Goal: Task Accomplishment & Management: Complete application form

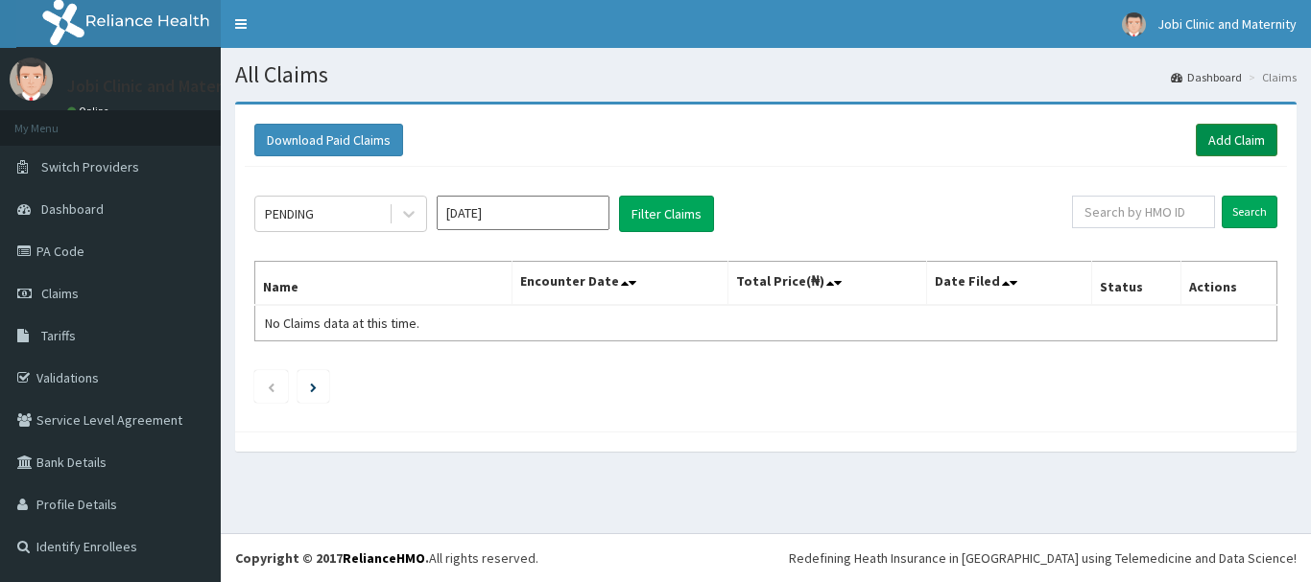
click at [1237, 131] on link "Add Claim" at bounding box center [1237, 140] width 82 height 33
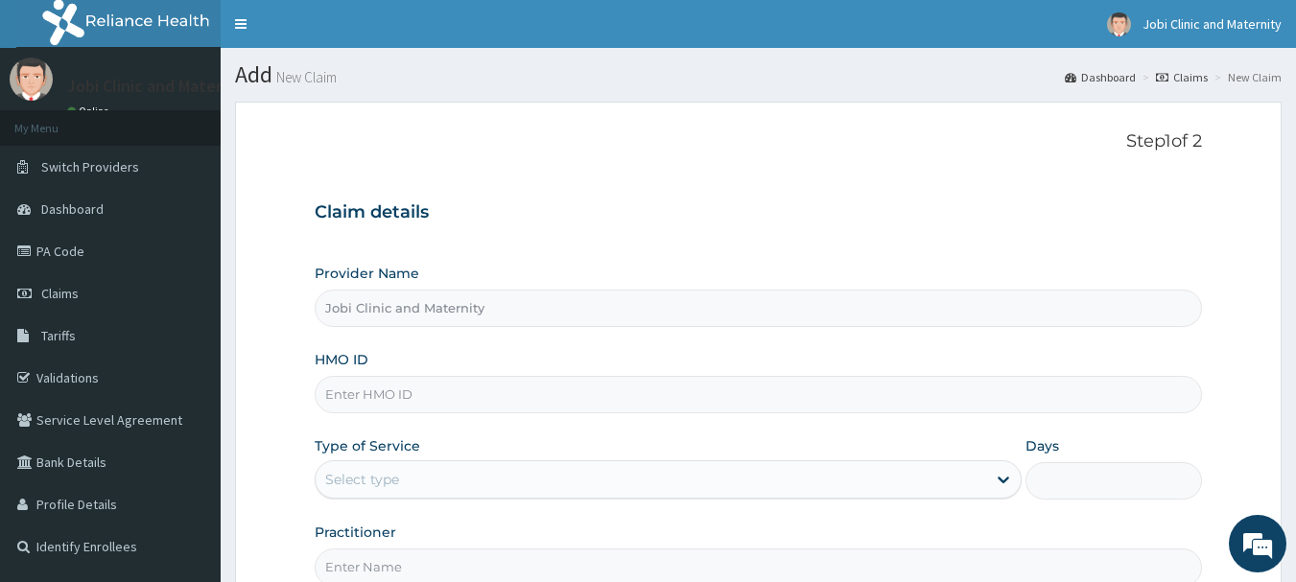
click at [462, 391] on input "HMO ID" at bounding box center [759, 394] width 888 height 37
type input "PMH/10101/A"
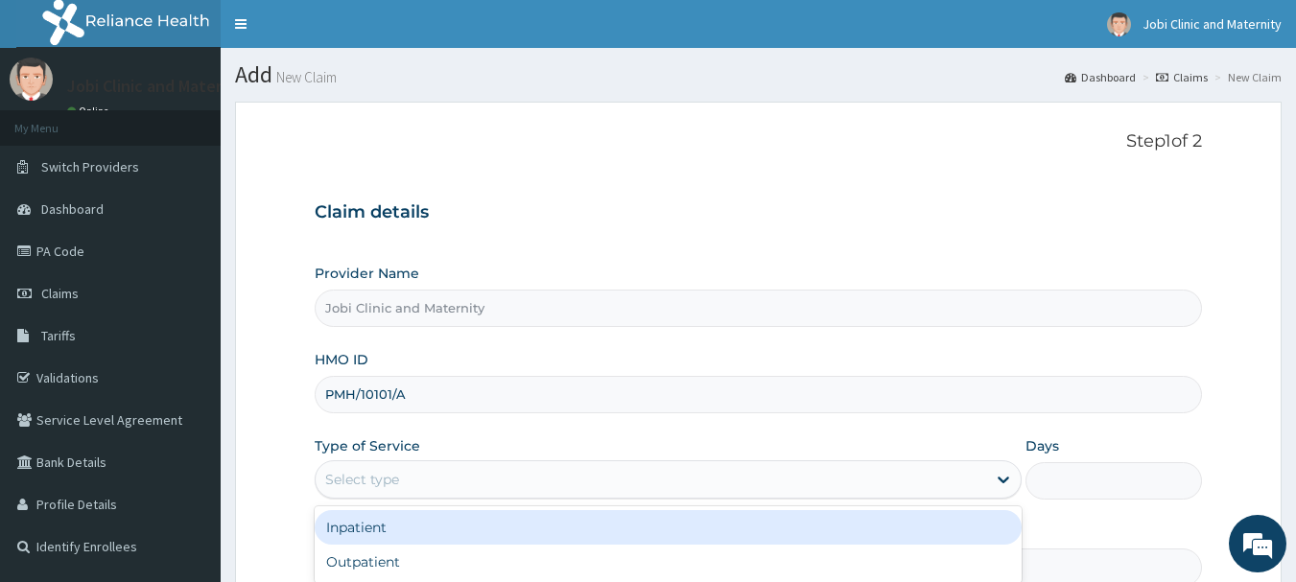
click at [454, 482] on div "Select type" at bounding box center [651, 479] width 671 height 31
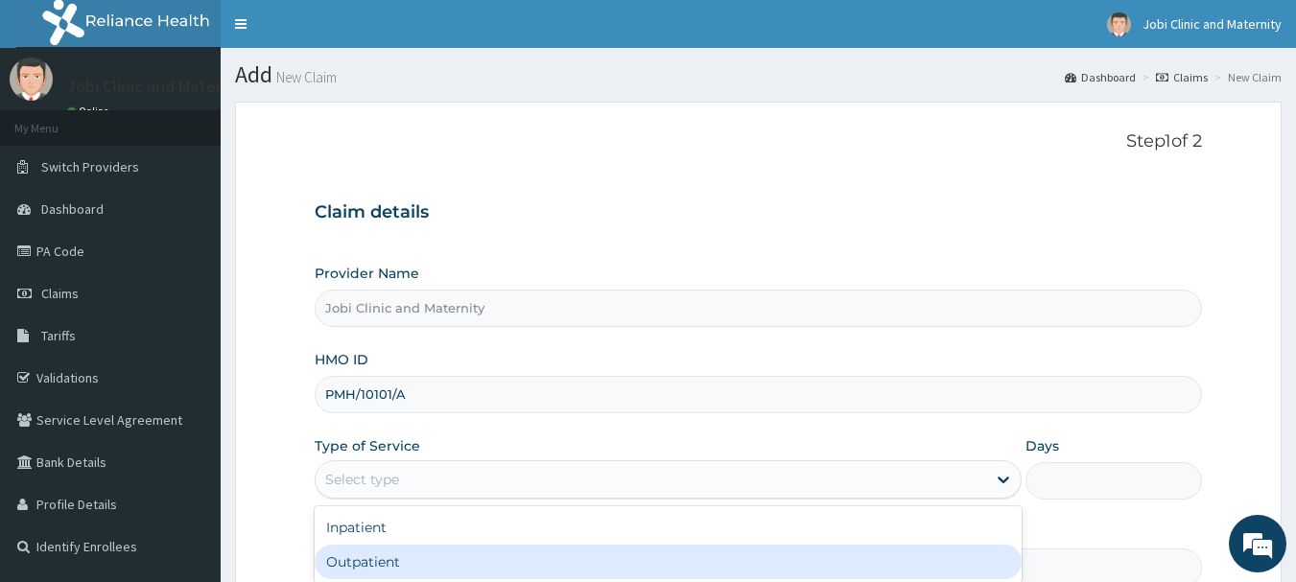
click at [434, 563] on div "Outpatient" at bounding box center [668, 562] width 707 height 35
type input "1"
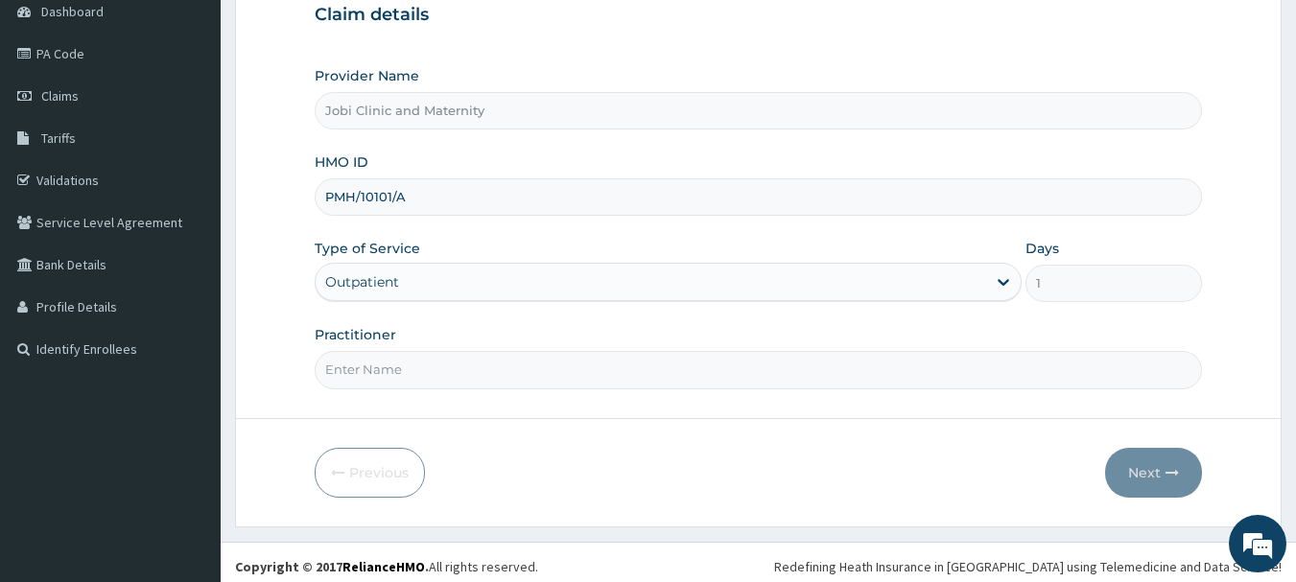
scroll to position [206, 0]
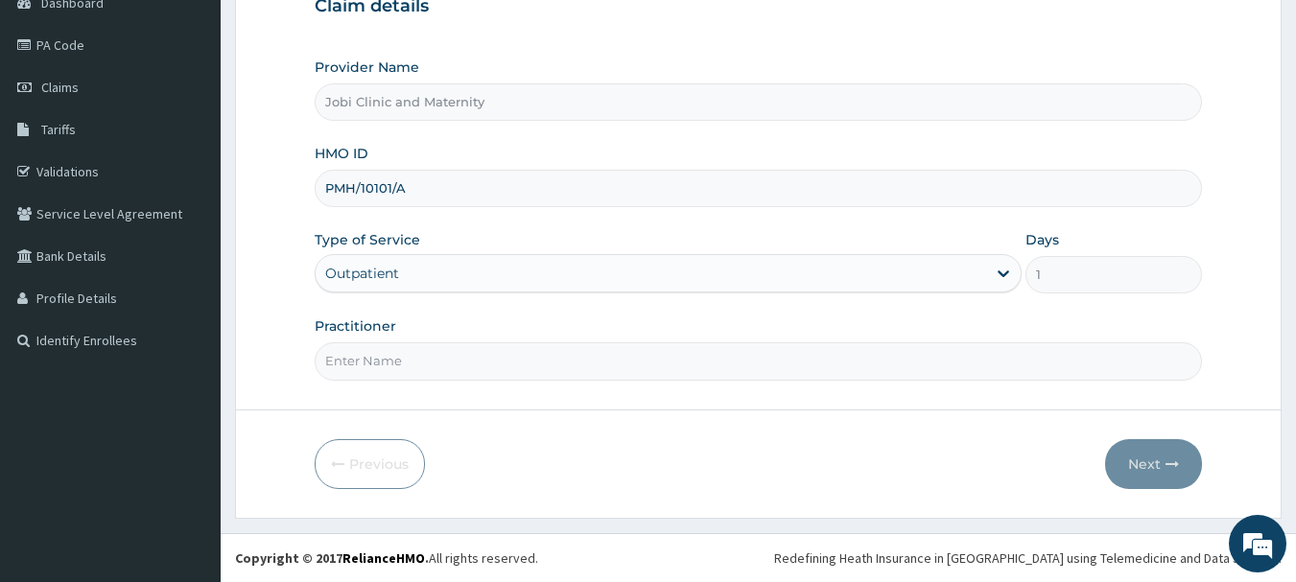
click at [486, 363] on input "Practitioner" at bounding box center [759, 361] width 888 height 37
type input "DR EBEYI"
click at [1148, 455] on button "Next" at bounding box center [1153, 464] width 97 height 50
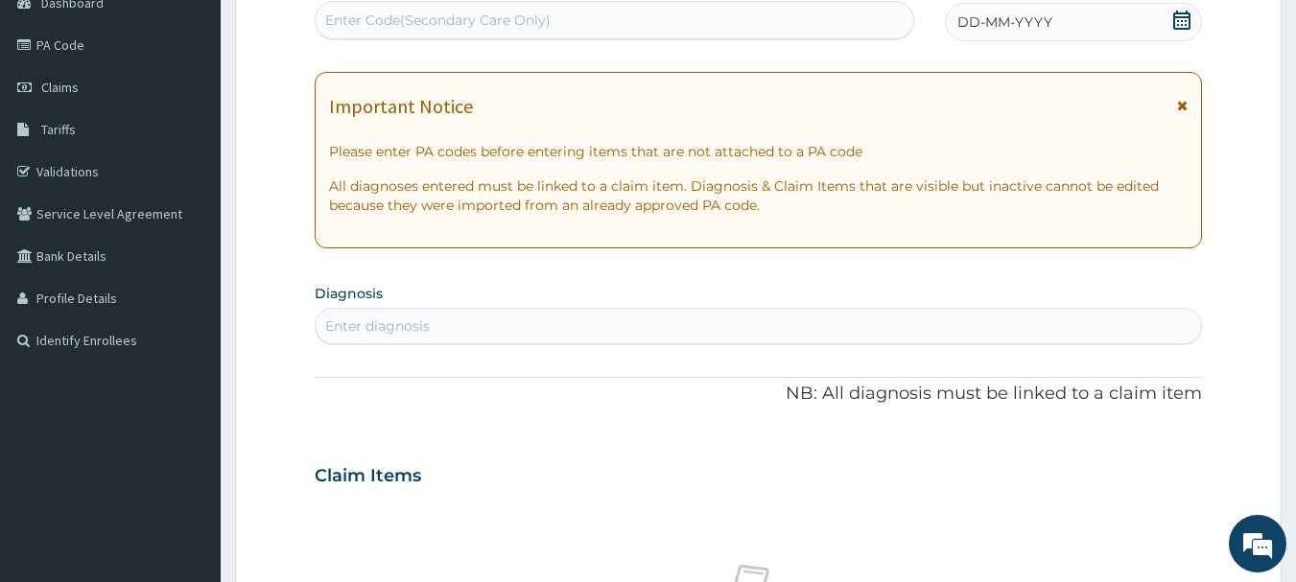
click at [1173, 18] on icon at bounding box center [1181, 20] width 19 height 19
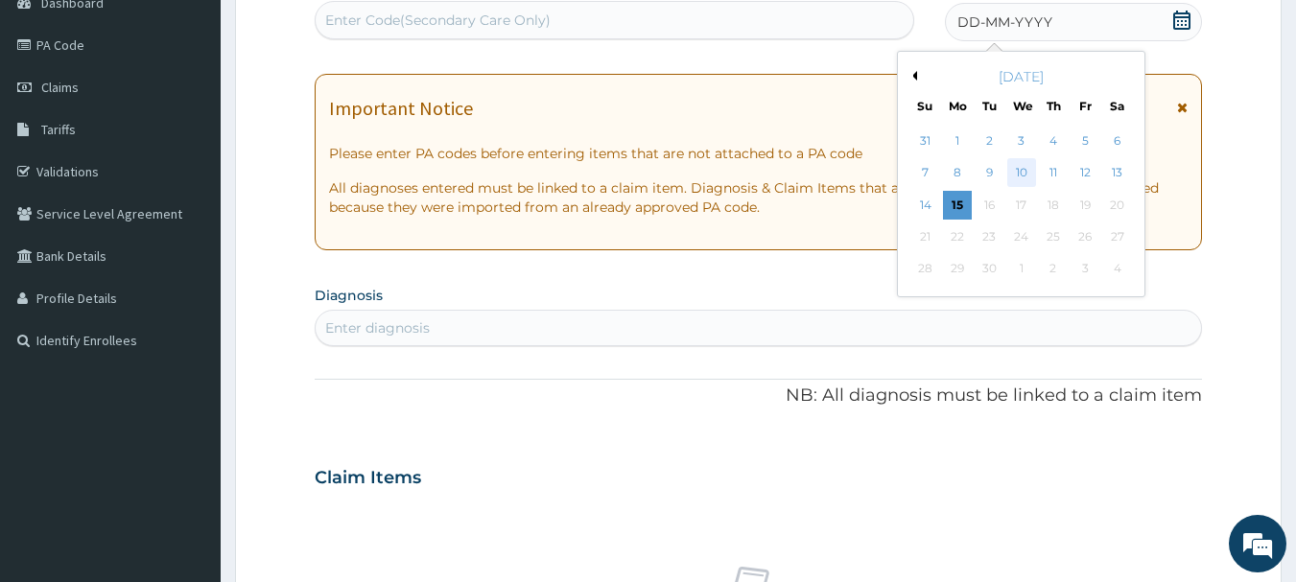
click at [1020, 171] on div "10" at bounding box center [1021, 173] width 29 height 29
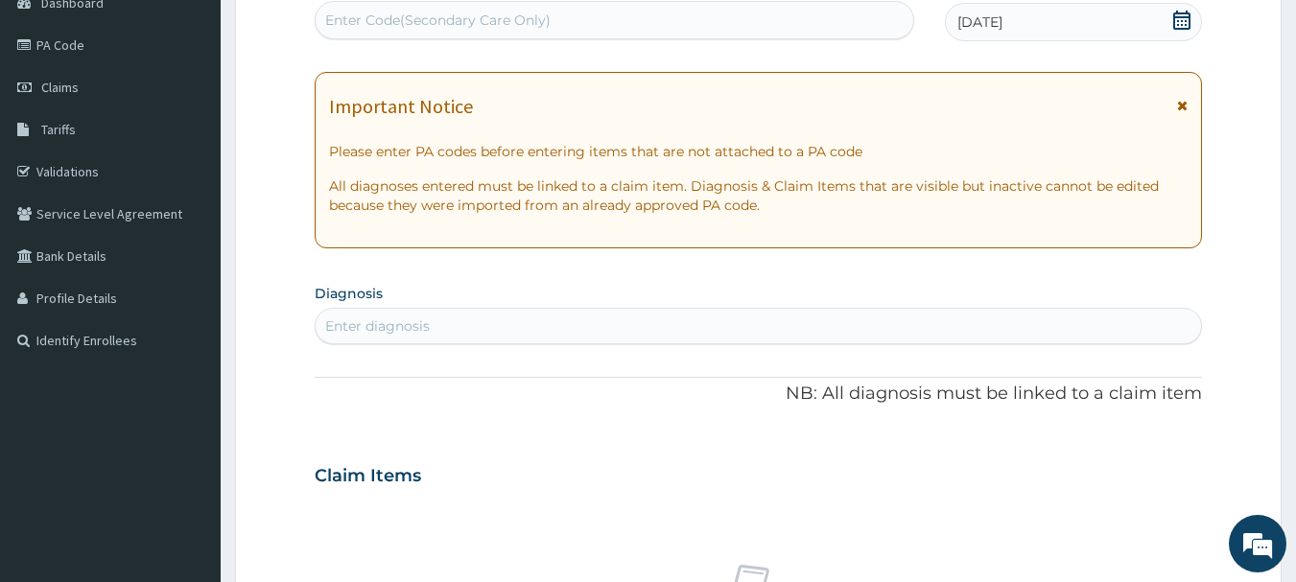
click at [332, 329] on div "Enter diagnosis" at bounding box center [377, 326] width 105 height 19
type input "MALA"
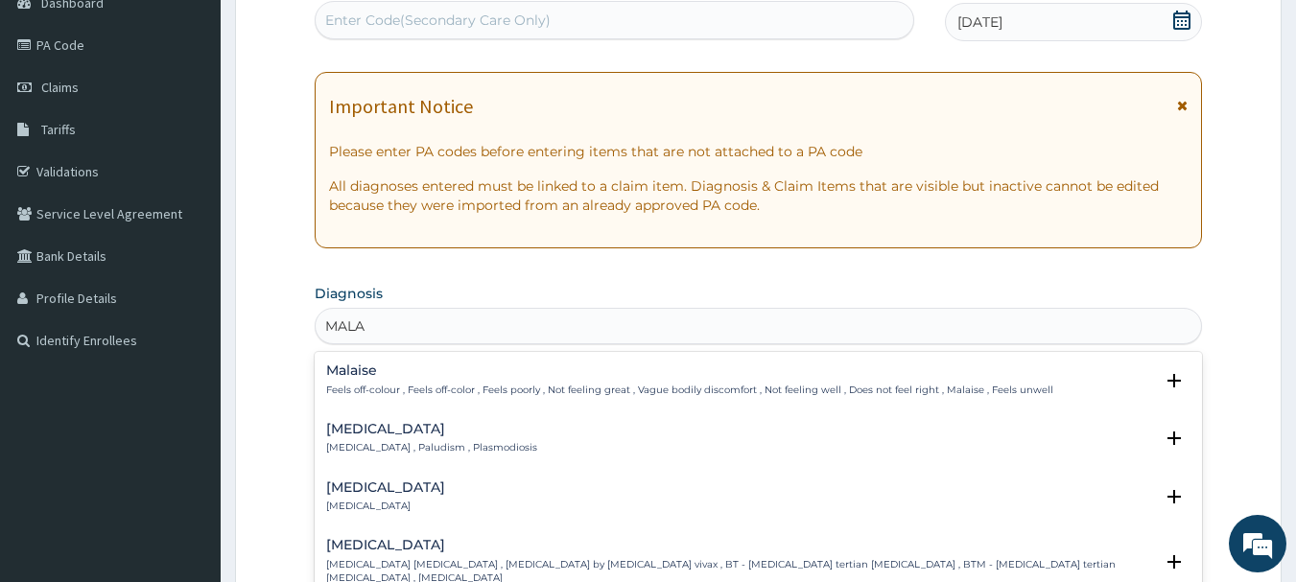
click at [370, 436] on h4 "Malaria" at bounding box center [431, 429] width 211 height 14
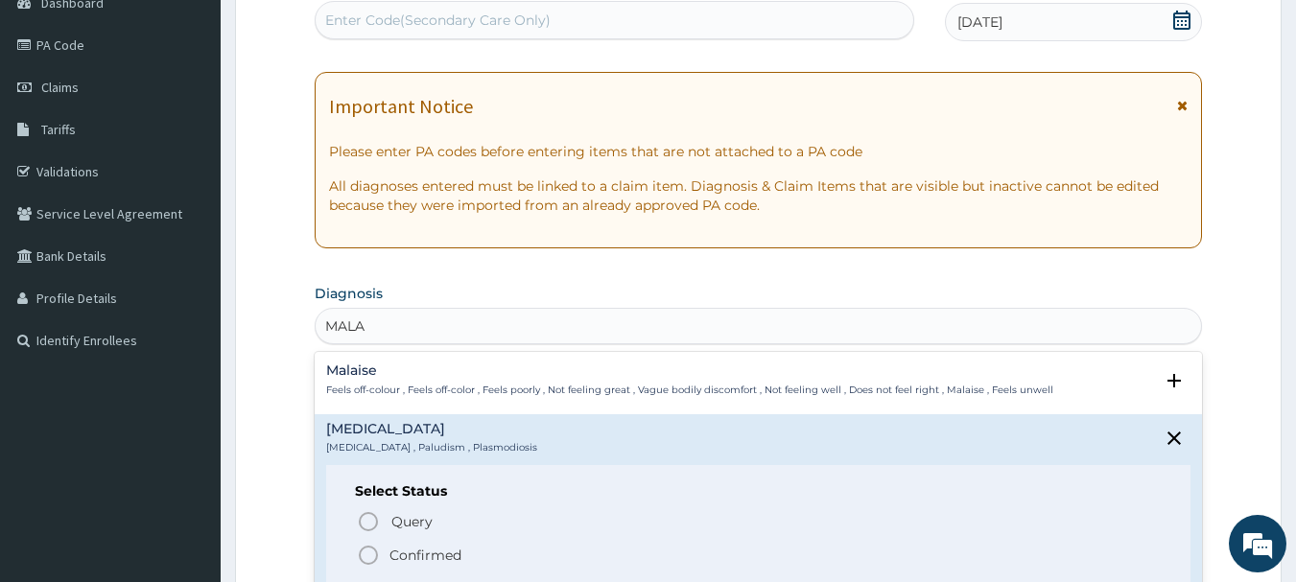
click at [363, 556] on icon "status option filled" at bounding box center [368, 555] width 23 height 23
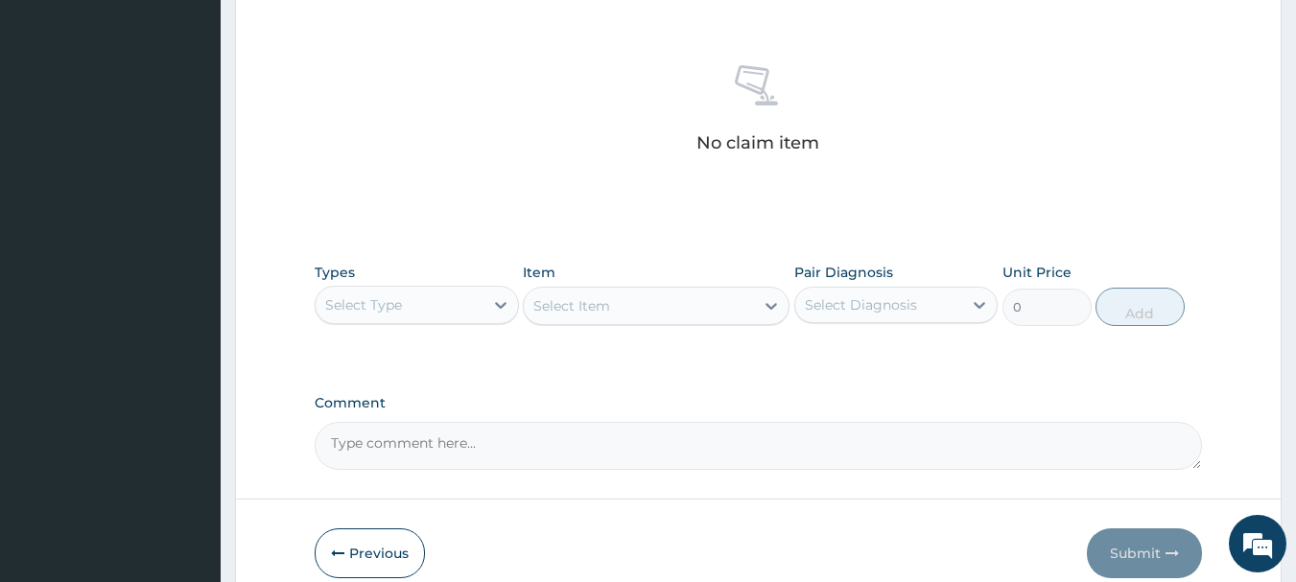
scroll to position [744, 0]
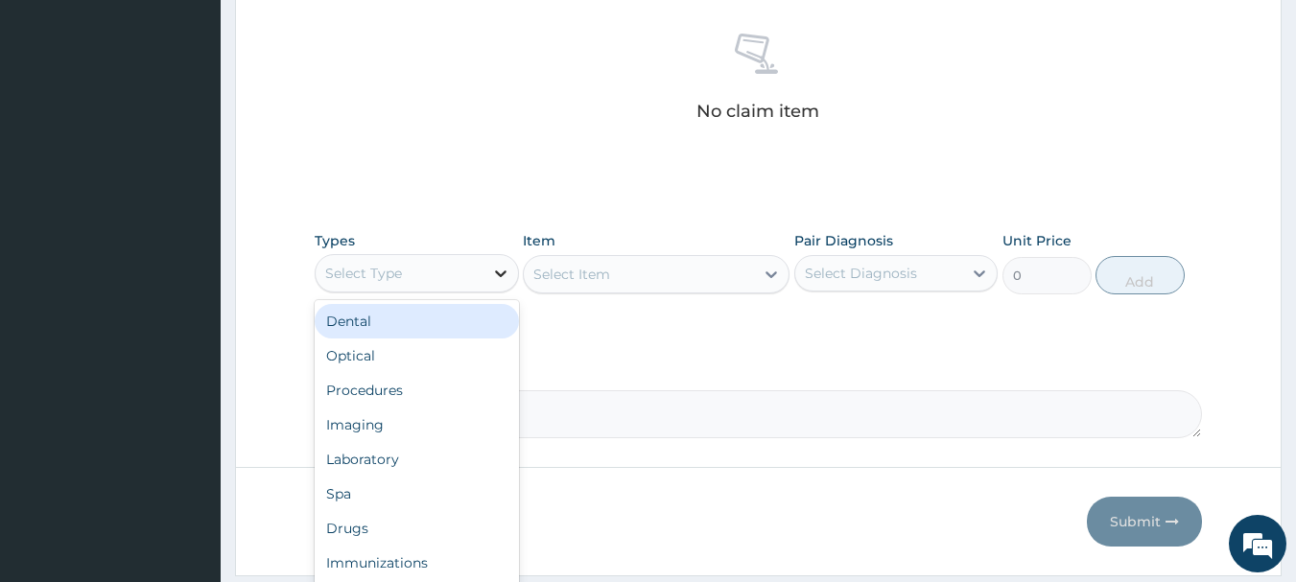
click at [499, 272] on icon at bounding box center [500, 273] width 19 height 19
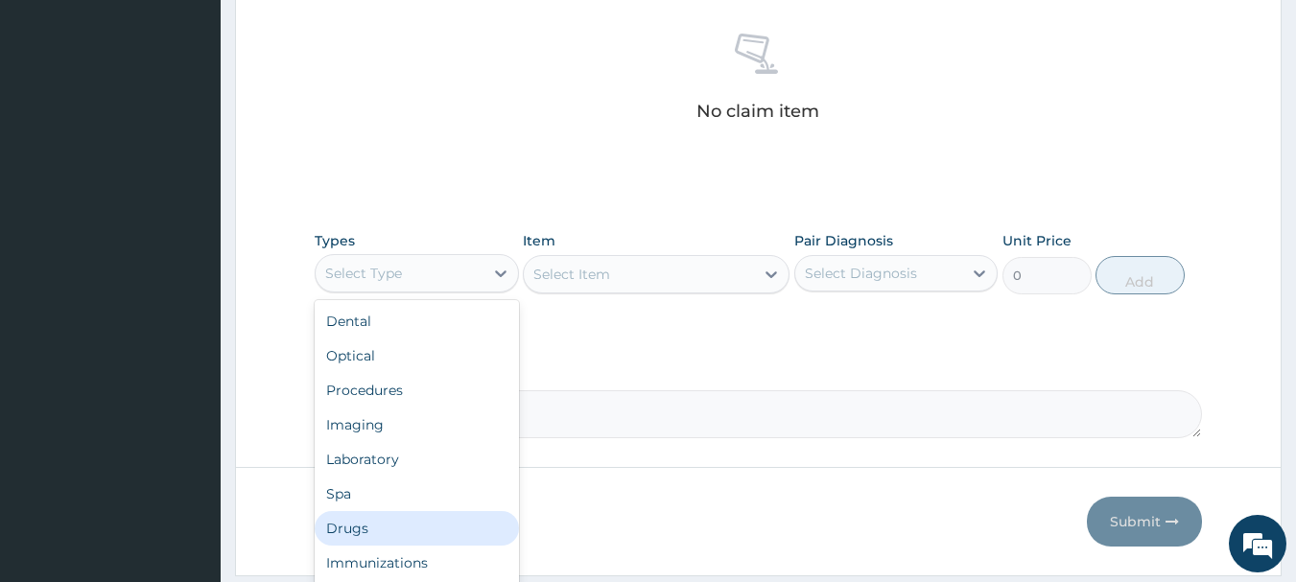
click at [361, 531] on div "Drugs" at bounding box center [417, 528] width 204 height 35
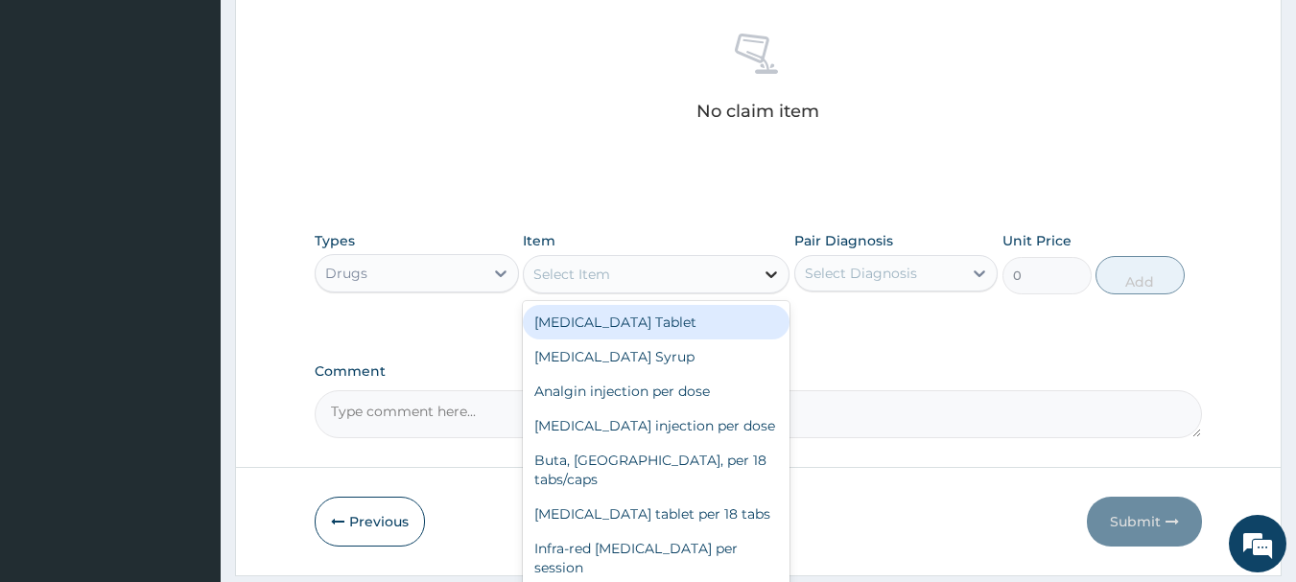
click at [771, 268] on icon at bounding box center [771, 274] width 19 height 19
click at [733, 315] on div "[MEDICAL_DATA] Tablet" at bounding box center [656, 322] width 267 height 35
type input "17"
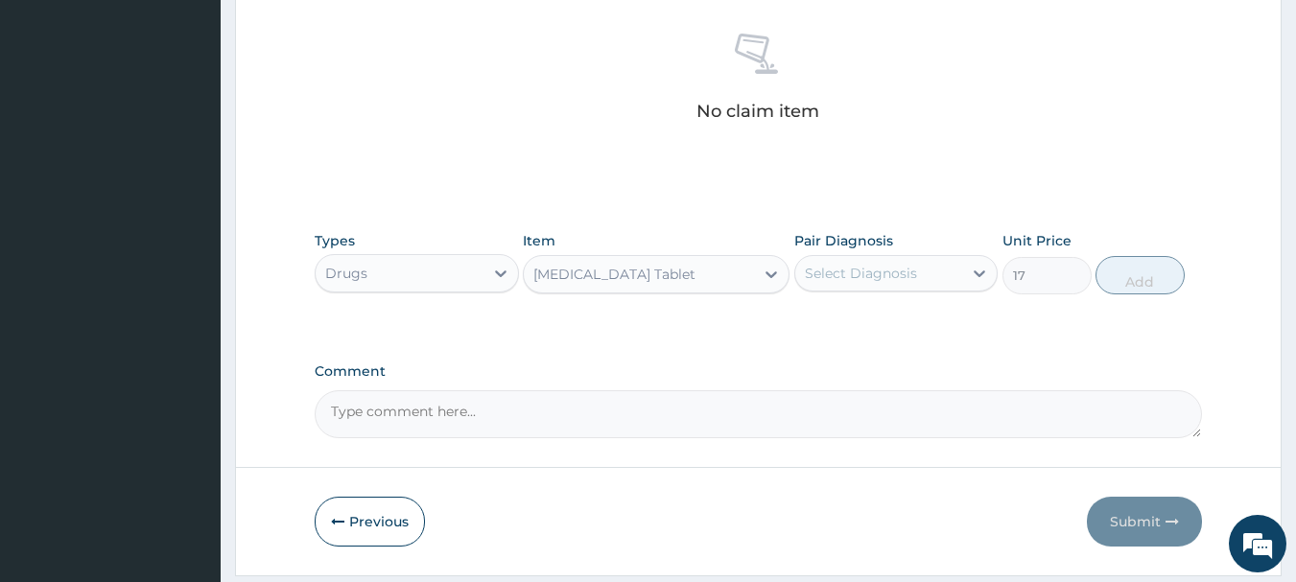
click at [950, 258] on div "Select Diagnosis" at bounding box center [879, 273] width 168 height 31
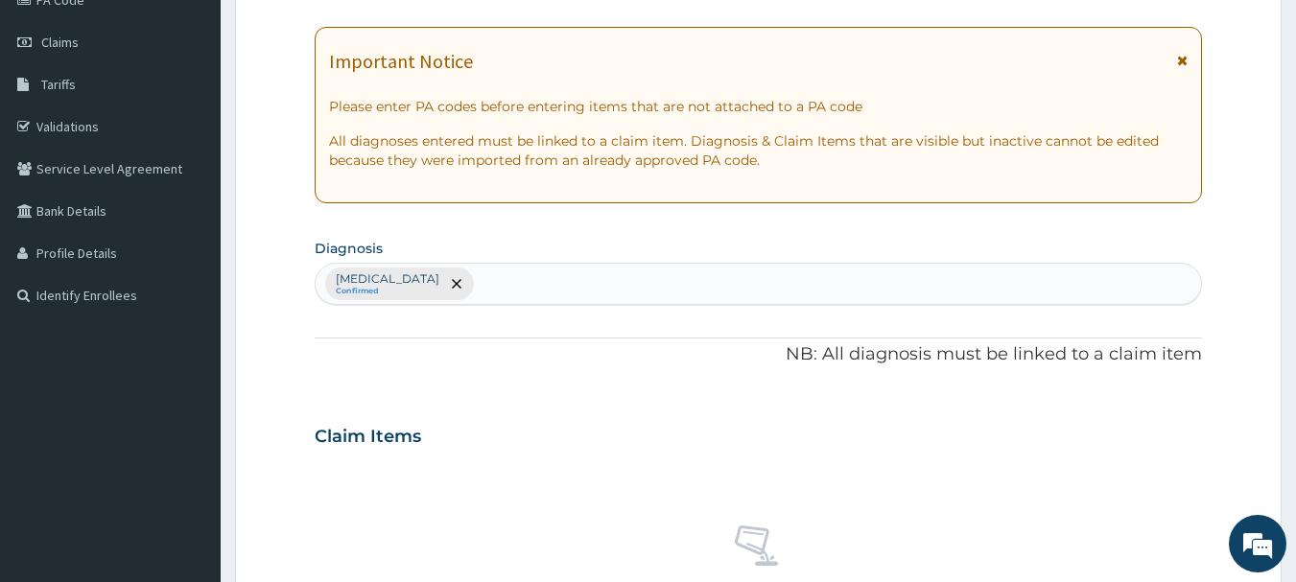
scroll to position [245, 0]
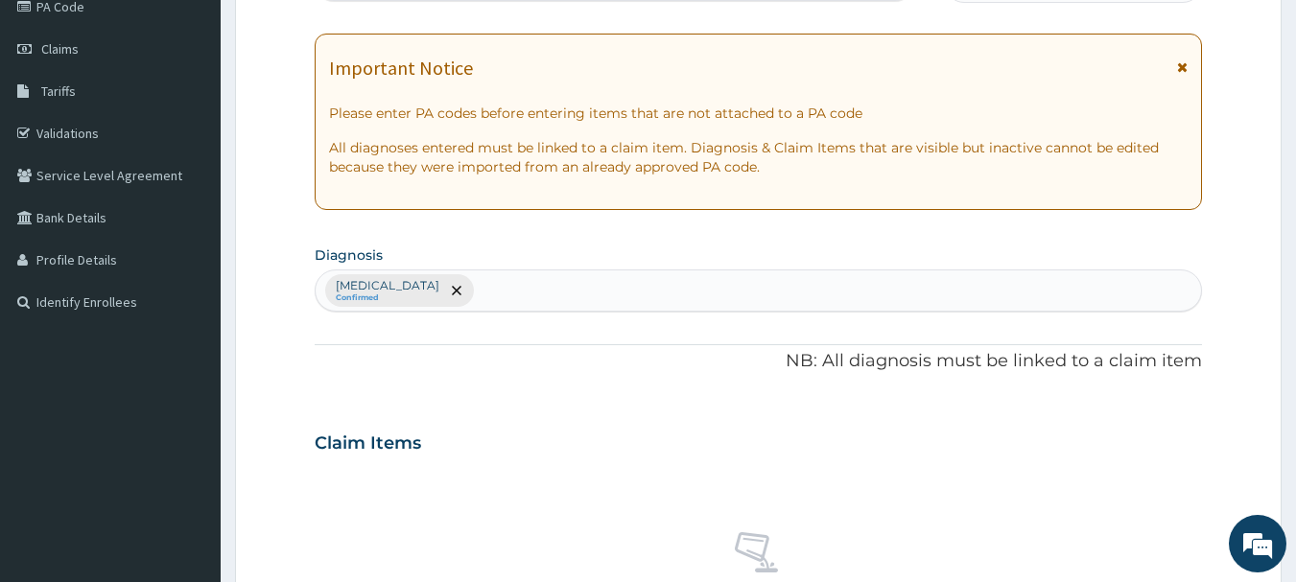
click at [447, 293] on div "Malaria Confirmed" at bounding box center [759, 291] width 887 height 40
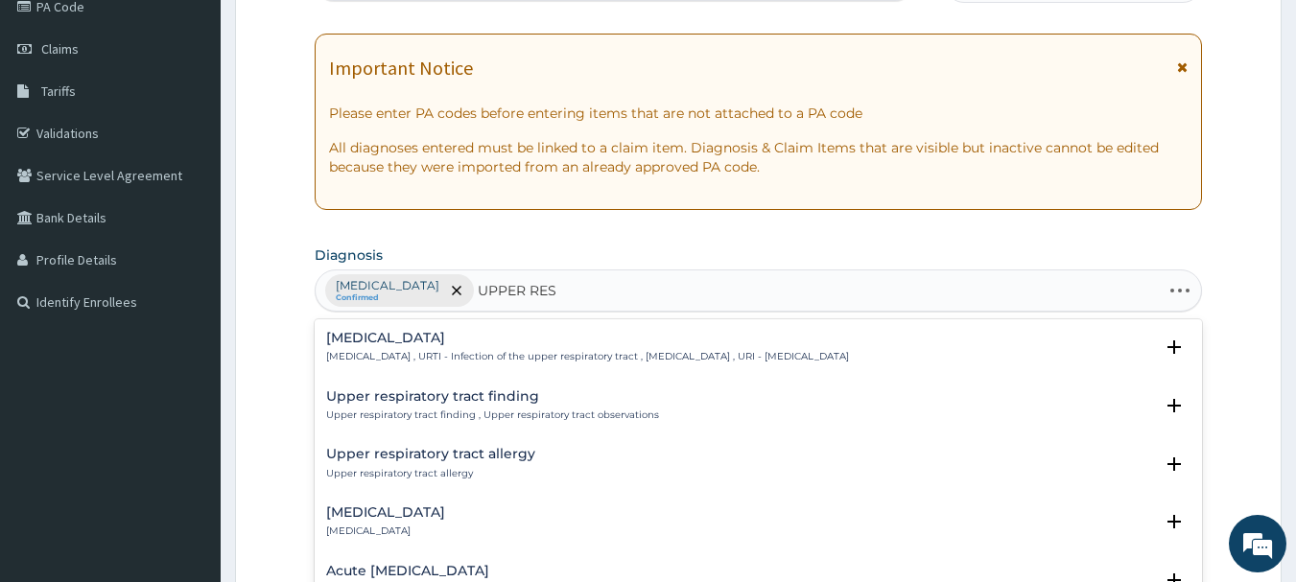
type input "UPPER RESP"
click at [443, 331] on h4 "Upper respiratory infection" at bounding box center [587, 338] width 523 height 14
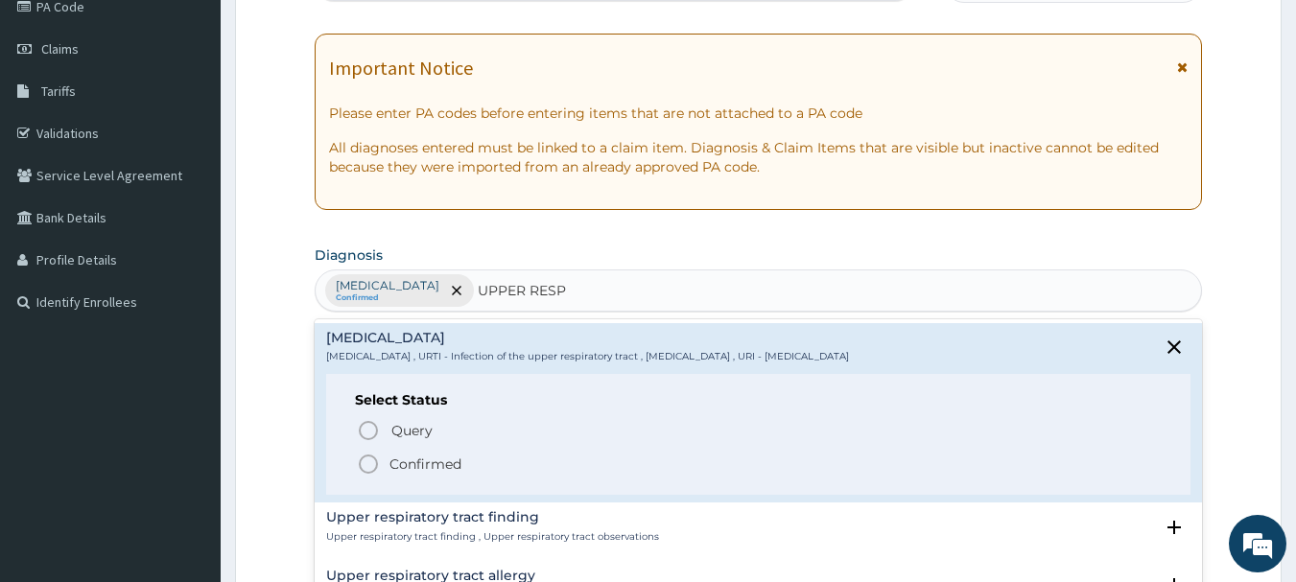
click at [365, 455] on icon "status option filled" at bounding box center [368, 464] width 23 height 23
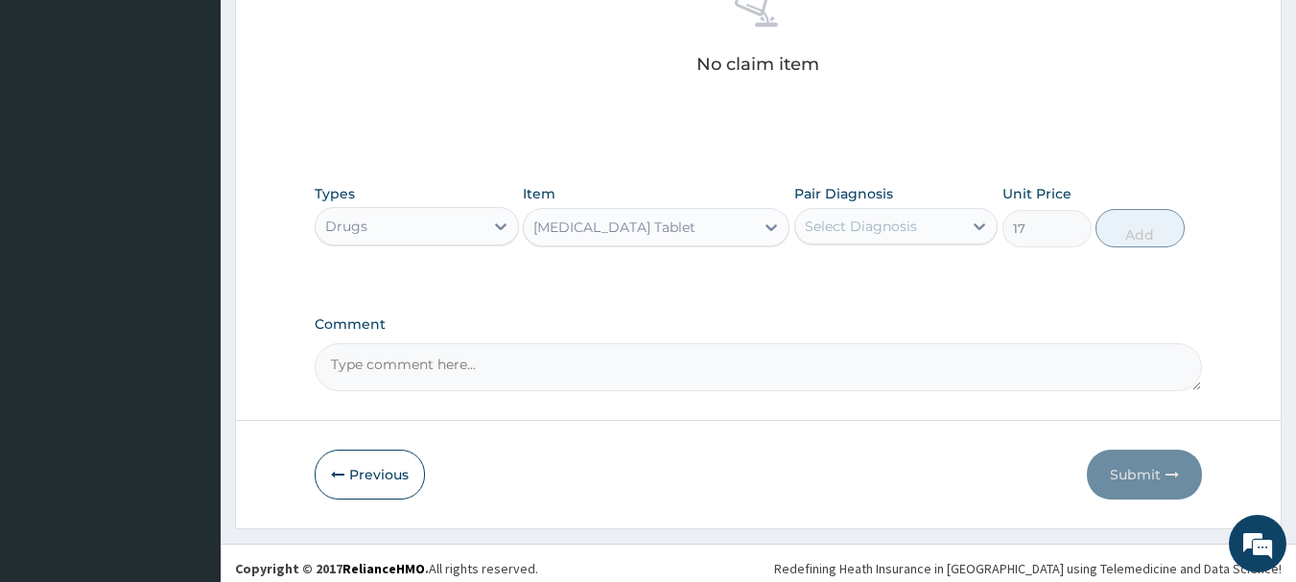
scroll to position [801, 0]
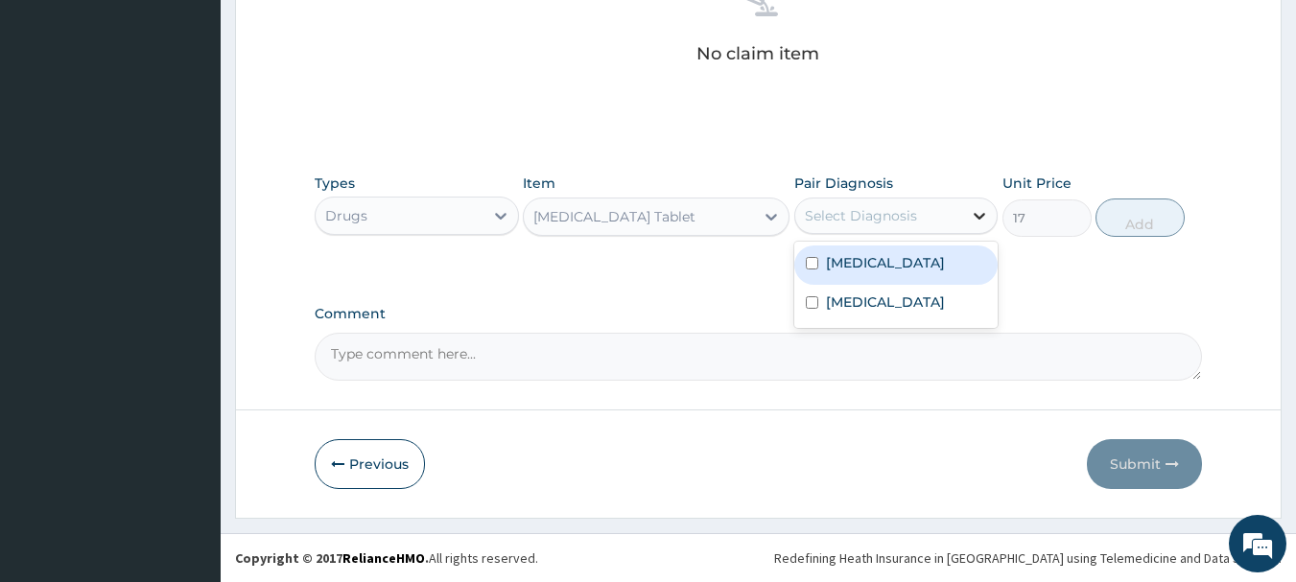
click at [979, 222] on icon at bounding box center [979, 215] width 19 height 19
click at [806, 259] on input "checkbox" at bounding box center [812, 263] width 12 height 12
checkbox input "true"
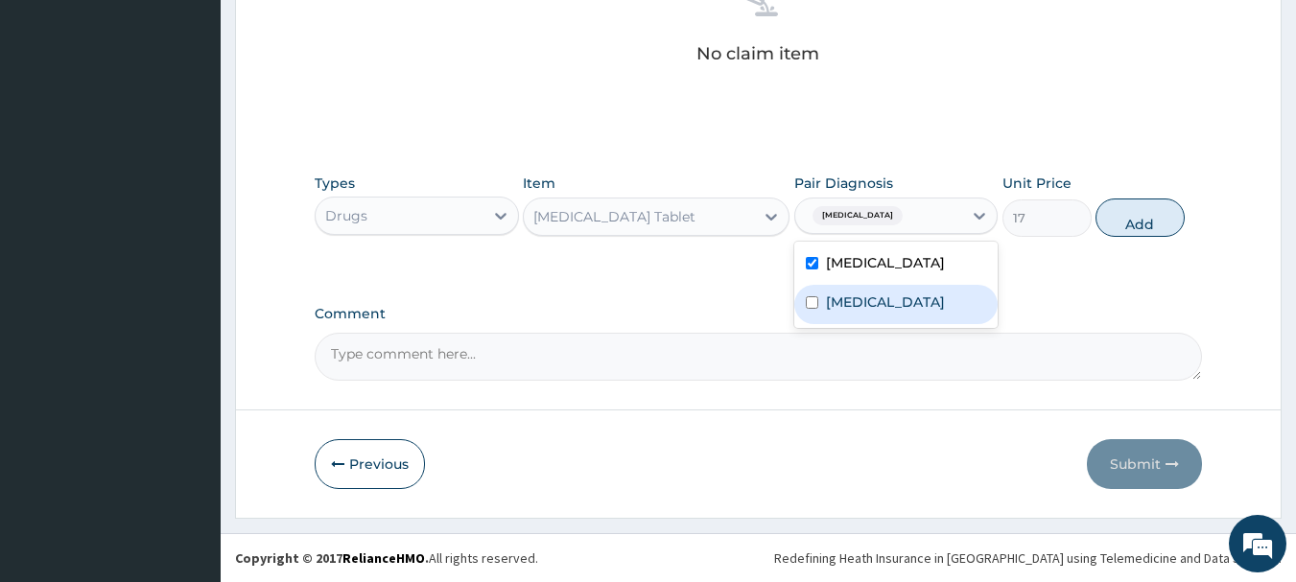
click at [815, 309] on input "checkbox" at bounding box center [812, 302] width 12 height 12
checkbox input "true"
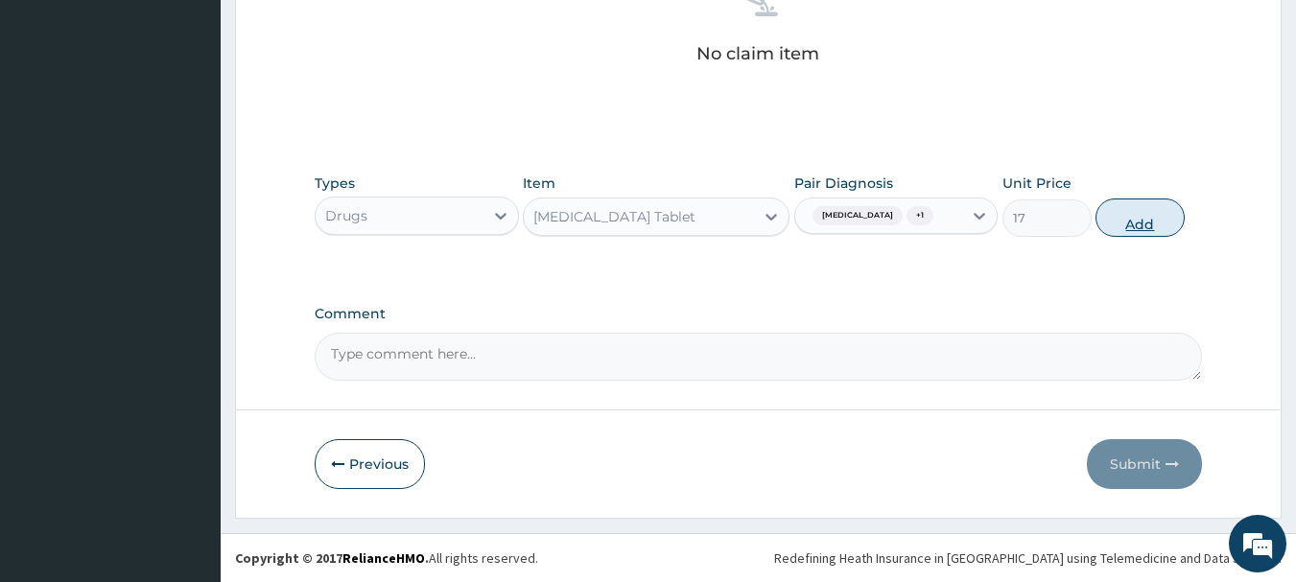
click at [1144, 221] on button "Add" at bounding box center [1140, 218] width 89 height 38
type input "0"
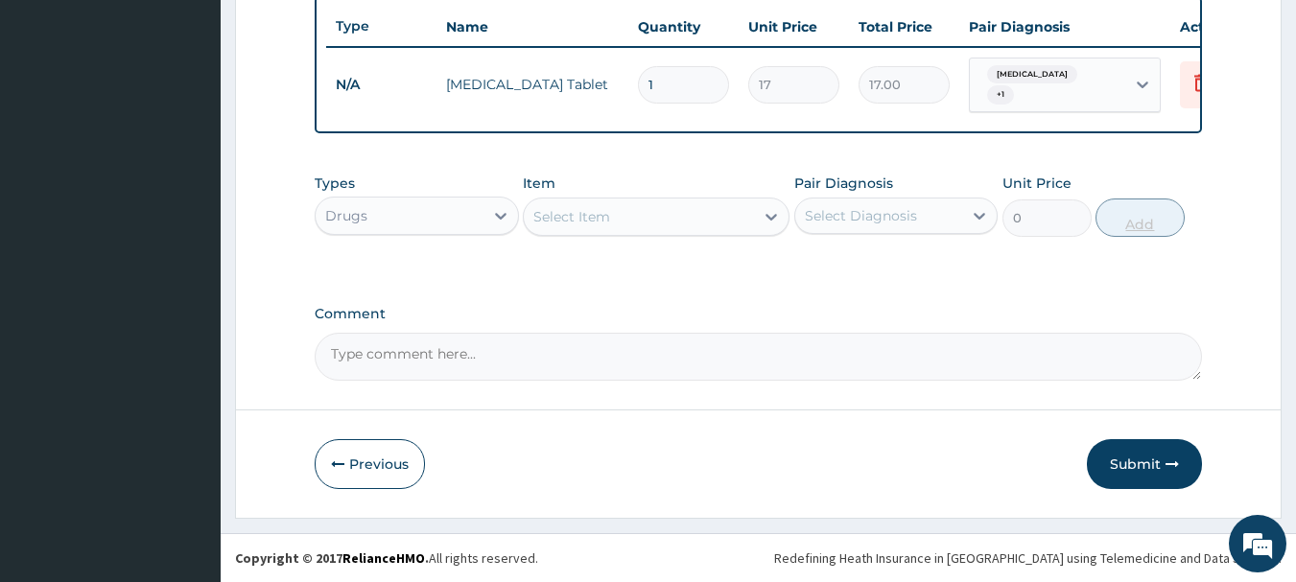
scroll to position [724, 0]
type input "18"
type input "306.00"
type input "18"
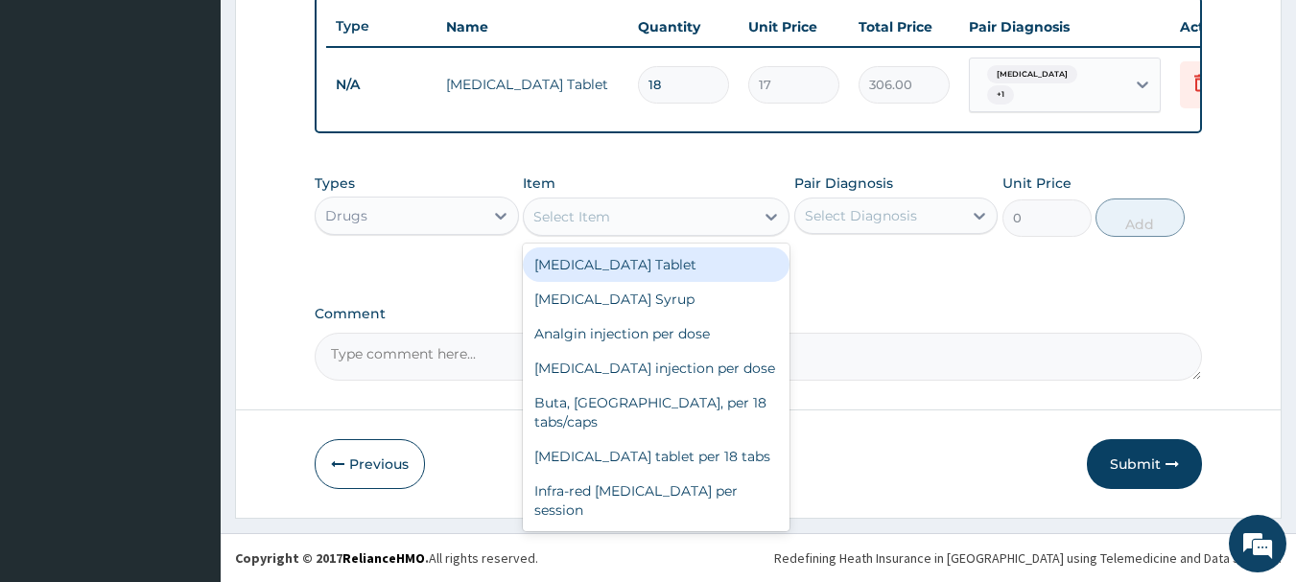
click at [751, 214] on div "Select Item" at bounding box center [639, 216] width 230 height 31
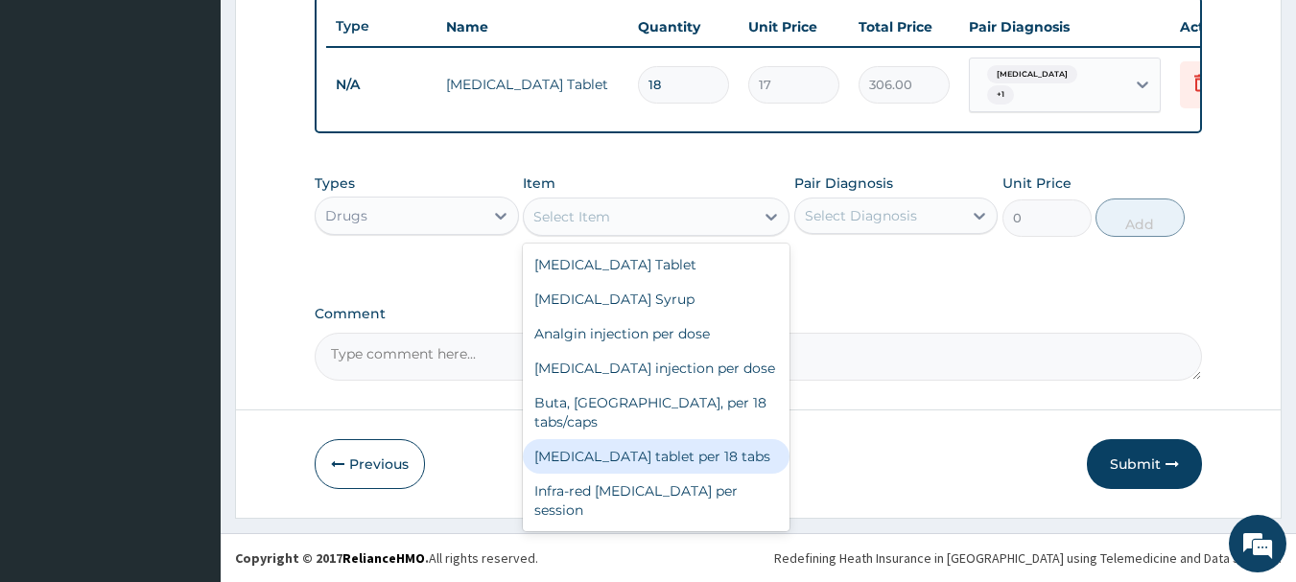
click at [628, 440] on div "[MEDICAL_DATA] tablet per 18 tabs" at bounding box center [656, 456] width 267 height 35
type input "17"
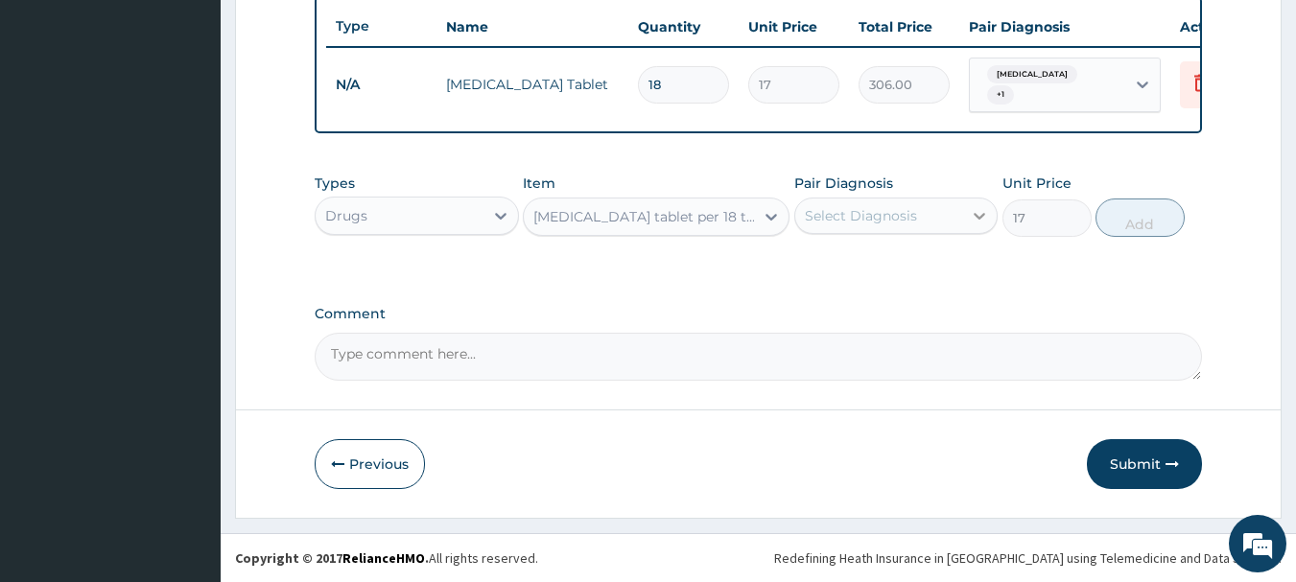
click at [975, 230] on div at bounding box center [979, 216] width 35 height 35
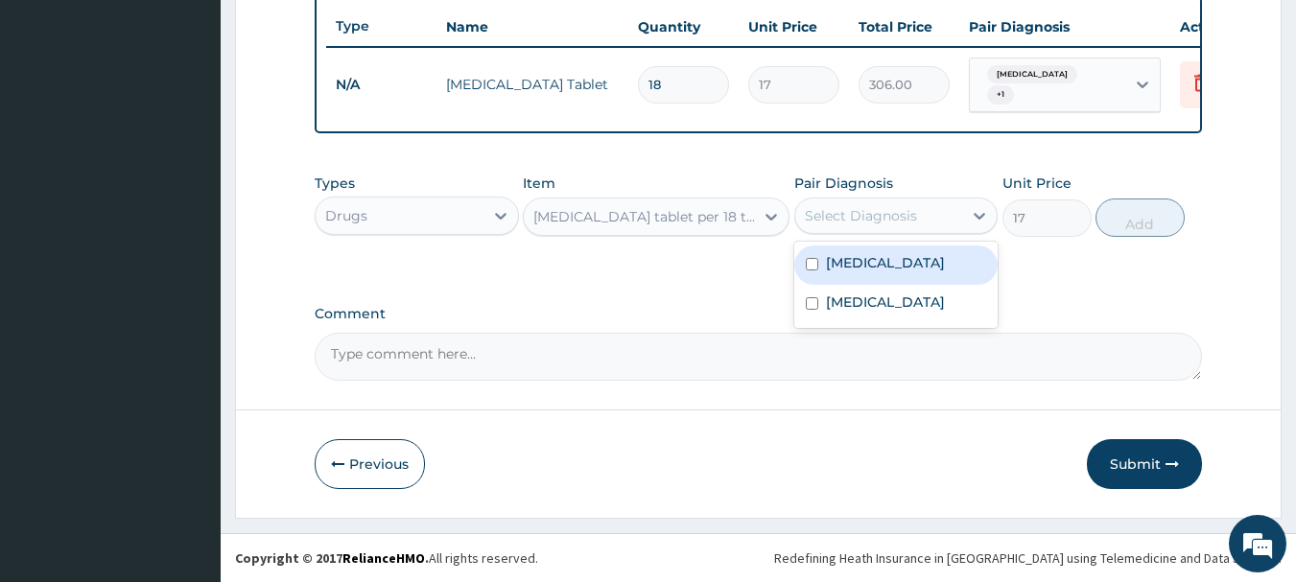
click at [810, 265] on input "checkbox" at bounding box center [812, 264] width 12 height 12
checkbox input "true"
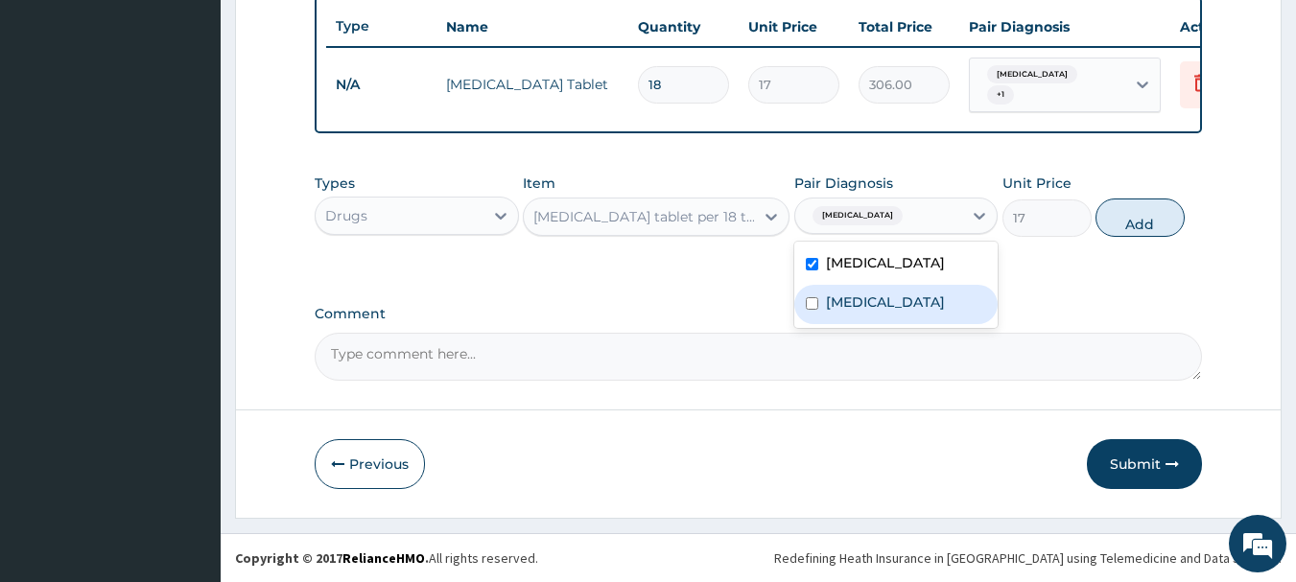
click at [809, 310] on input "checkbox" at bounding box center [812, 303] width 12 height 12
checkbox input "true"
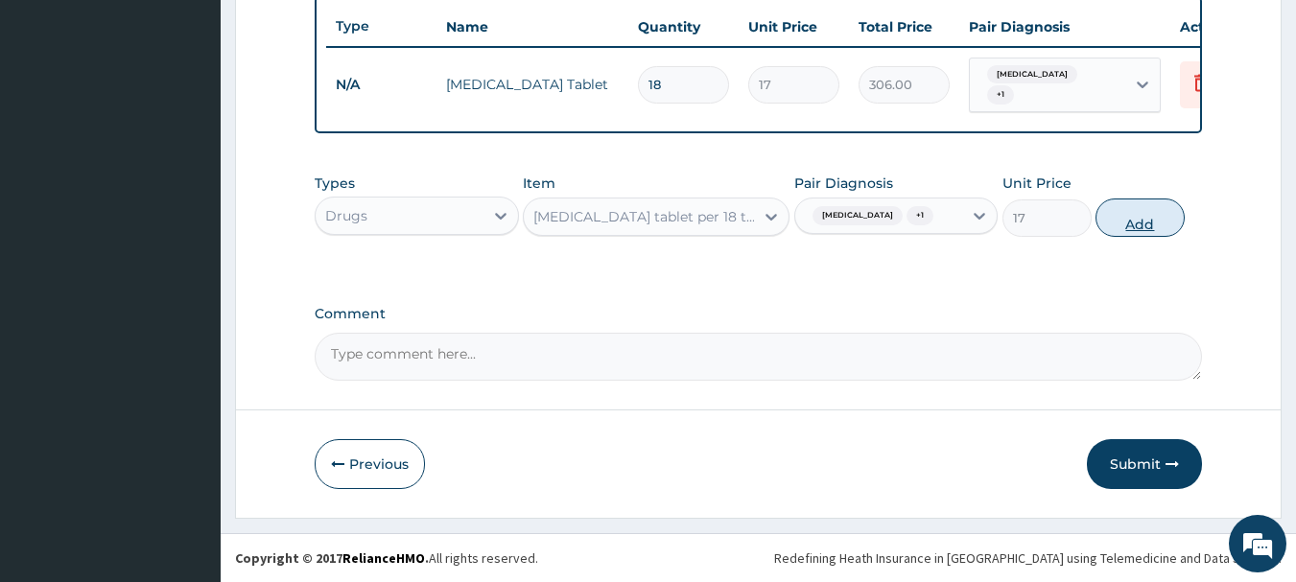
click at [1141, 210] on button "Add" at bounding box center [1140, 218] width 89 height 38
type input "0"
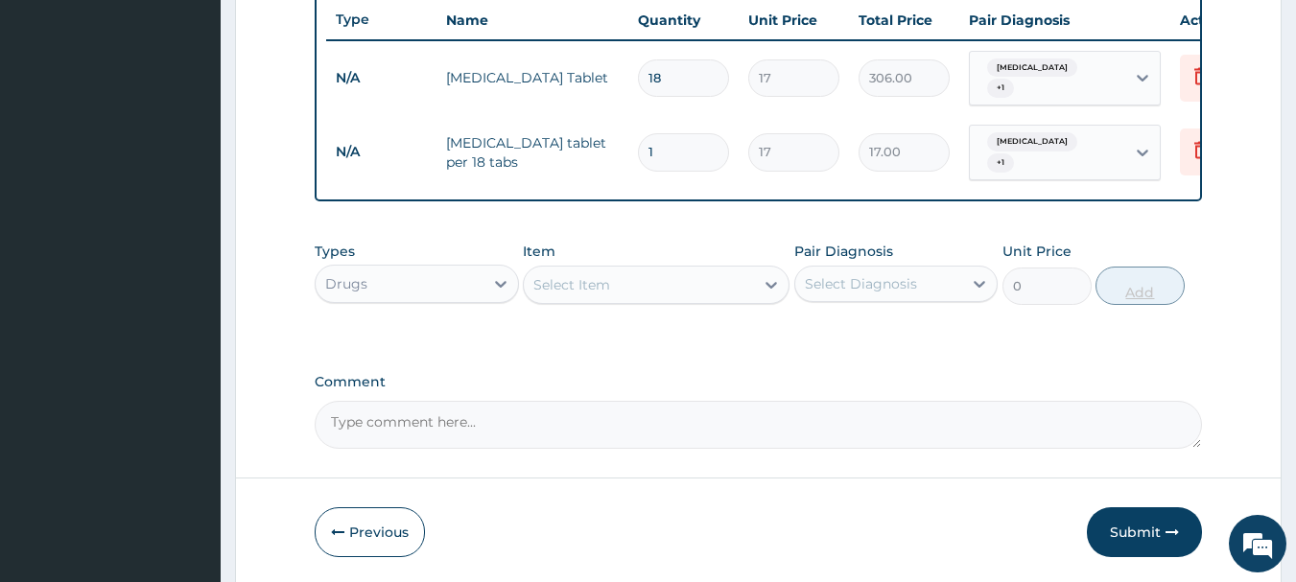
type input "18"
type input "306.00"
type input "18"
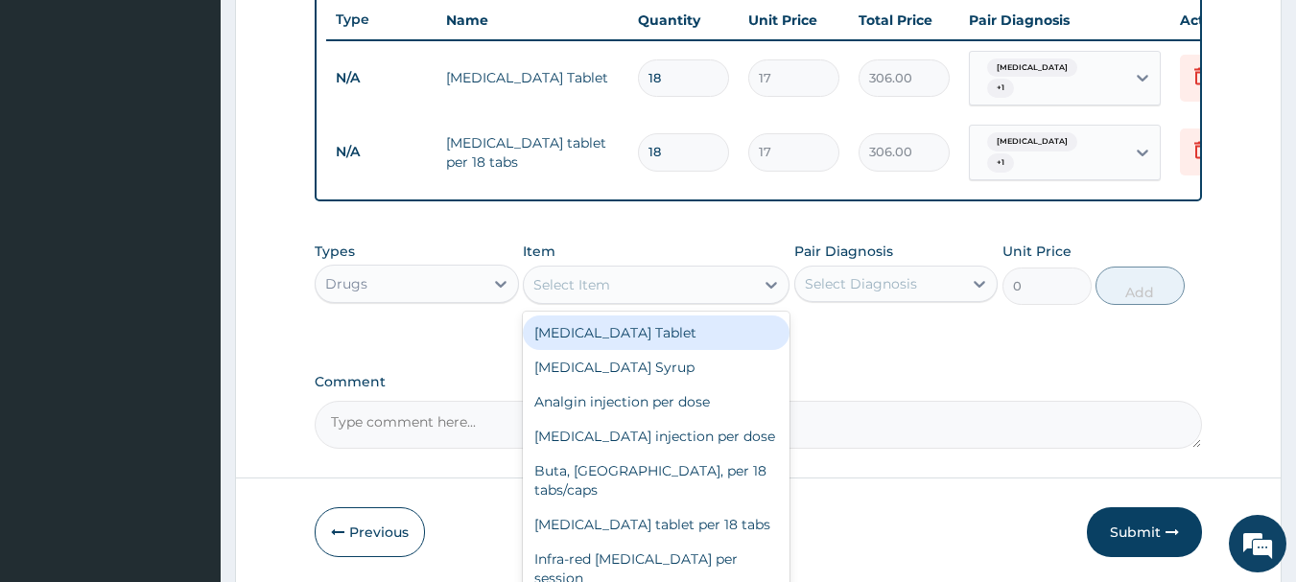
click at [690, 288] on div "Select Item" at bounding box center [639, 285] width 230 height 31
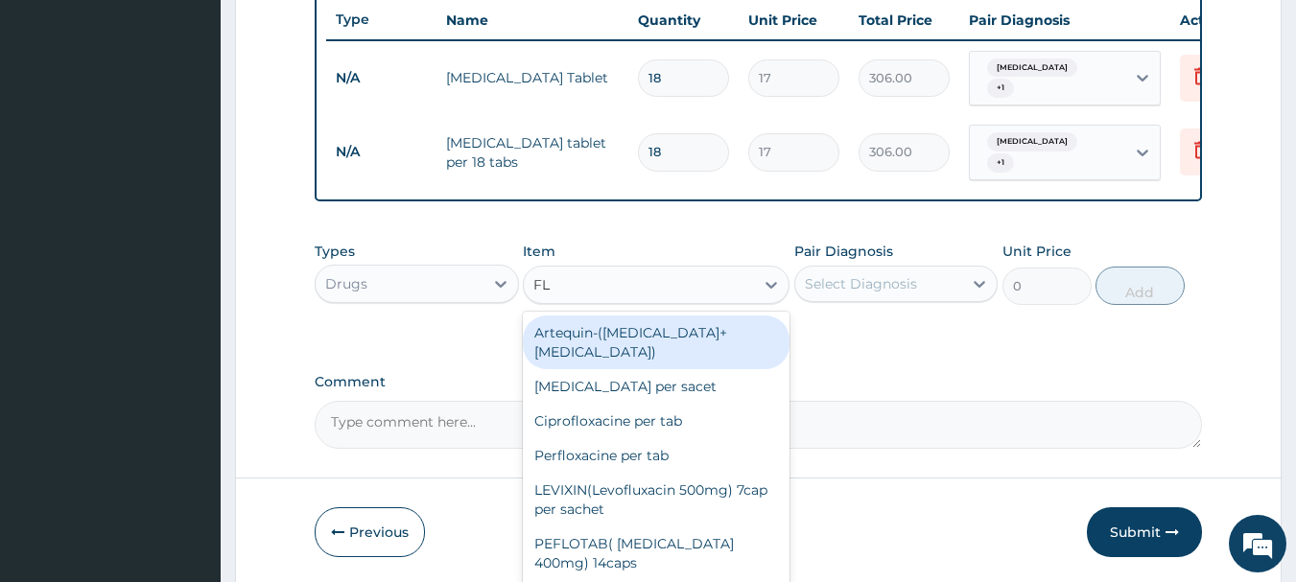
type input "FLA"
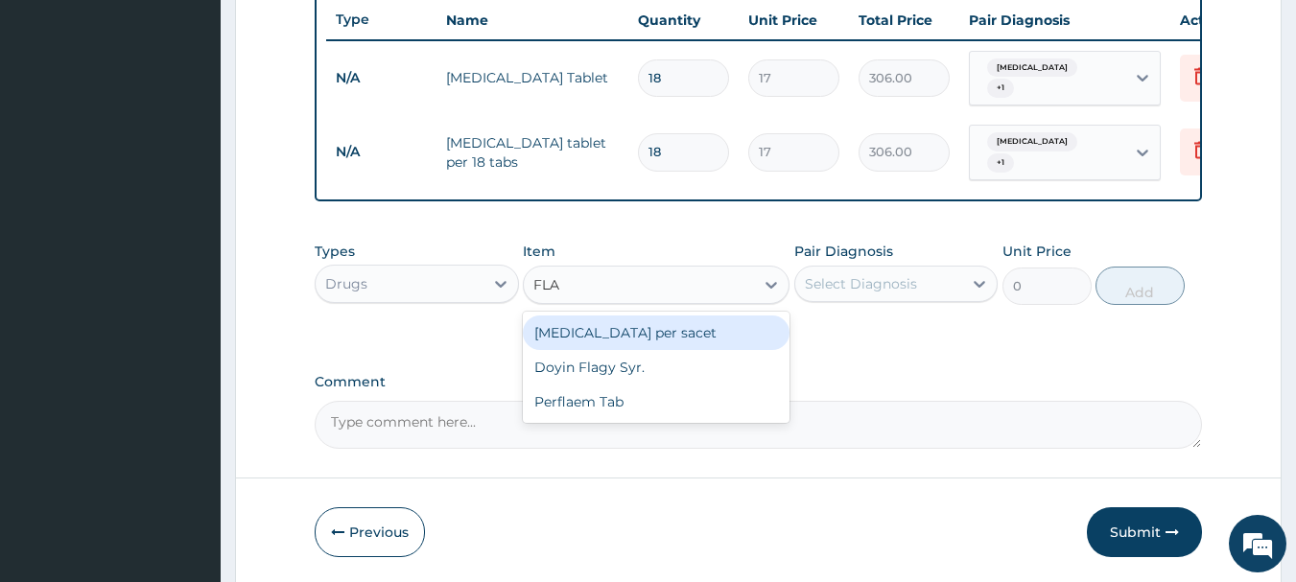
click at [674, 336] on div "[MEDICAL_DATA] per sacet" at bounding box center [656, 333] width 267 height 35
type input "300"
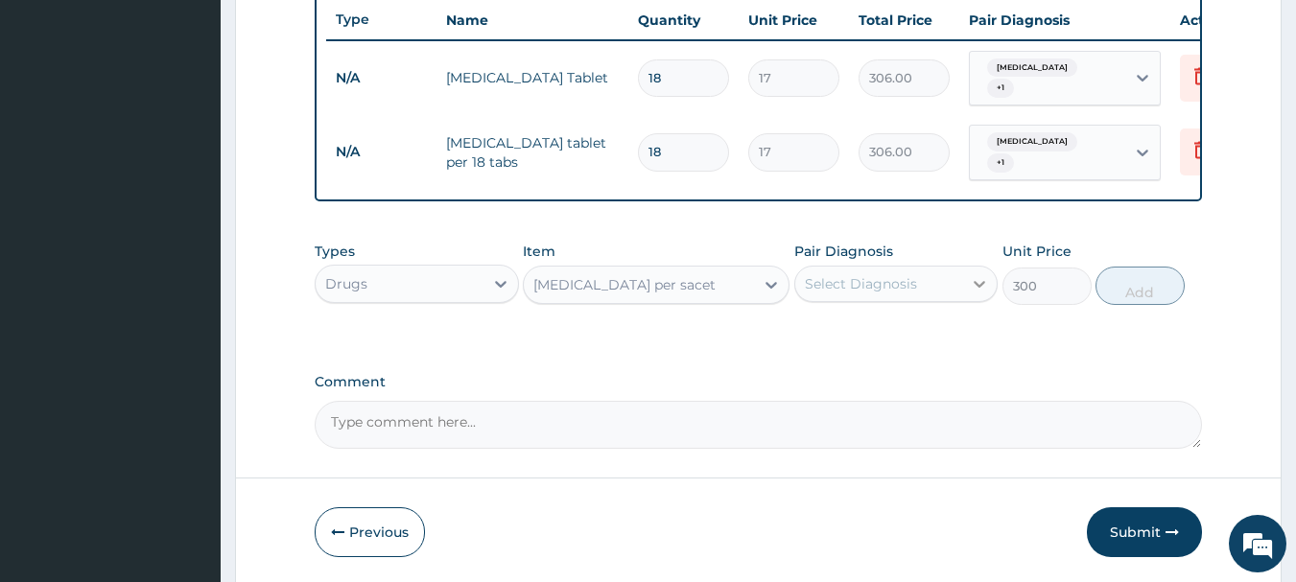
click at [964, 282] on div at bounding box center [979, 284] width 35 height 35
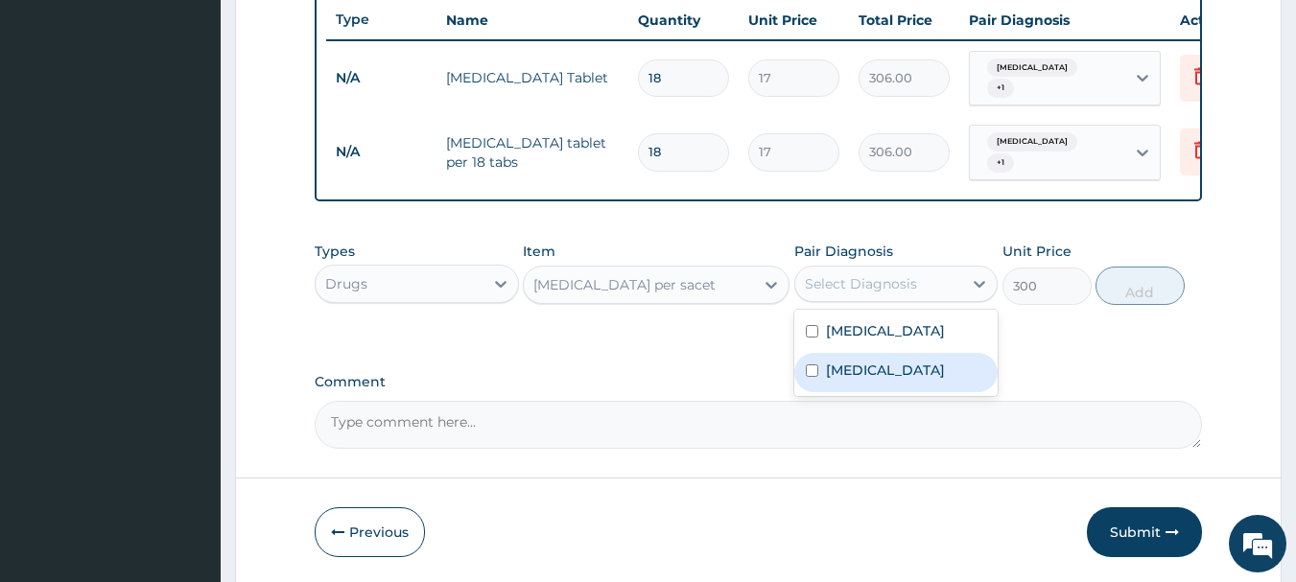
click at [808, 371] on div "Upper respiratory infection" at bounding box center [896, 372] width 204 height 39
checkbox input "true"
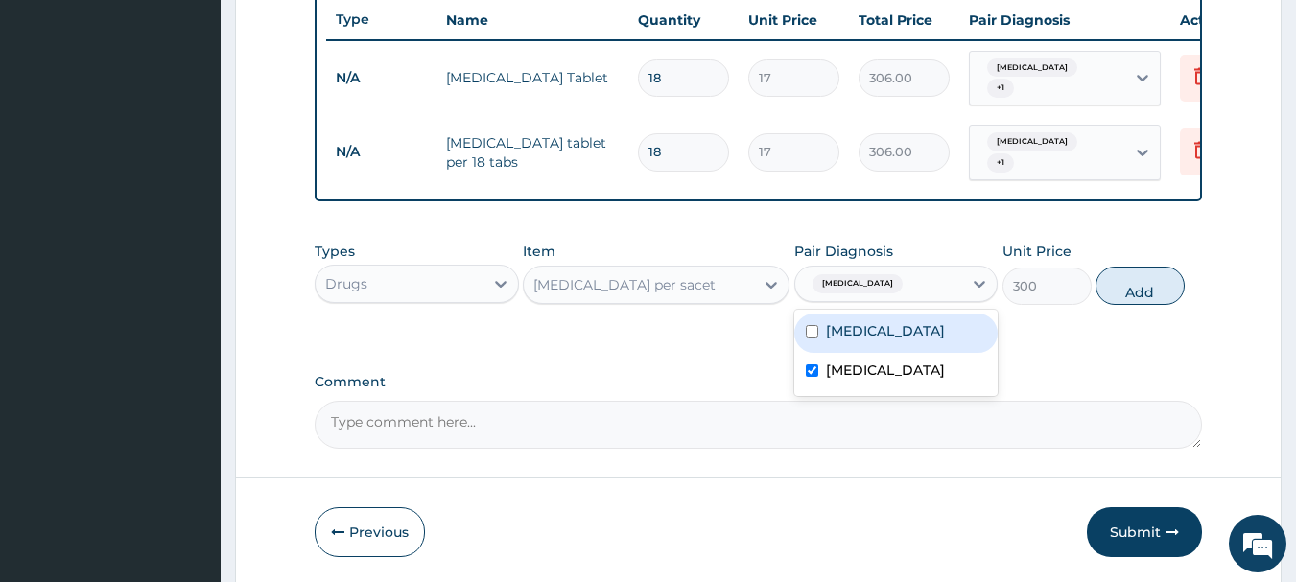
click at [811, 330] on input "checkbox" at bounding box center [812, 331] width 12 height 12
checkbox input "true"
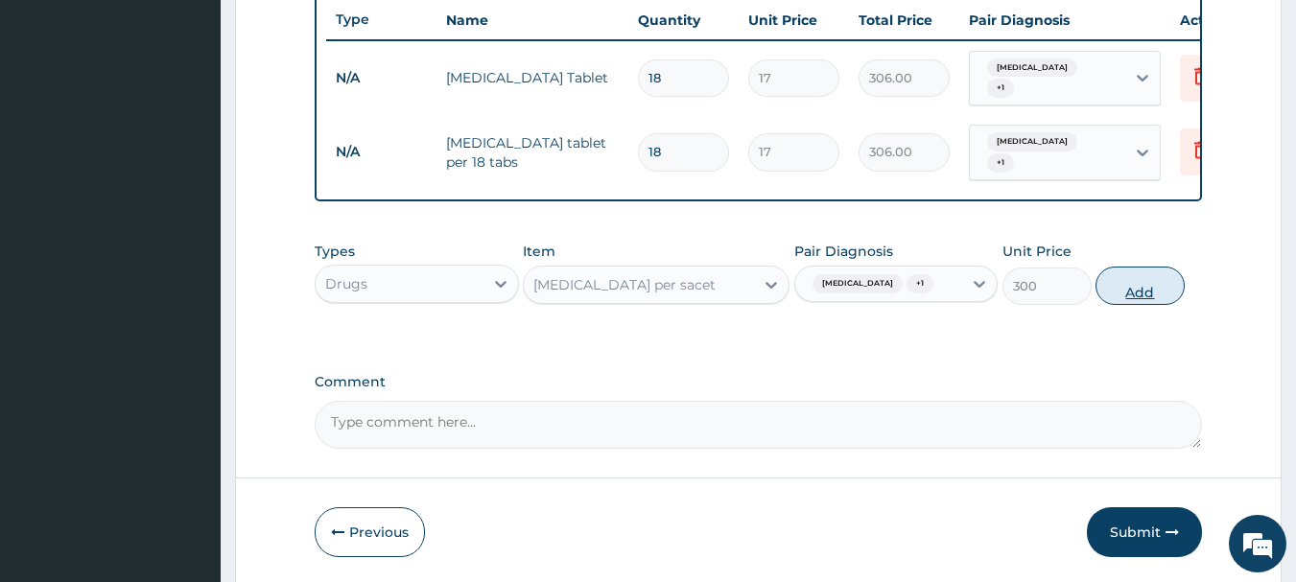
click at [1135, 290] on button "Add" at bounding box center [1140, 286] width 89 height 38
type input "0"
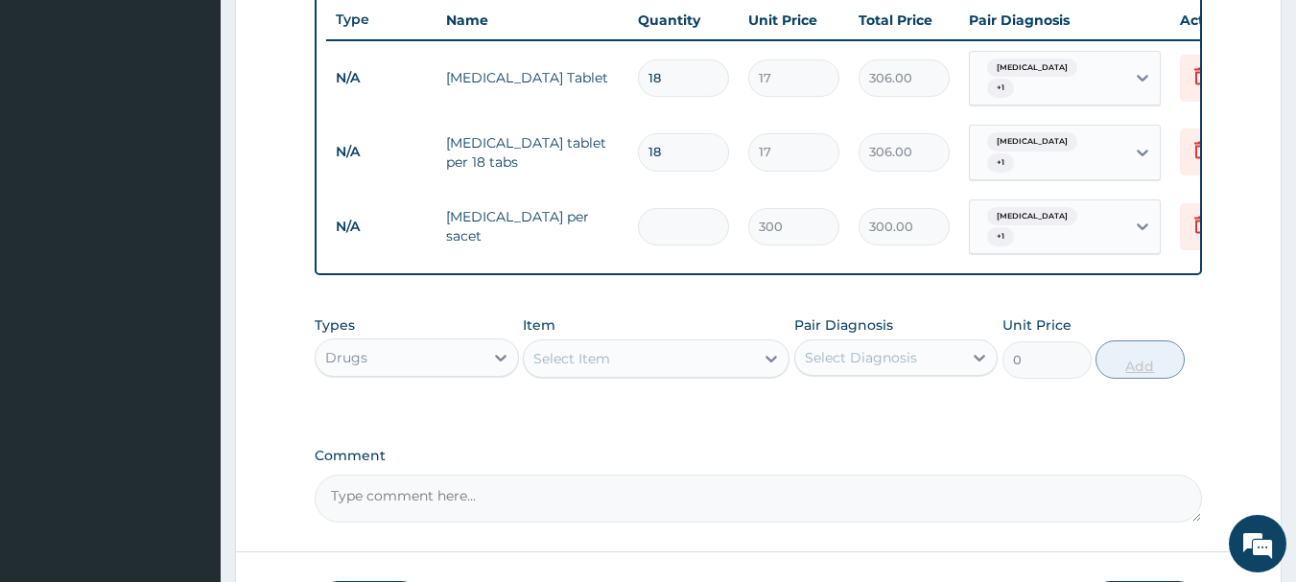
type input "0.00"
type input "2"
type input "600.00"
type input "2"
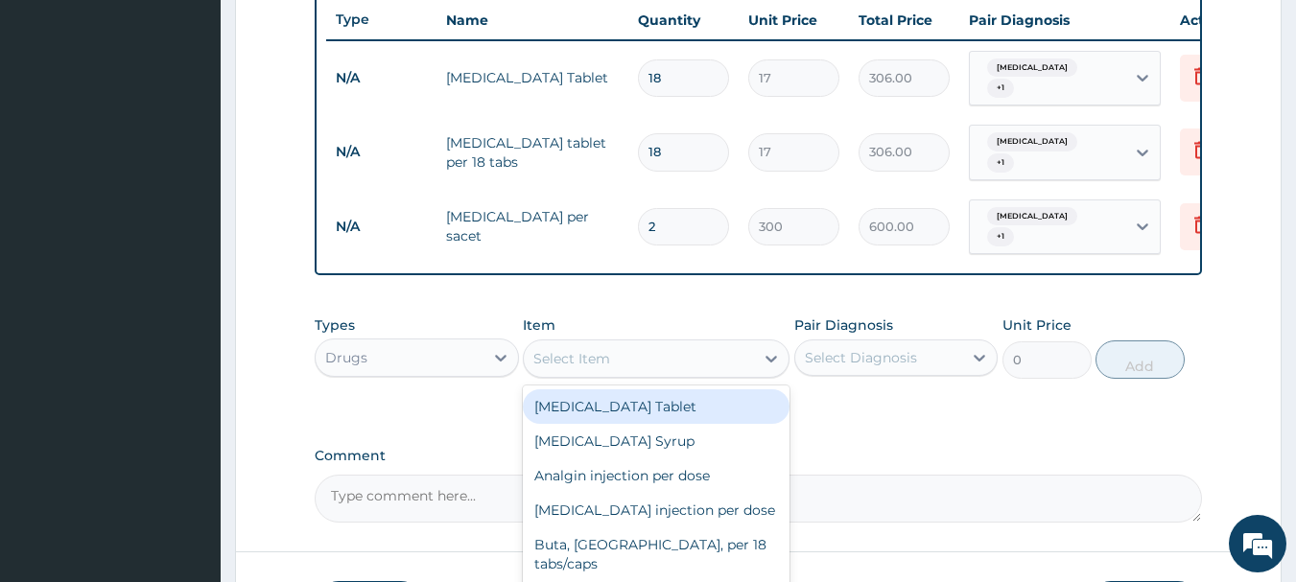
click at [753, 356] on div "Select Item" at bounding box center [639, 358] width 230 height 31
type input "AMPI"
click at [727, 399] on div "Ampiclox capsule per sachet" at bounding box center [656, 407] width 267 height 35
type input "500"
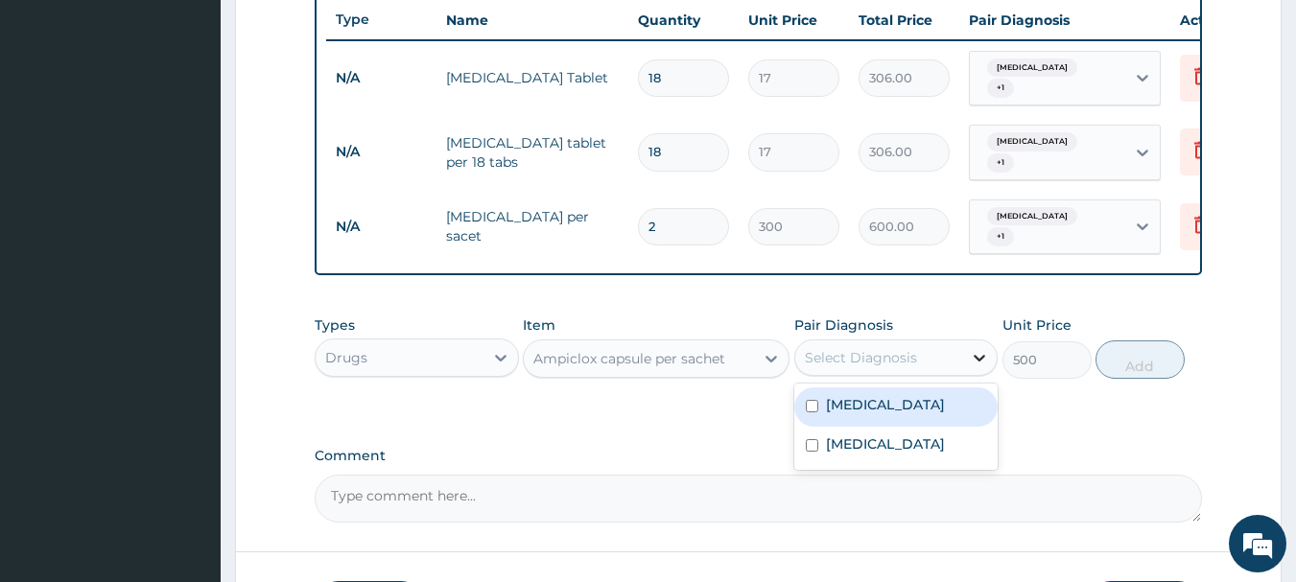
click at [974, 354] on icon at bounding box center [979, 357] width 19 height 19
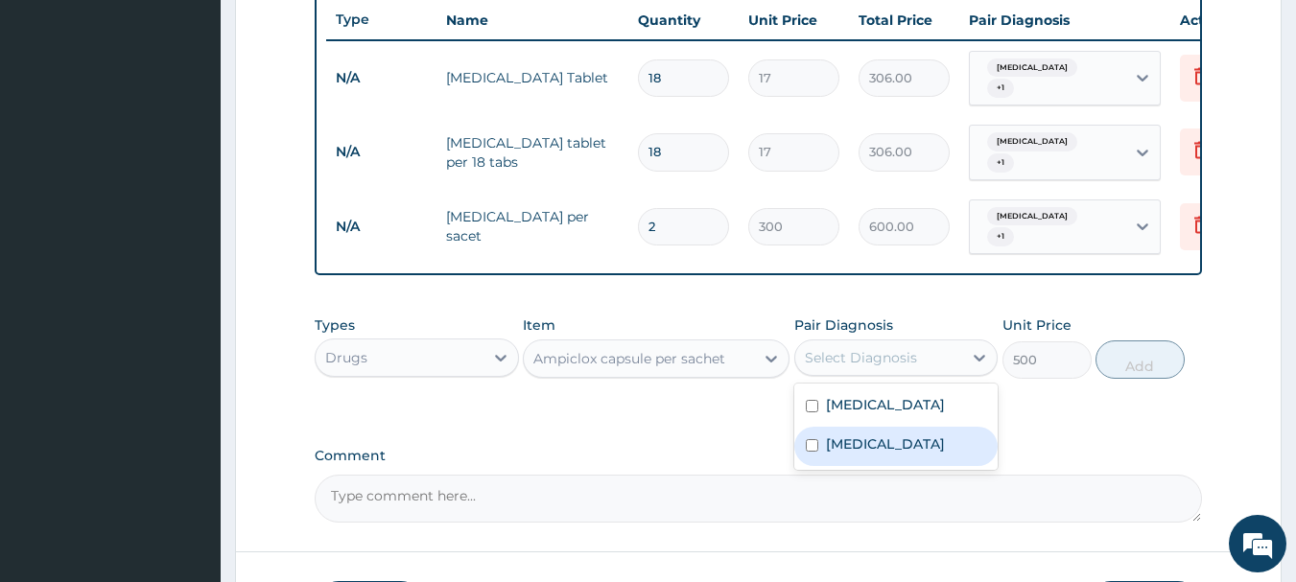
click at [810, 452] on input "checkbox" at bounding box center [812, 445] width 12 height 12
checkbox input "true"
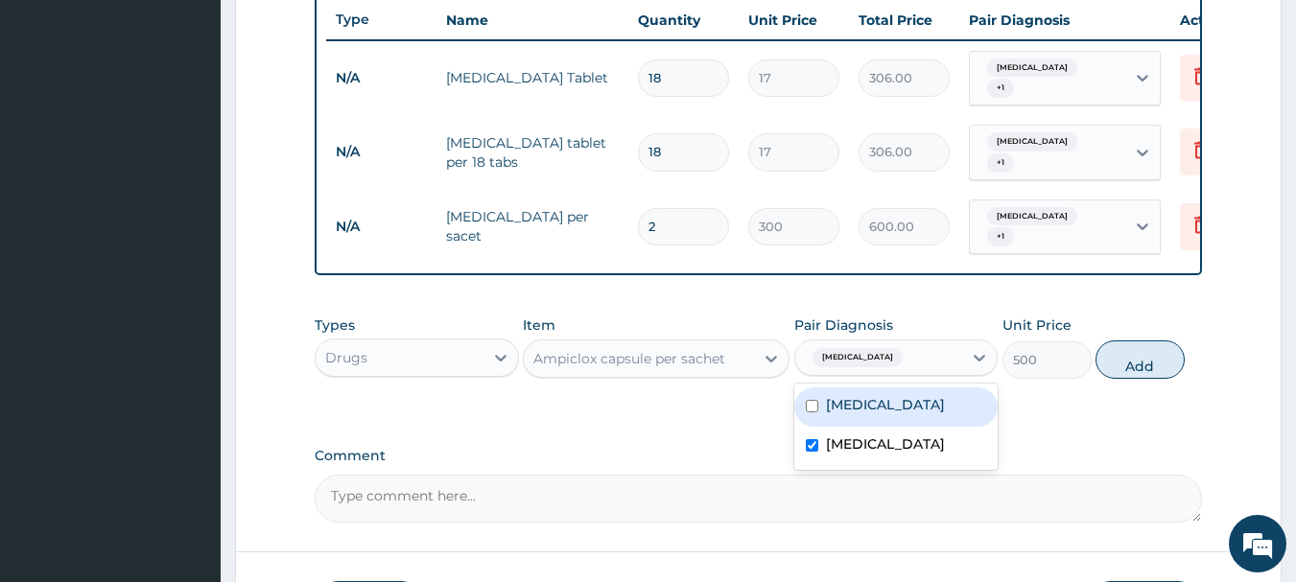
click at [810, 411] on div "[MEDICAL_DATA]" at bounding box center [896, 407] width 204 height 39
checkbox input "true"
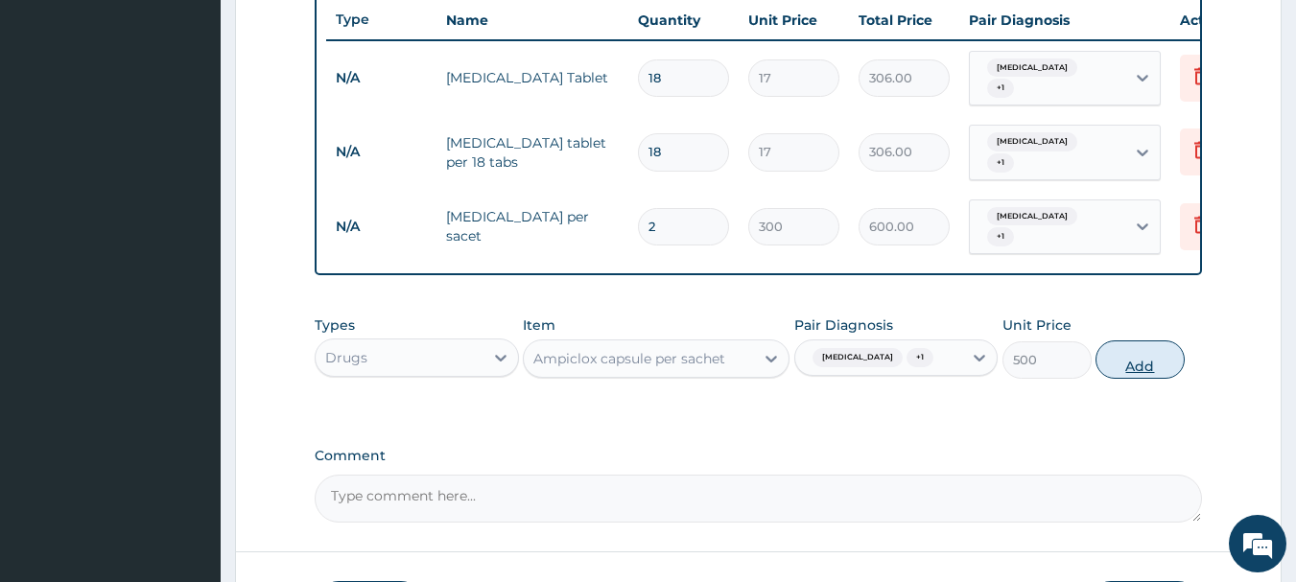
click at [1152, 363] on button "Add" at bounding box center [1140, 360] width 89 height 38
type input "0"
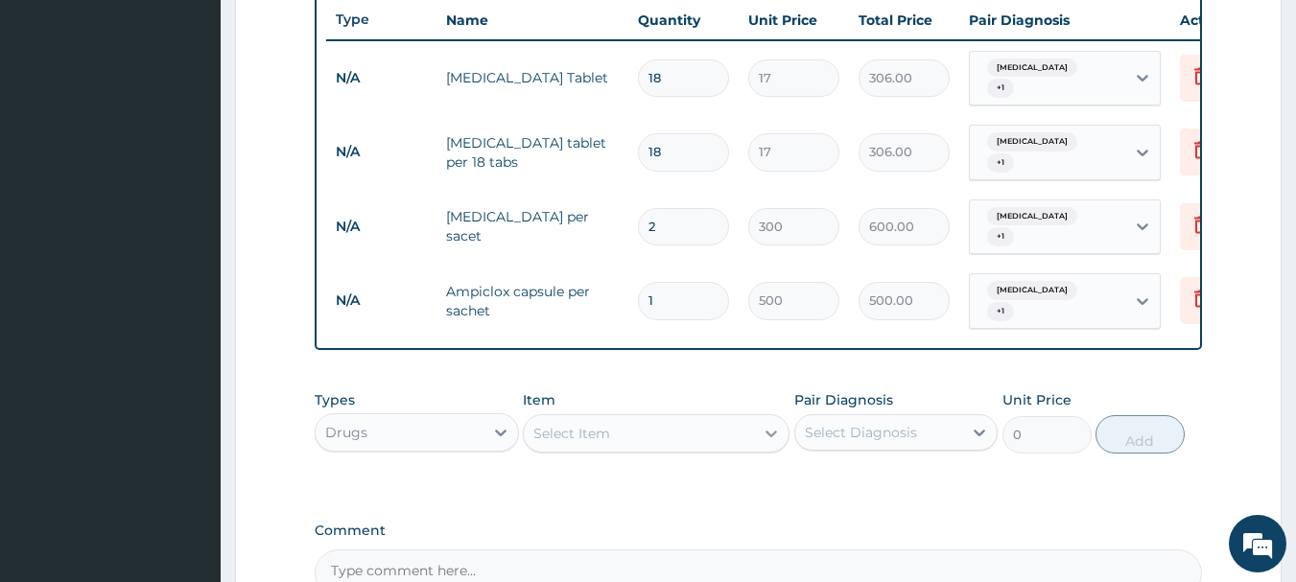
click at [769, 435] on icon at bounding box center [771, 433] width 19 height 19
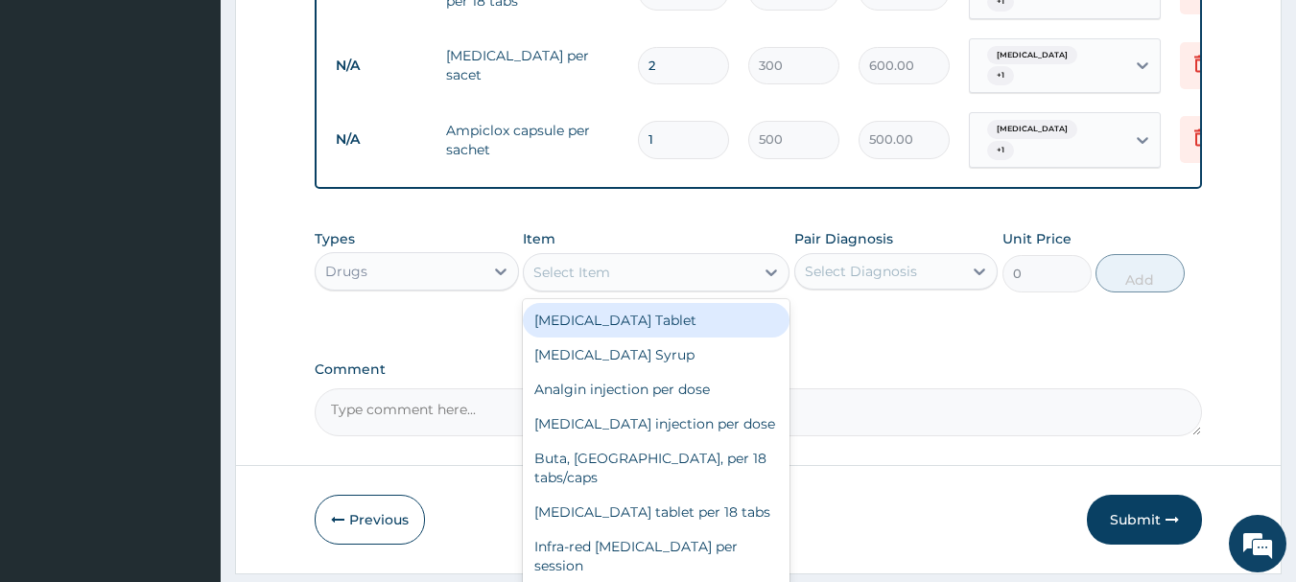
scroll to position [916, 0]
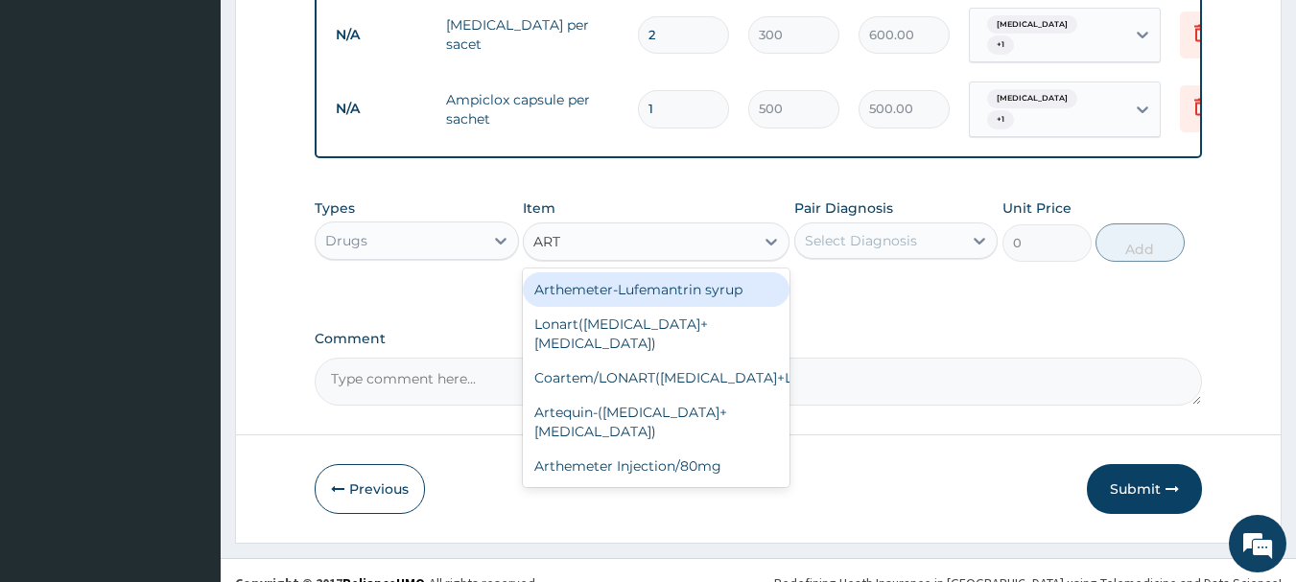
type input "ARTE"
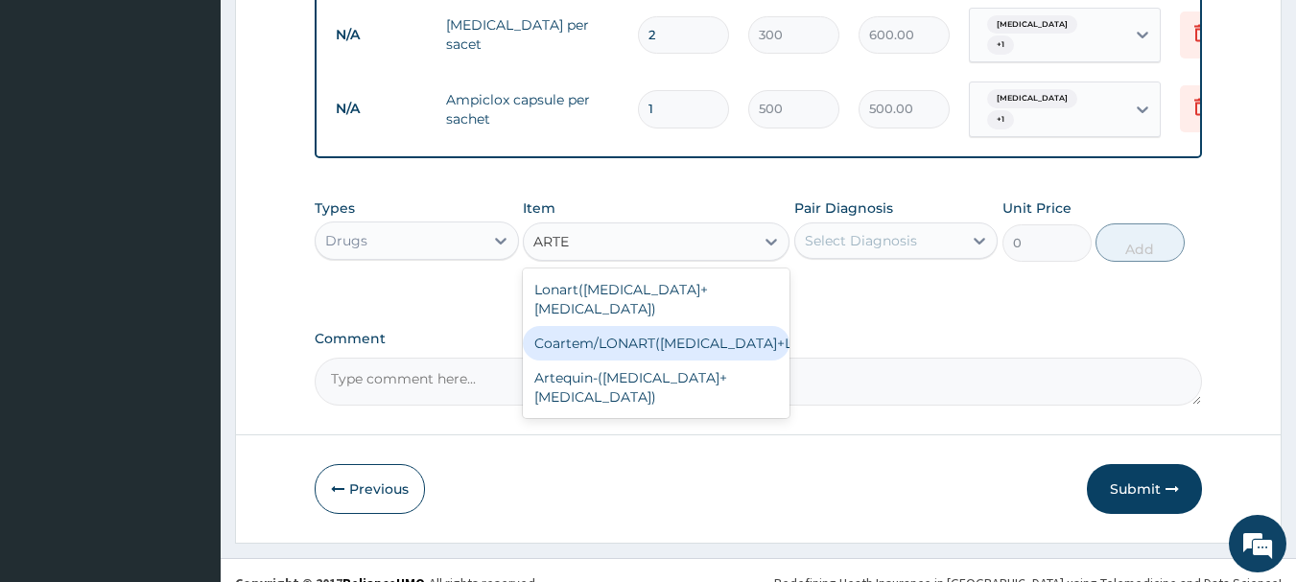
click at [690, 326] on div "Coartem/LONART(Artemether+Lumefantrin)" at bounding box center [656, 343] width 267 height 35
type input "1500"
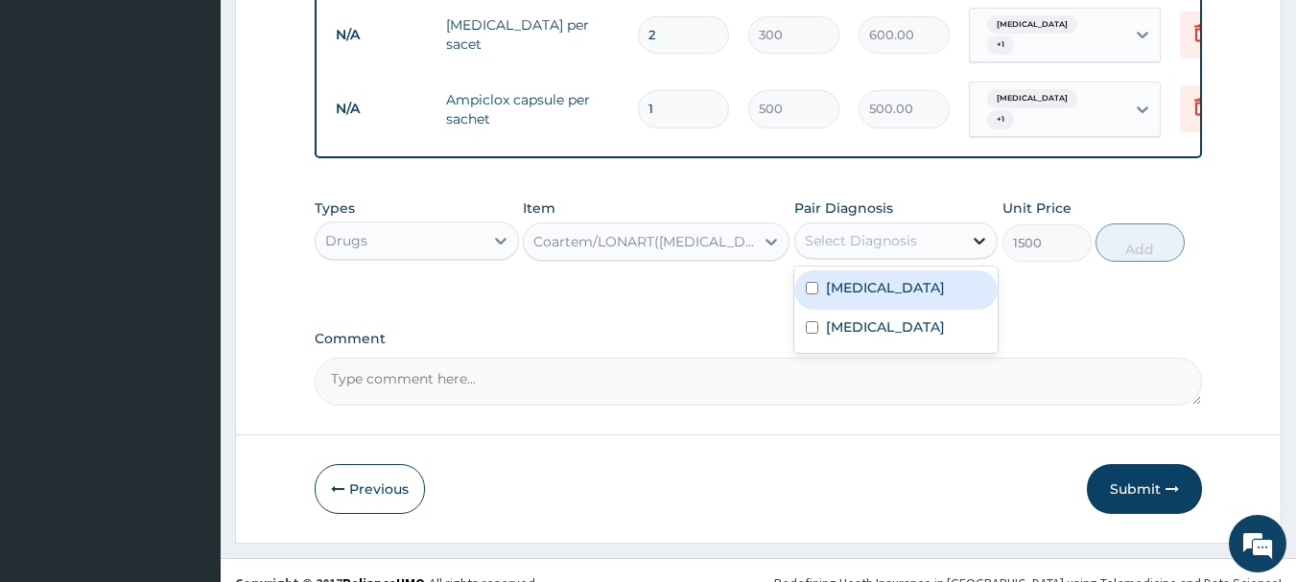
click at [978, 242] on icon at bounding box center [979, 240] width 19 height 19
click at [810, 288] on input "checkbox" at bounding box center [812, 288] width 12 height 12
checkbox input "true"
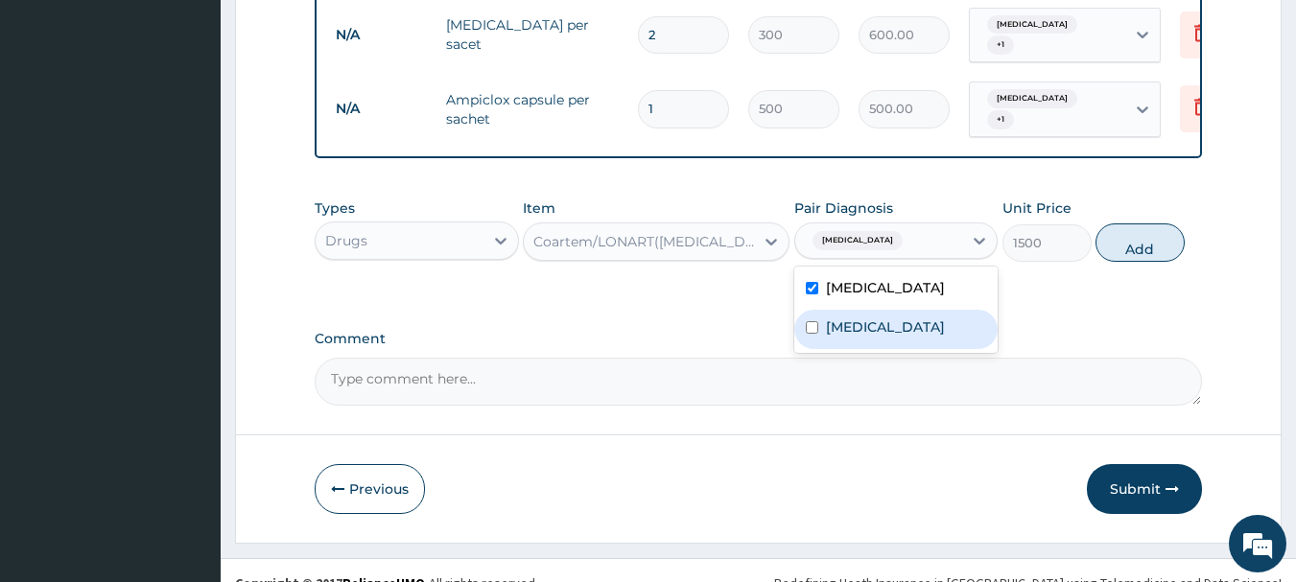
click at [803, 337] on div "Upper respiratory infection" at bounding box center [896, 329] width 204 height 39
checkbox input "true"
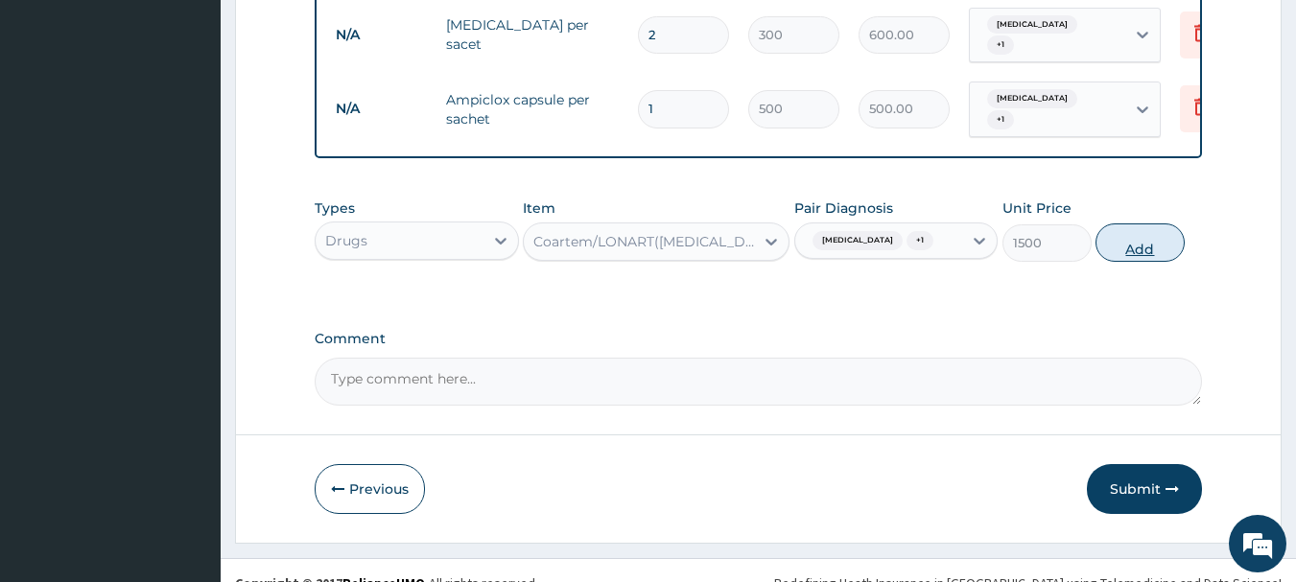
click at [1150, 232] on button "Add" at bounding box center [1140, 243] width 89 height 38
type input "0"
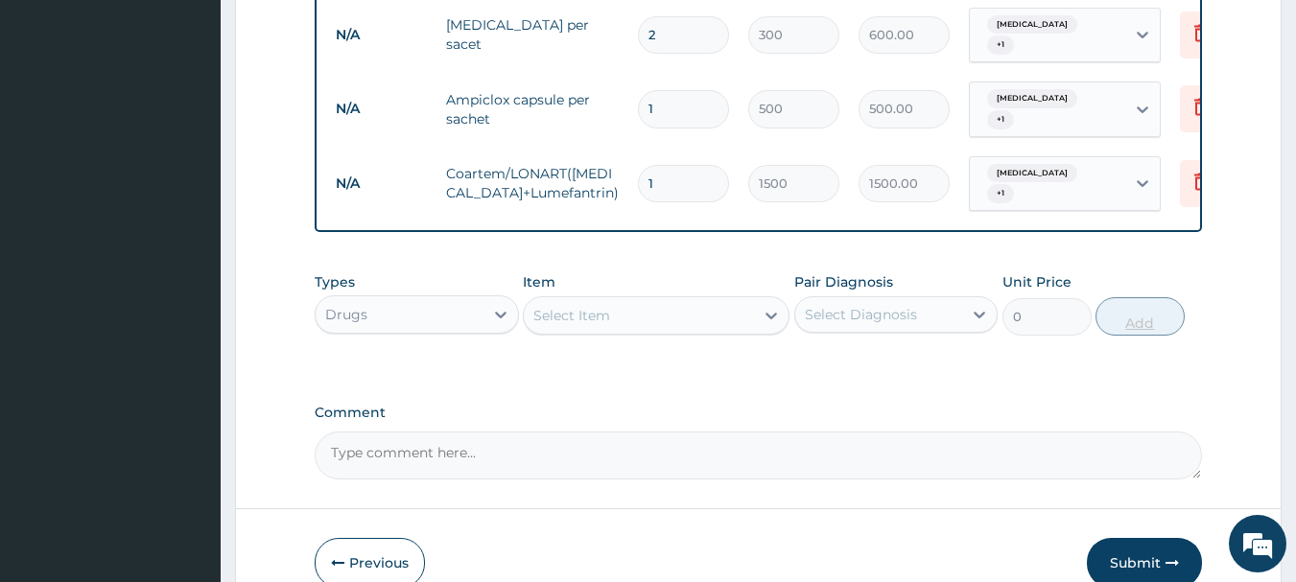
type input "0.00"
type input "6"
type input "9000.00"
type input "6"
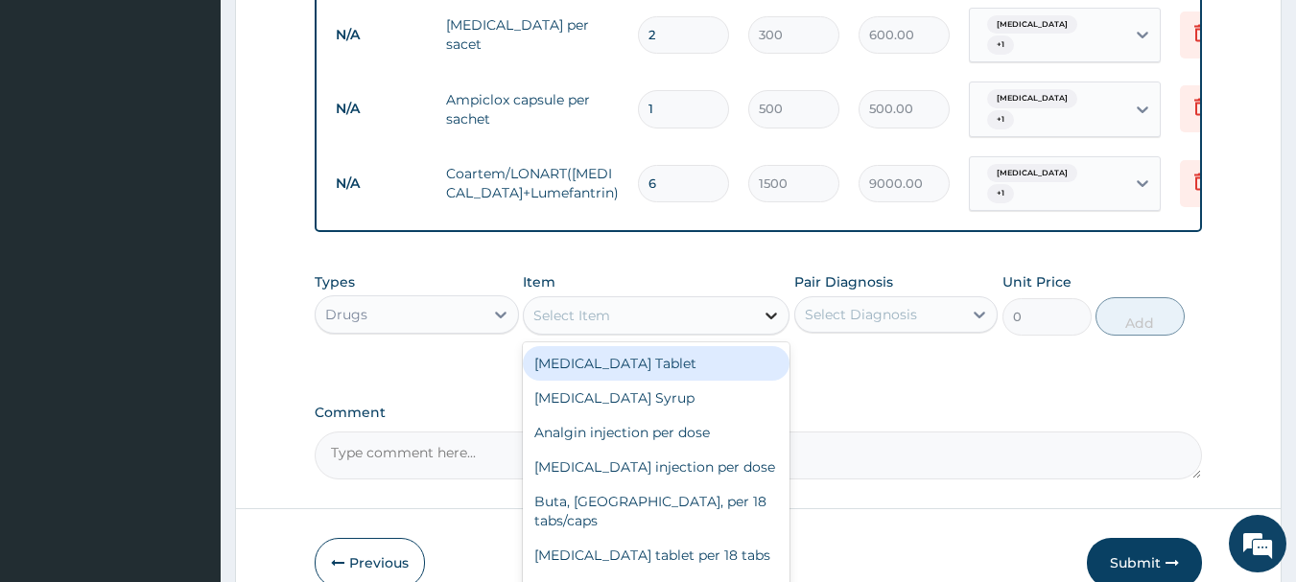
click at [763, 307] on icon at bounding box center [771, 315] width 19 height 19
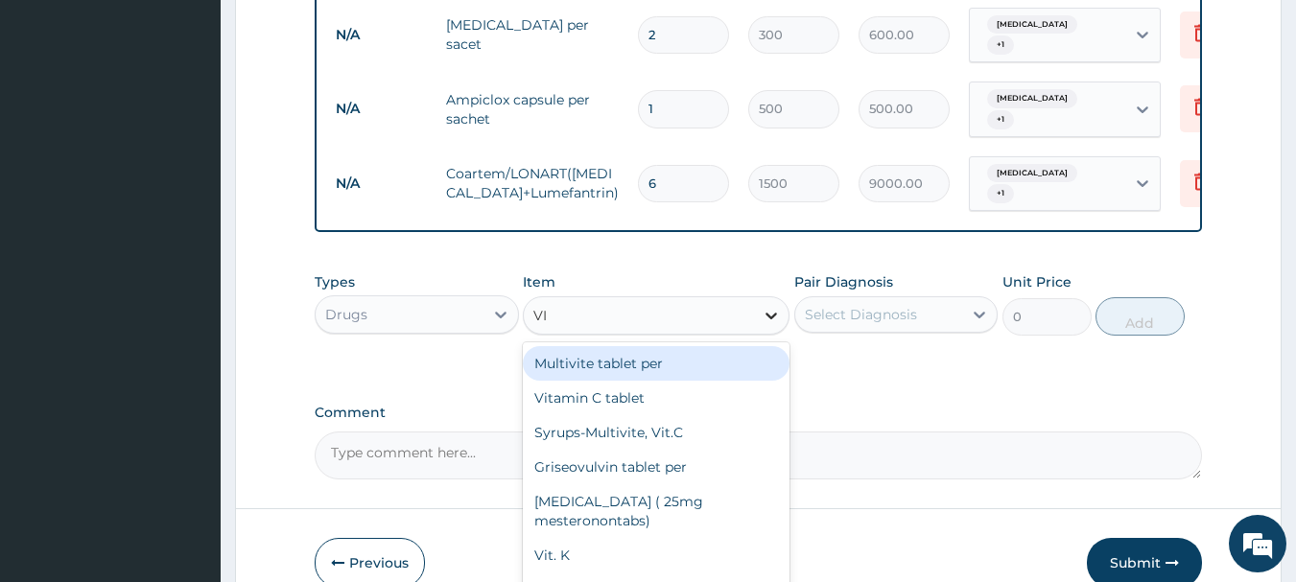
type input "VIT"
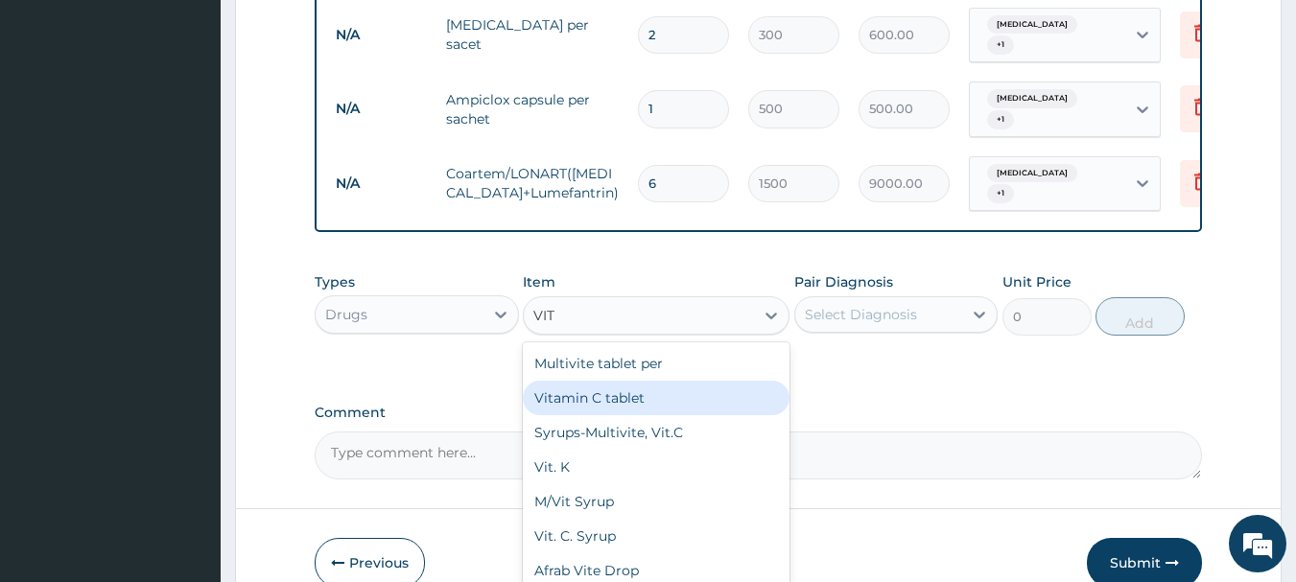
click at [674, 389] on div "Vitamin C tablet" at bounding box center [656, 398] width 267 height 35
type input "14"
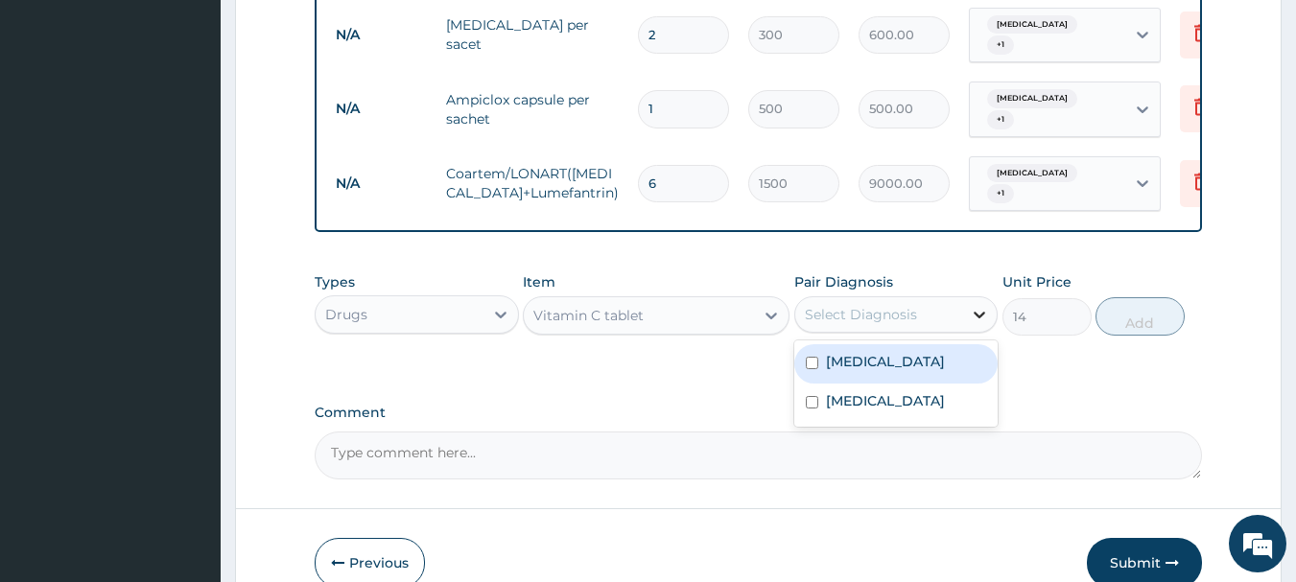
click at [981, 305] on icon at bounding box center [979, 314] width 19 height 19
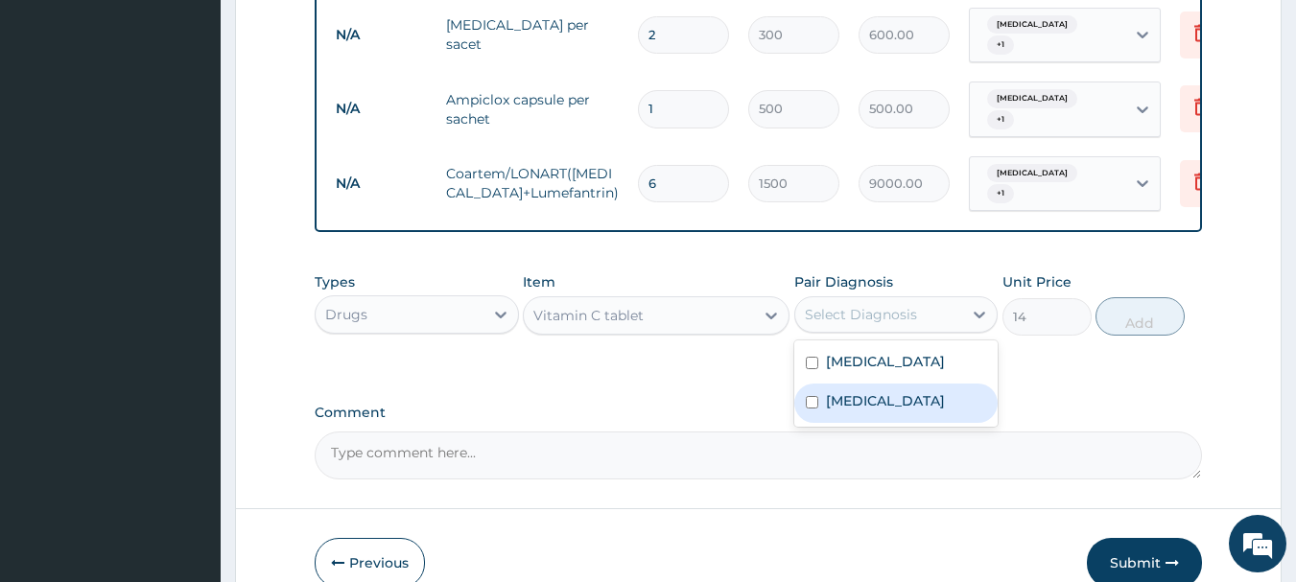
click at [811, 399] on input "checkbox" at bounding box center [812, 402] width 12 height 12
checkbox input "true"
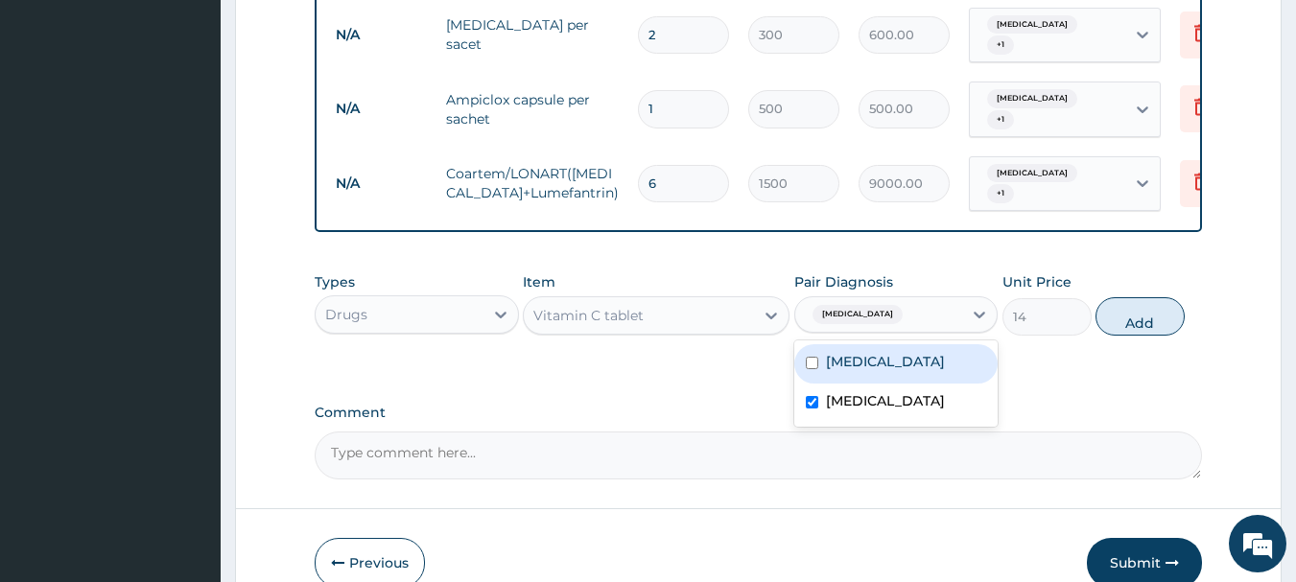
click at [811, 357] on input "checkbox" at bounding box center [812, 363] width 12 height 12
checkbox input "true"
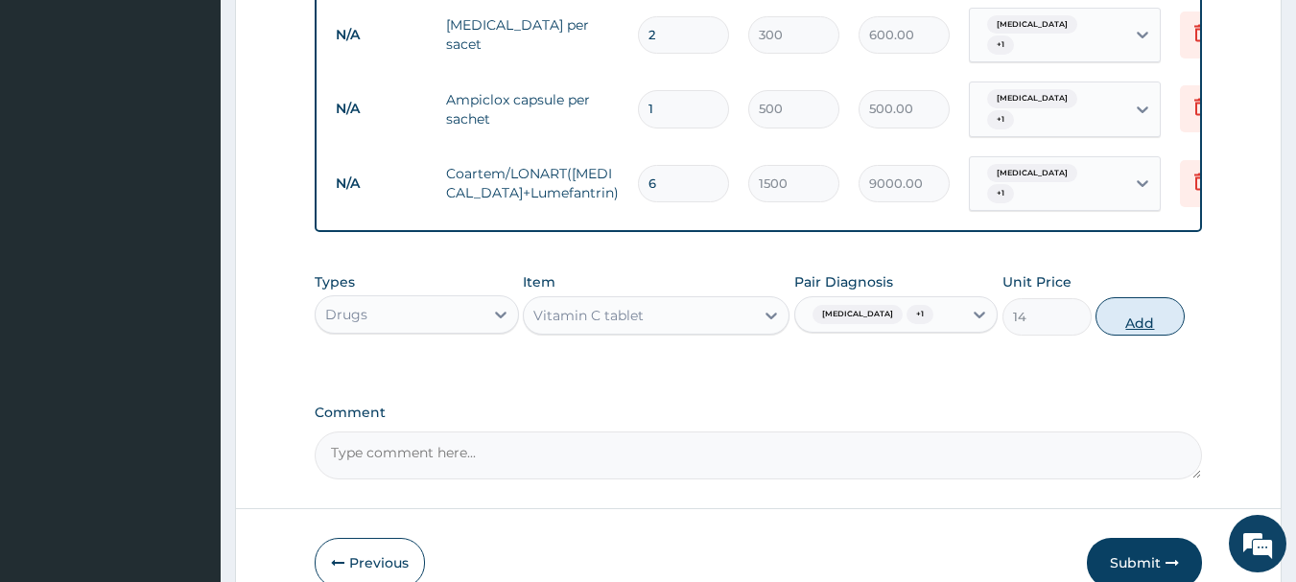
click at [1136, 324] on button "Add" at bounding box center [1140, 316] width 89 height 38
type input "0"
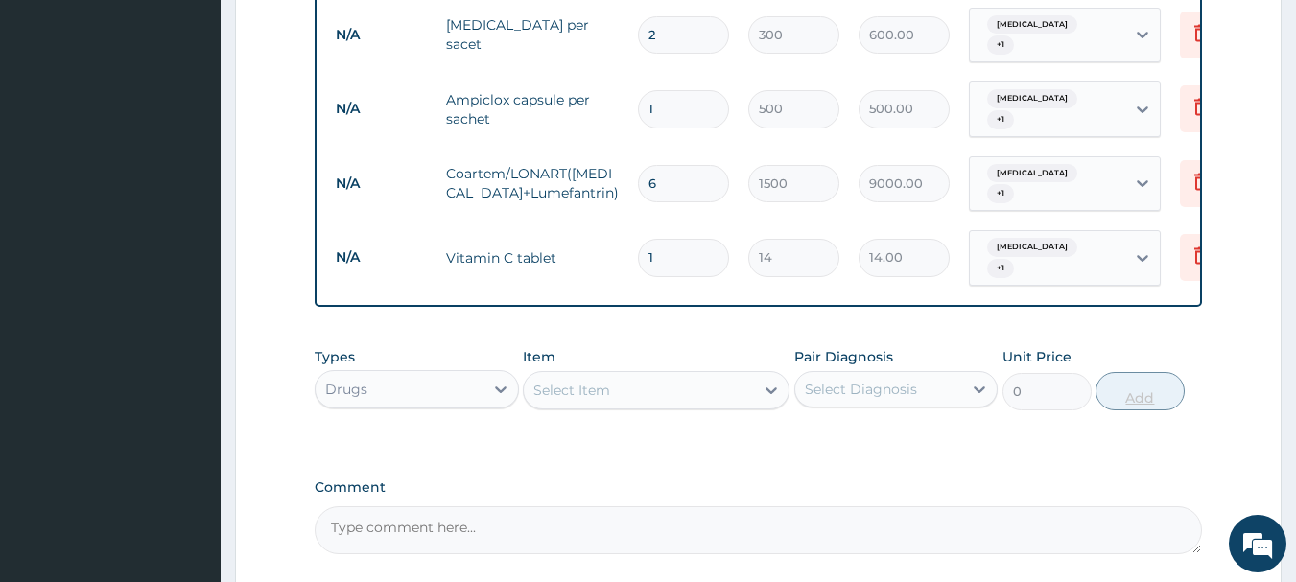
type input "14"
type input "196.00"
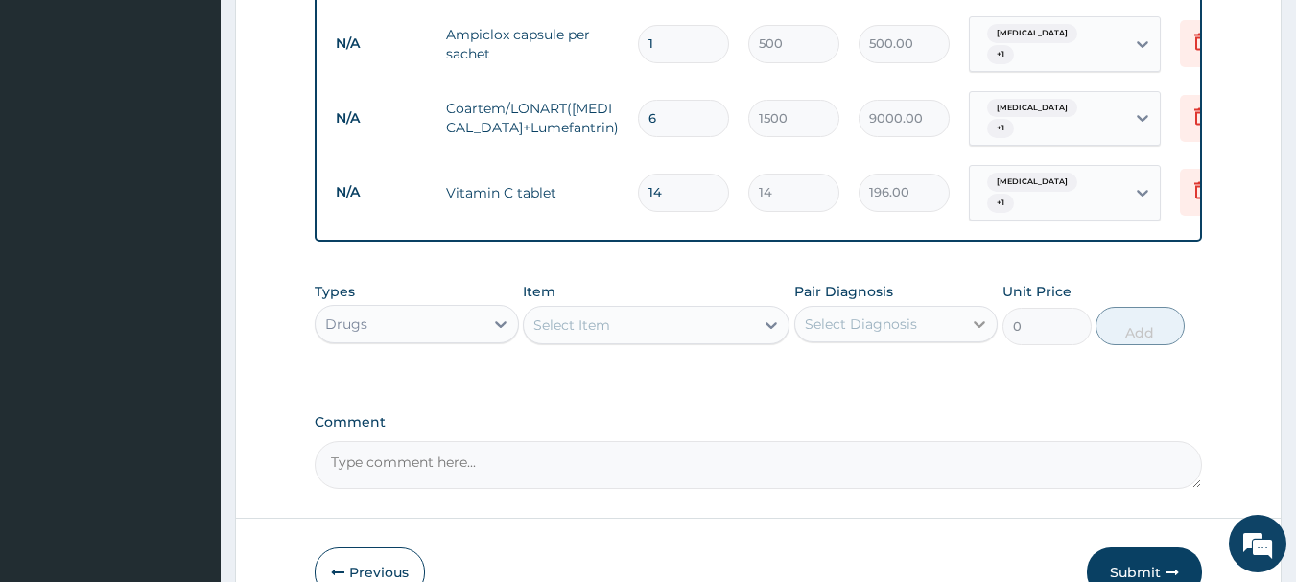
scroll to position [993, 0]
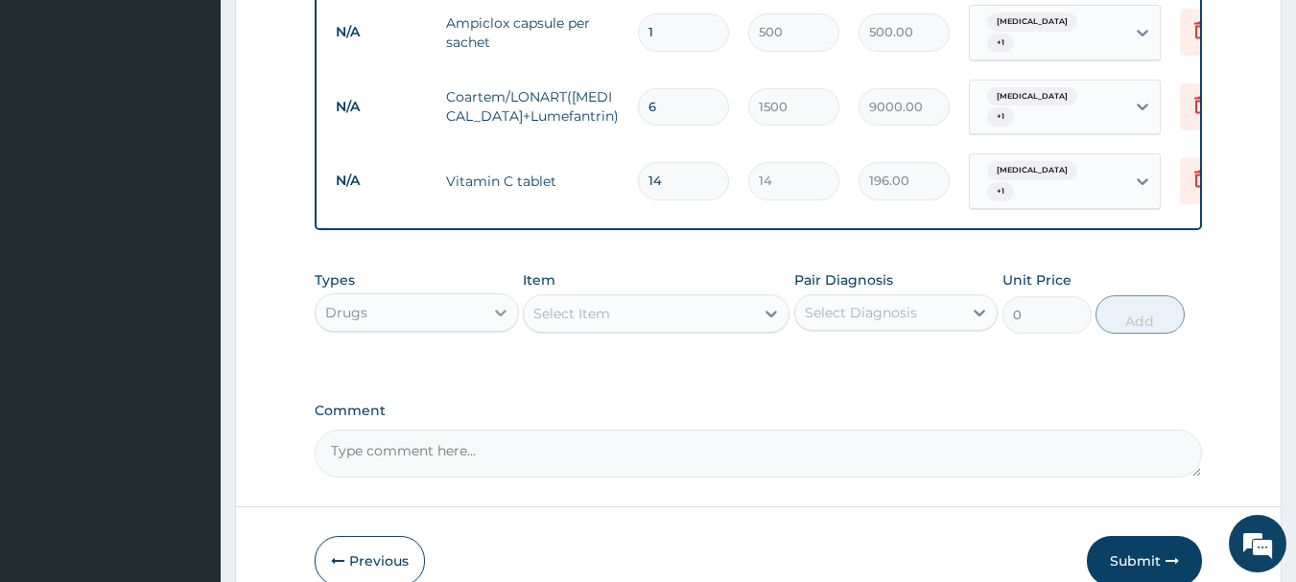
type input "14"
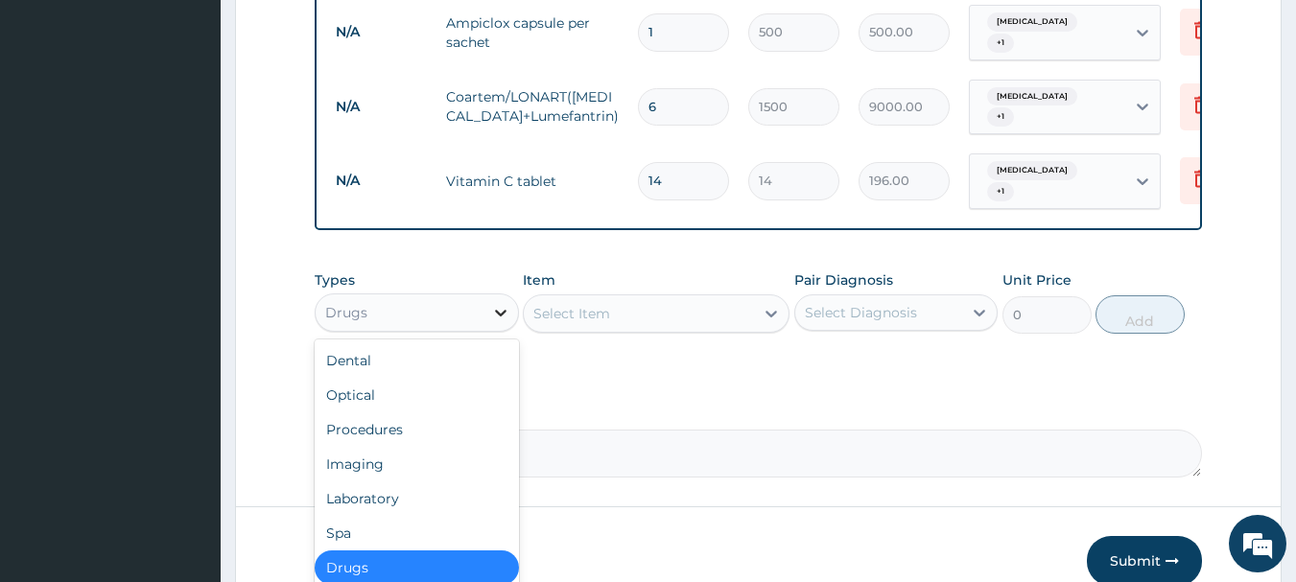
click at [499, 310] on icon at bounding box center [501, 313] width 12 height 7
click at [377, 421] on div "Procedures" at bounding box center [417, 430] width 204 height 35
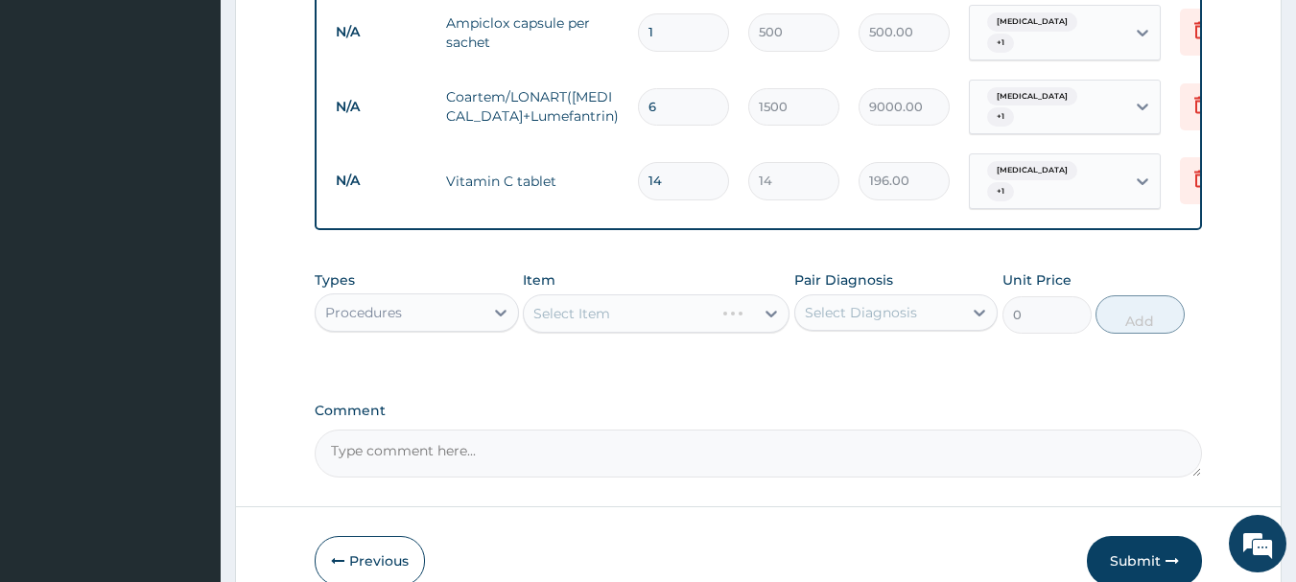
click at [746, 301] on div "Select Item" at bounding box center [656, 314] width 267 height 38
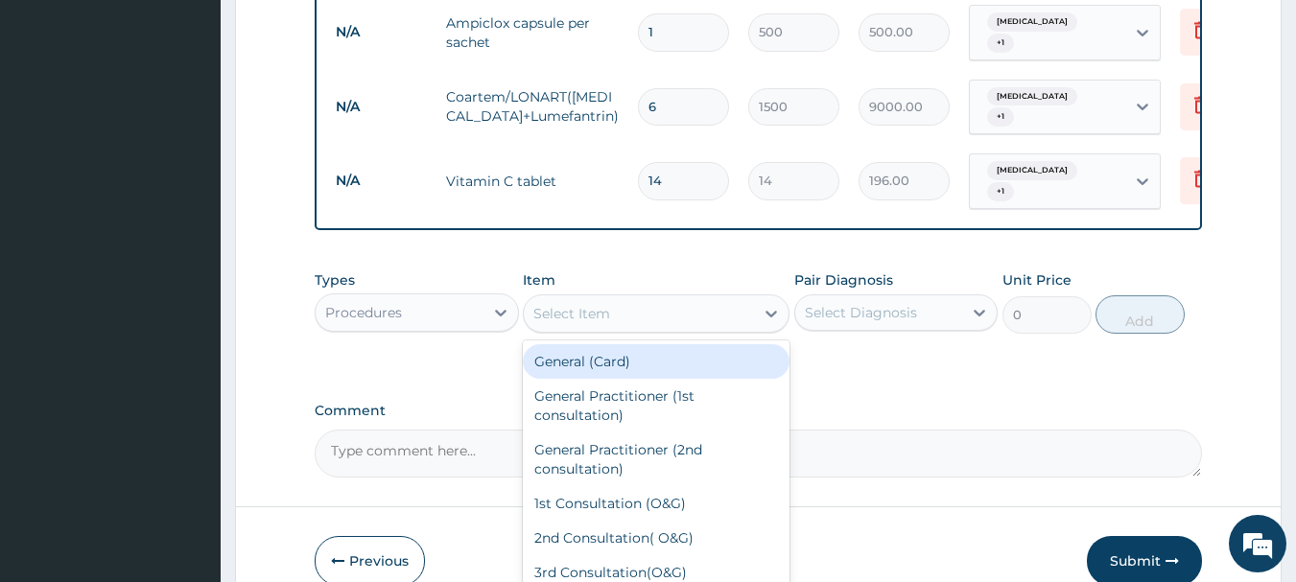
click at [746, 301] on div "Select Item" at bounding box center [639, 313] width 230 height 31
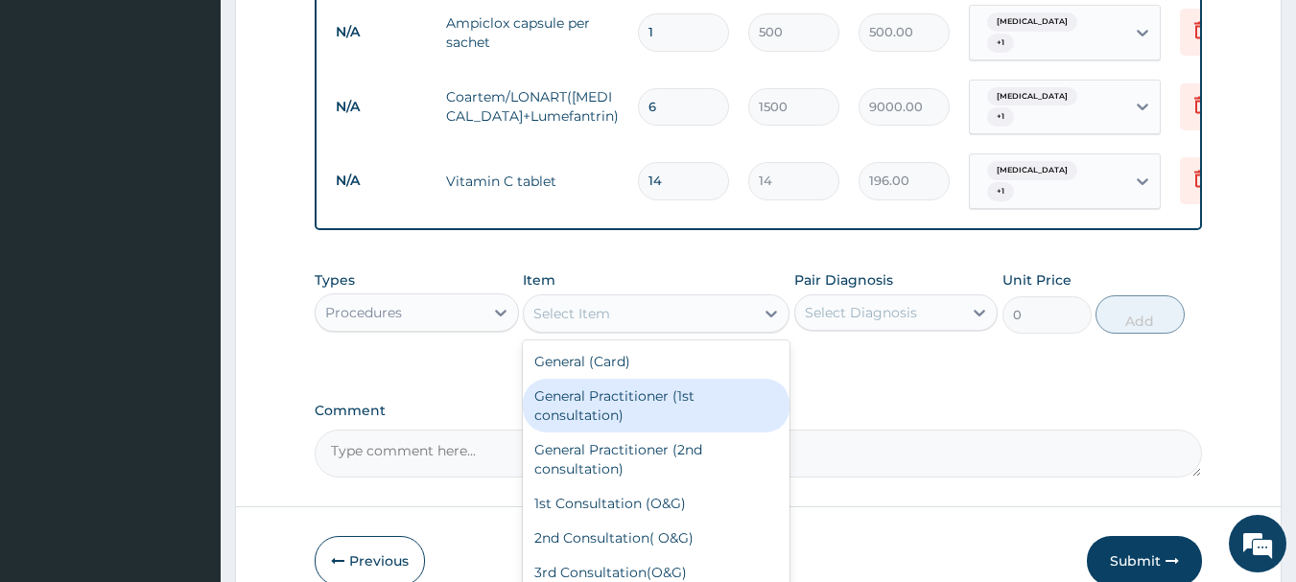
click at [628, 401] on div "General Practitioner (1st consultation)" at bounding box center [656, 406] width 267 height 54
type input "1500"
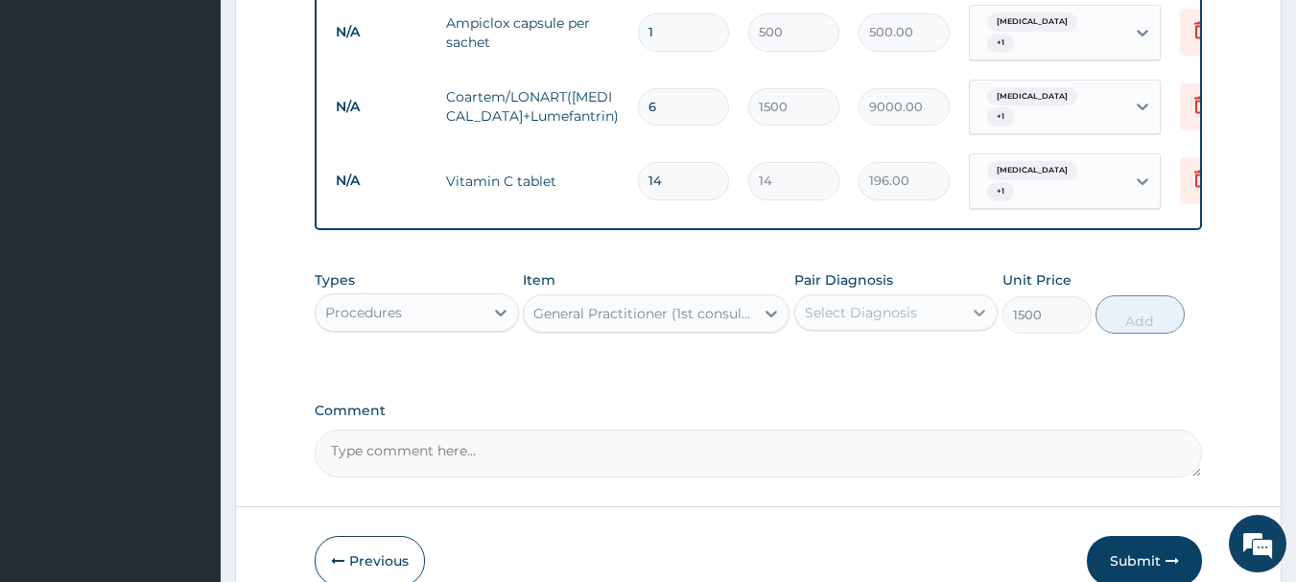
click at [975, 310] on icon at bounding box center [981, 313] width 12 height 7
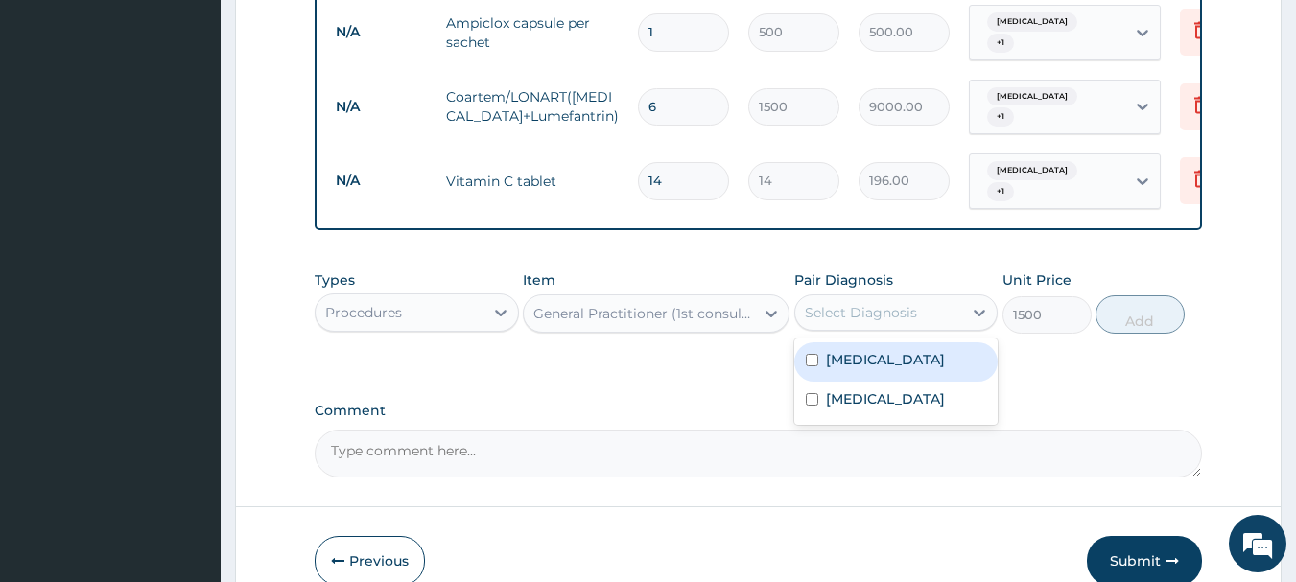
click at [814, 354] on input "checkbox" at bounding box center [812, 360] width 12 height 12
checkbox input "true"
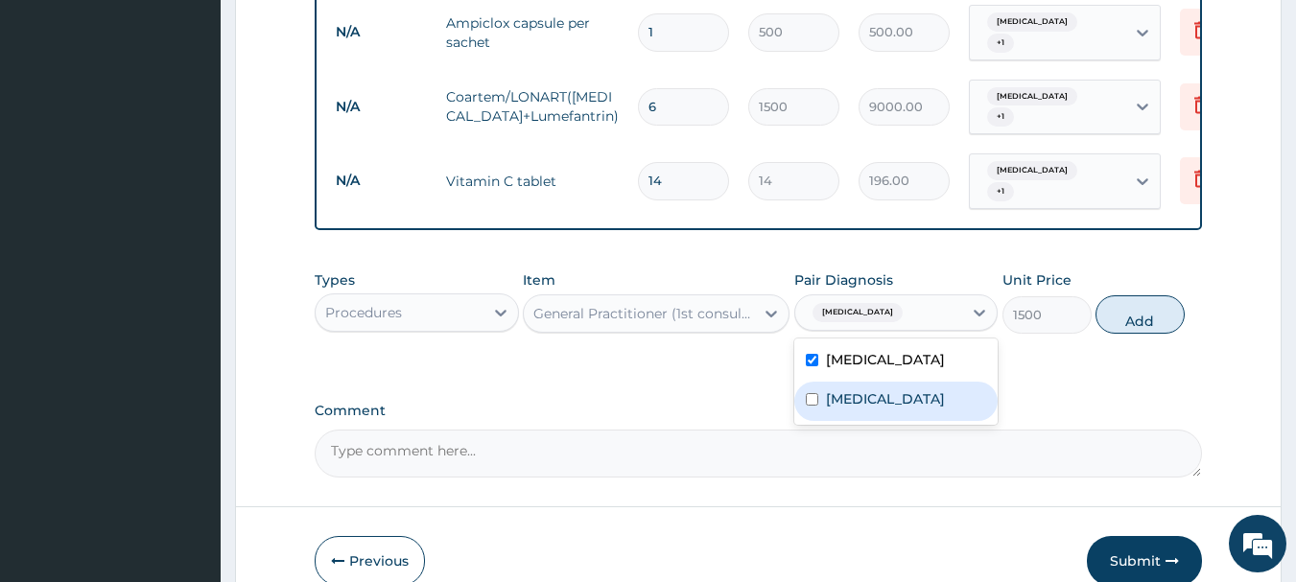
click at [809, 398] on input "checkbox" at bounding box center [812, 399] width 12 height 12
checkbox input "true"
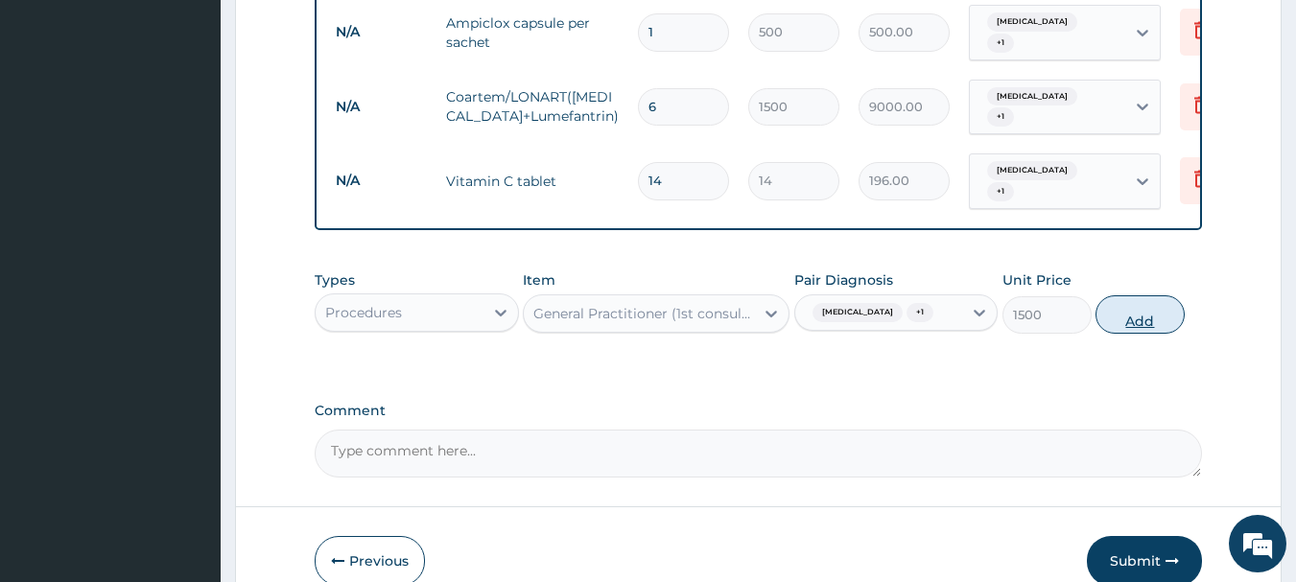
click at [1146, 306] on button "Add" at bounding box center [1140, 315] width 89 height 38
type input "0"
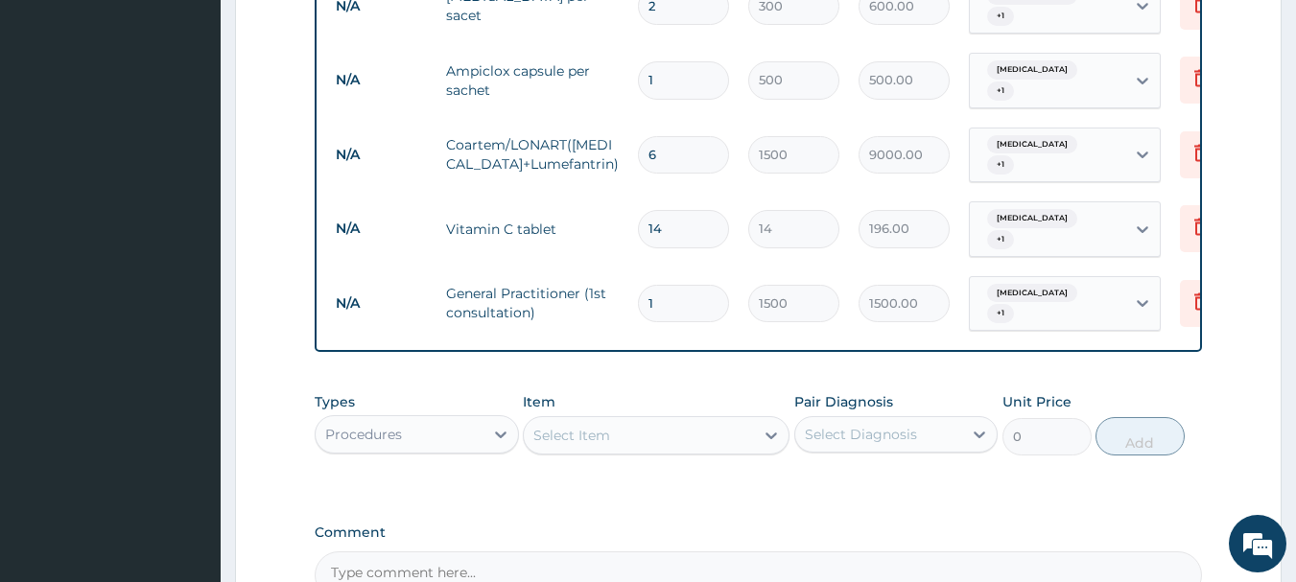
scroll to position [916, 0]
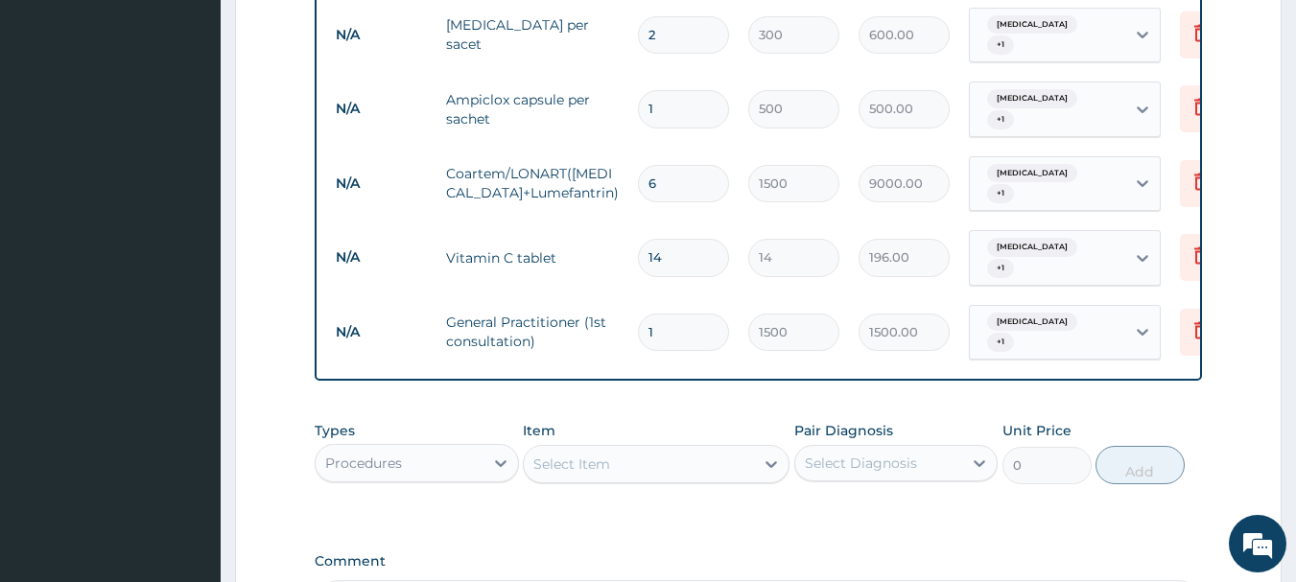
click at [651, 93] on input "1" at bounding box center [683, 108] width 91 height 37
type input "21"
type input "10500.00"
click at [661, 93] on input "21" at bounding box center [683, 108] width 91 height 37
type input "2"
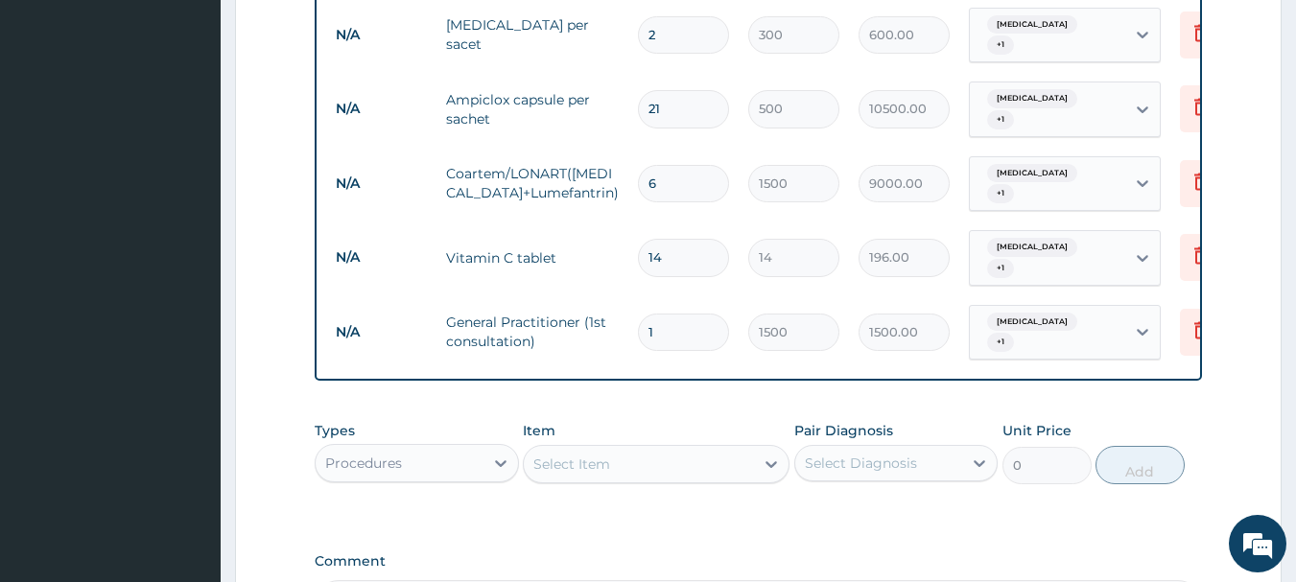
type input "1000.00"
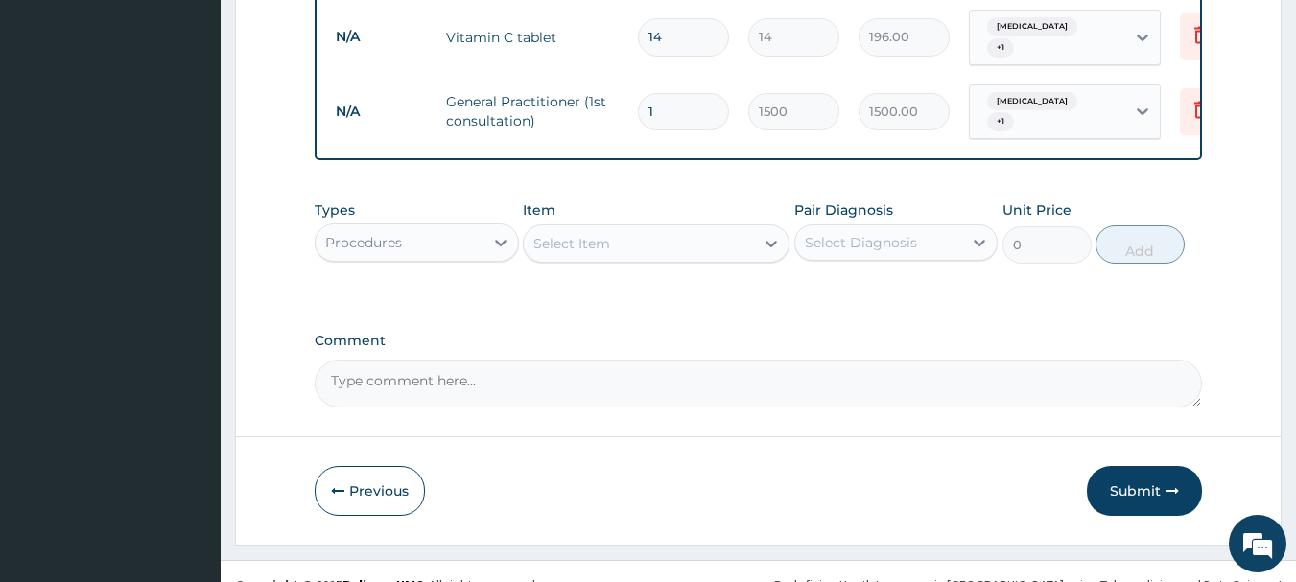
scroll to position [1146, 0]
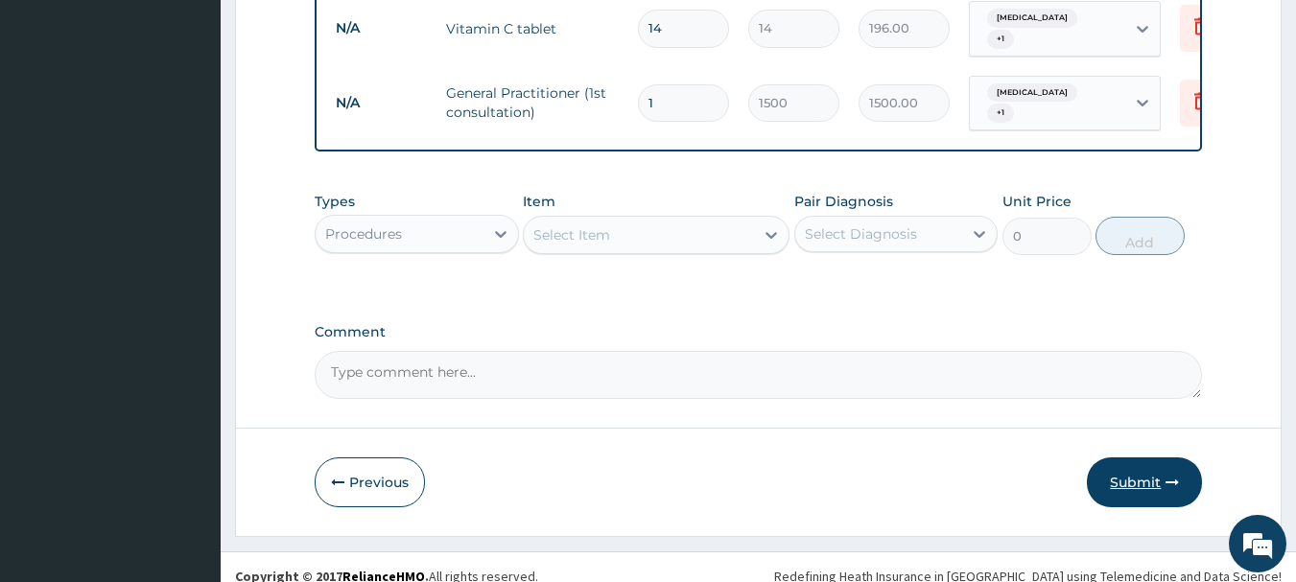
type input "2"
click at [1133, 458] on button "Submit" at bounding box center [1144, 483] width 115 height 50
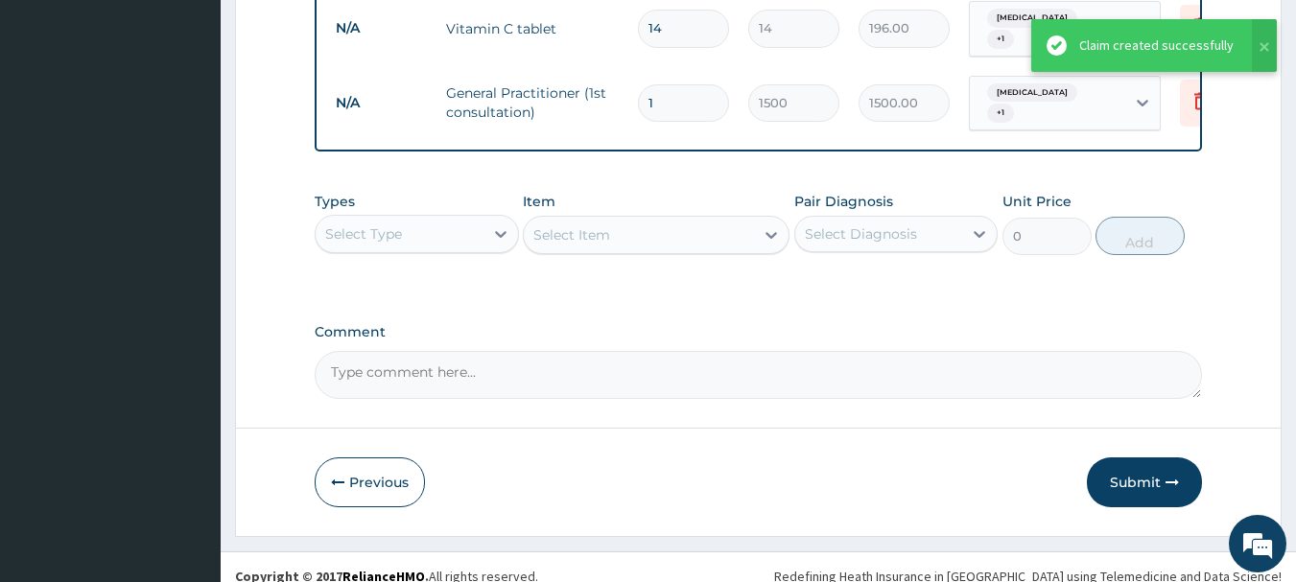
drag, startPoint x: 1133, startPoint y: 458, endPoint x: 1103, endPoint y: 501, distance: 52.4
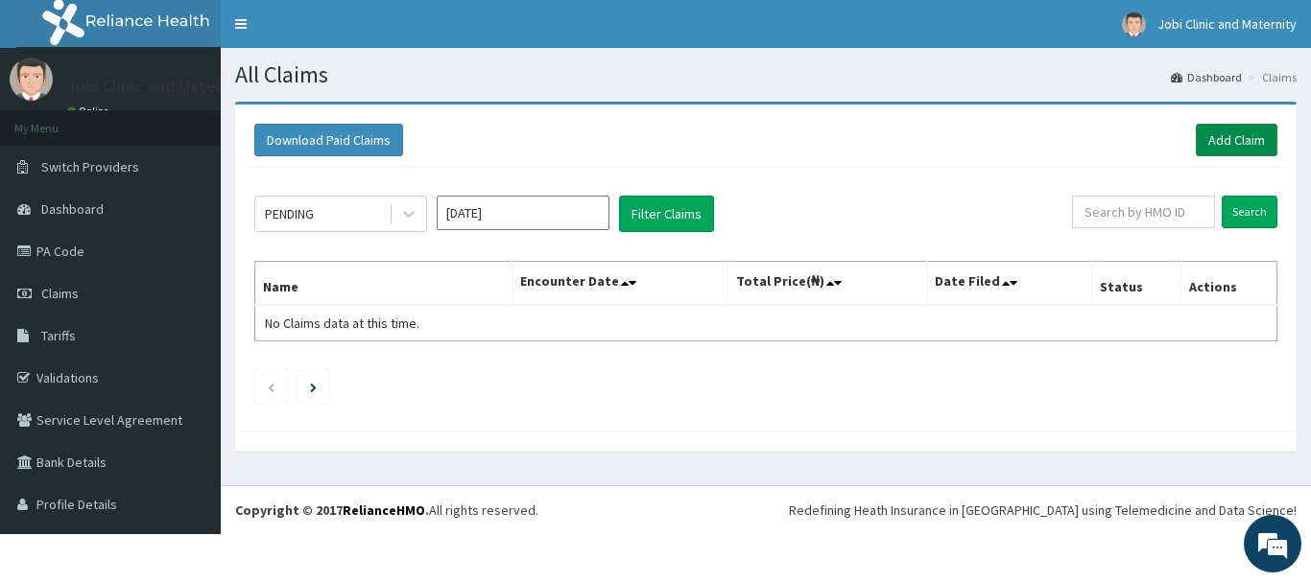
click at [1224, 137] on link "Add Claim" at bounding box center [1237, 140] width 82 height 33
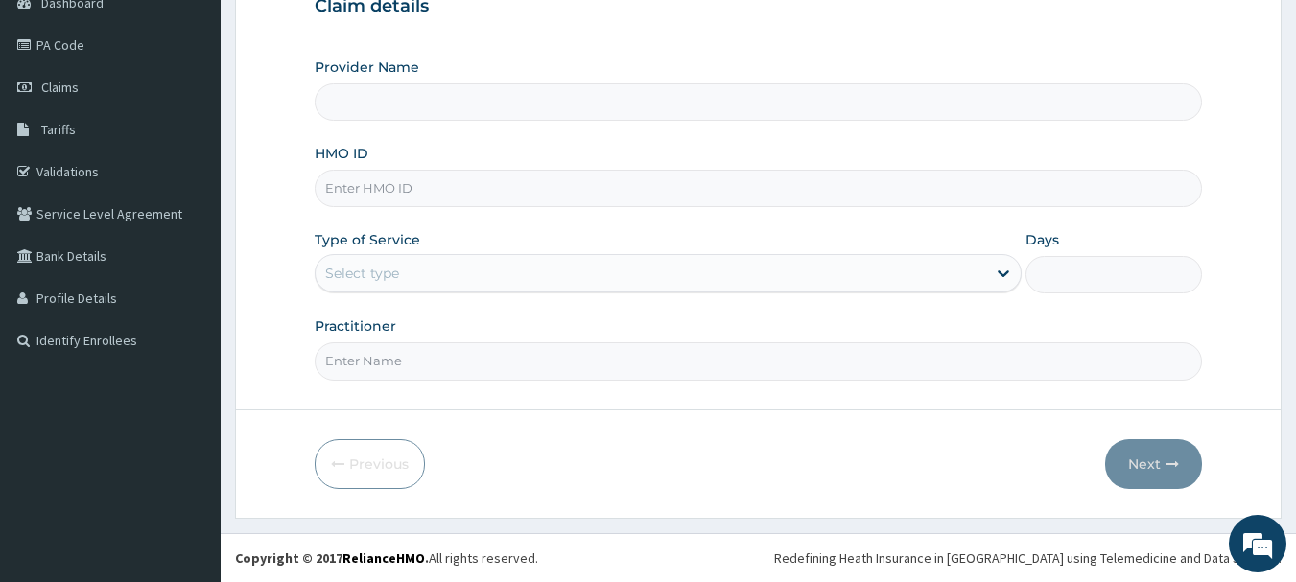
click at [477, 178] on input "HMO ID" at bounding box center [759, 188] width 888 height 37
type input "tib/10036/a"
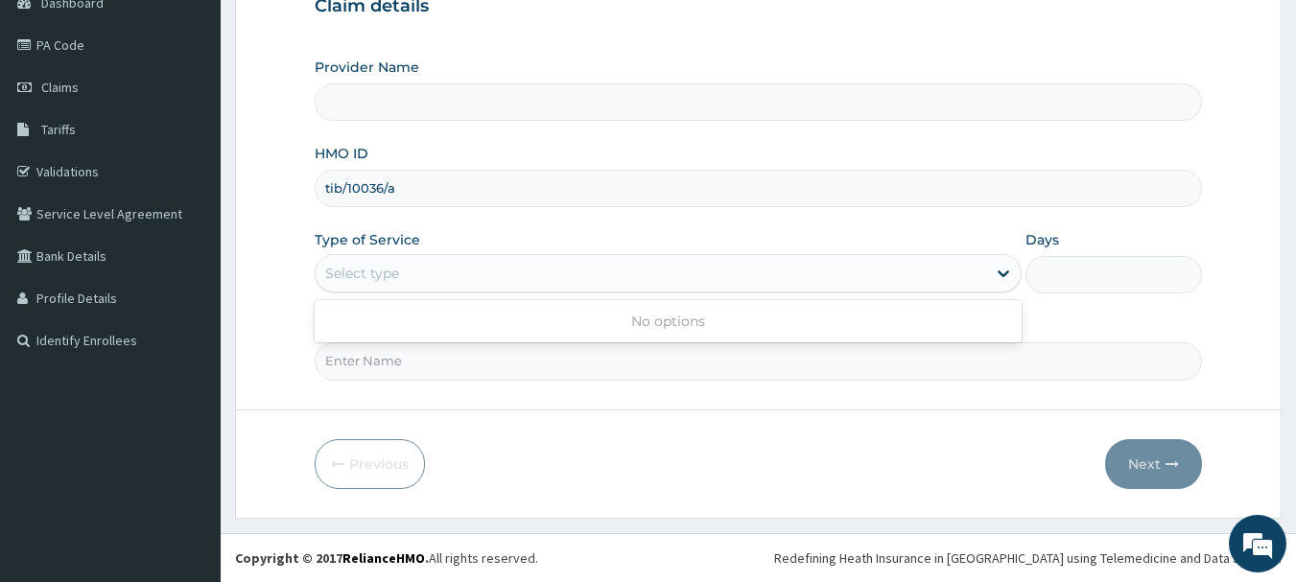
click at [419, 276] on div "Select type" at bounding box center [651, 273] width 671 height 31
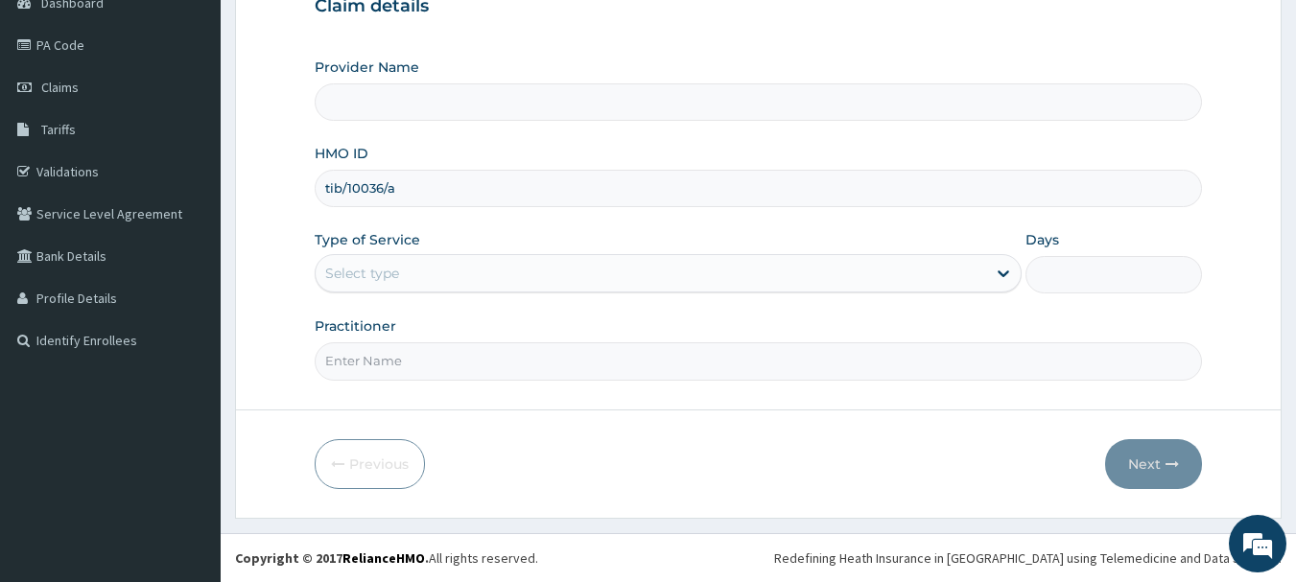
click at [691, 17] on h3 "Claim details" at bounding box center [759, 6] width 888 height 21
click at [1196, 68] on div "Provider Name" at bounding box center [759, 89] width 888 height 63
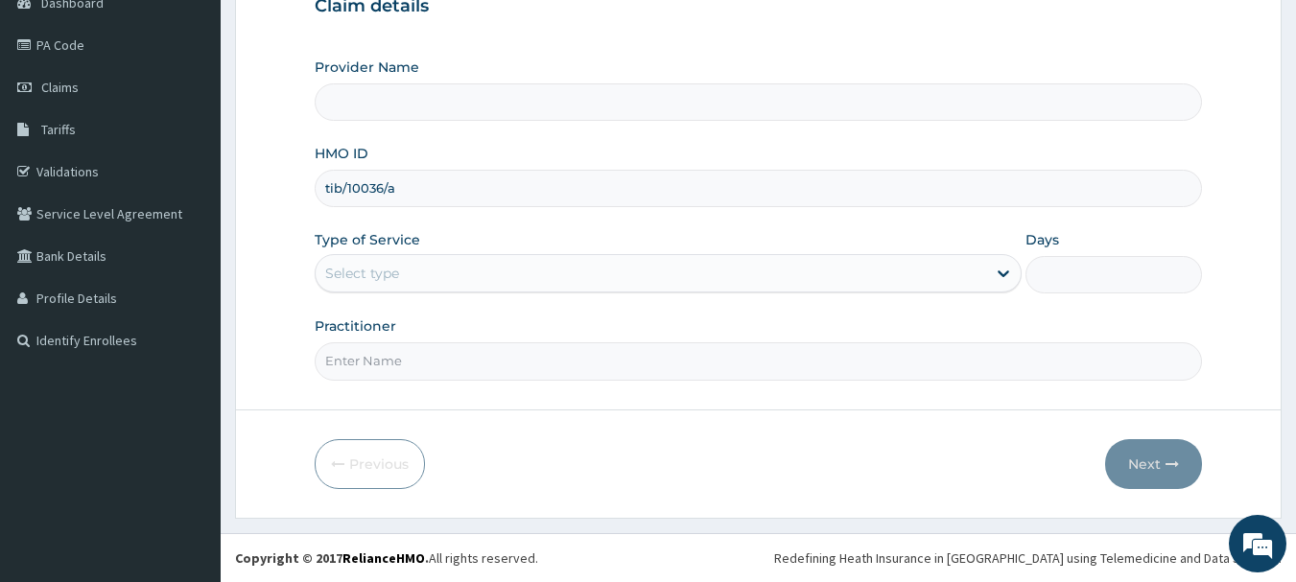
click at [1262, 52] on form "Step 1 of 2 Claim details Provider Name HMO ID tib/10036/a Type of Service Sele…" at bounding box center [758, 206] width 1047 height 623
click at [53, 80] on span "Claims" at bounding box center [59, 87] width 37 height 17
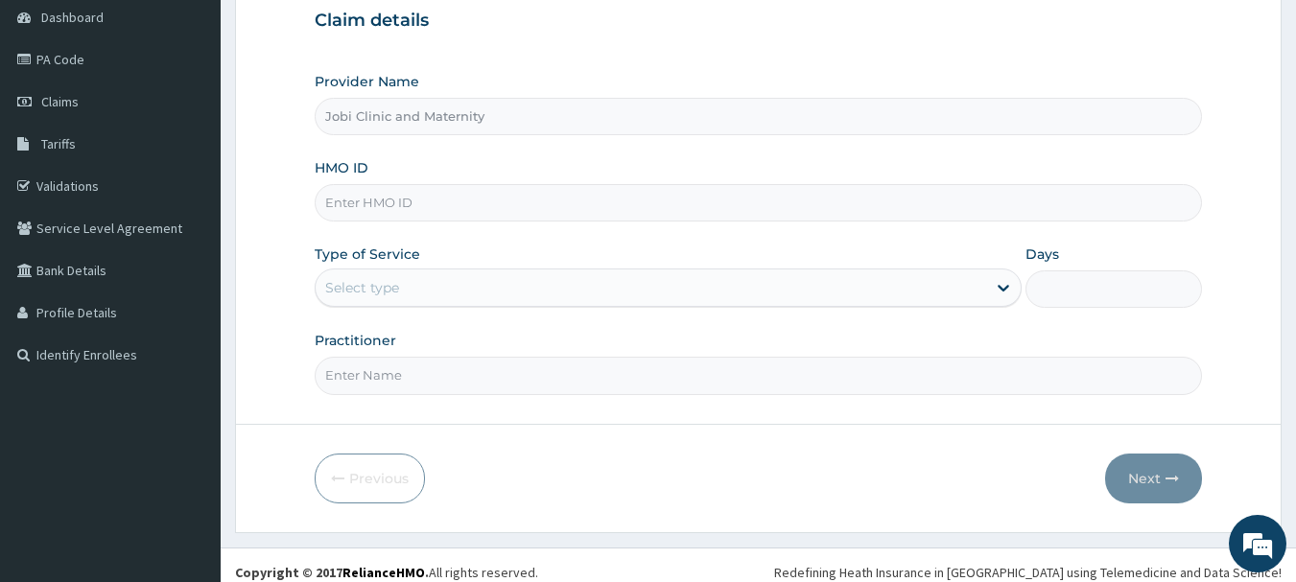
click at [489, 205] on input "HMO ID" at bounding box center [759, 202] width 888 height 37
type input "tib/10036/a"
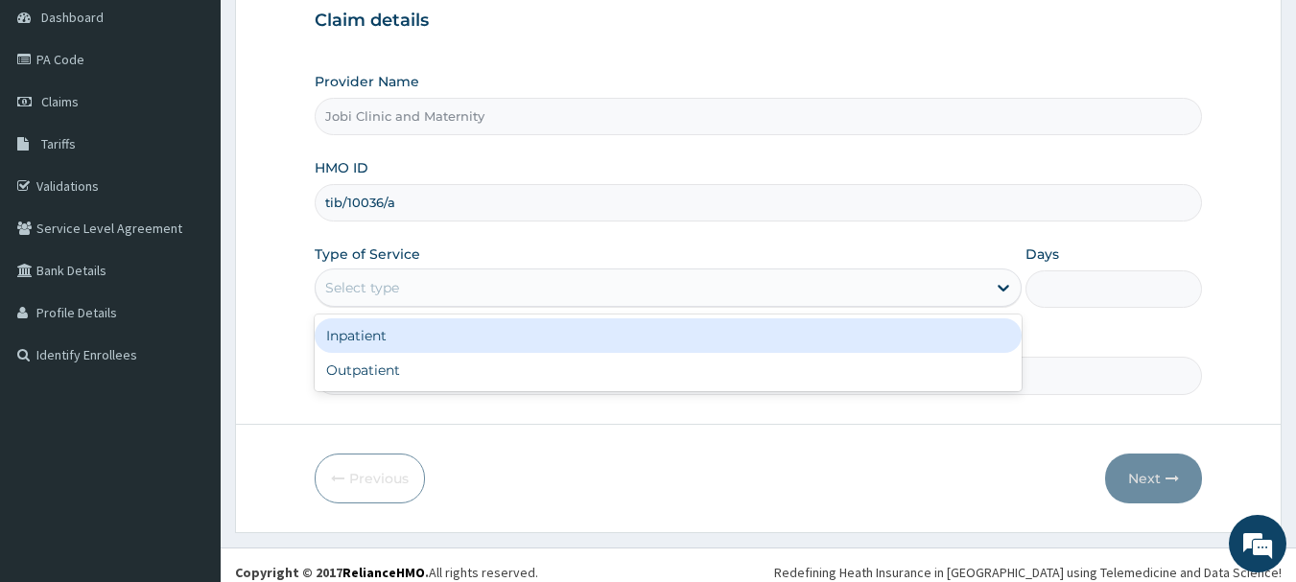
click at [484, 289] on div "Select type" at bounding box center [651, 287] width 671 height 31
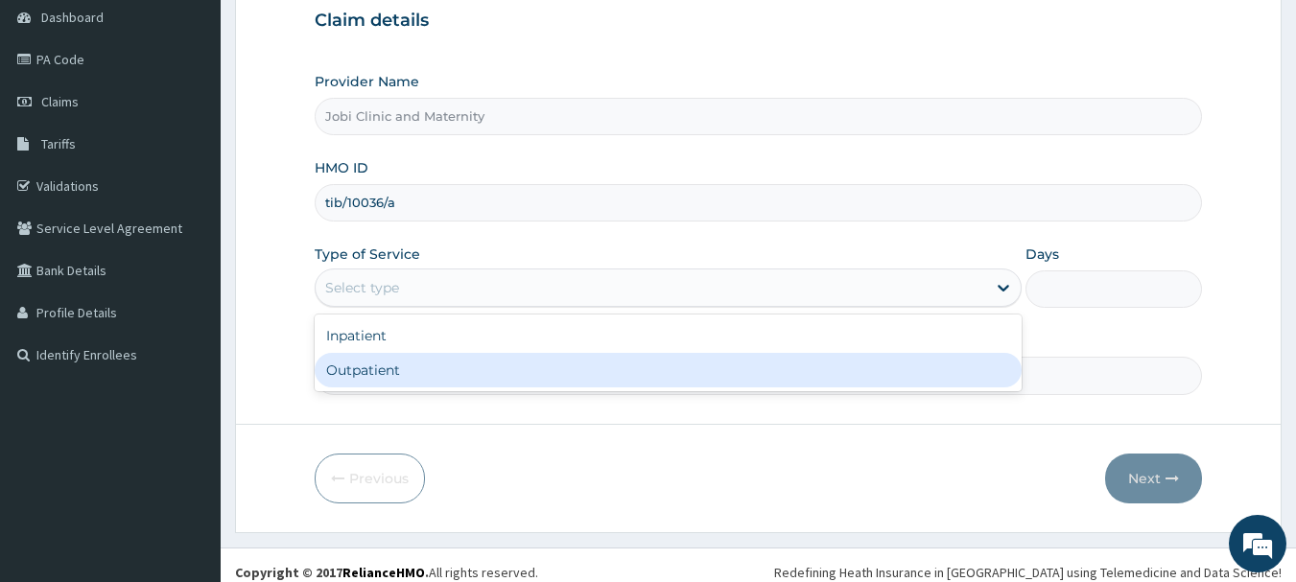
click at [396, 373] on div "Outpatient" at bounding box center [668, 370] width 707 height 35
type input "1"
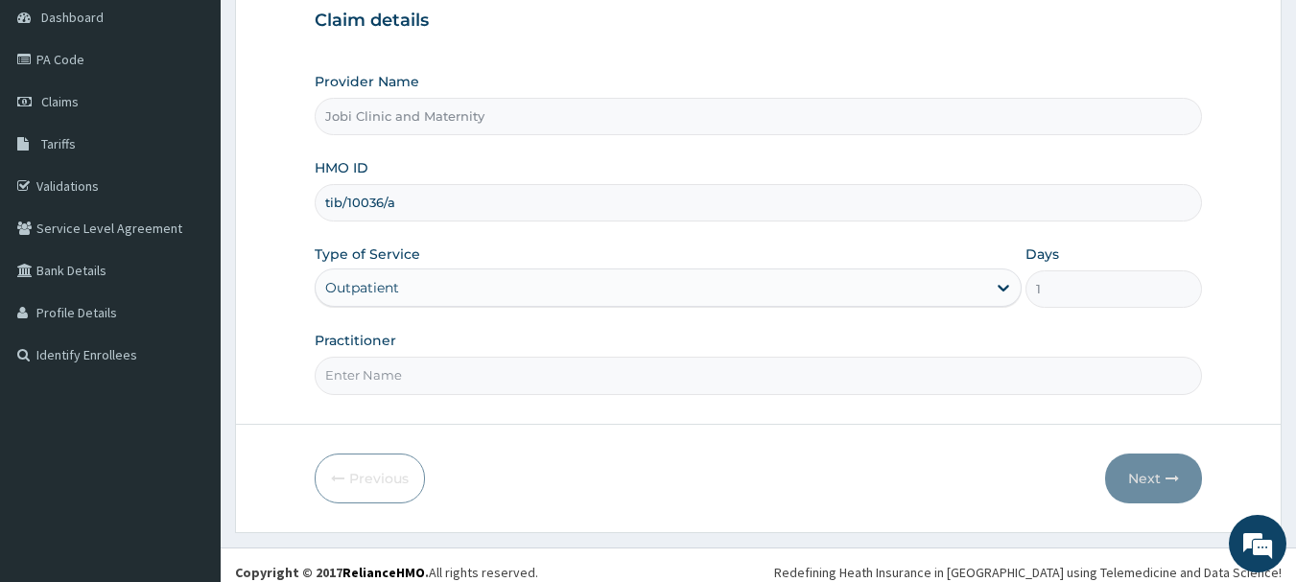
click at [462, 387] on input "Practitioner" at bounding box center [759, 375] width 888 height 37
type input "DR EBEYI"
click at [1162, 472] on button "Next" at bounding box center [1153, 479] width 97 height 50
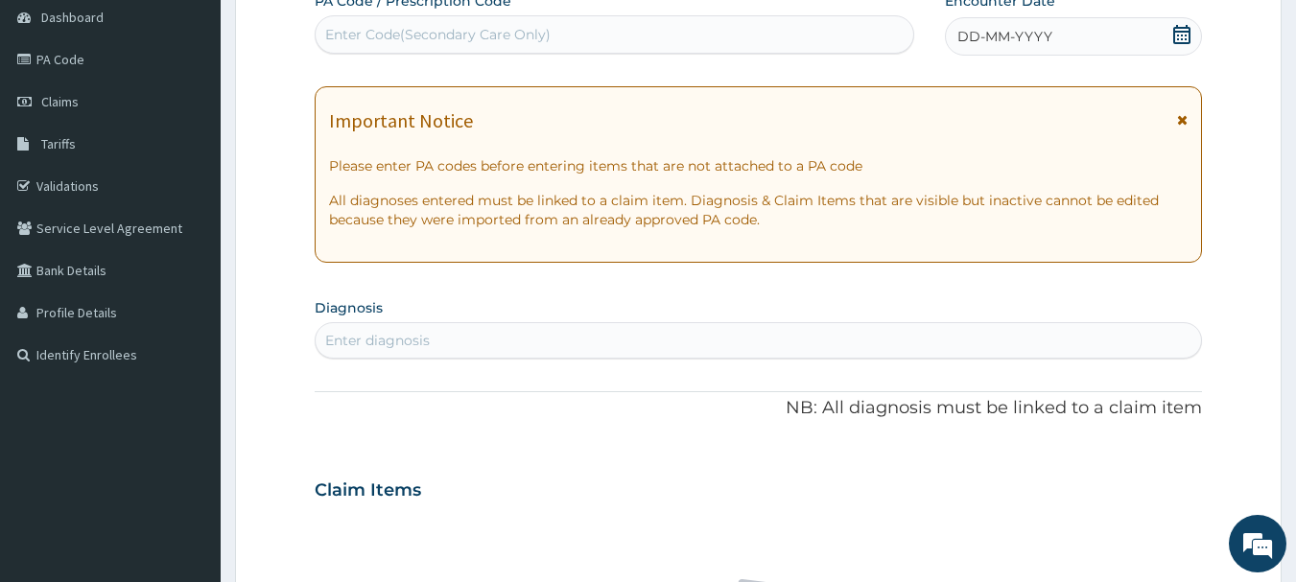
click at [1179, 38] on icon at bounding box center [1181, 34] width 17 height 19
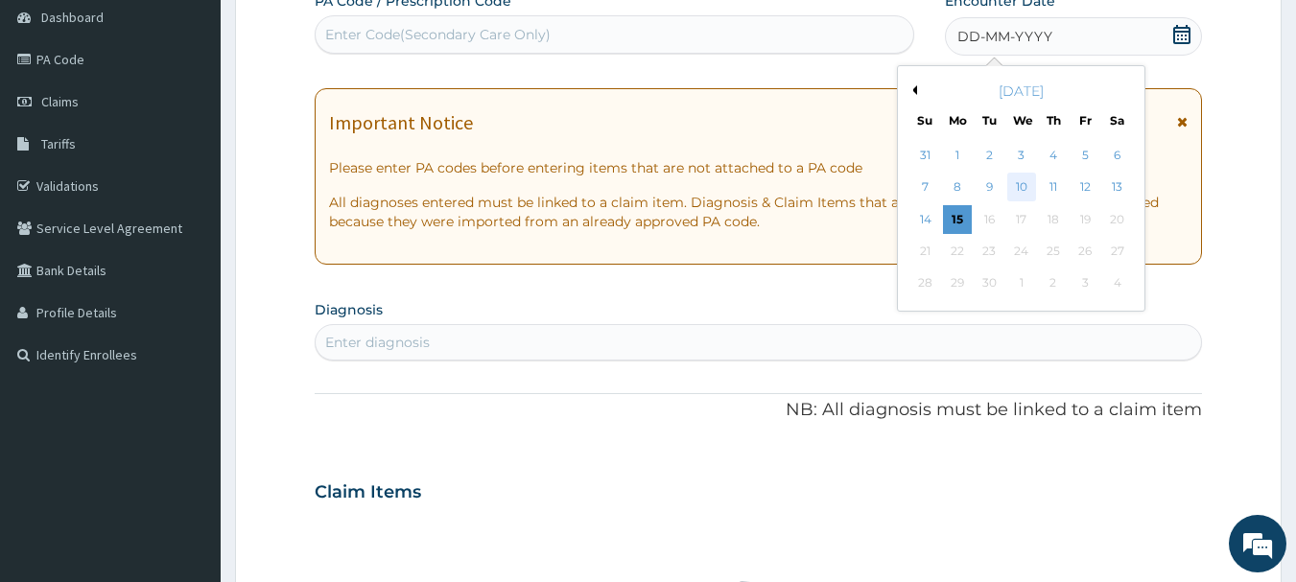
click at [1024, 192] on div "10" at bounding box center [1021, 188] width 29 height 29
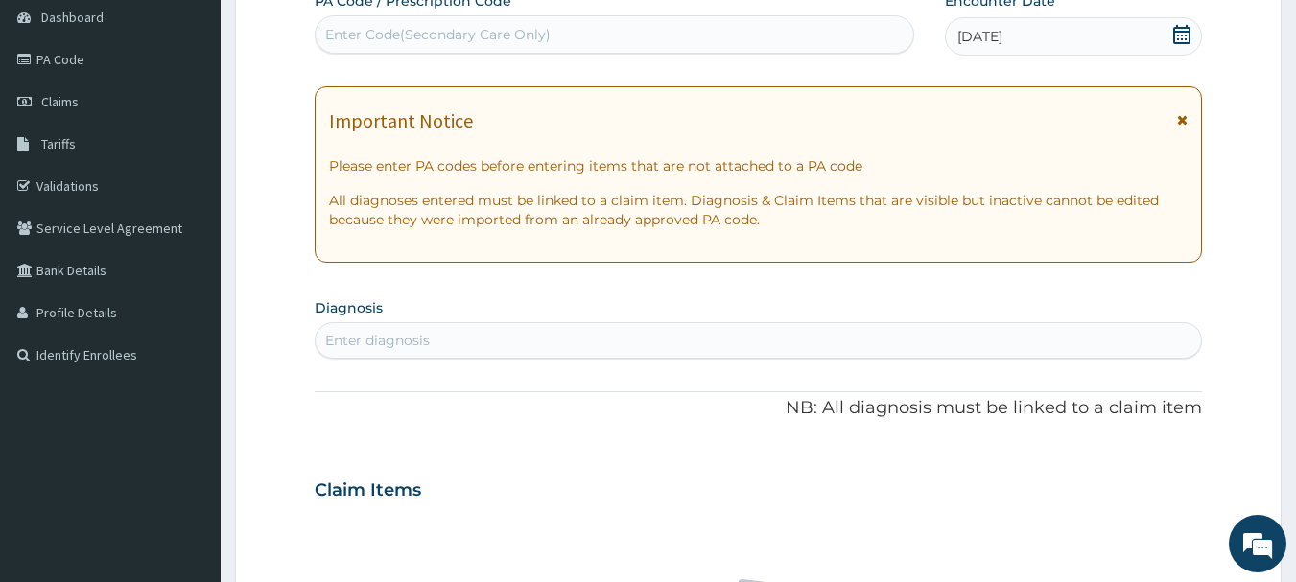
click at [330, 347] on div "Enter diagnosis" at bounding box center [377, 340] width 105 height 19
type input "P"
type input "WOU"
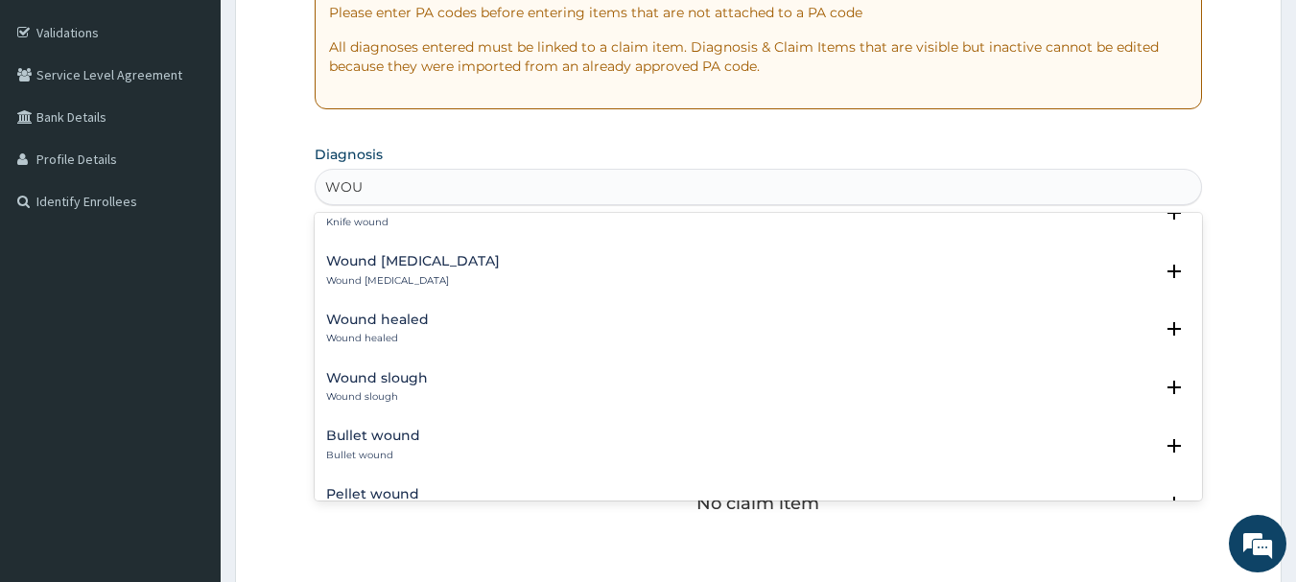
scroll to position [691, 0]
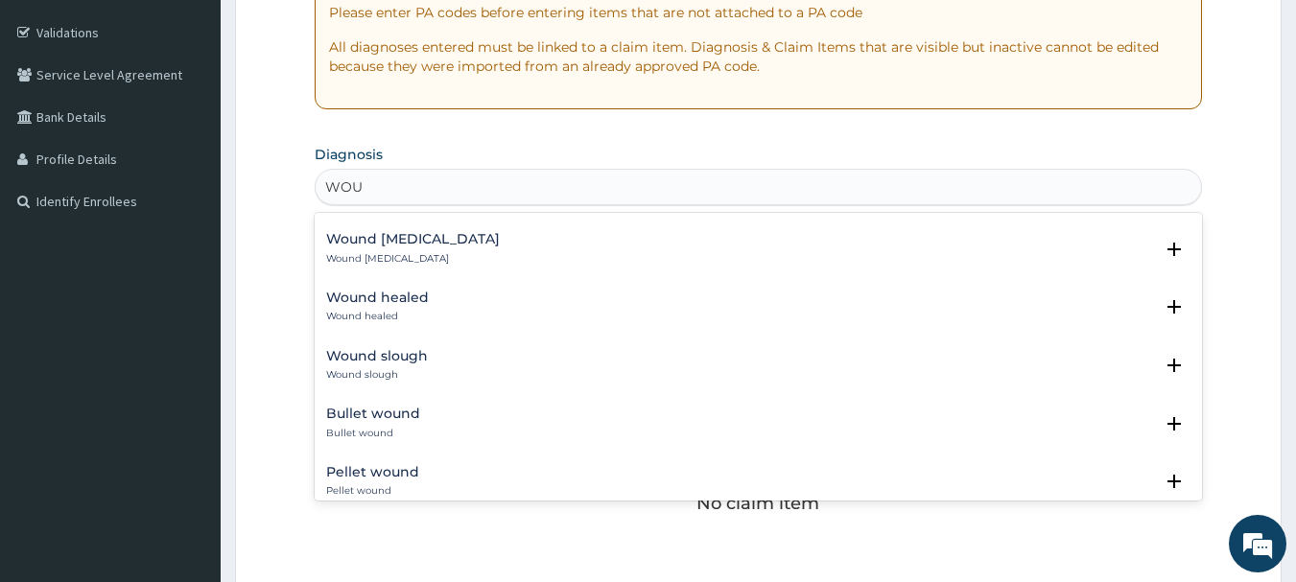
click at [347, 365] on div "Wound slough Wound slough" at bounding box center [377, 366] width 102 height 34
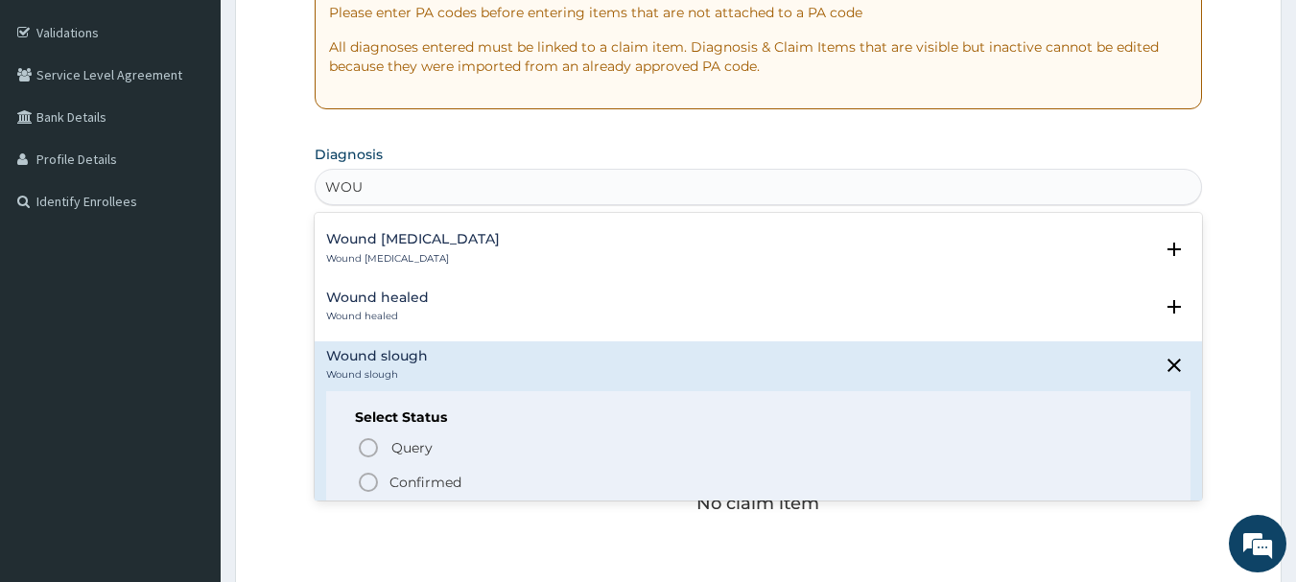
click at [364, 483] on icon "status option filled" at bounding box center [368, 482] width 23 height 23
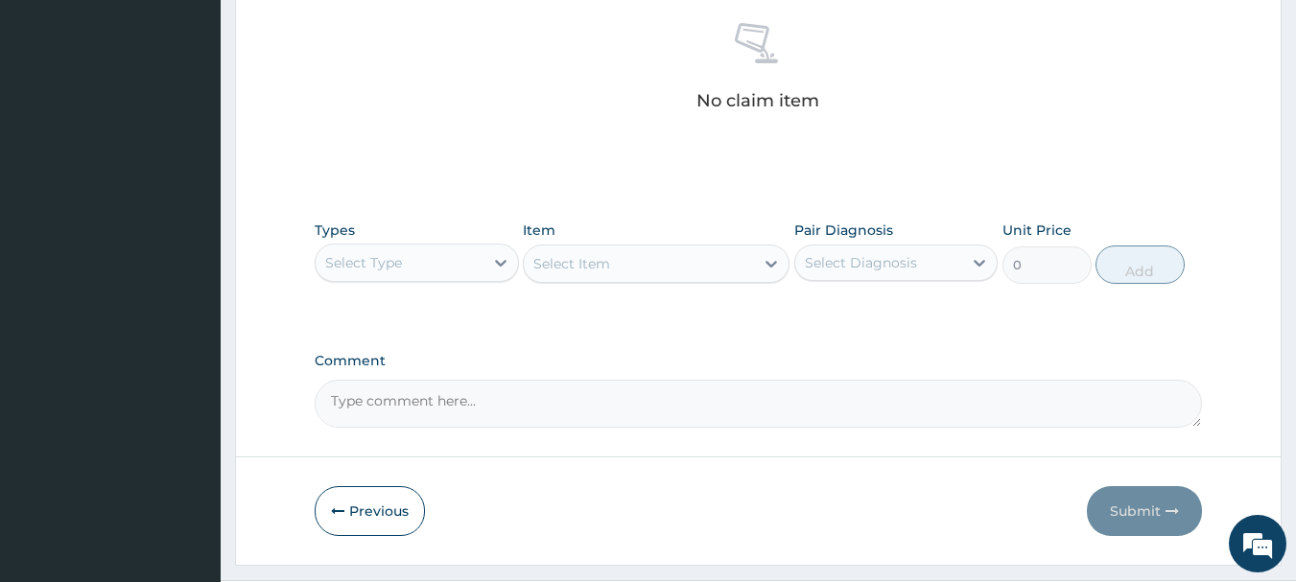
scroll to position [768, 0]
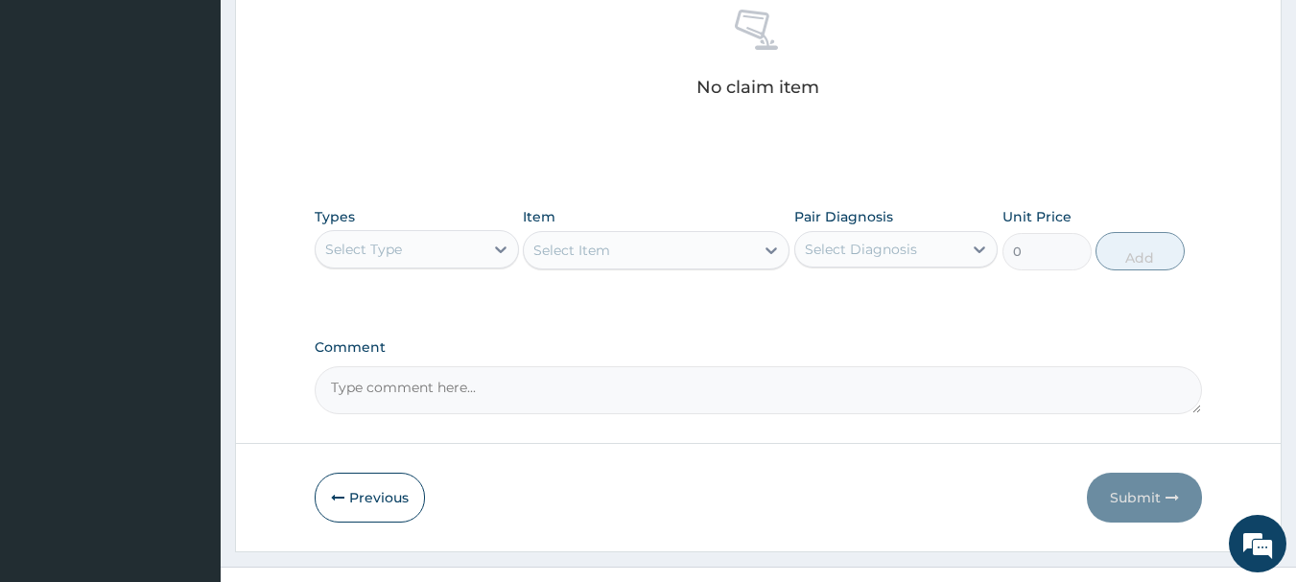
click at [477, 254] on div "Select Type" at bounding box center [400, 249] width 168 height 31
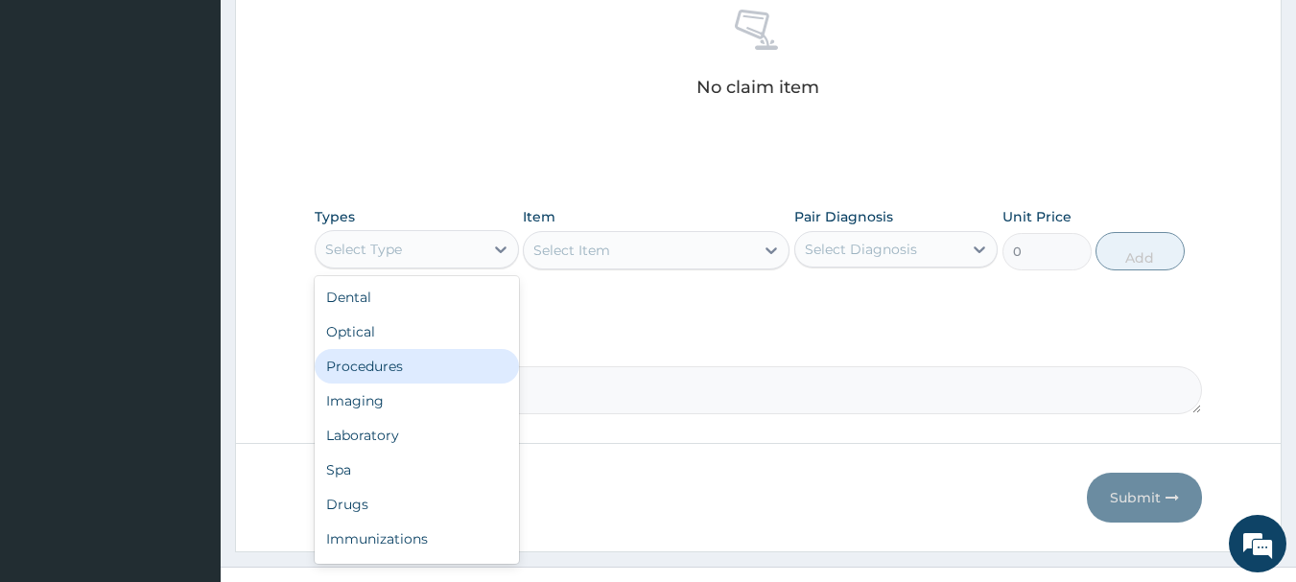
click at [381, 365] on div "Procedures" at bounding box center [417, 366] width 204 height 35
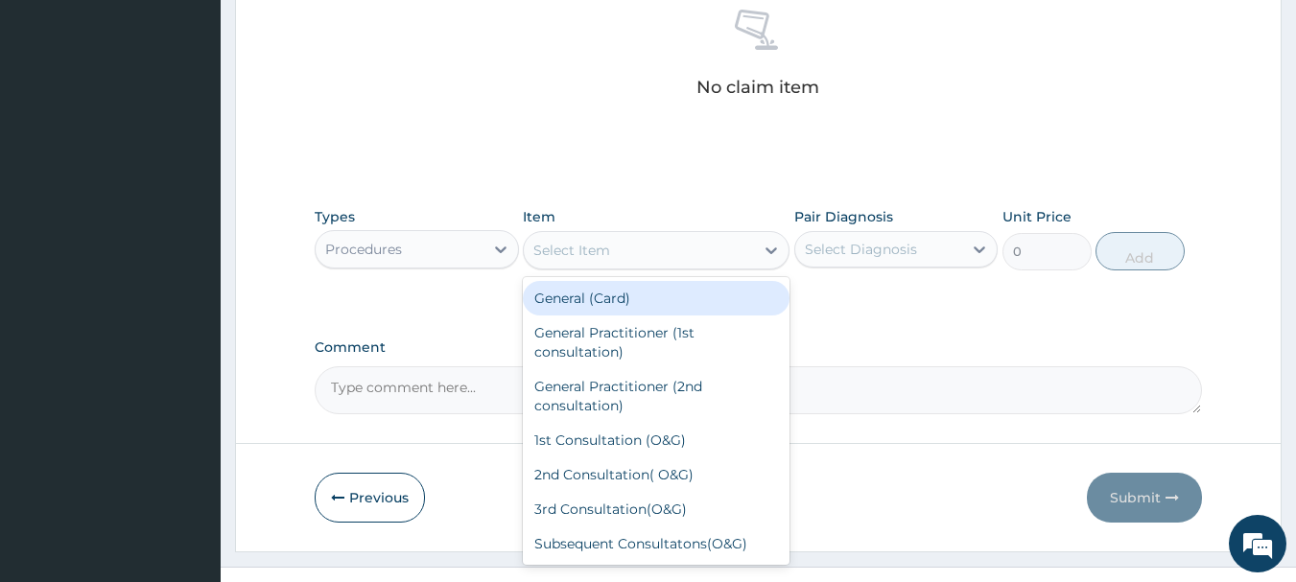
click at [718, 256] on div "Select Item" at bounding box center [639, 250] width 230 height 31
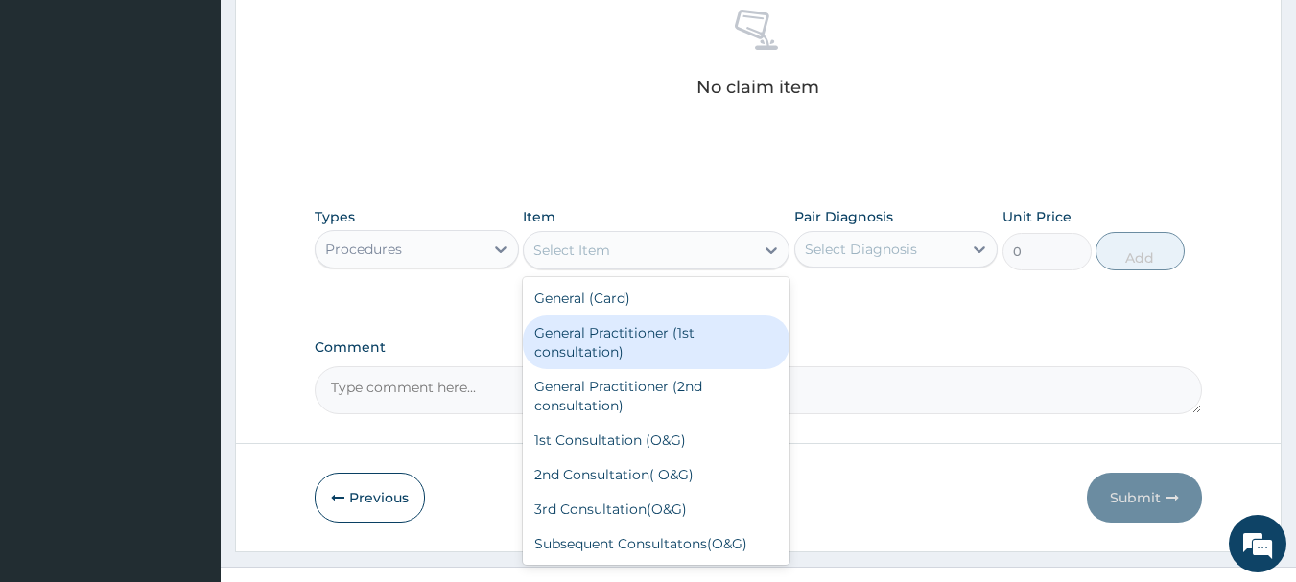
click at [627, 339] on div "General Practitioner (1st consultation)" at bounding box center [656, 343] width 267 height 54
type input "1500"
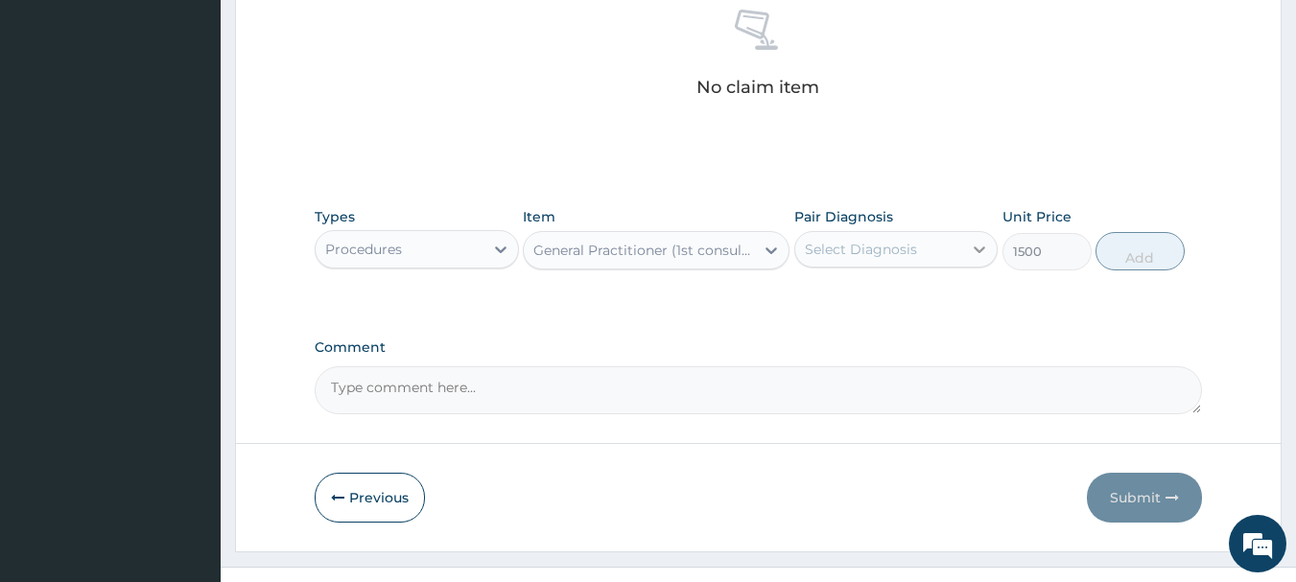
click at [985, 247] on icon at bounding box center [979, 249] width 19 height 19
click at [810, 297] on input "checkbox" at bounding box center [812, 297] width 12 height 12
checkbox input "true"
click at [1149, 252] on button "Add" at bounding box center [1140, 251] width 89 height 38
type input "0"
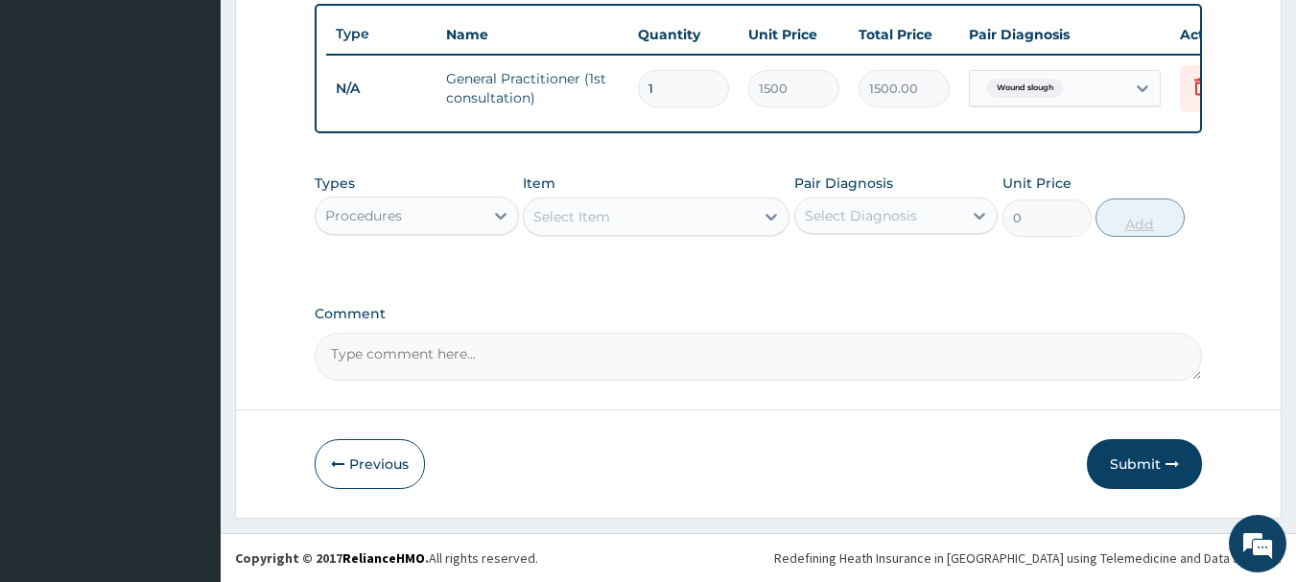
scroll to position [724, 0]
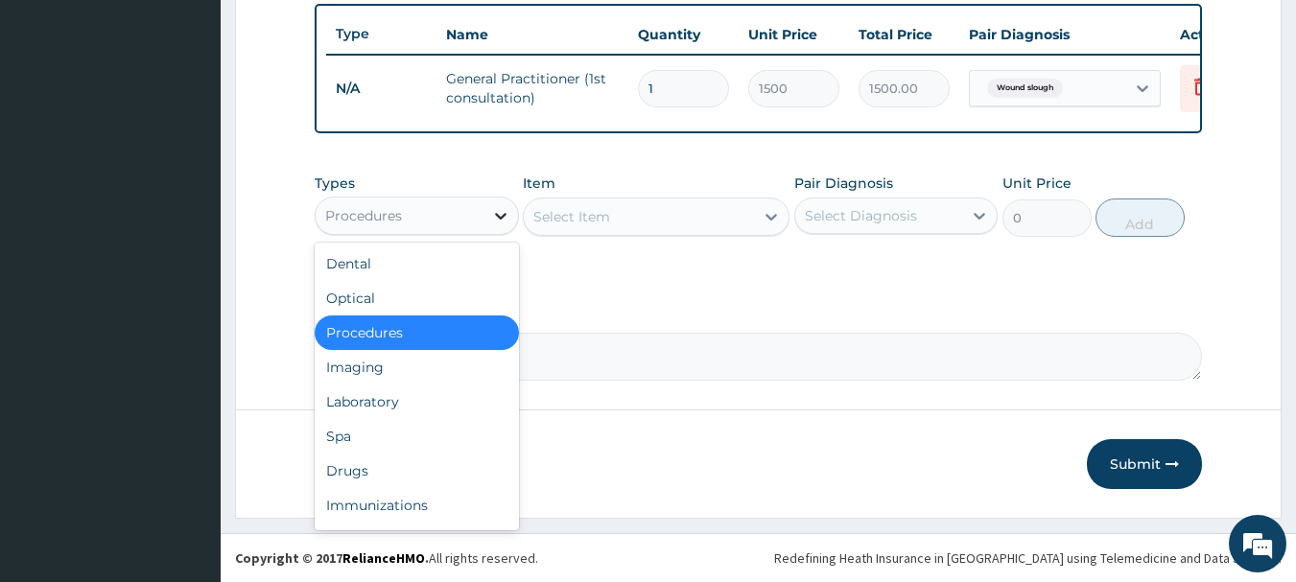
click at [487, 213] on div at bounding box center [501, 216] width 35 height 35
click at [340, 477] on div "Drugs" at bounding box center [417, 471] width 204 height 35
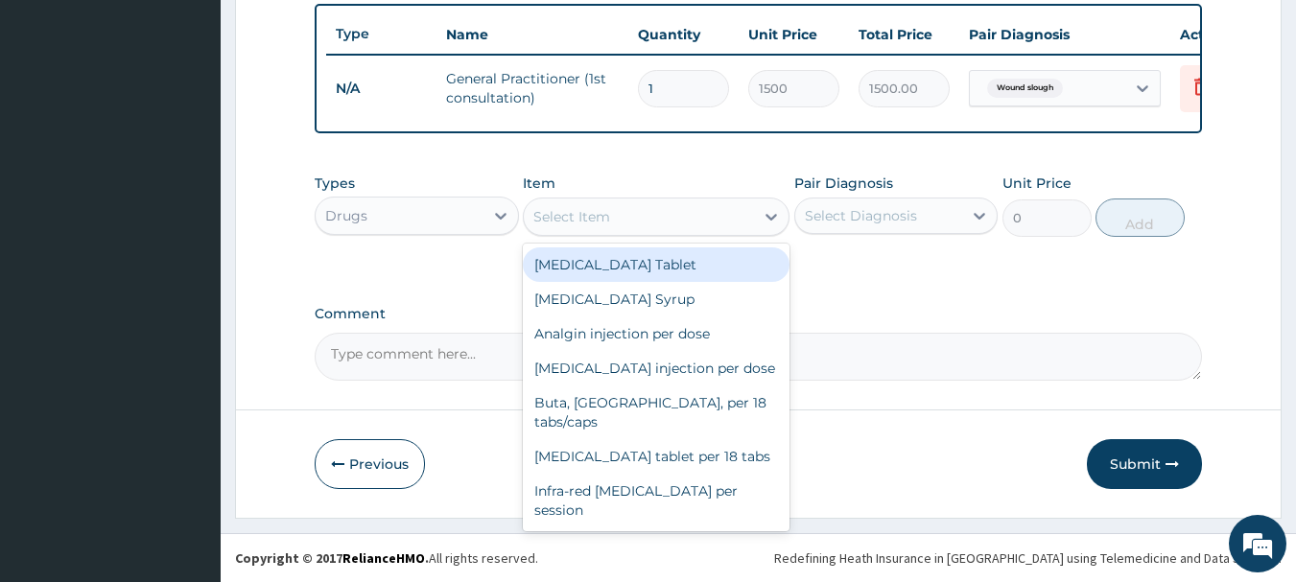
click at [752, 206] on div "Select Item" at bounding box center [639, 216] width 230 height 31
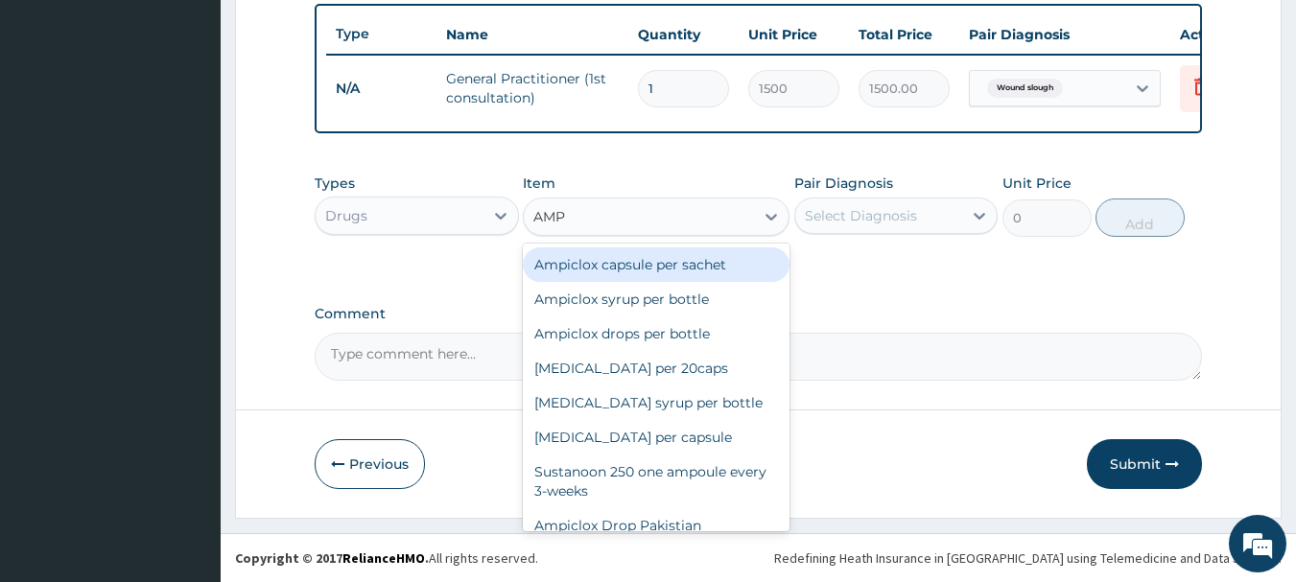
type input "AMPI"
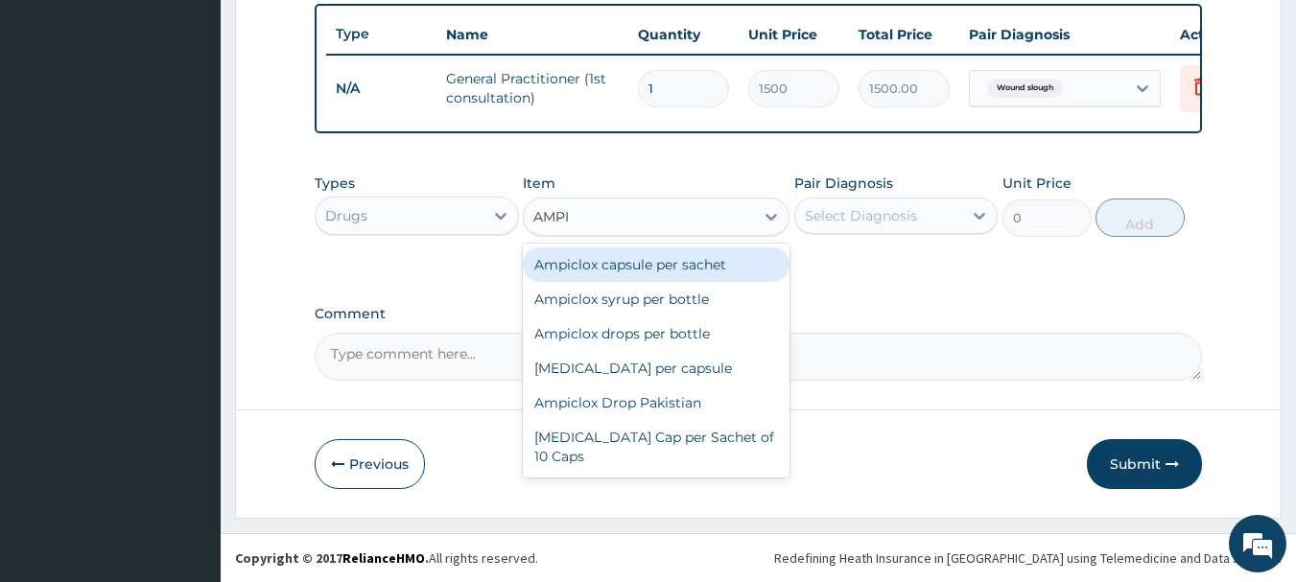
click at [715, 263] on div "Ampiclox capsule per sachet" at bounding box center [656, 265] width 267 height 35
type input "500"
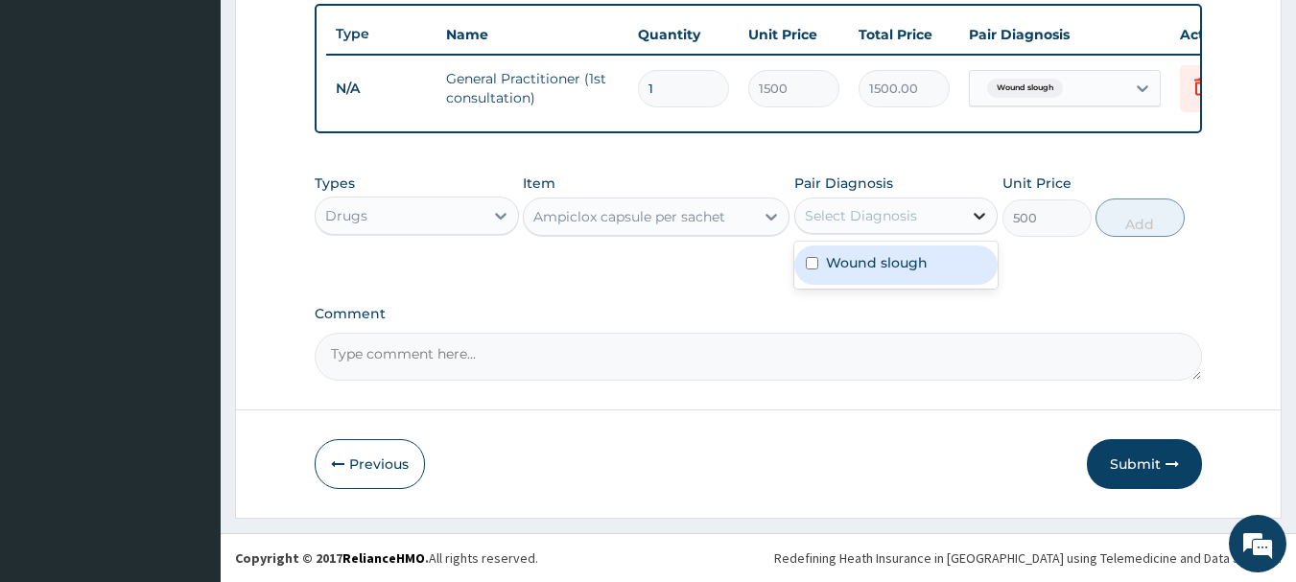
click at [969, 218] on div at bounding box center [979, 216] width 35 height 35
click at [815, 265] on input "checkbox" at bounding box center [812, 263] width 12 height 12
checkbox input "true"
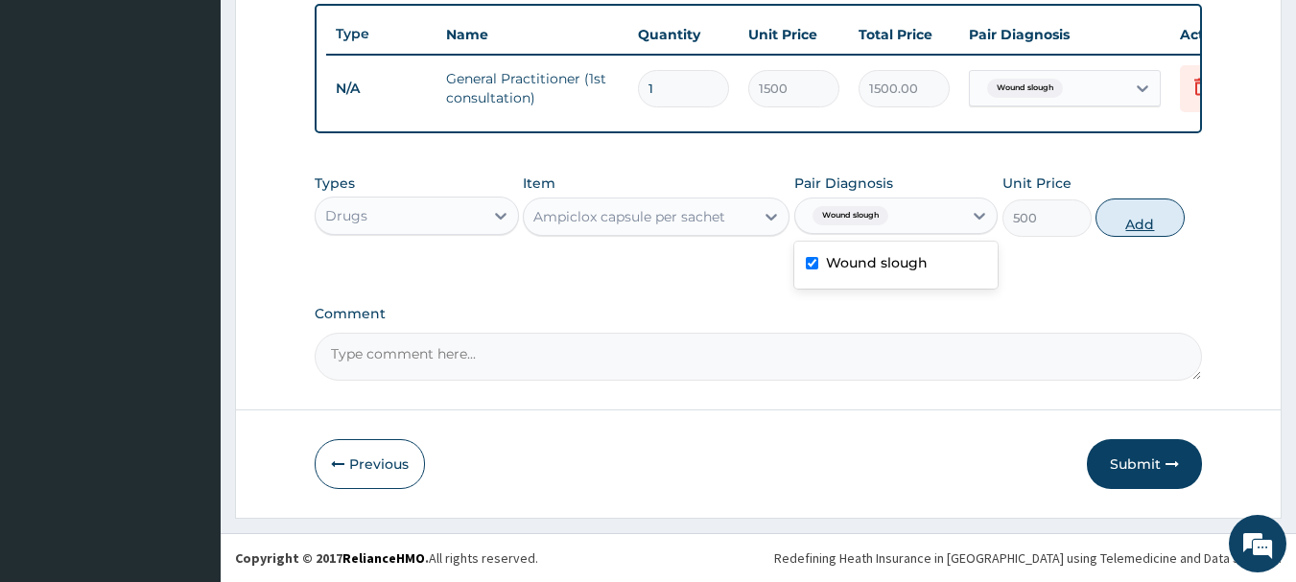
click at [1152, 221] on button "Add" at bounding box center [1140, 218] width 89 height 38
type input "0"
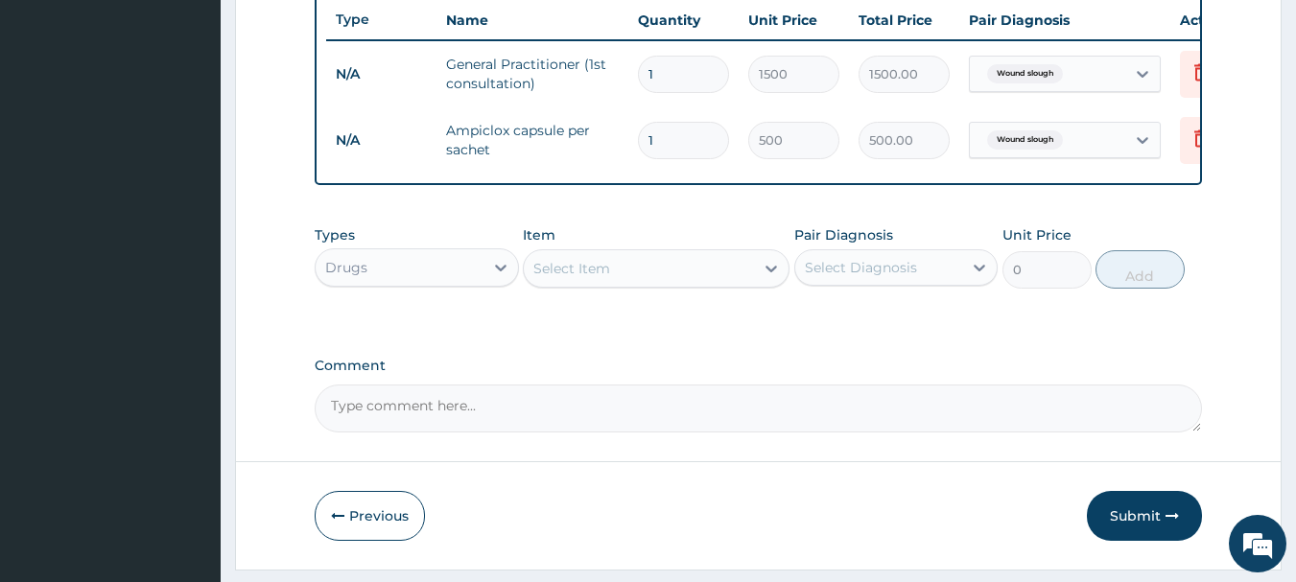
type input "0.00"
type input "2"
type input "1000.00"
type input "2"
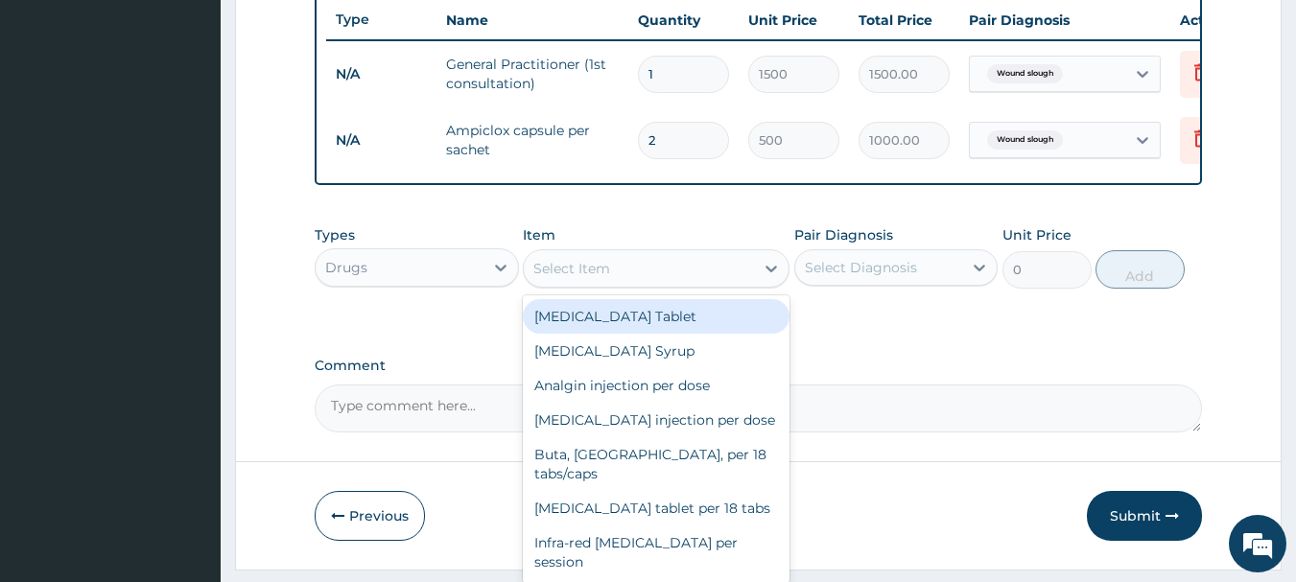
click at [730, 281] on div "Select Item" at bounding box center [639, 268] width 230 height 31
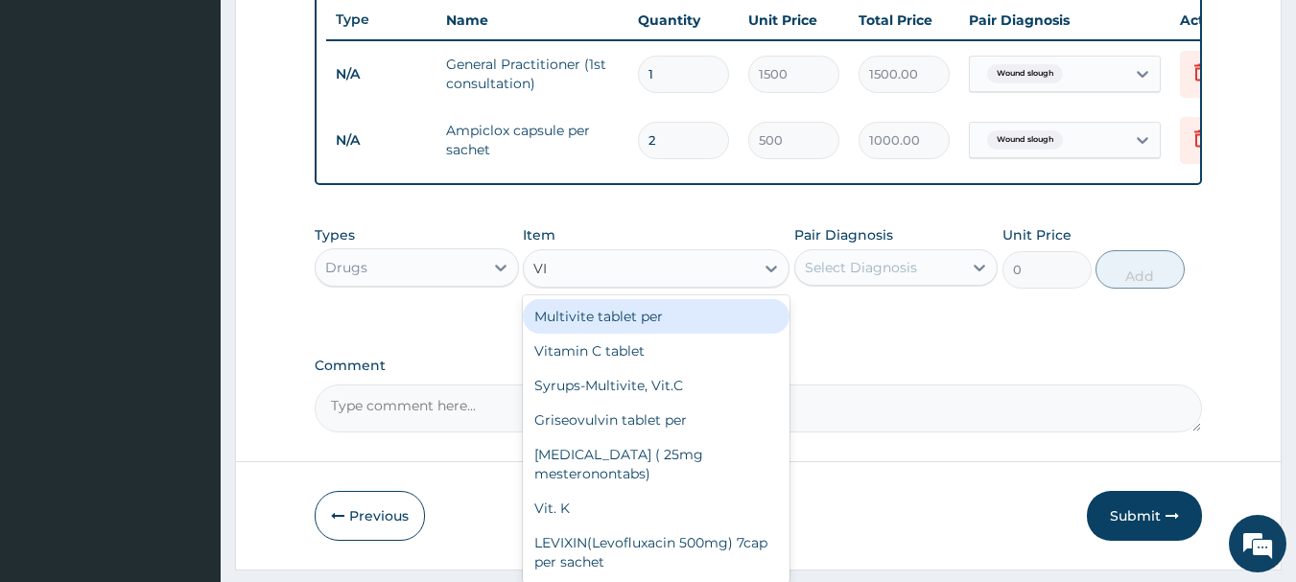
type input "VIT"
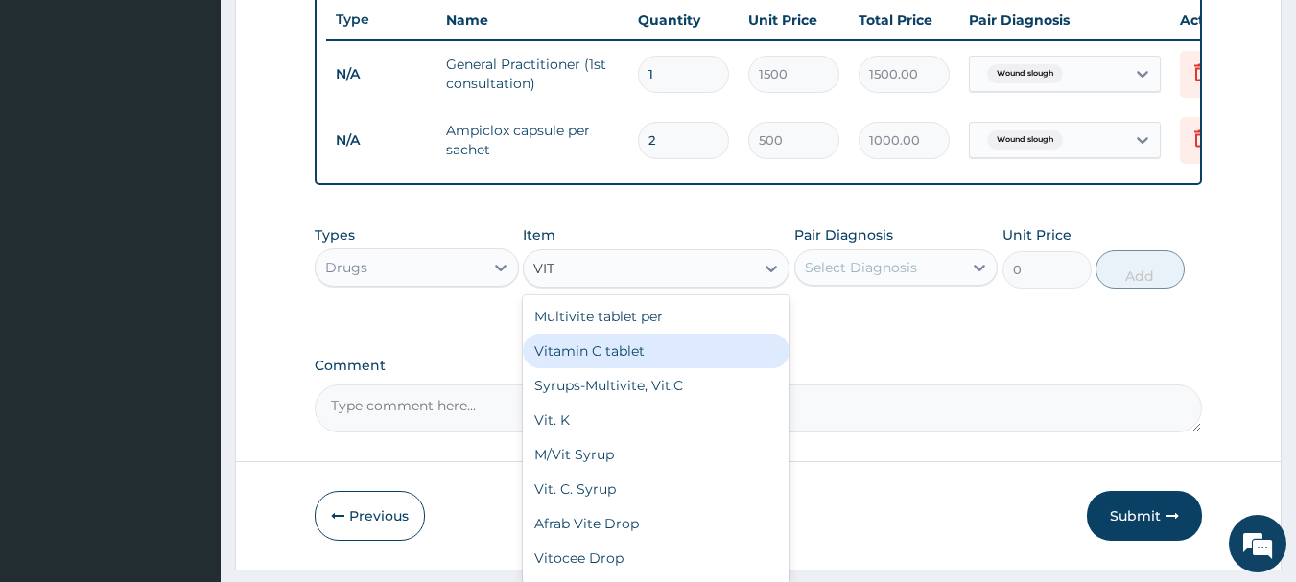
click at [591, 368] on div "Vitamin C tablet" at bounding box center [656, 351] width 267 height 35
type input "14"
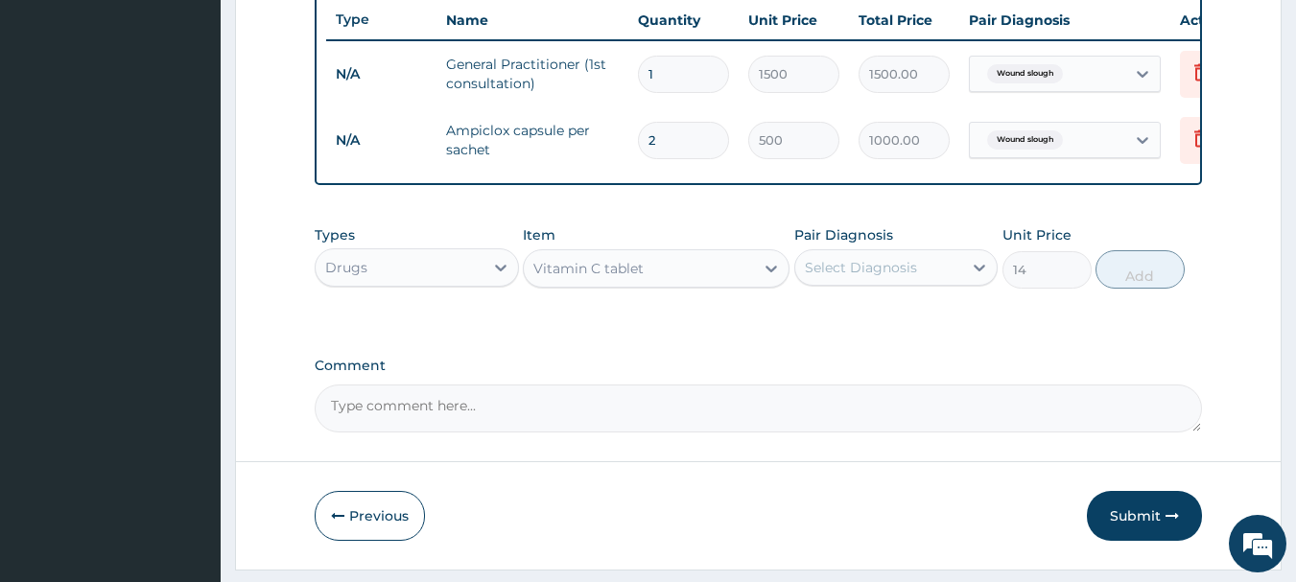
click at [961, 281] on div "Select Diagnosis" at bounding box center [879, 267] width 168 height 31
click at [814, 321] on input "checkbox" at bounding box center [812, 315] width 12 height 12
checkbox input "true"
click at [1123, 286] on button "Add" at bounding box center [1140, 269] width 89 height 38
type input "0"
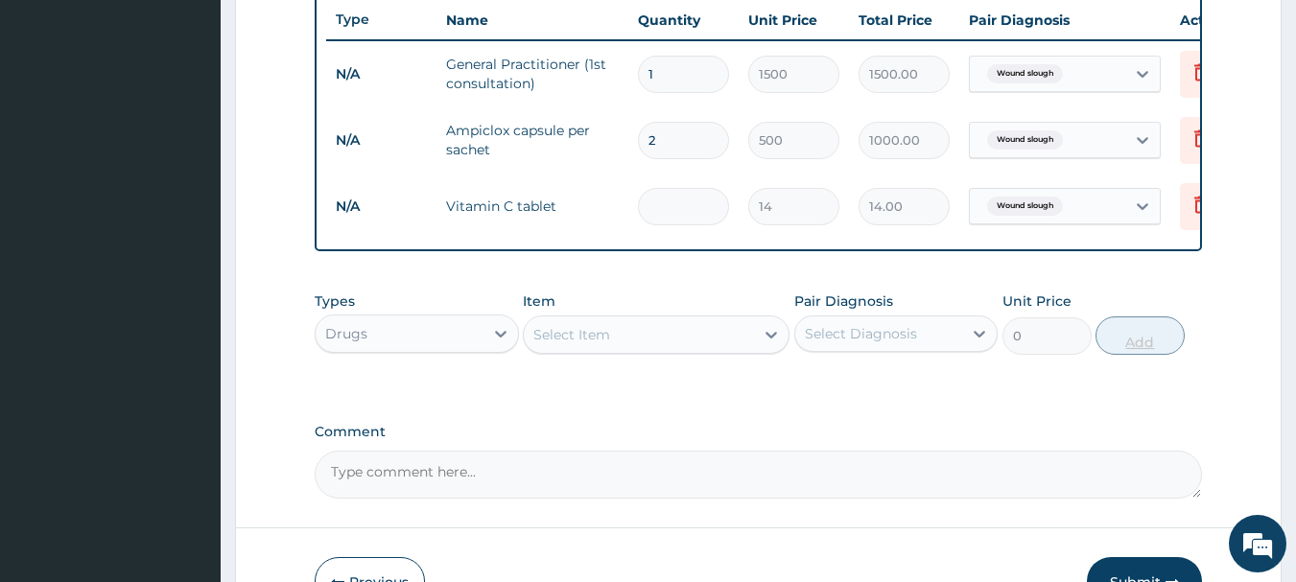
type input "0.00"
type input "2"
type input "28.00"
type input "28"
type input "392.00"
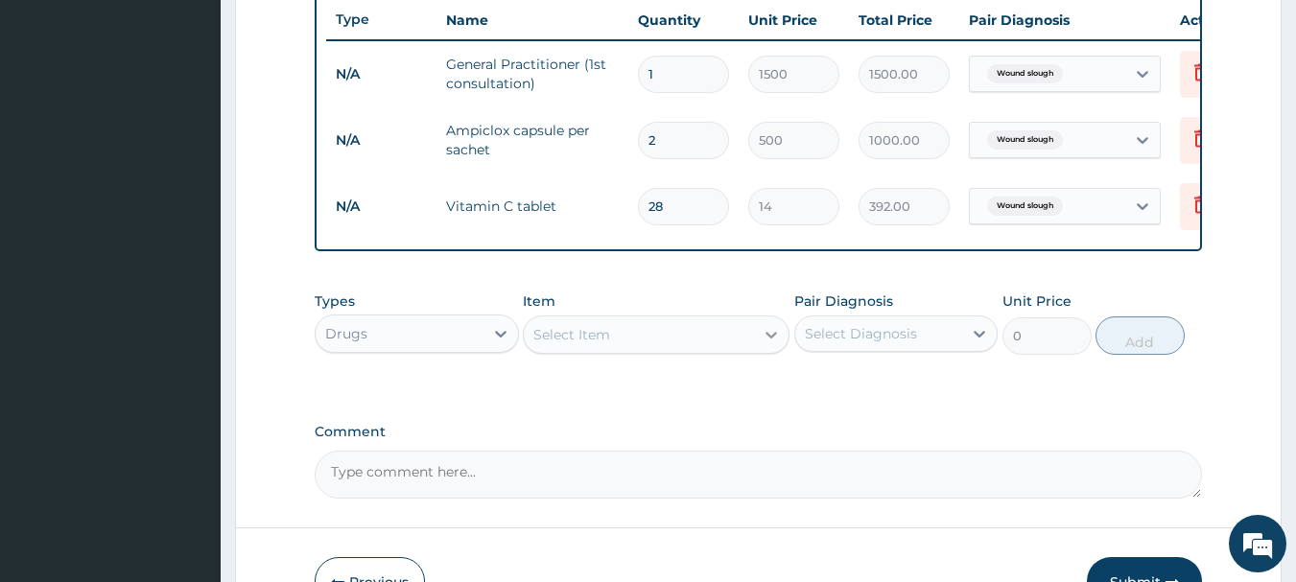
type input "28"
click at [763, 344] on icon at bounding box center [771, 334] width 19 height 19
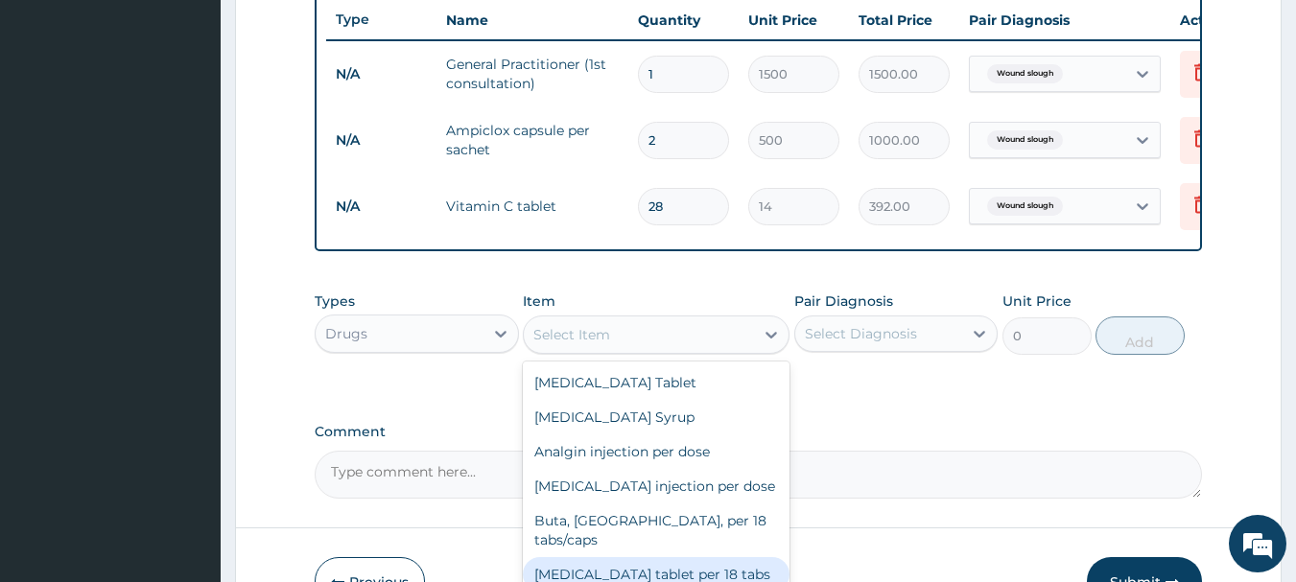
click at [591, 565] on div "Ibuprofen tablet per 18 tabs" at bounding box center [656, 574] width 267 height 35
type input "17"
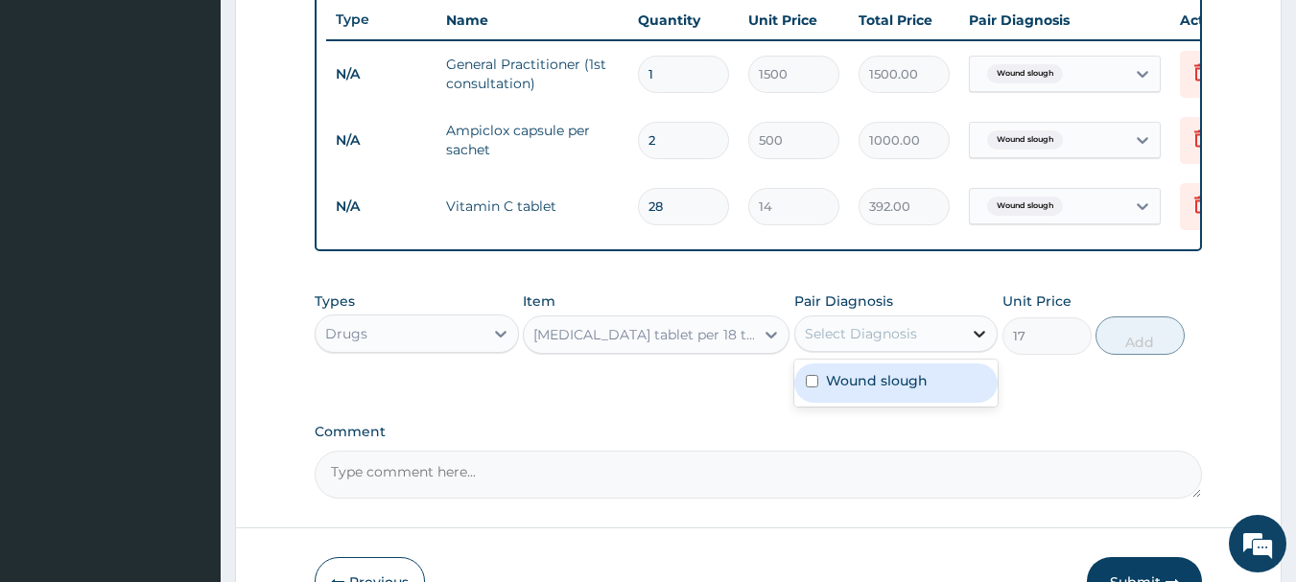
click at [964, 342] on div at bounding box center [979, 334] width 35 height 35
click at [810, 388] on input "checkbox" at bounding box center [812, 381] width 12 height 12
checkbox input "true"
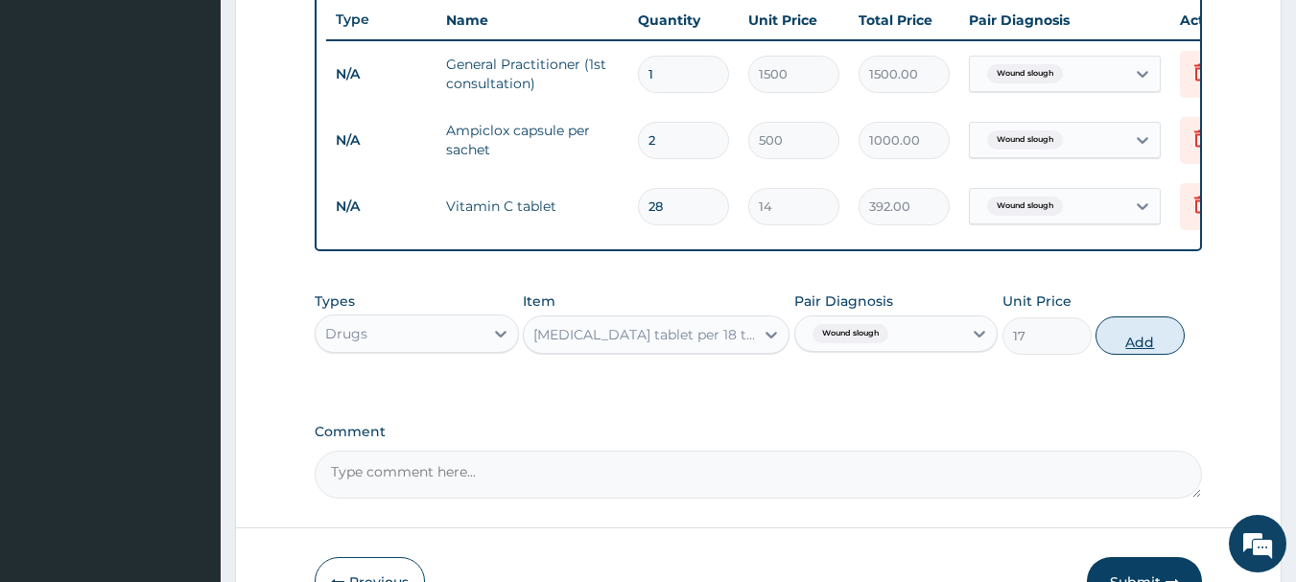
click at [1130, 348] on button "Add" at bounding box center [1140, 336] width 89 height 38
type input "0"
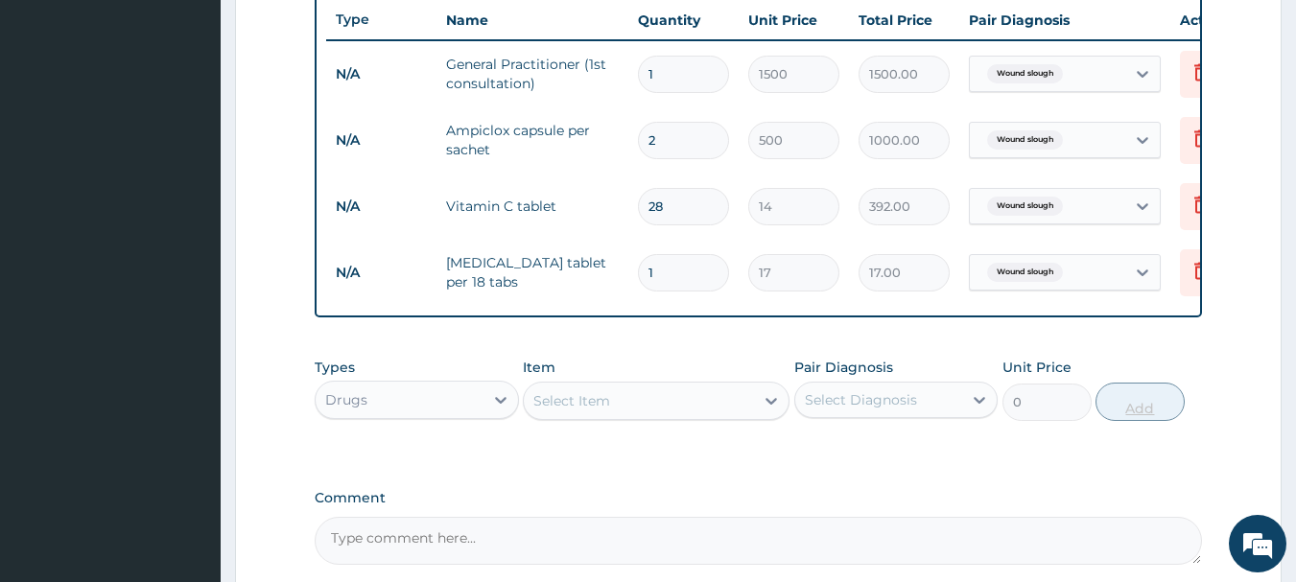
type input "18"
type input "306.00"
type input "18"
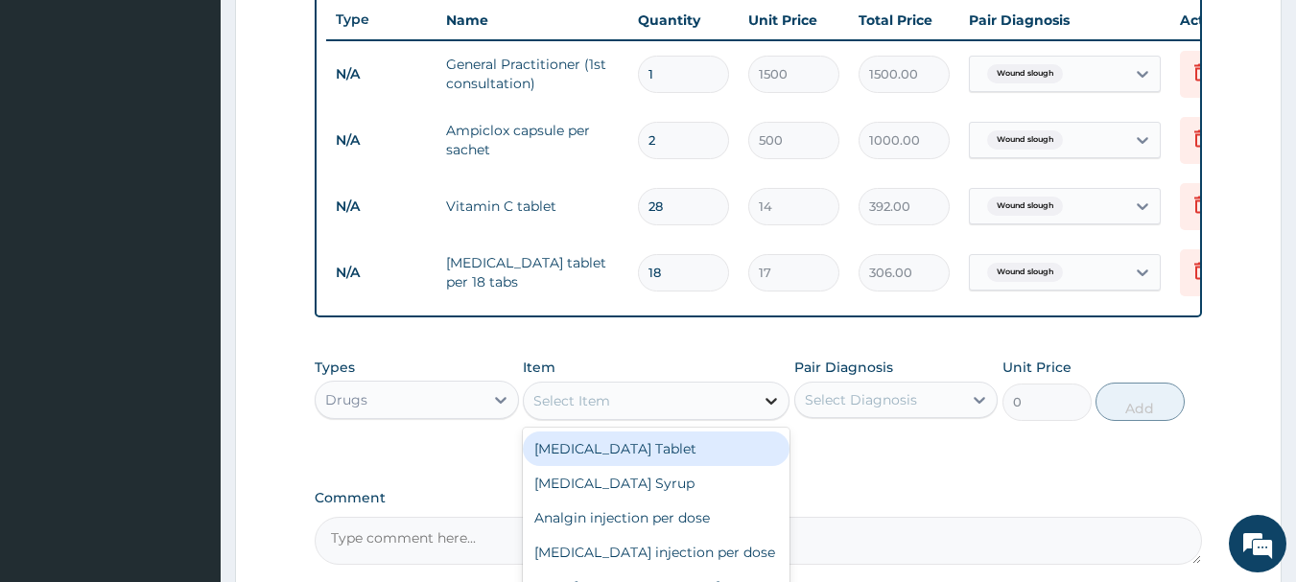
click at [758, 413] on div at bounding box center [771, 401] width 35 height 35
click at [683, 457] on div "Paracetamol Tablet" at bounding box center [656, 449] width 267 height 35
type input "17"
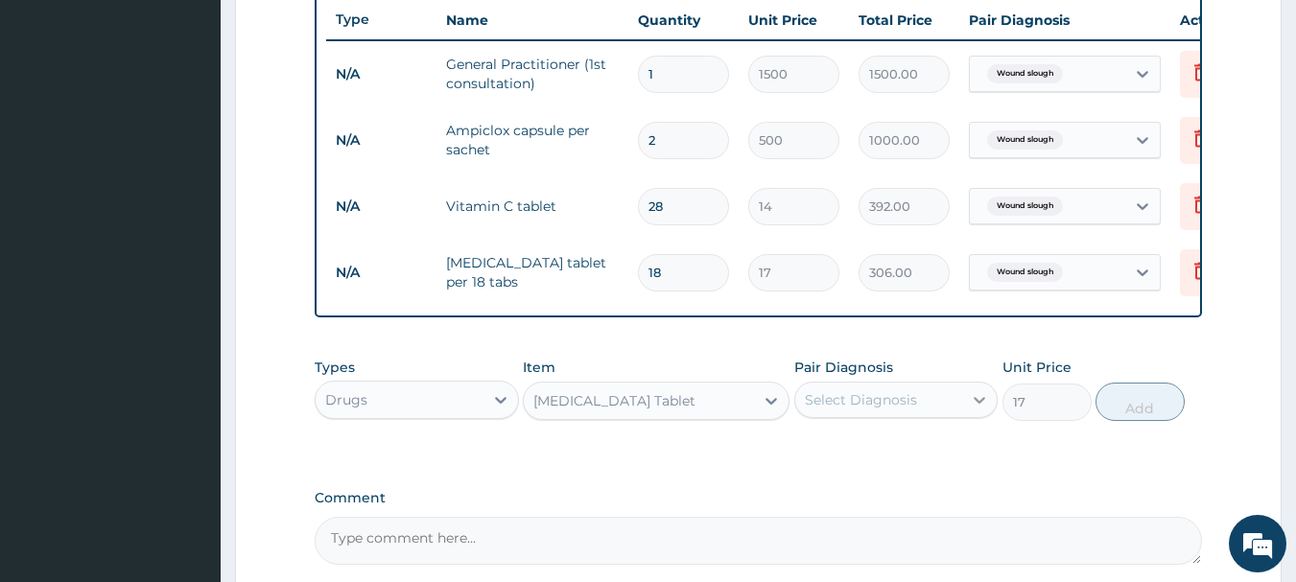
click at [969, 417] on div at bounding box center [979, 400] width 35 height 35
click at [813, 454] on input "checkbox" at bounding box center [812, 447] width 12 height 12
checkbox input "true"
click at [1112, 414] on button "Add" at bounding box center [1140, 402] width 89 height 38
type input "0"
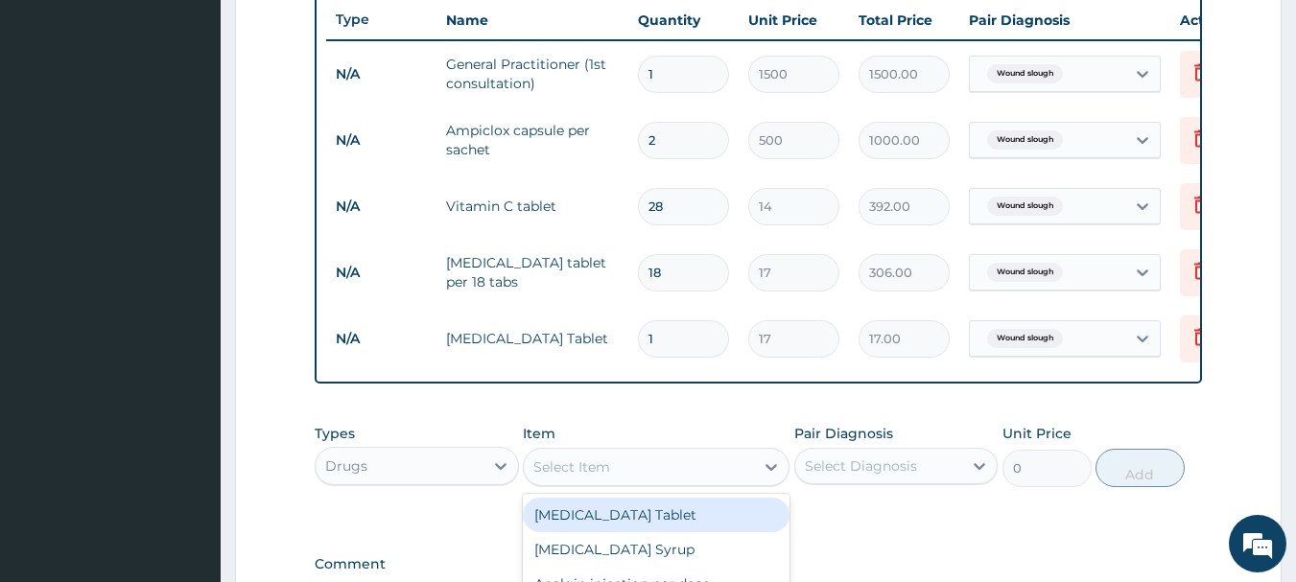
click at [703, 483] on div "Select Item" at bounding box center [639, 467] width 230 height 31
click at [697, 483] on div "Select Item" at bounding box center [639, 467] width 230 height 31
type input "FLAG"
click at [609, 527] on div "Flagyl per sacet" at bounding box center [656, 515] width 267 height 35
type input "300"
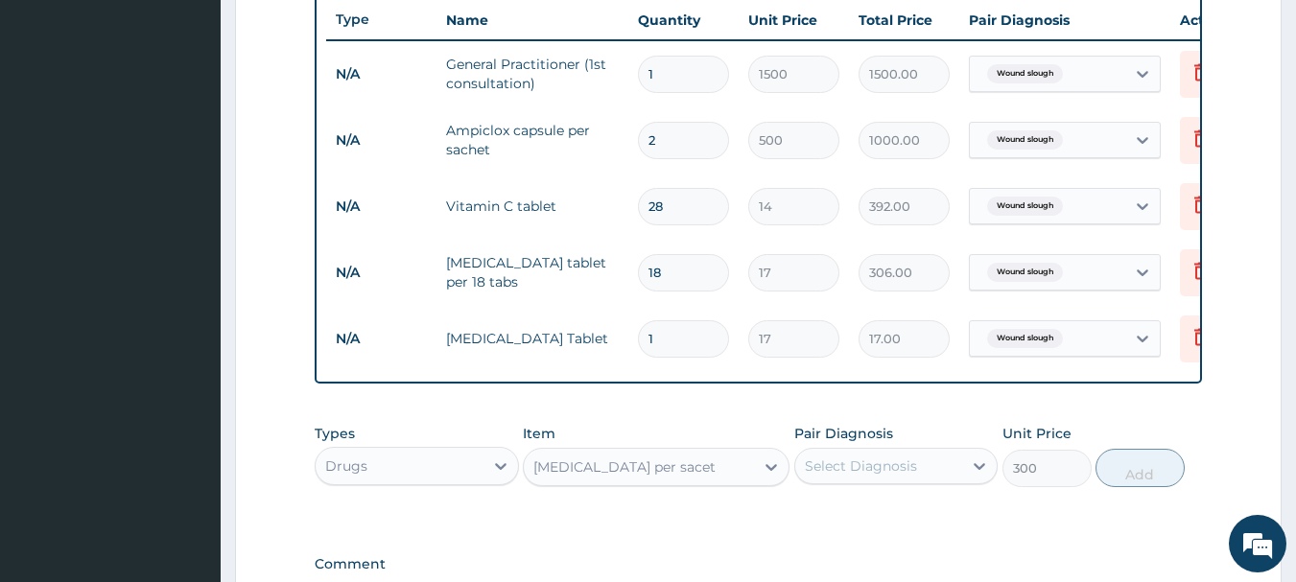
click at [943, 480] on div "Select Diagnosis" at bounding box center [879, 466] width 168 height 31
click at [813, 520] on input "checkbox" at bounding box center [812, 514] width 12 height 12
checkbox input "true"
click at [1162, 471] on button "Add" at bounding box center [1140, 468] width 89 height 38
type input "0"
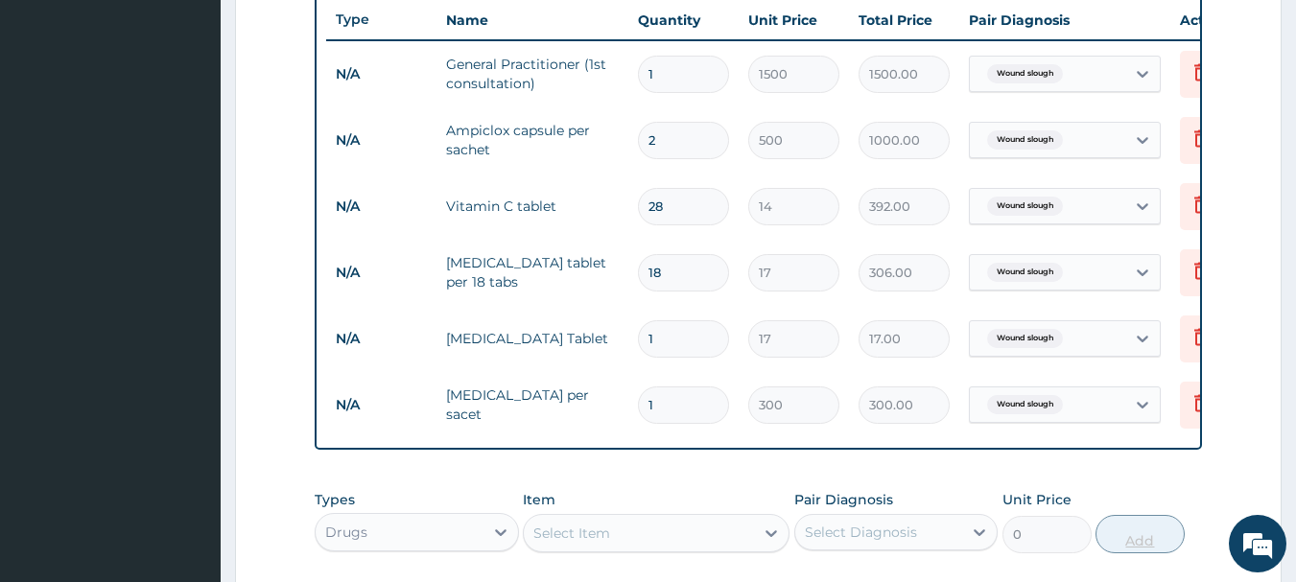
type input "0.00"
type input "2"
type input "600.00"
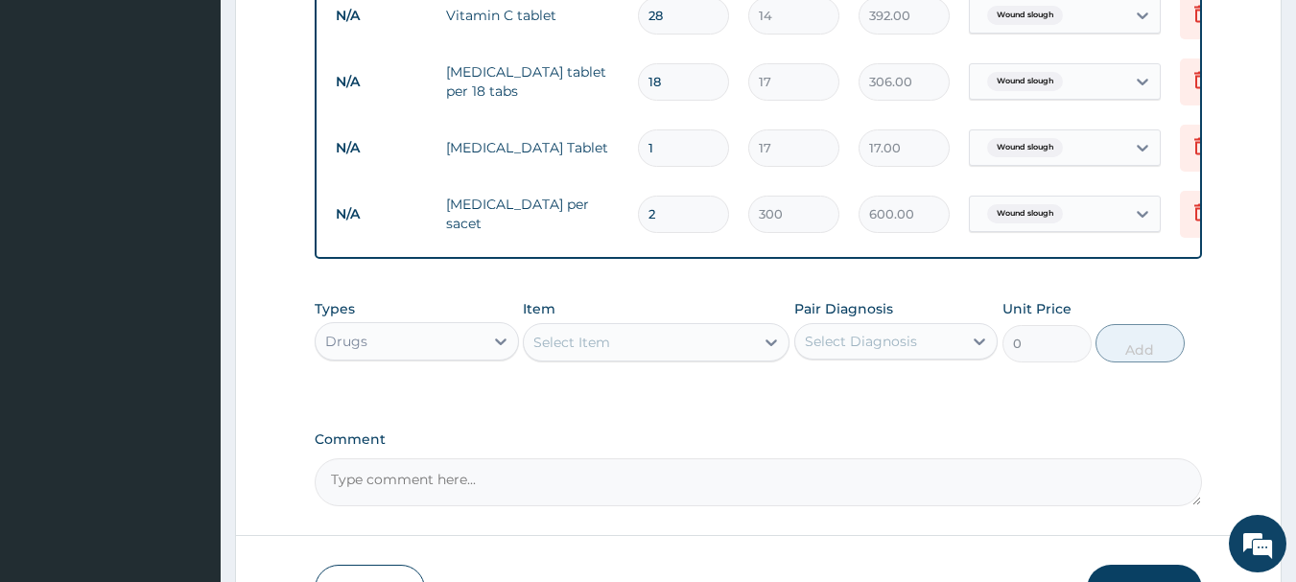
scroll to position [916, 0]
type input "2"
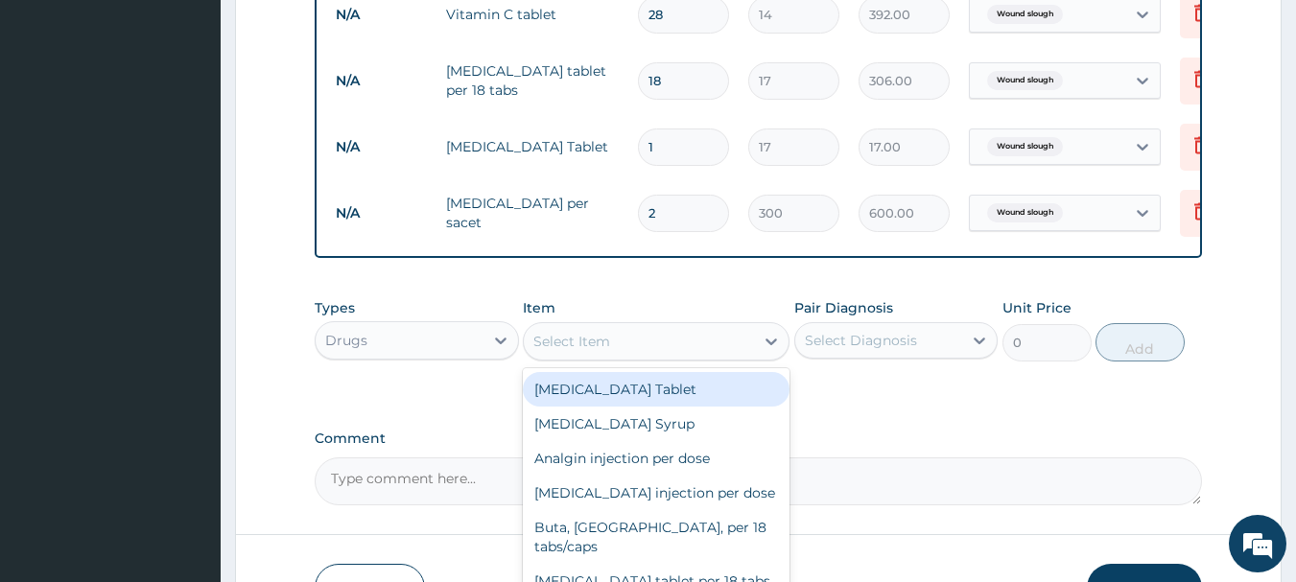
click at [568, 345] on div "Select Item" at bounding box center [571, 341] width 77 height 19
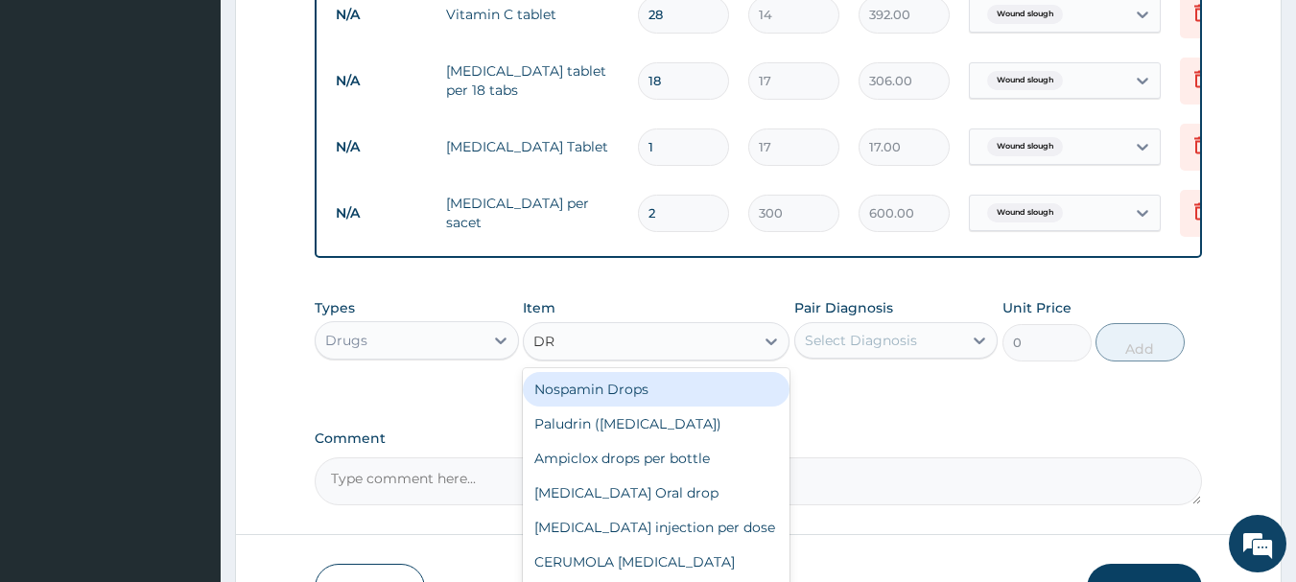
type input "D"
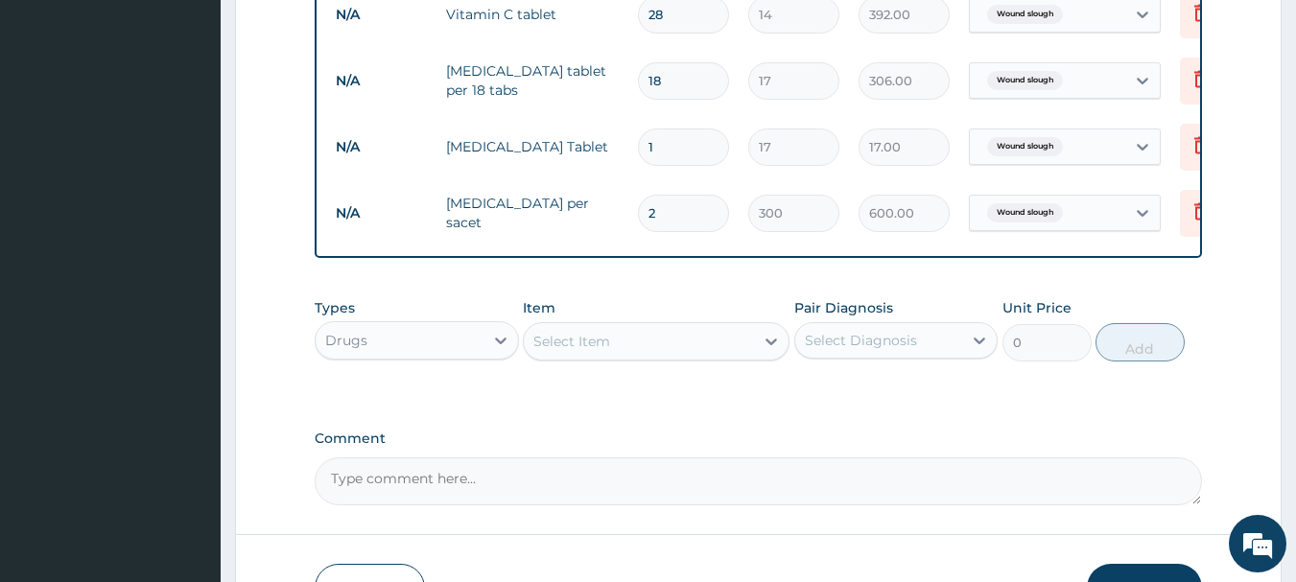
click at [652, 142] on input "1" at bounding box center [683, 147] width 91 height 37
type input "18"
type input "306.00"
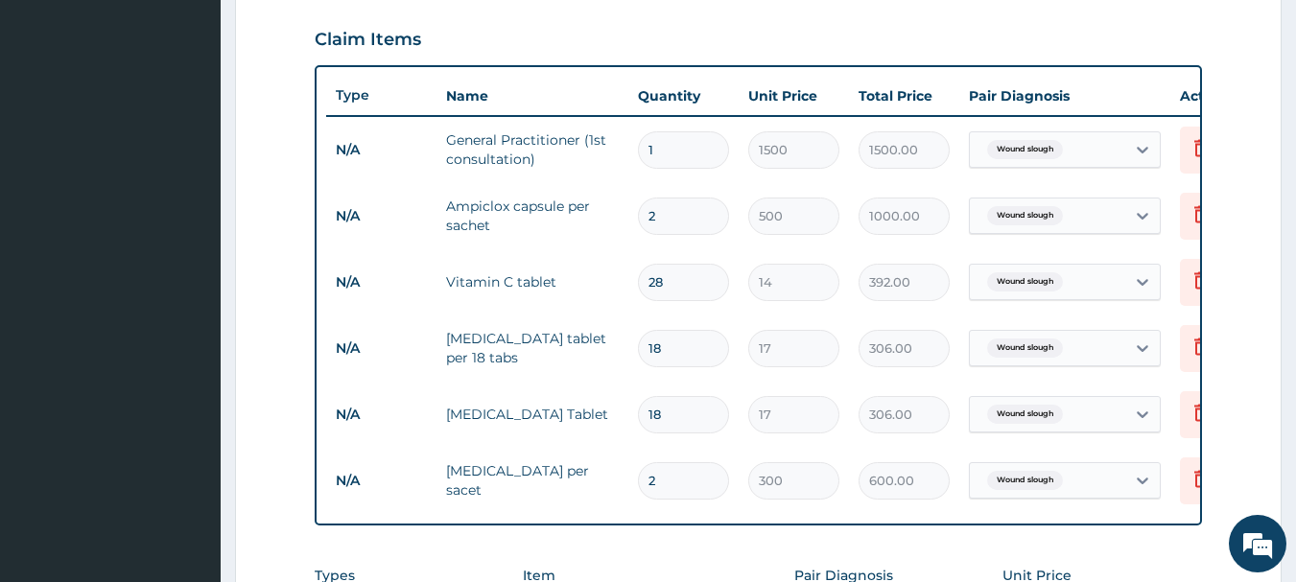
scroll to position [648, 0]
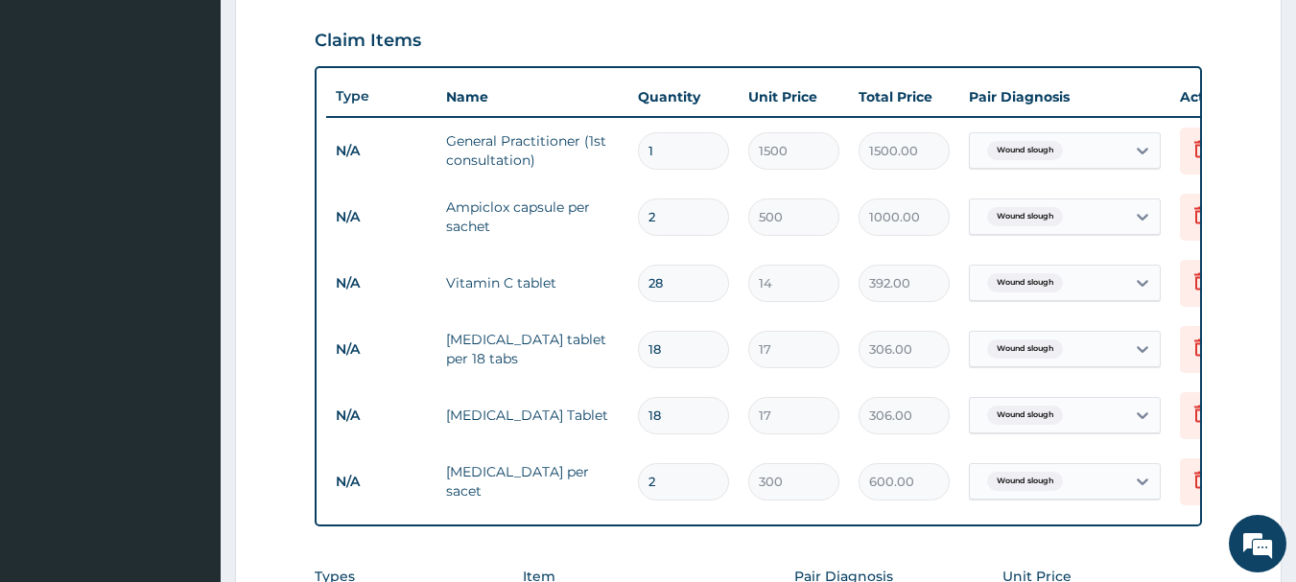
type input "18"
click at [750, 45] on div "Claim Items" at bounding box center [759, 37] width 888 height 50
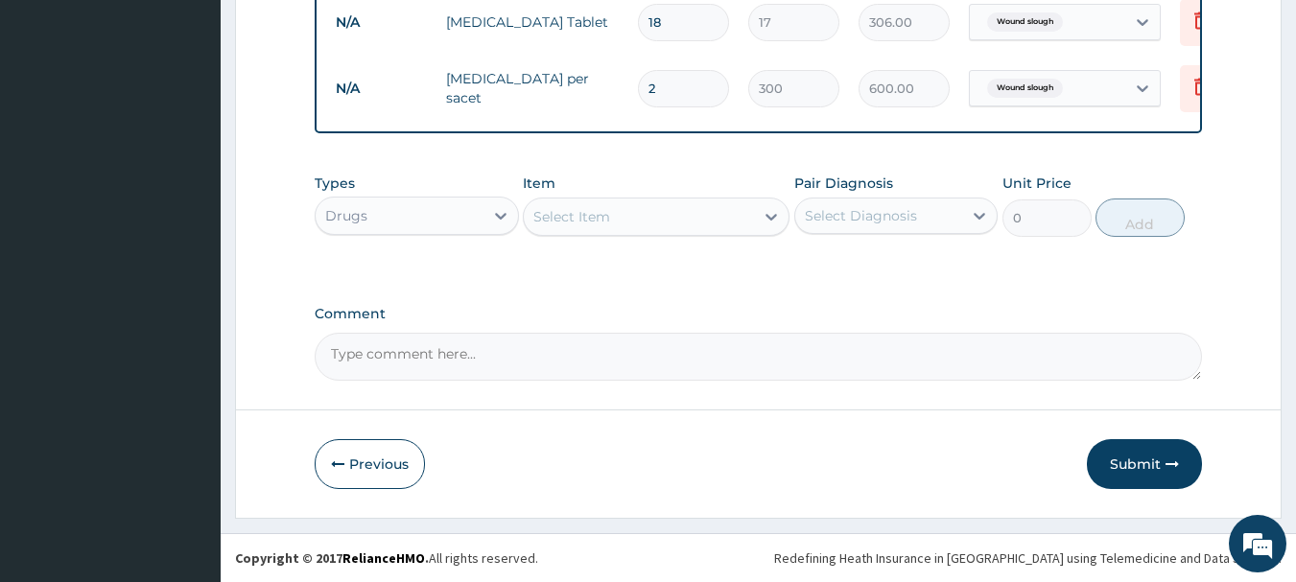
scroll to position [1055, 0]
click at [1147, 454] on button "Submit" at bounding box center [1144, 464] width 115 height 50
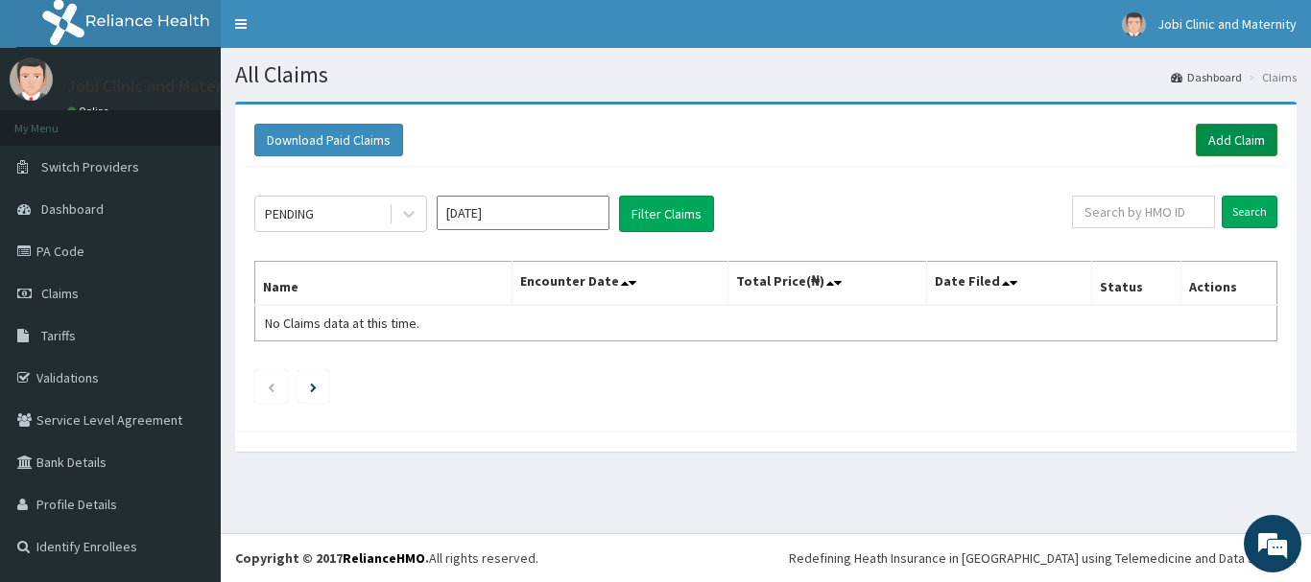
click at [1223, 142] on link "Add Claim" at bounding box center [1237, 140] width 82 height 33
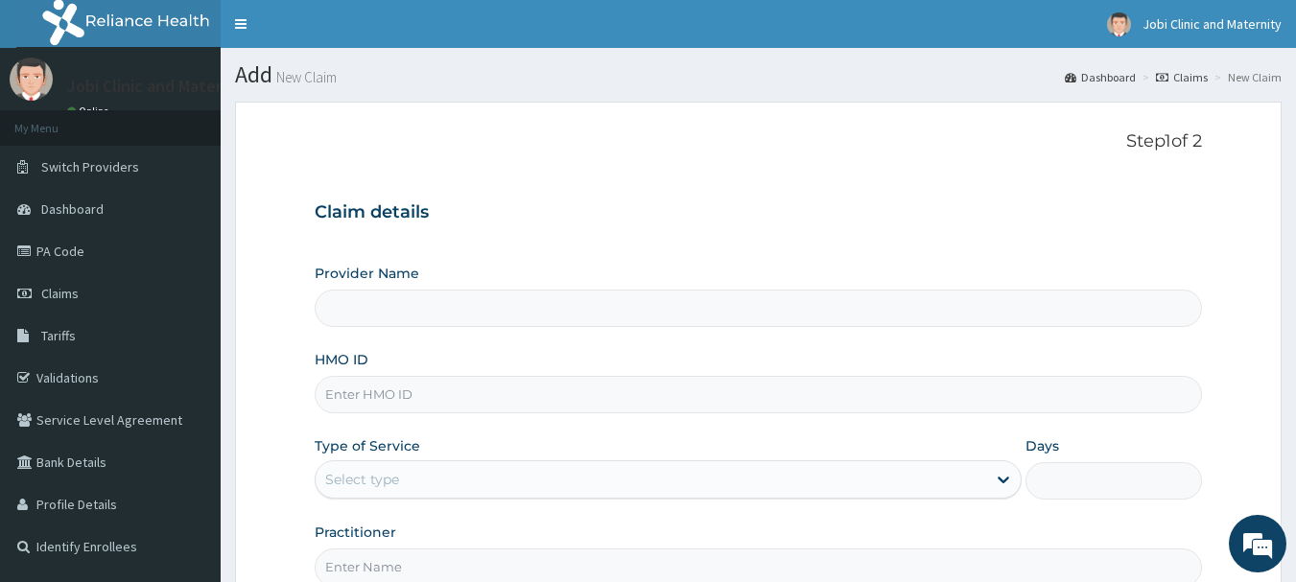
type input "Jobi Clinic and Maternity"
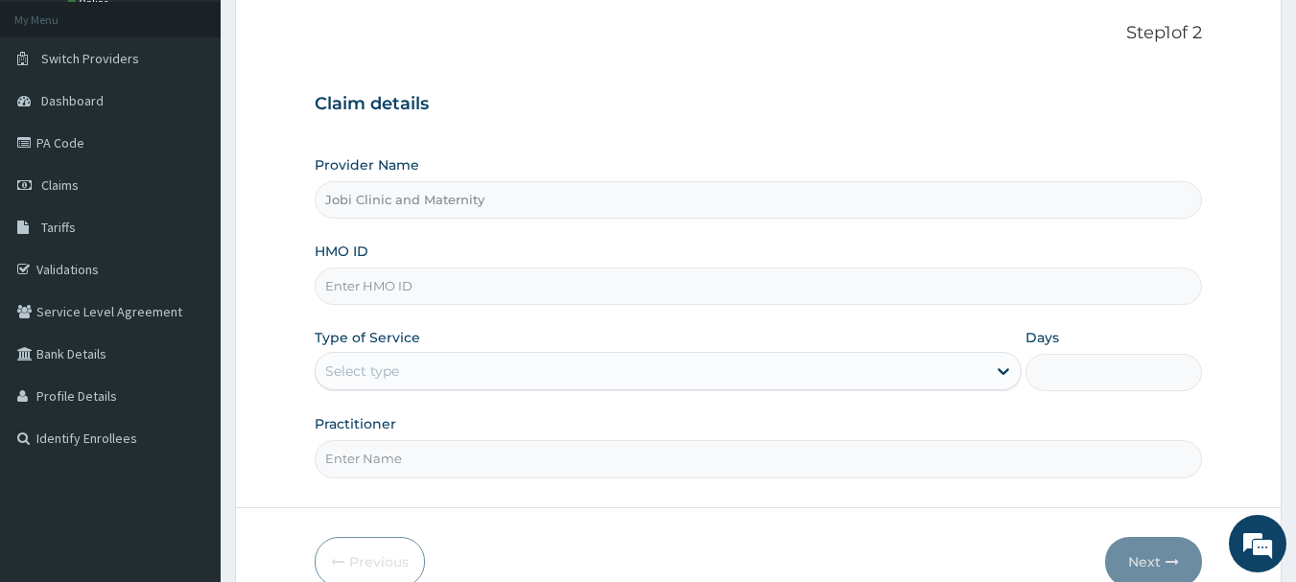
scroll to position [154, 0]
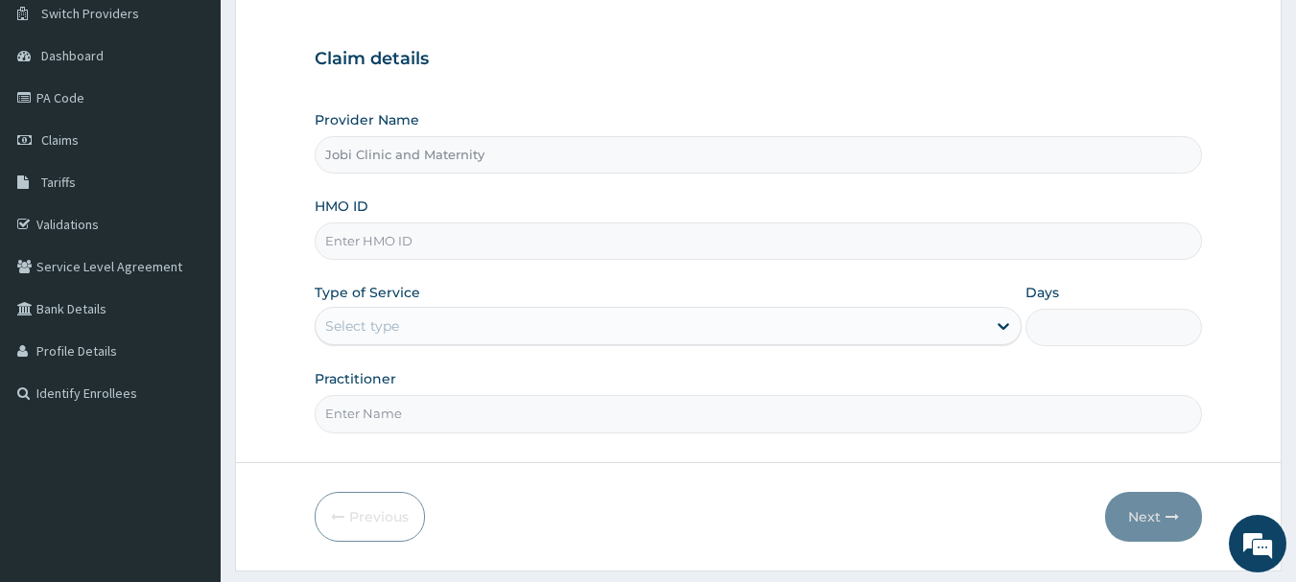
click at [466, 229] on input "HMO ID" at bounding box center [759, 241] width 888 height 37
type input "WPT/10019/A"
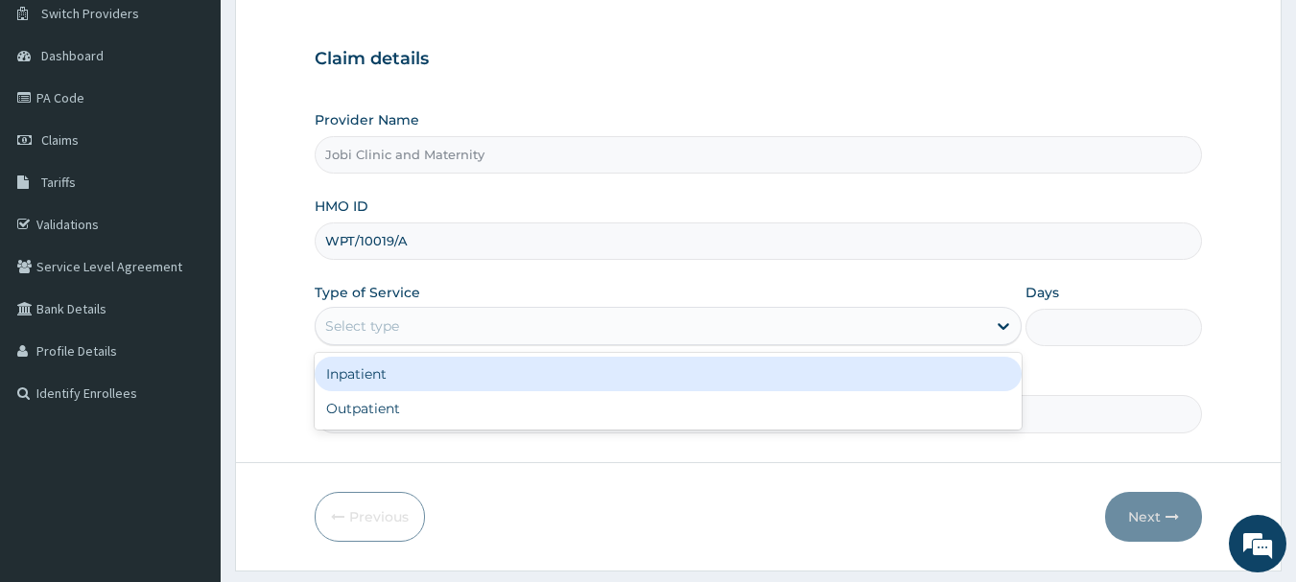
click at [399, 326] on div "Select type" at bounding box center [362, 326] width 74 height 19
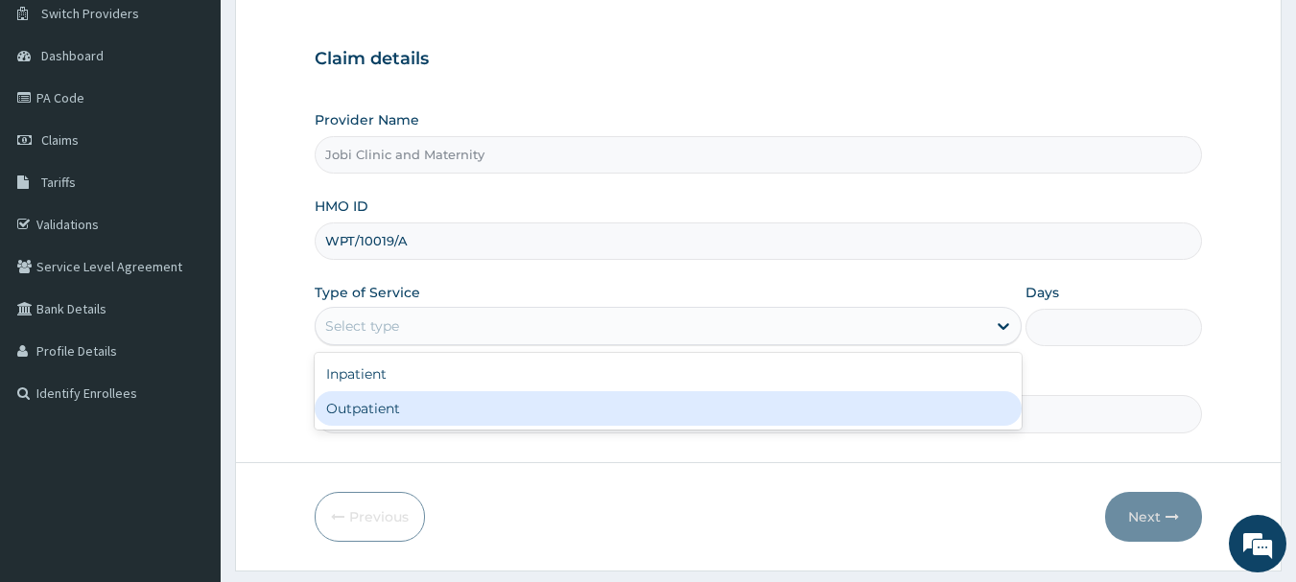
click at [333, 413] on div "Outpatient" at bounding box center [668, 408] width 707 height 35
type input "1"
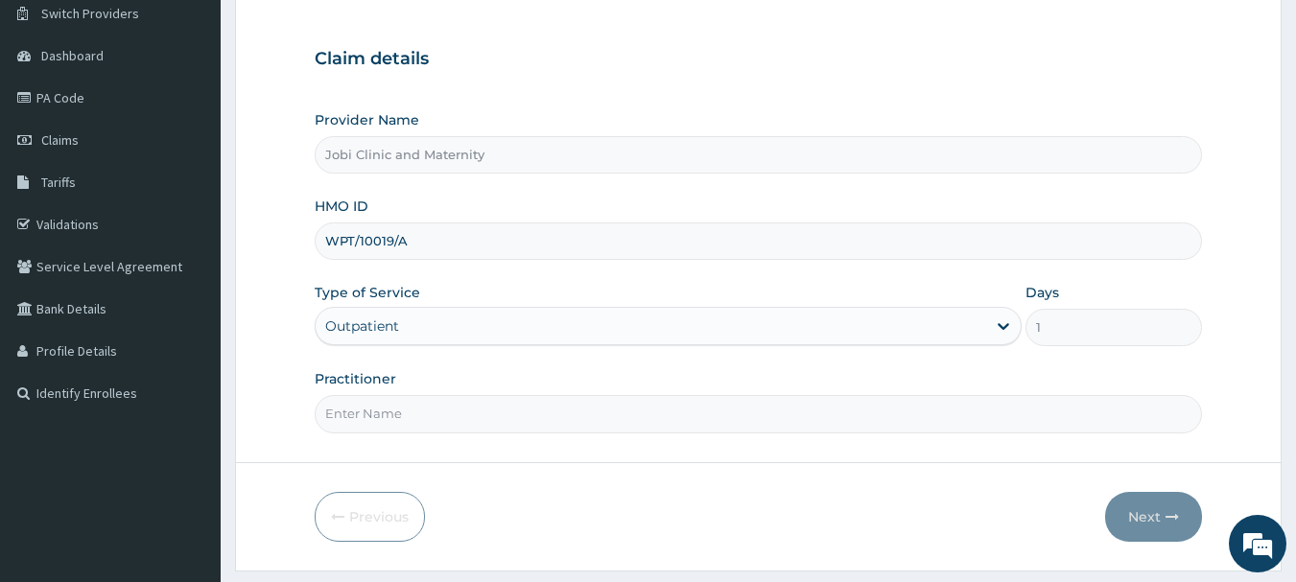
click at [481, 424] on input "Practitioner" at bounding box center [759, 413] width 888 height 37
type input "DR [PERSON_NAME]"
click at [1171, 517] on icon "button" at bounding box center [1172, 516] width 13 height 13
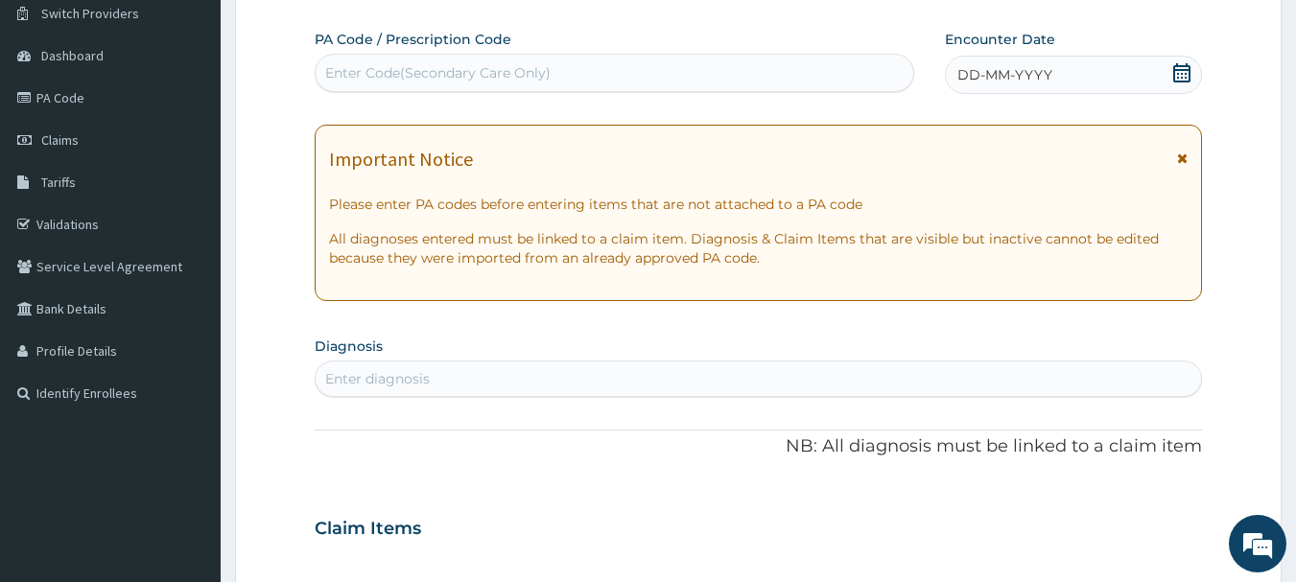
click at [1117, 69] on div "DD-MM-YYYY" at bounding box center [1073, 75] width 257 height 38
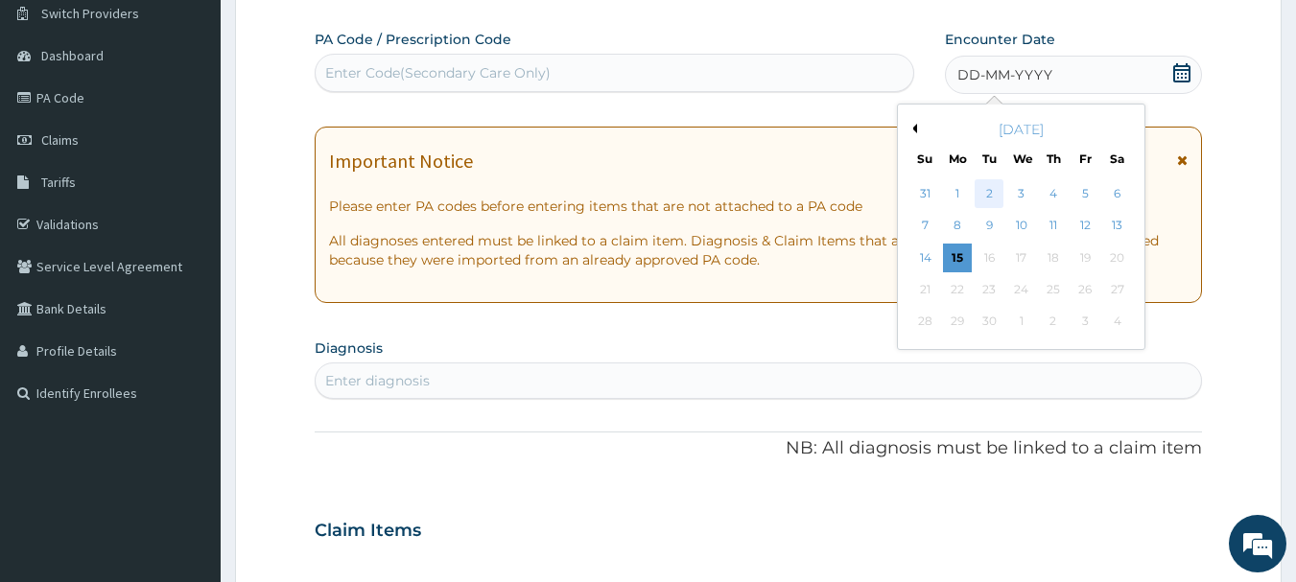
click at [988, 190] on div "2" at bounding box center [990, 193] width 29 height 29
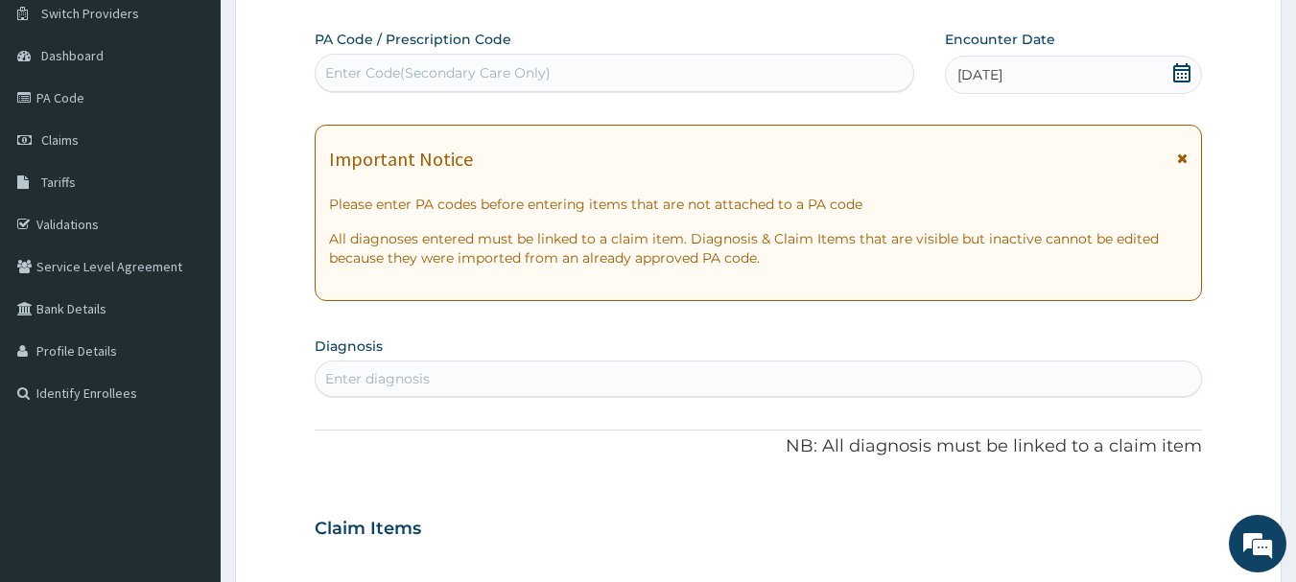
click at [346, 379] on div "Enter diagnosis" at bounding box center [377, 378] width 105 height 19
type input "MALA"
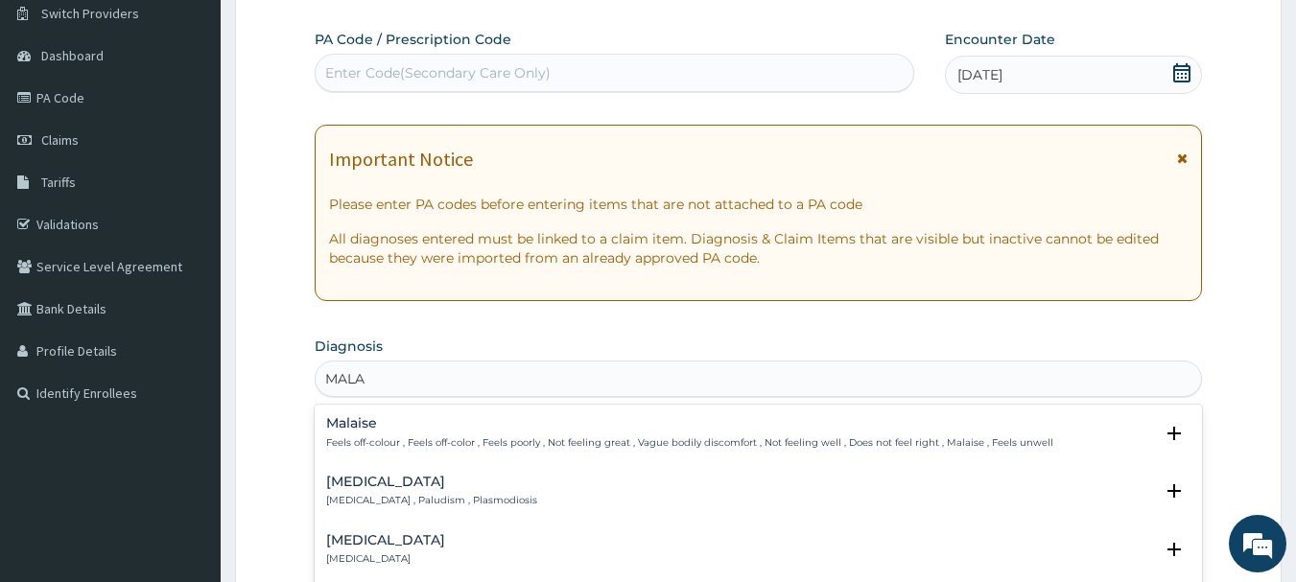
click at [351, 484] on h4 "[MEDICAL_DATA]" at bounding box center [431, 482] width 211 height 14
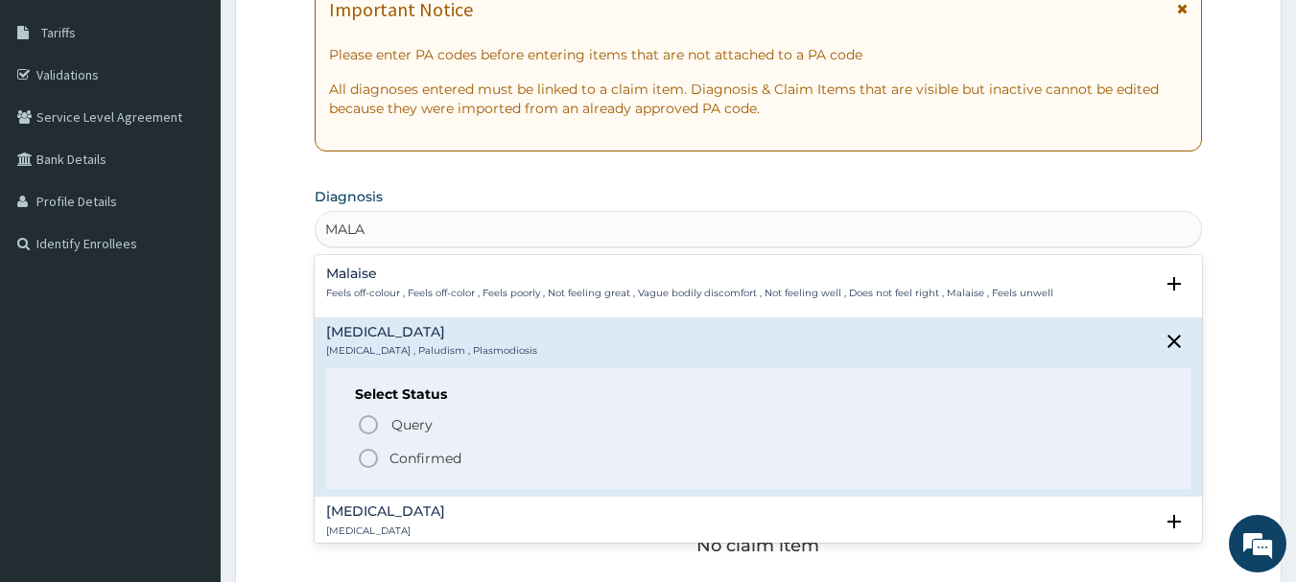
scroll to position [307, 0]
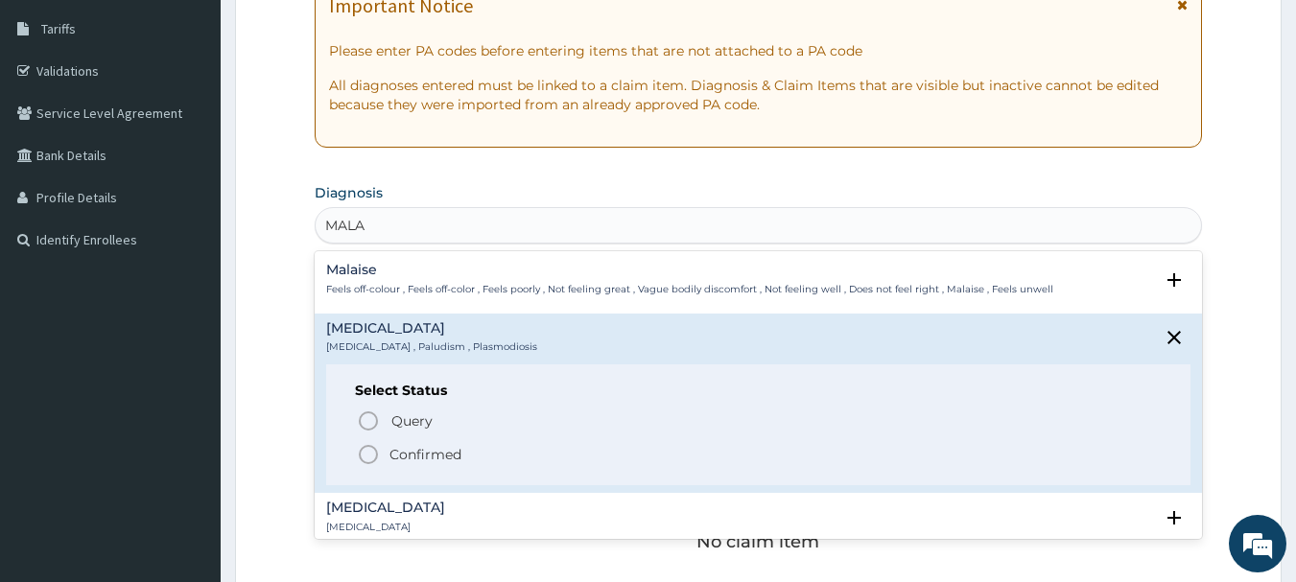
click at [362, 455] on icon "status option filled" at bounding box center [368, 454] width 23 height 23
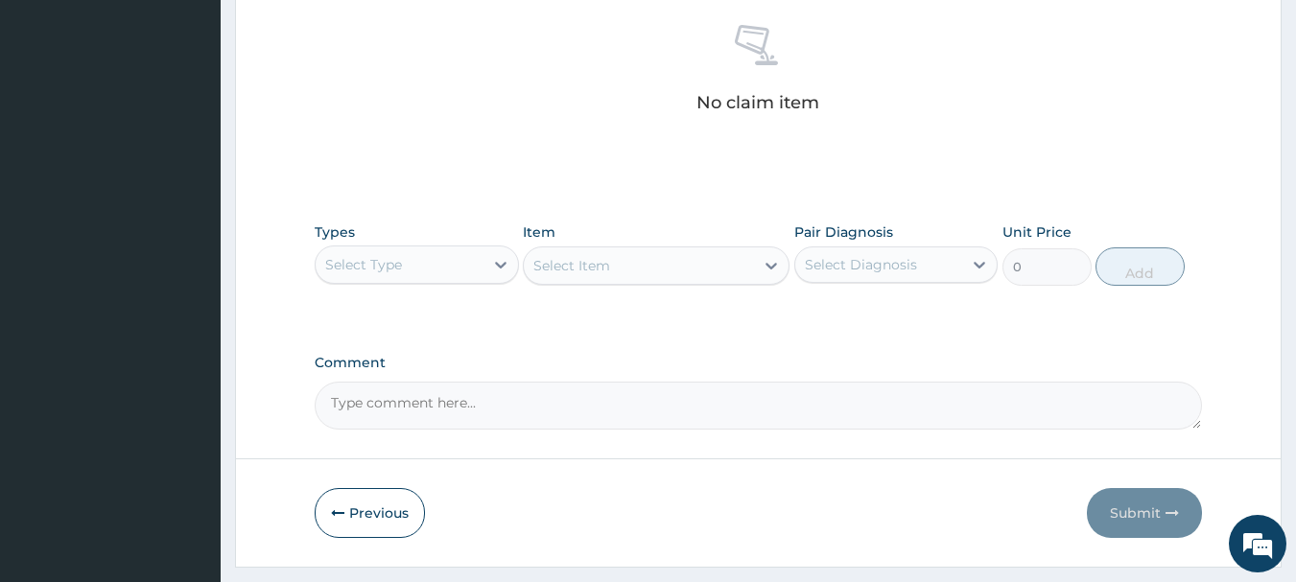
scroll to position [768, 0]
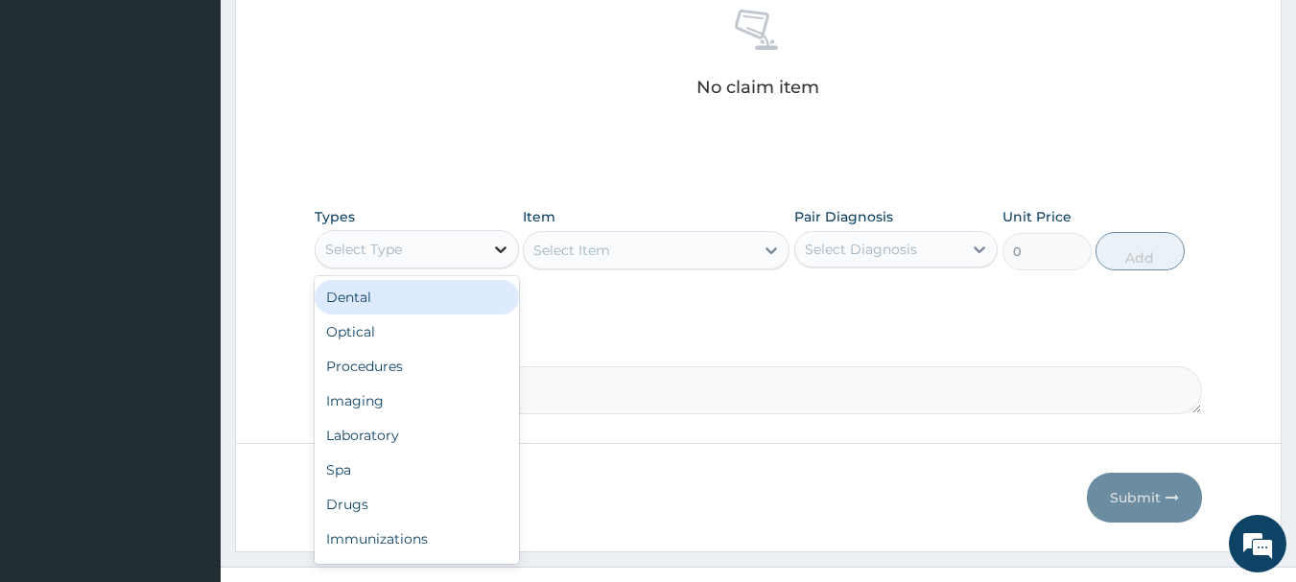
click at [499, 240] on icon at bounding box center [500, 249] width 19 height 19
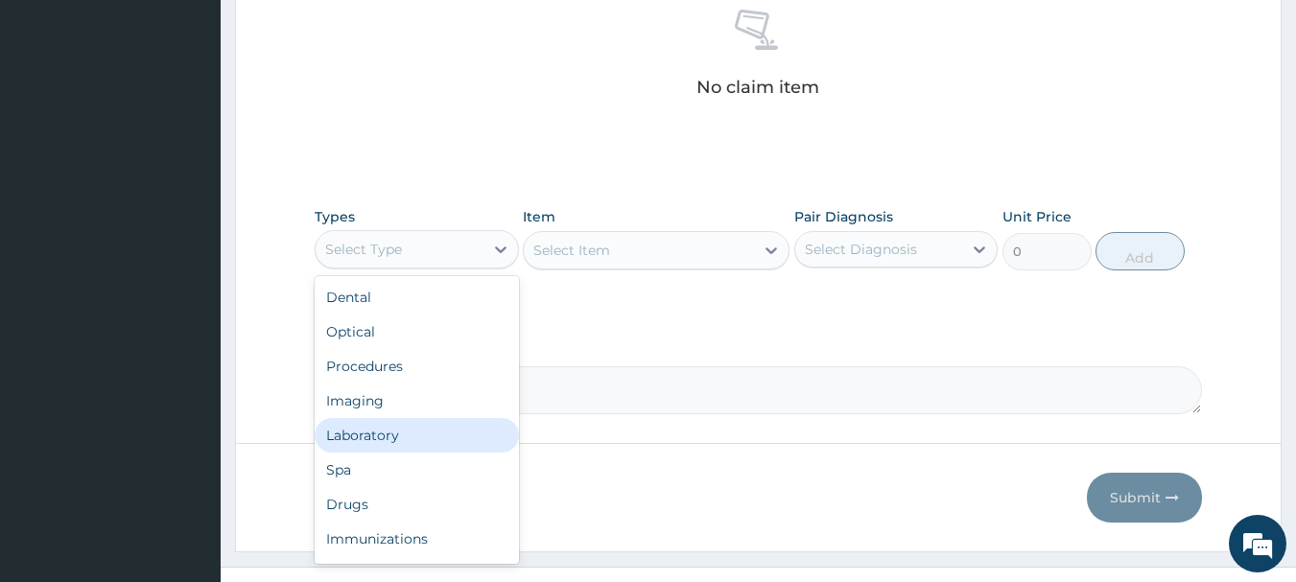
click at [421, 439] on div "Laboratory" at bounding box center [417, 435] width 204 height 35
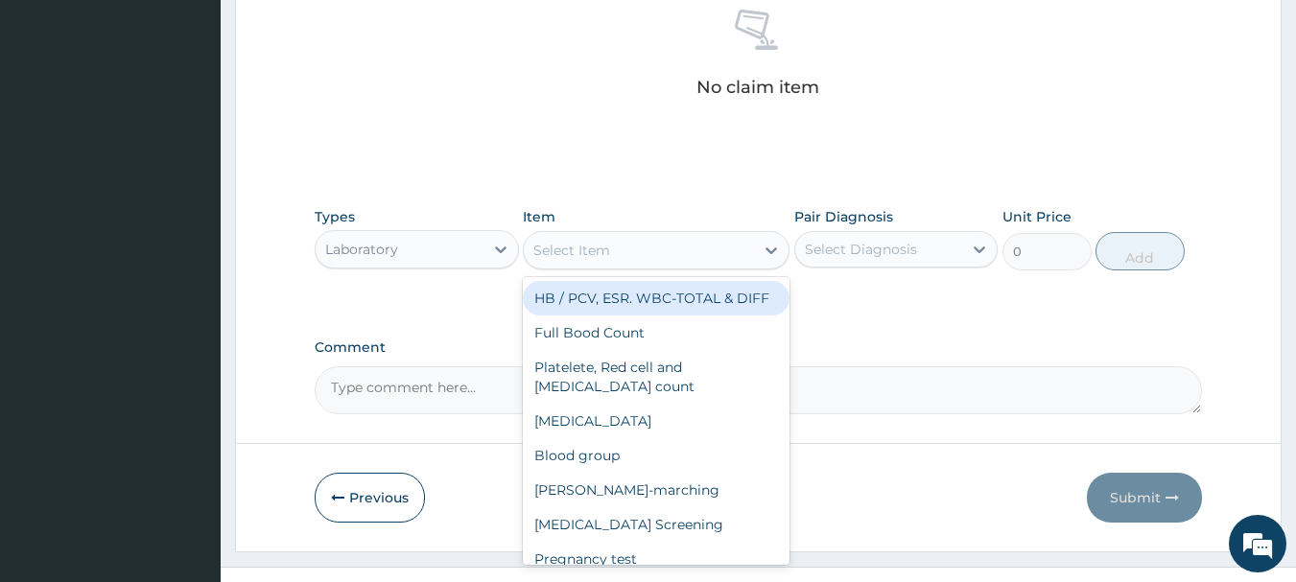
click at [767, 246] on icon at bounding box center [771, 250] width 19 height 19
type input "M"
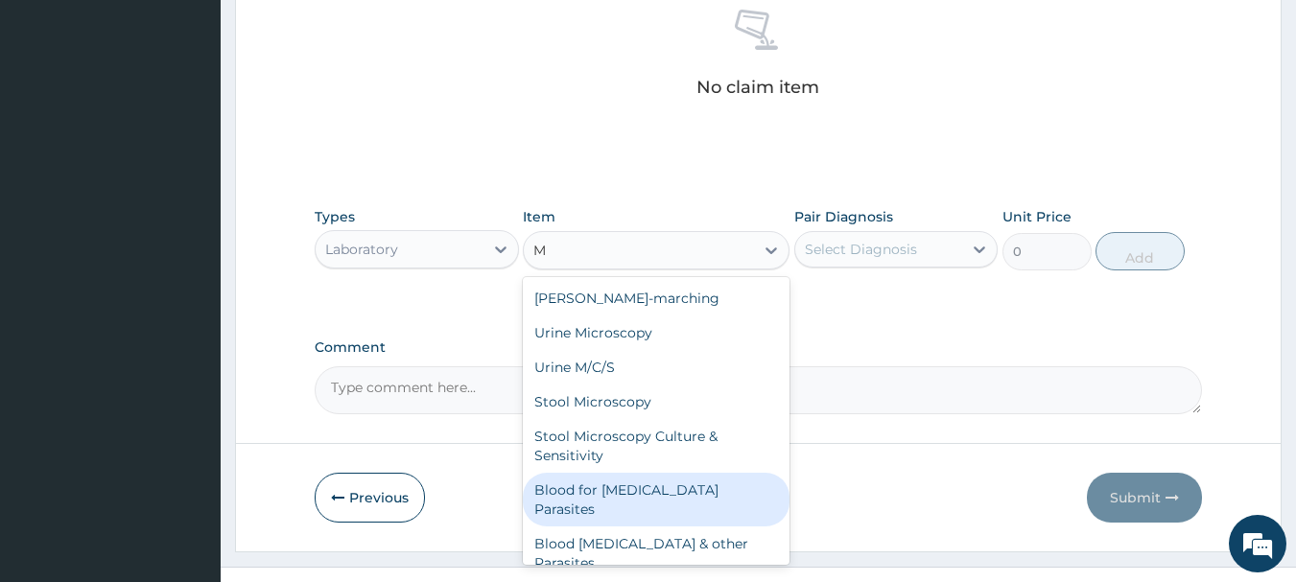
click at [623, 492] on div "Blood for Malaria Parasites" at bounding box center [656, 500] width 267 height 54
type input "500"
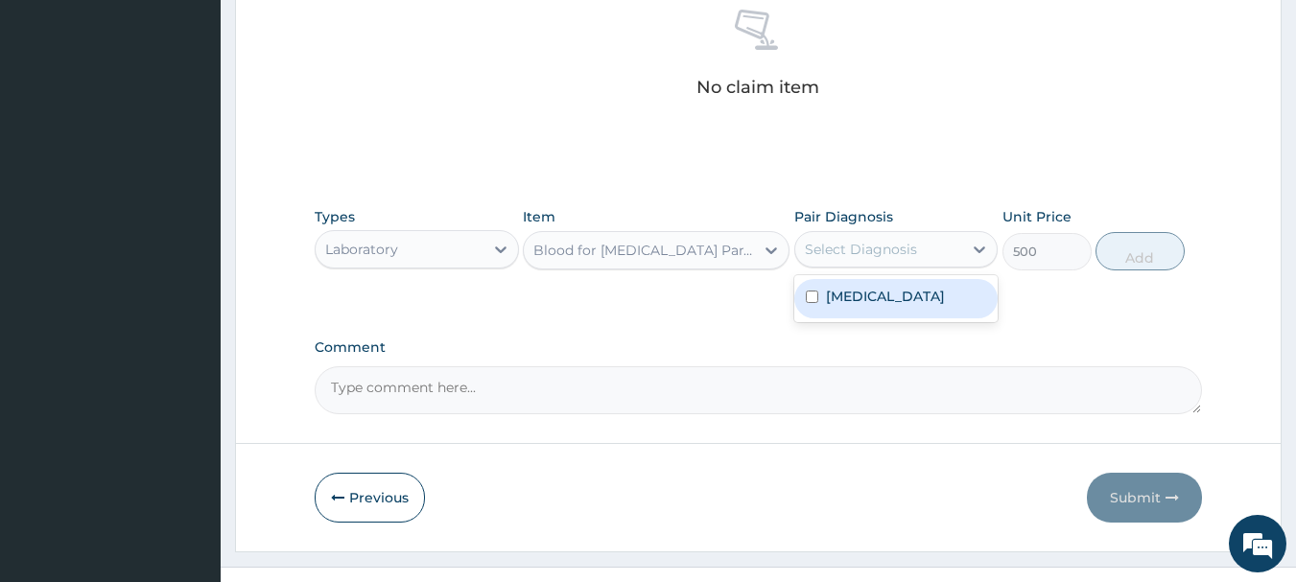
click at [952, 253] on div "Select Diagnosis" at bounding box center [879, 249] width 168 height 31
click at [813, 296] on input "checkbox" at bounding box center [812, 297] width 12 height 12
checkbox input "true"
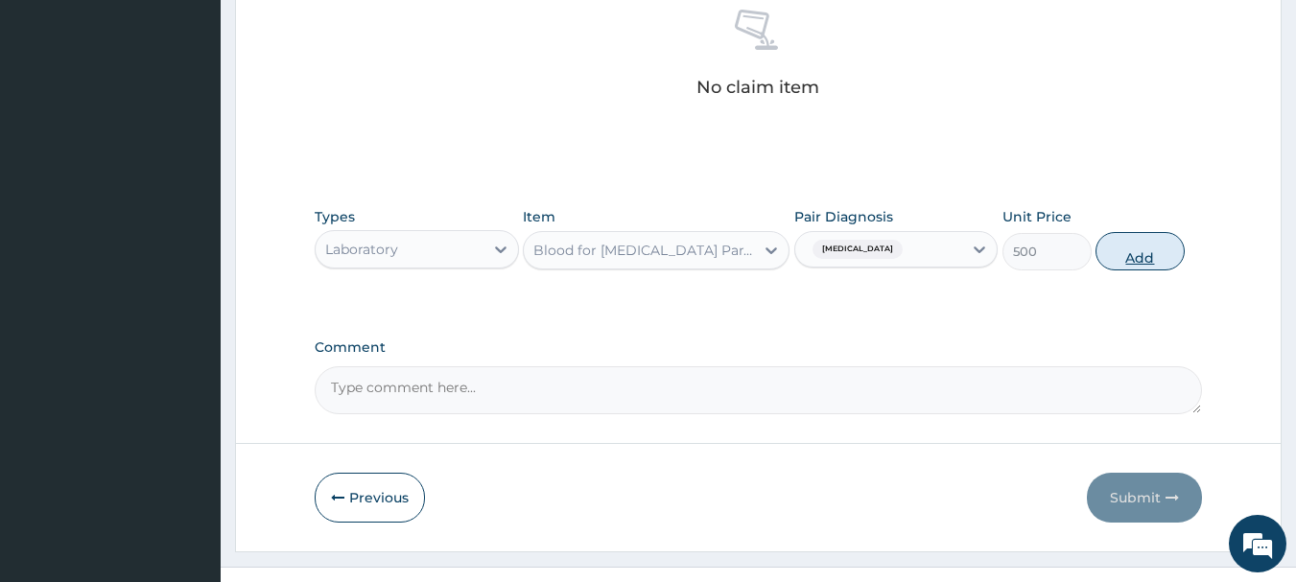
click at [1135, 244] on button "Add" at bounding box center [1140, 251] width 89 height 38
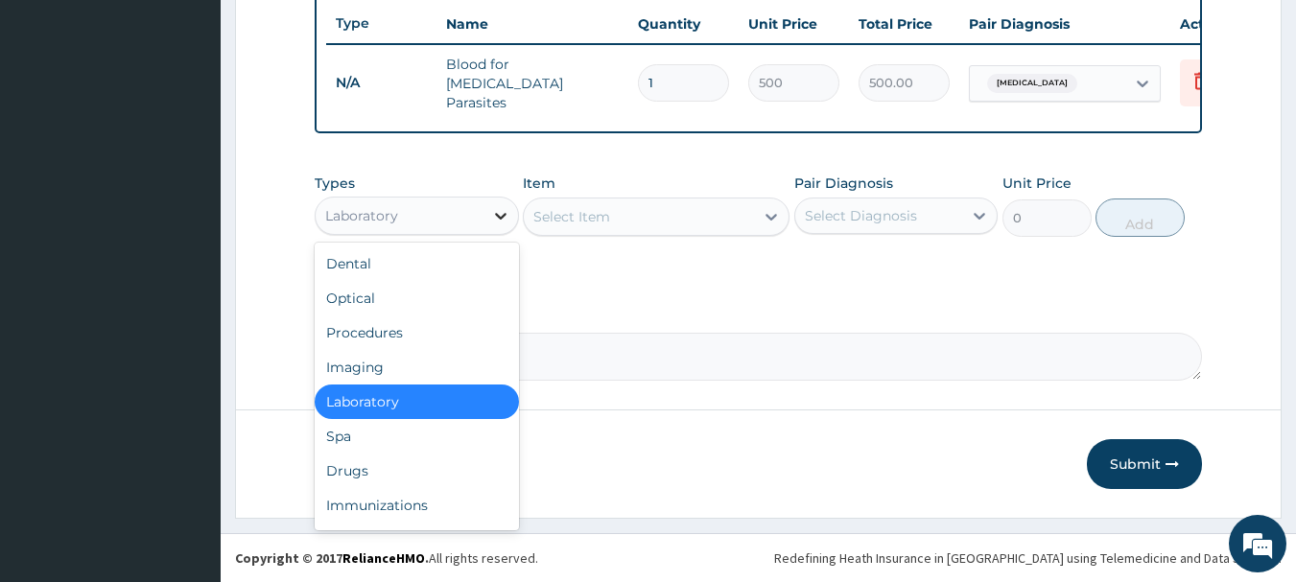
click at [497, 225] on div at bounding box center [501, 216] width 35 height 35
click at [394, 333] on div "Procedures" at bounding box center [417, 333] width 204 height 35
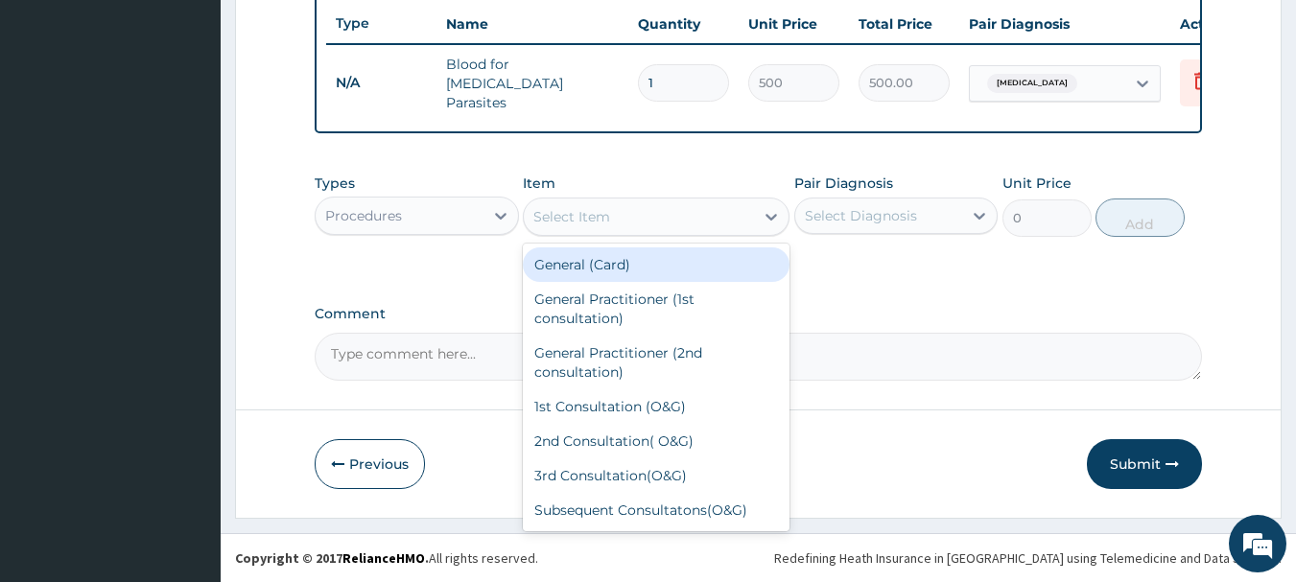
click at [766, 217] on icon at bounding box center [771, 216] width 19 height 19
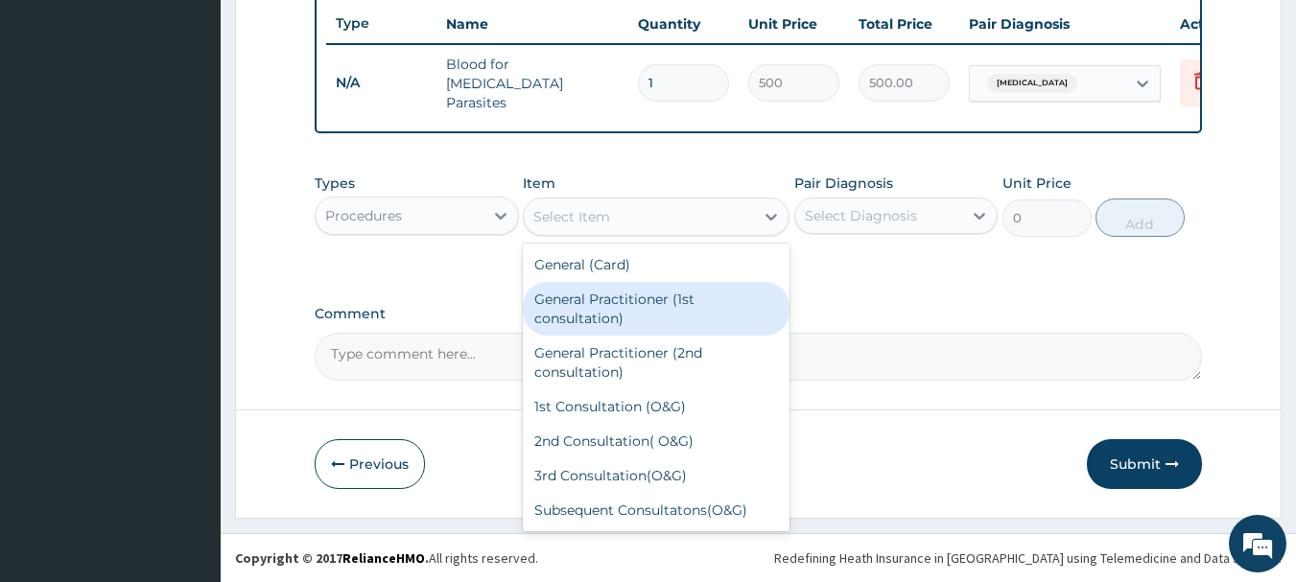
click at [656, 314] on div "General Practitioner (1st consultation)" at bounding box center [656, 309] width 267 height 54
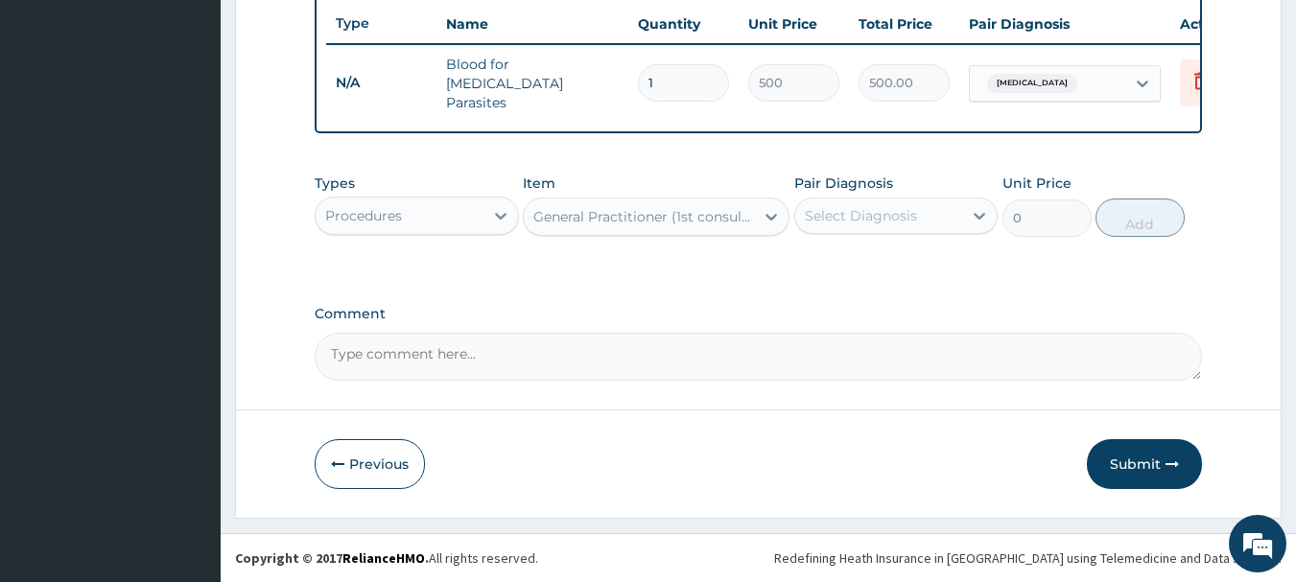
type input "1500"
click at [928, 208] on div "Select Diagnosis" at bounding box center [879, 216] width 168 height 31
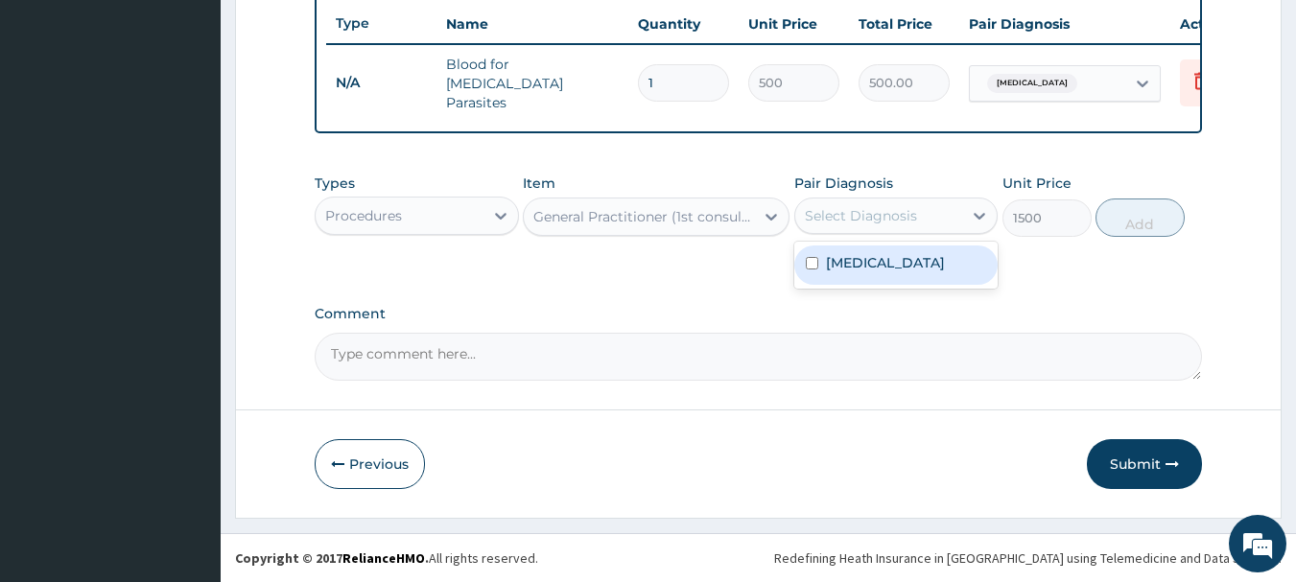
click at [812, 270] on input "checkbox" at bounding box center [812, 263] width 12 height 12
checkbox input "true"
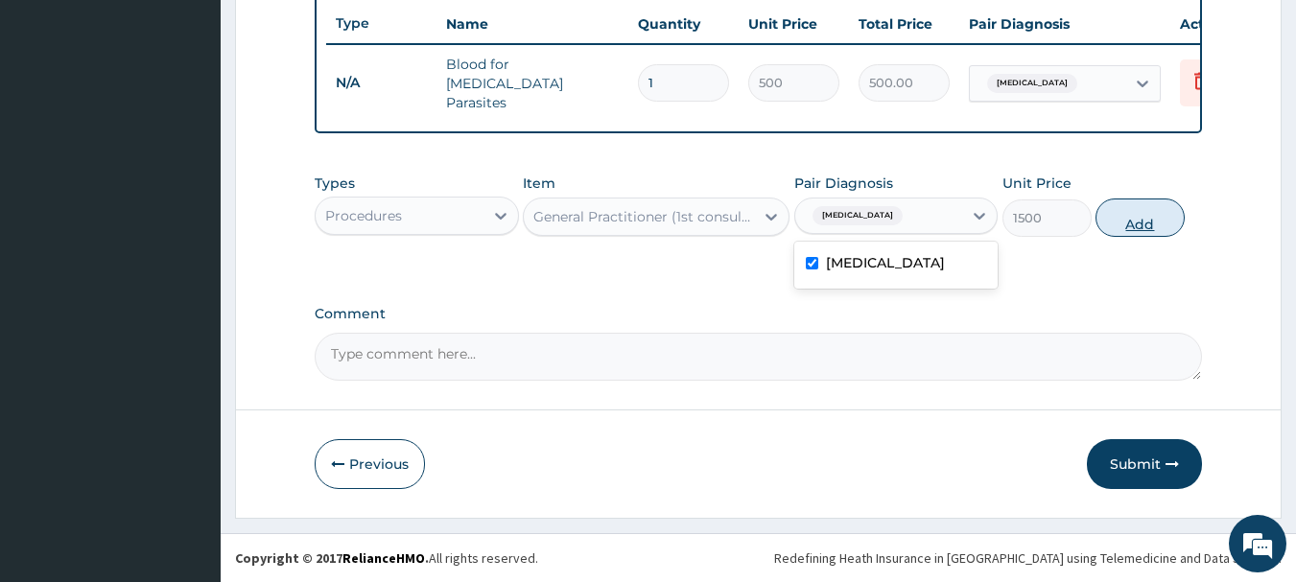
click at [1156, 222] on button "Add" at bounding box center [1140, 218] width 89 height 38
type input "0"
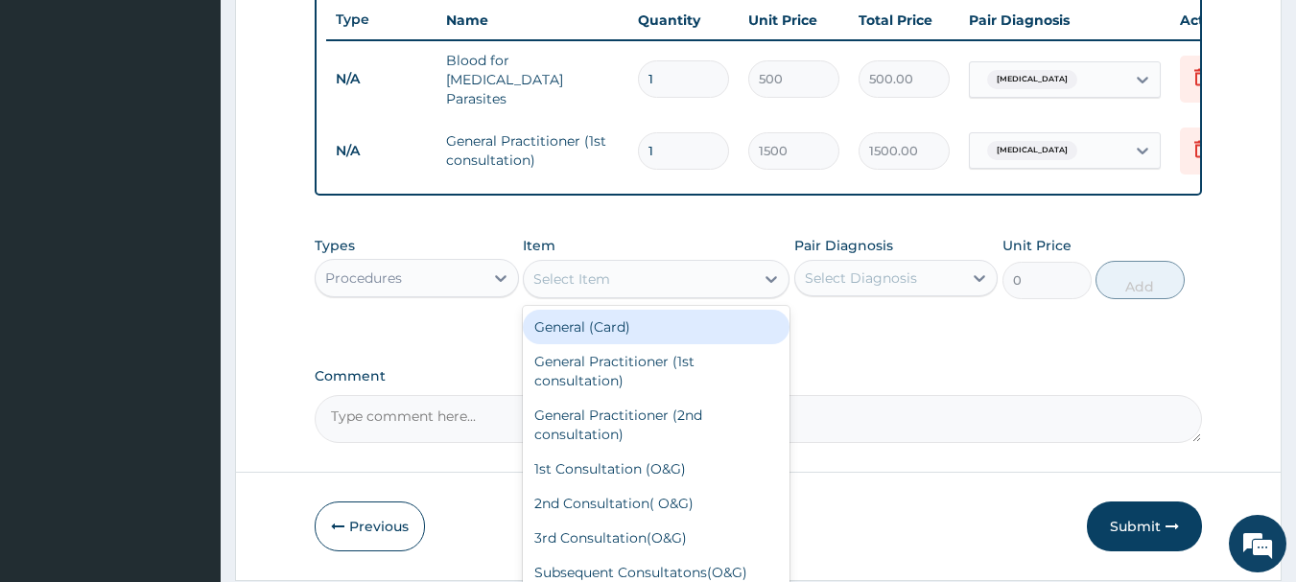
click at [557, 282] on div "Select Item" at bounding box center [571, 279] width 77 height 19
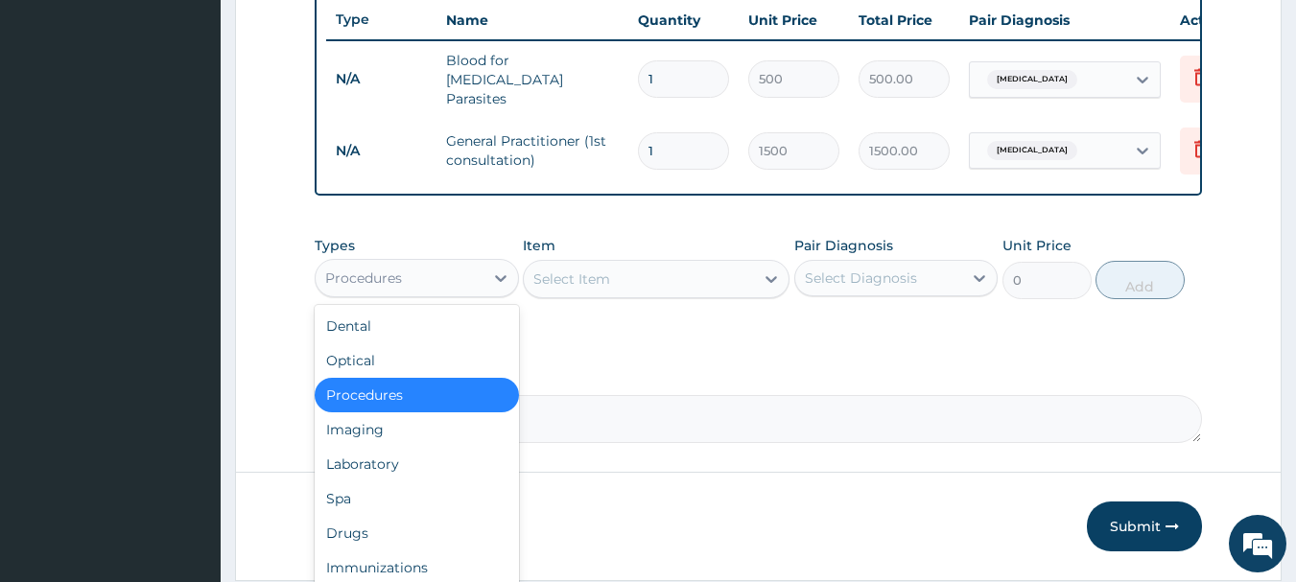
click at [477, 292] on div "Procedures" at bounding box center [400, 278] width 168 height 31
click at [391, 533] on div "Drugs" at bounding box center [417, 533] width 204 height 35
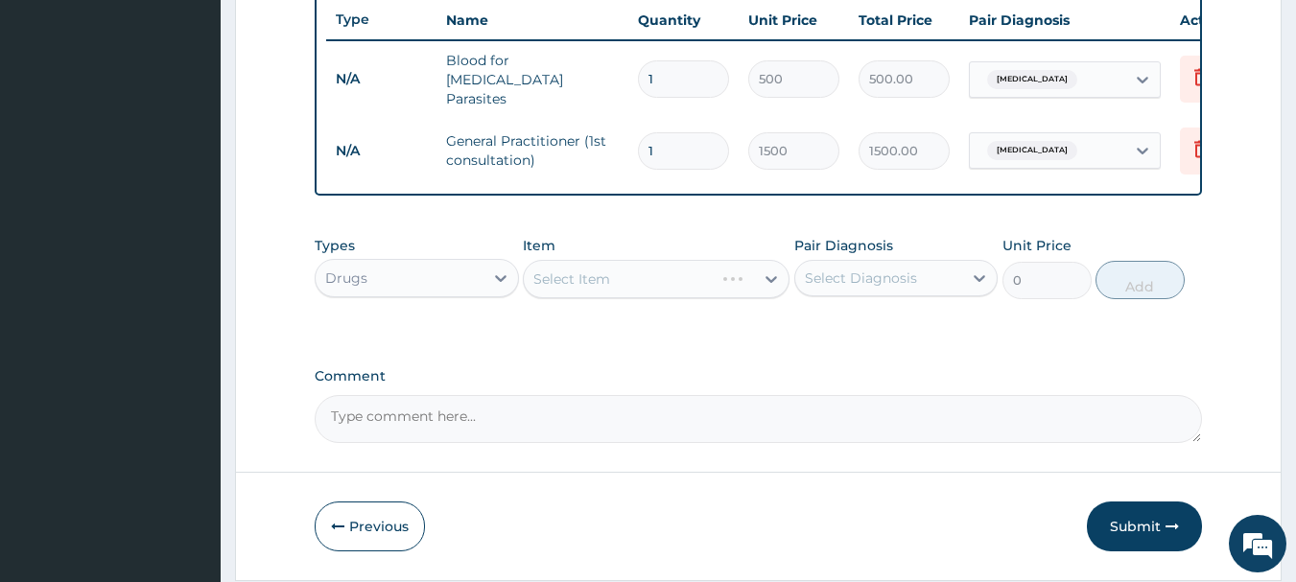
click at [756, 288] on div "Select Item" at bounding box center [656, 279] width 267 height 38
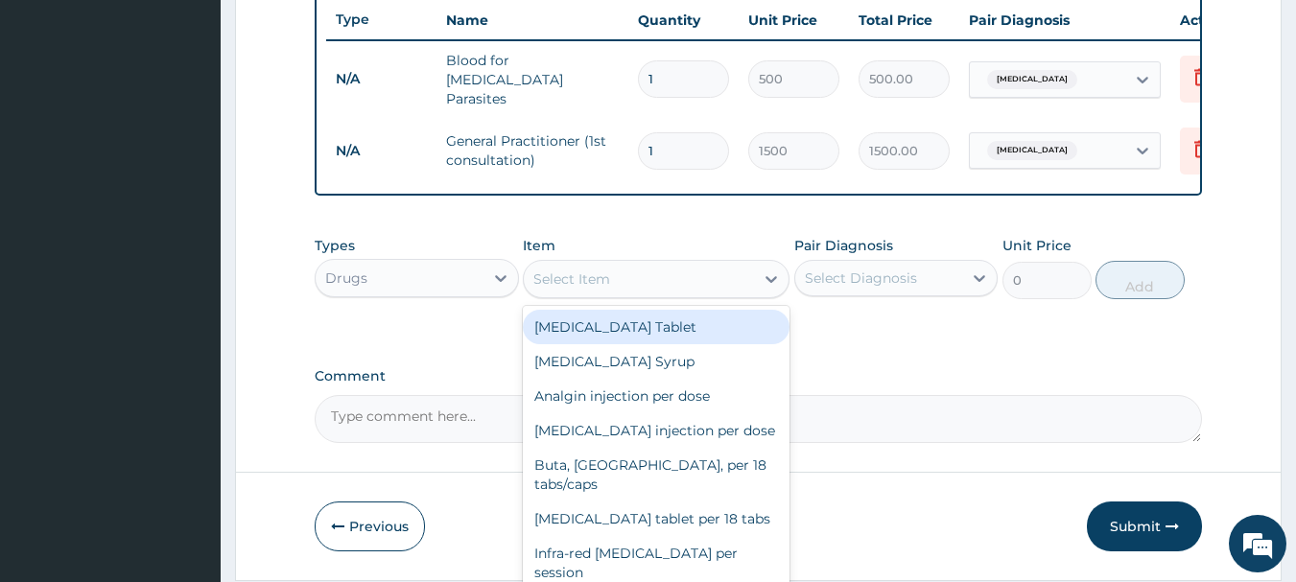
click at [756, 288] on div at bounding box center [771, 279] width 35 height 35
type input "CO"
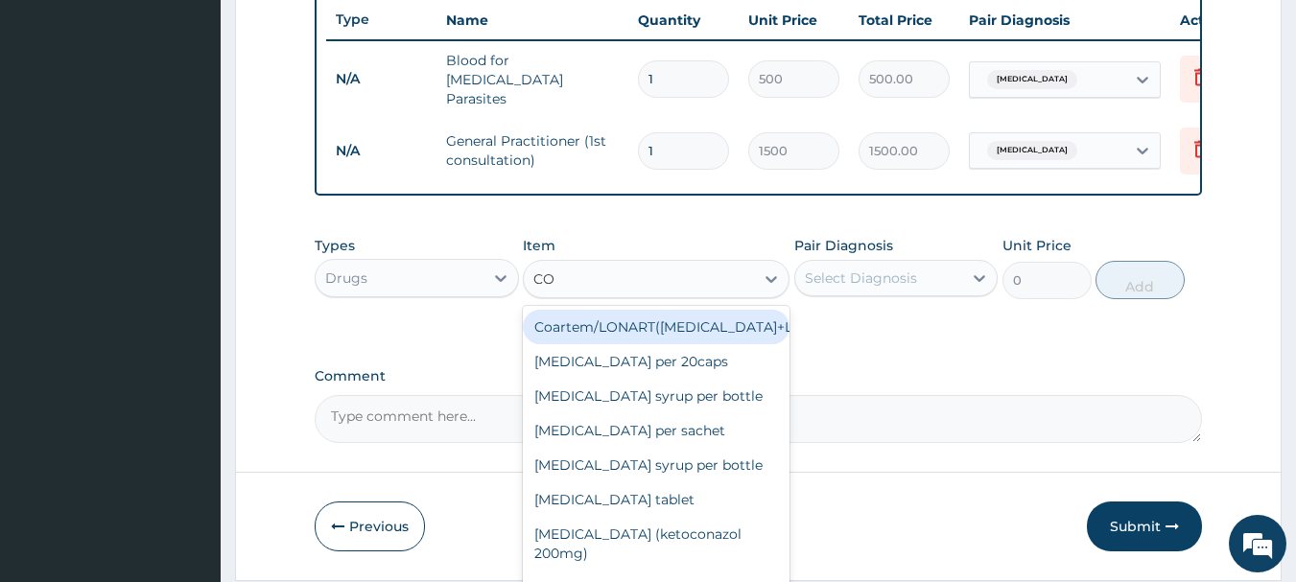
click at [737, 334] on div "Coartem/LONART(Artemether+Lumefantrin)" at bounding box center [656, 327] width 267 height 35
type input "1500"
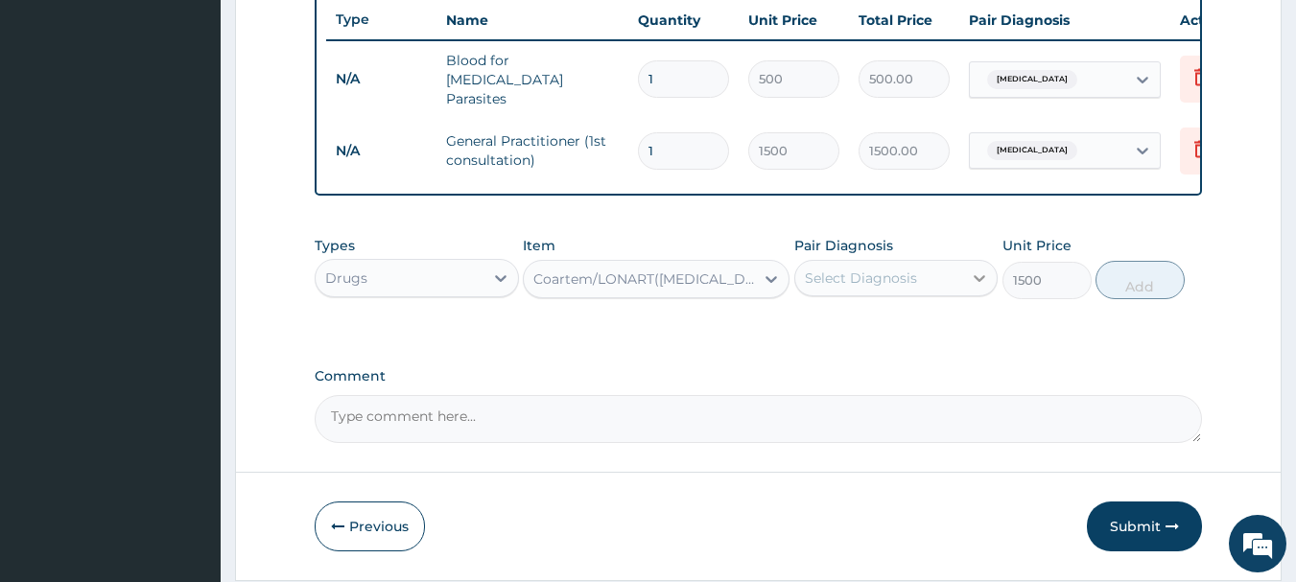
click at [971, 282] on icon at bounding box center [979, 278] width 19 height 19
click at [813, 330] on input "checkbox" at bounding box center [812, 326] width 12 height 12
checkbox input "true"
click at [1125, 278] on button "Add" at bounding box center [1140, 280] width 89 height 38
type input "0"
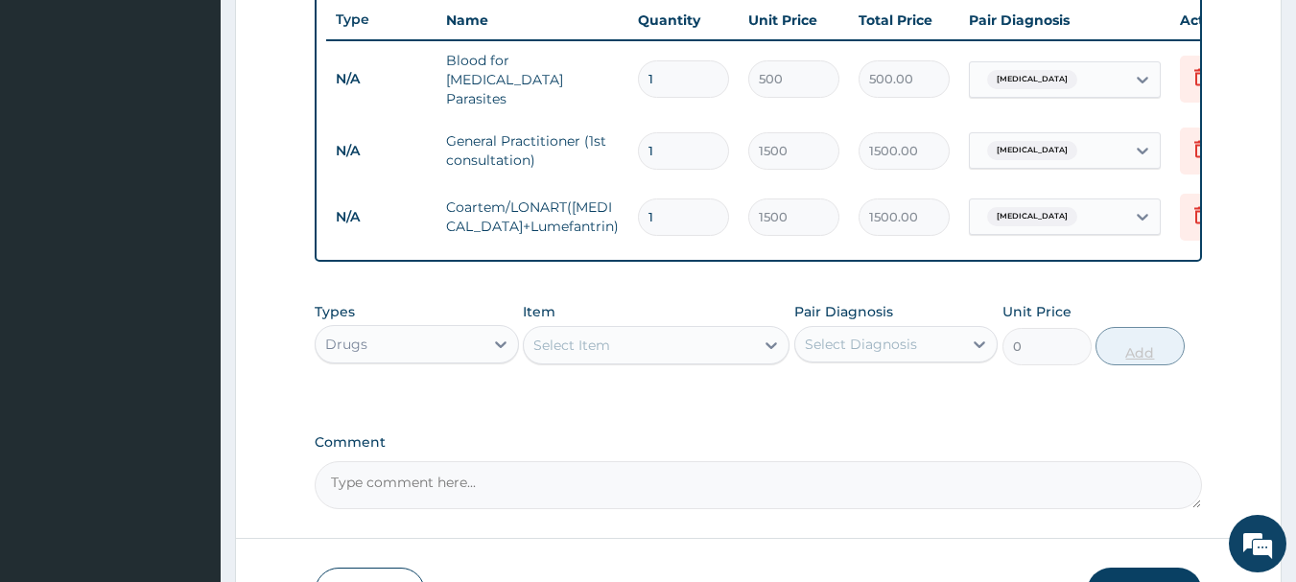
type input "0.00"
type input "6"
type input "9000.00"
type input "6"
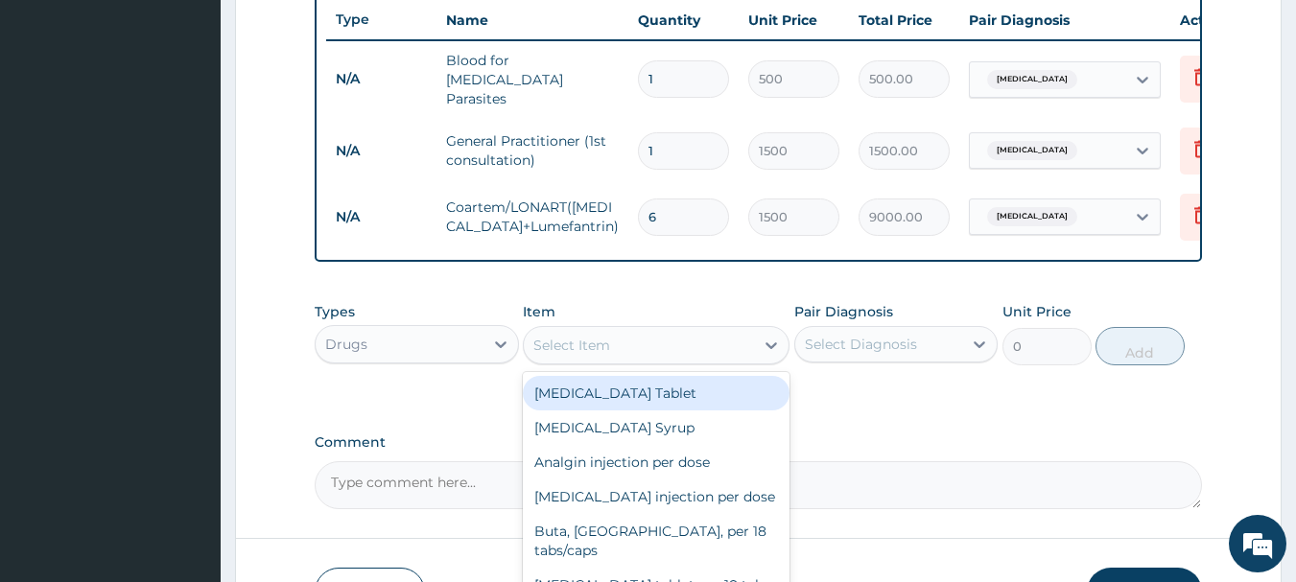
click at [693, 350] on div "Select Item" at bounding box center [639, 345] width 230 height 31
click at [671, 395] on div "Paracetamol Tablet" at bounding box center [656, 393] width 267 height 35
type input "17"
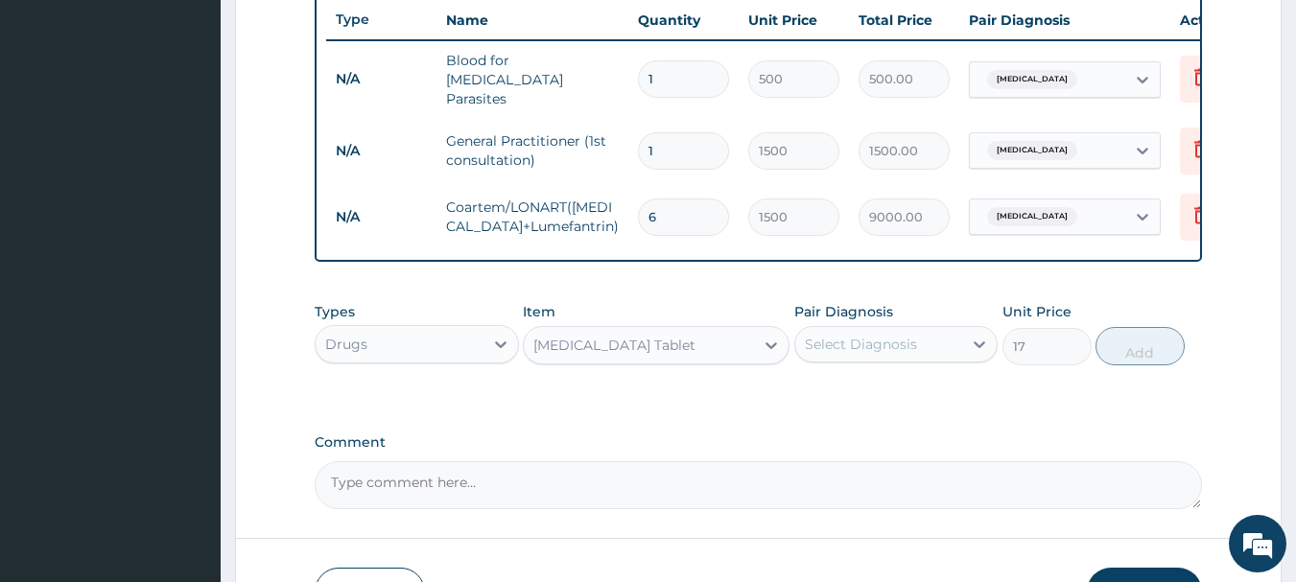
click at [936, 344] on div "Select Diagnosis" at bounding box center [879, 344] width 168 height 31
click at [813, 398] on input "checkbox" at bounding box center [812, 392] width 12 height 12
checkbox input "true"
click at [1135, 350] on button "Add" at bounding box center [1140, 346] width 89 height 38
type input "0"
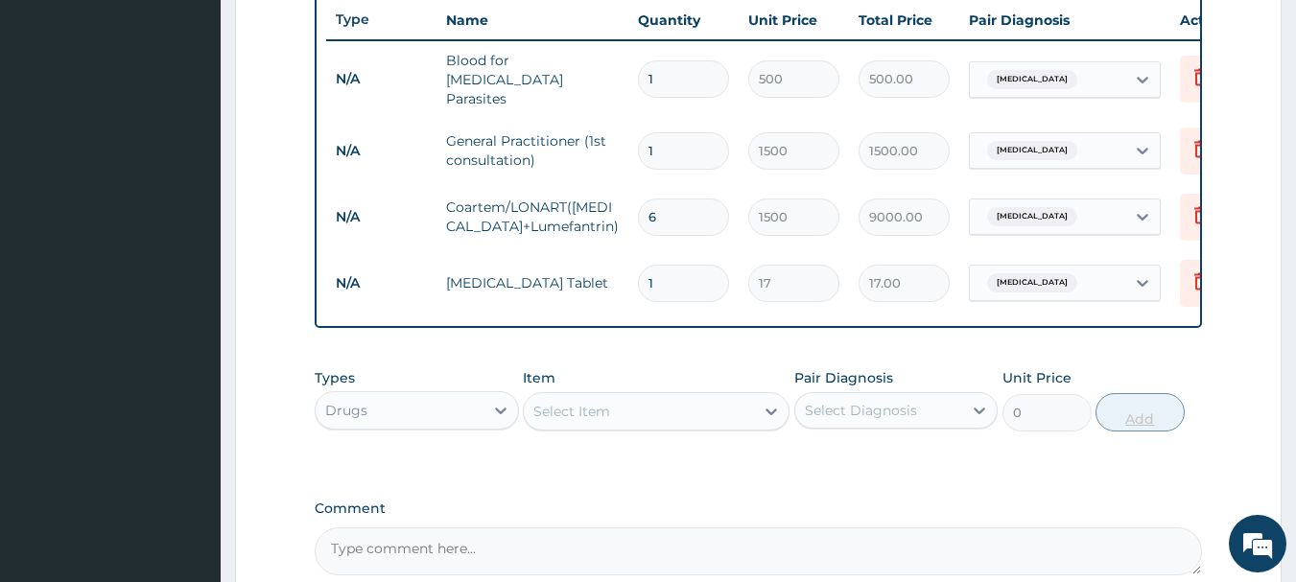
type input "18"
type input "306.00"
type input "18"
click at [685, 412] on div "Select Item" at bounding box center [639, 411] width 230 height 31
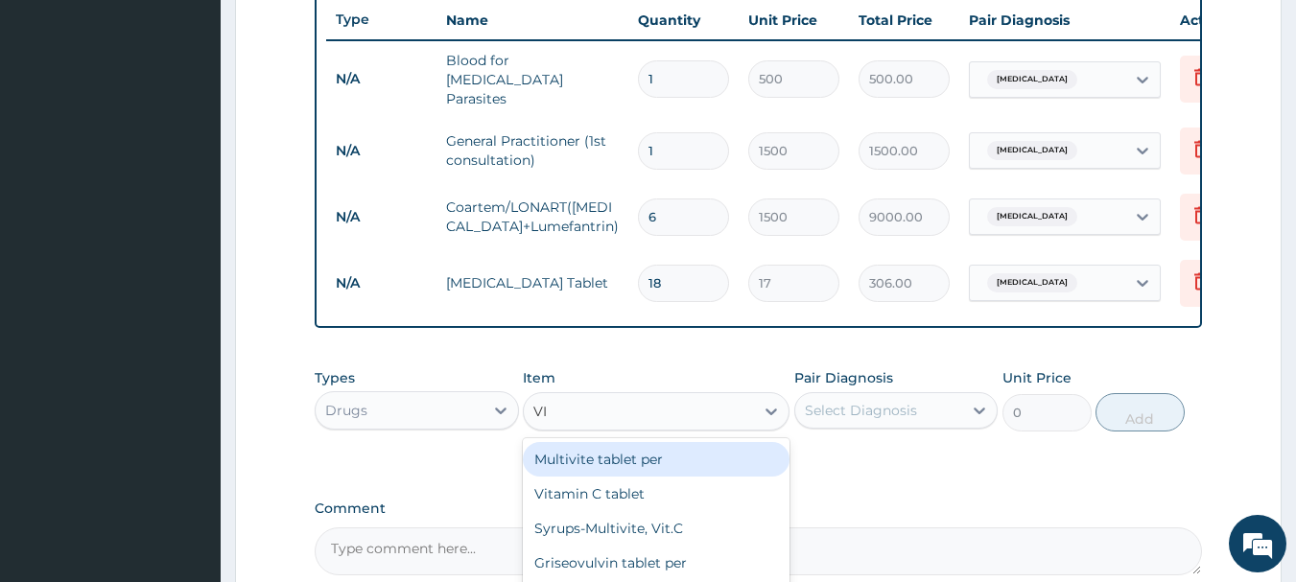
type input "VIT"
click at [640, 459] on div "Multivite tablet per" at bounding box center [656, 459] width 267 height 35
type input "24"
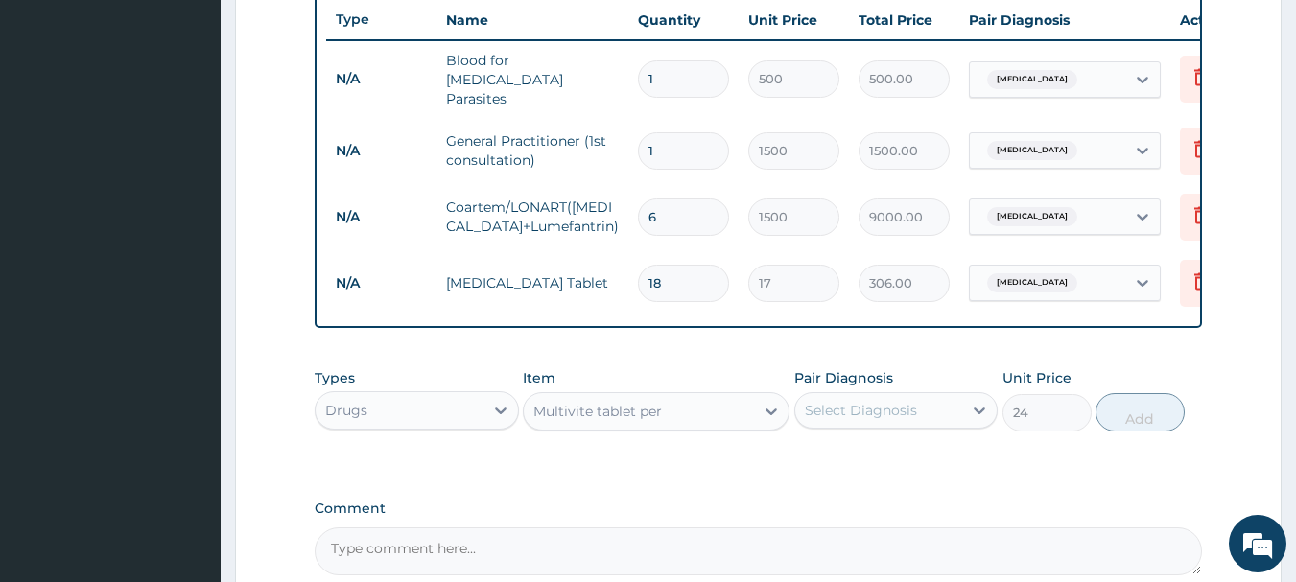
click at [945, 416] on div "Select Diagnosis" at bounding box center [879, 410] width 168 height 31
click at [816, 460] on input "checkbox" at bounding box center [812, 458] width 12 height 12
checkbox input "true"
click at [1118, 421] on button "Add" at bounding box center [1140, 412] width 89 height 38
type input "0"
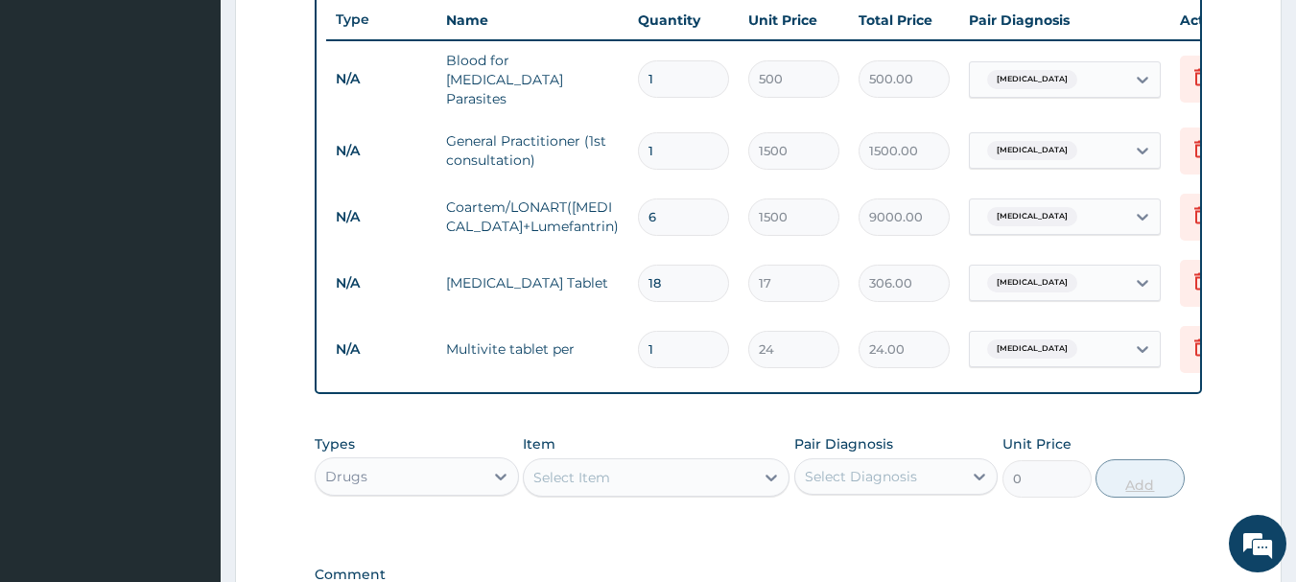
type input "0.00"
type input "1"
type input "24.00"
type input "14"
type input "336.00"
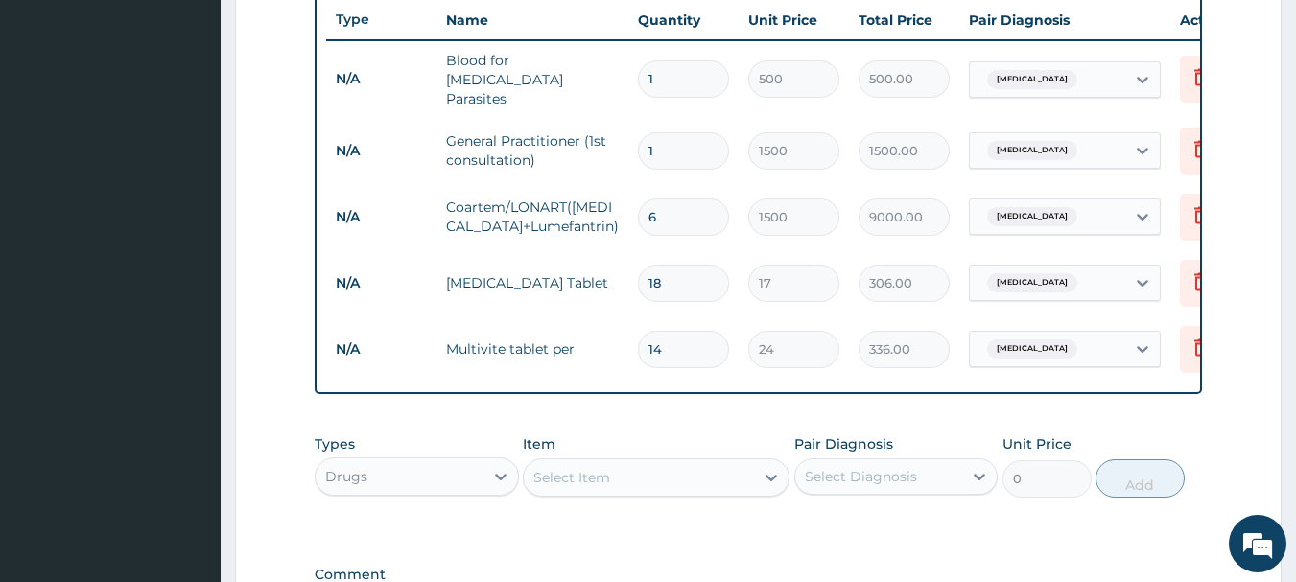
type input "14"
click at [699, 488] on div "Select Item" at bounding box center [639, 477] width 230 height 31
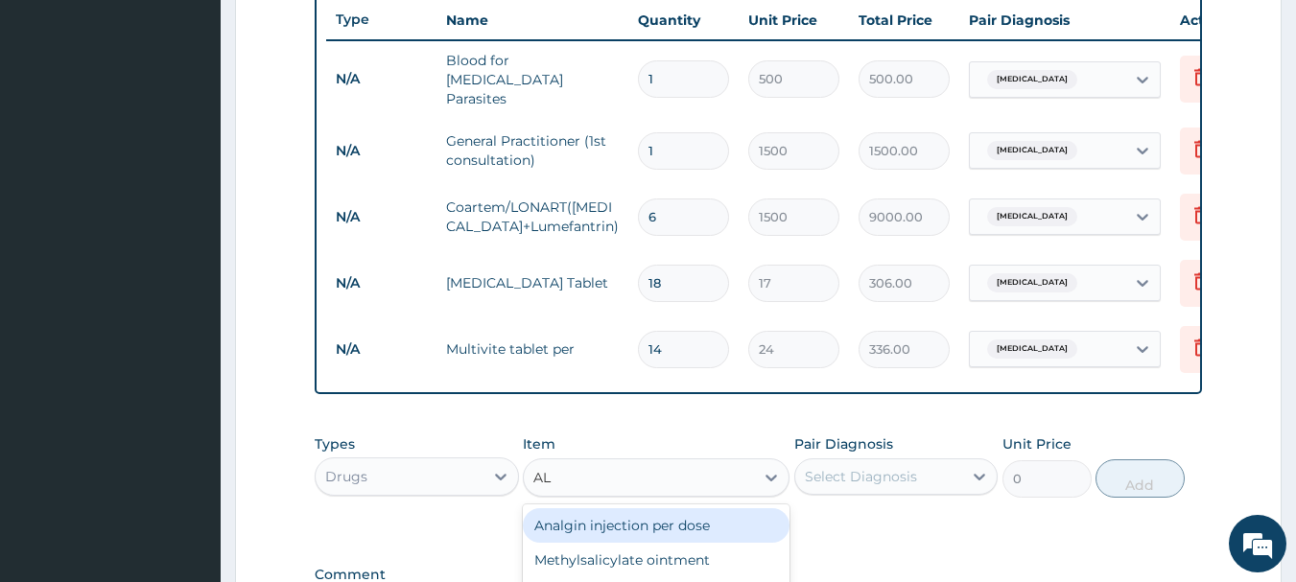
type input "ALB"
click at [709, 550] on div "Albendazole (Zentel) Adult single dose 400mg" at bounding box center [656, 536] width 267 height 54
type input "500"
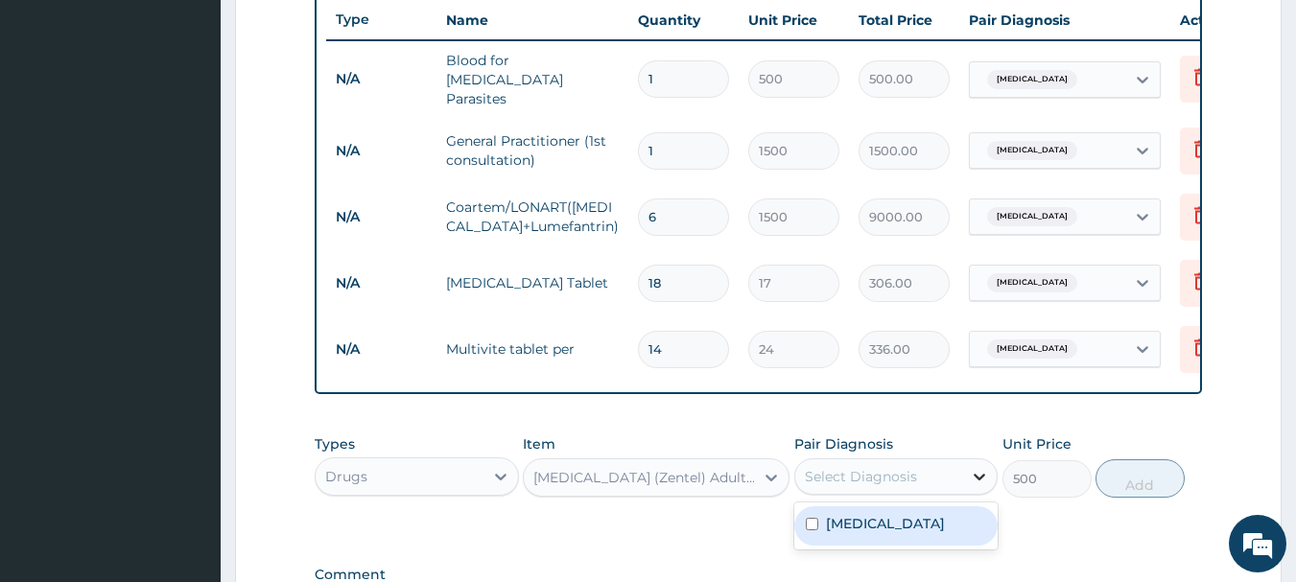
click at [981, 471] on icon at bounding box center [979, 476] width 19 height 19
click at [812, 525] on input "checkbox" at bounding box center [812, 524] width 12 height 12
checkbox input "true"
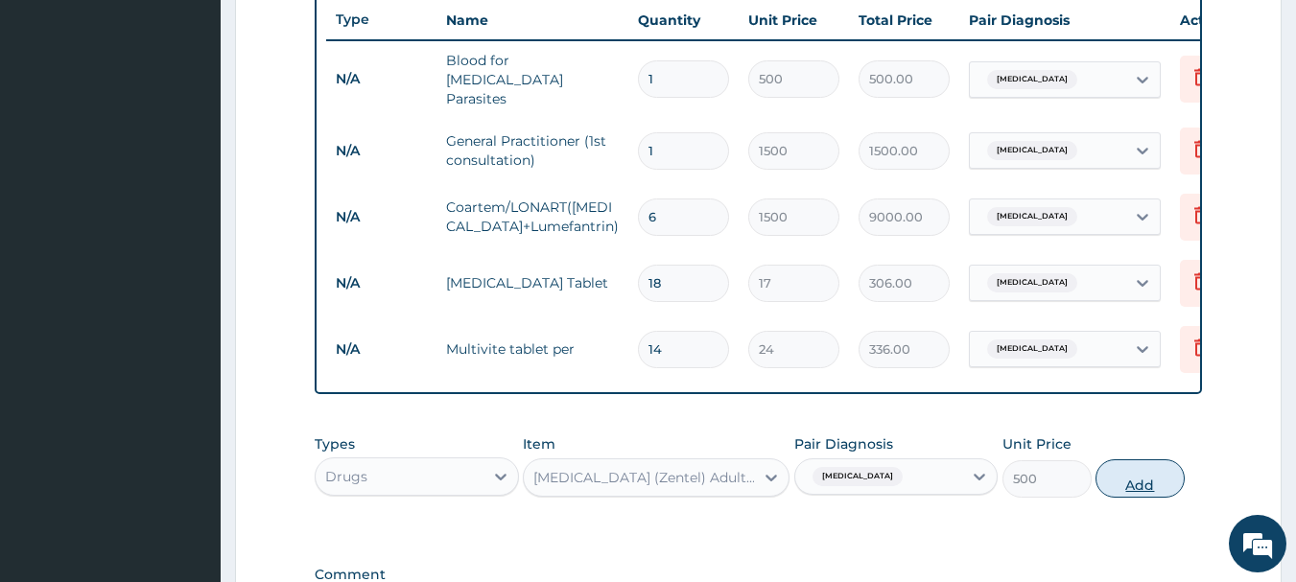
click at [1148, 487] on button "Add" at bounding box center [1140, 479] width 89 height 38
type input "0"
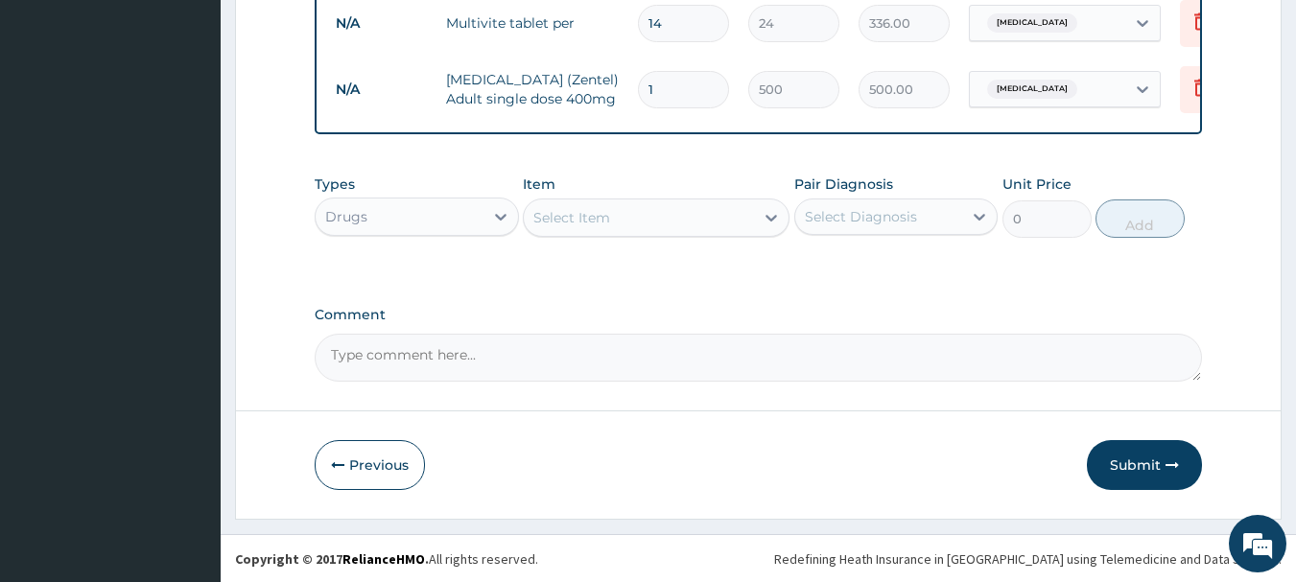
scroll to position [1055, 0]
click at [1153, 453] on button "Submit" at bounding box center [1144, 464] width 115 height 50
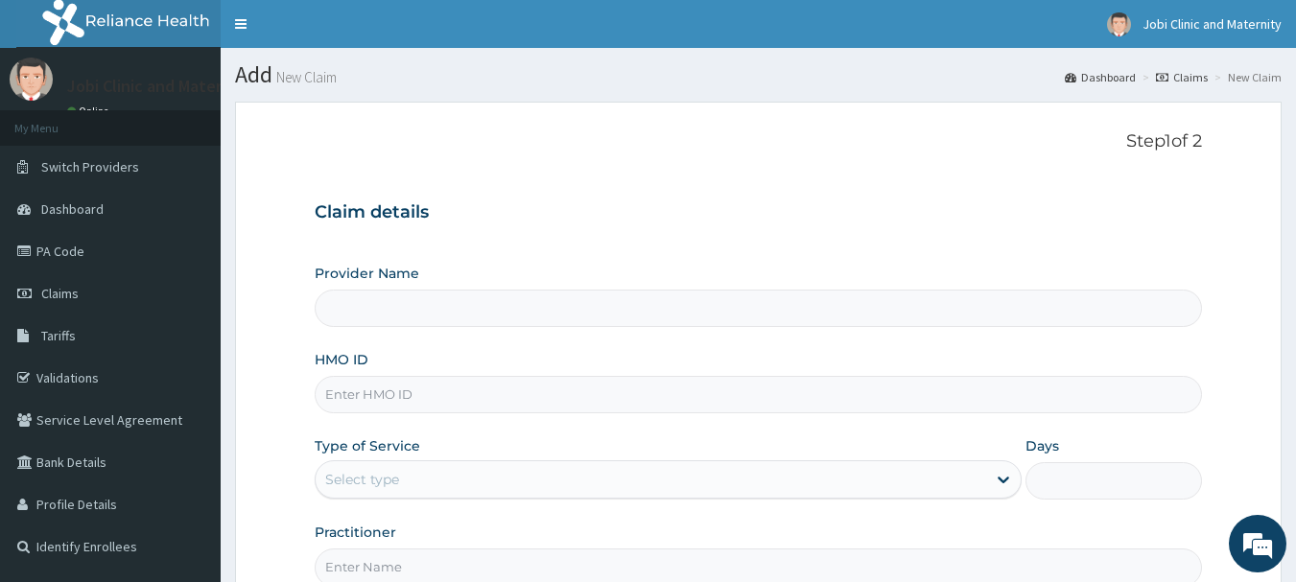
type input "Jobi Clinic and Maternity"
click at [431, 398] on input "HMO ID" at bounding box center [759, 394] width 888 height 37
type input "NKK/10132/B"
click at [97, 370] on link "Validations" at bounding box center [110, 378] width 221 height 42
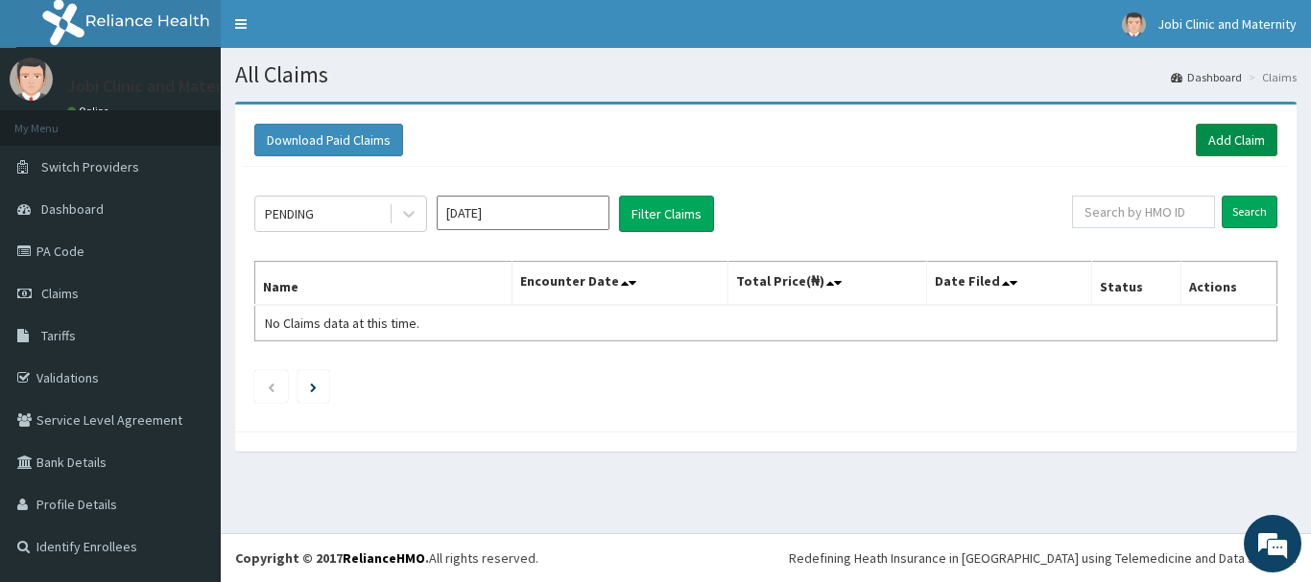
click at [1223, 129] on link "Add Claim" at bounding box center [1237, 140] width 82 height 33
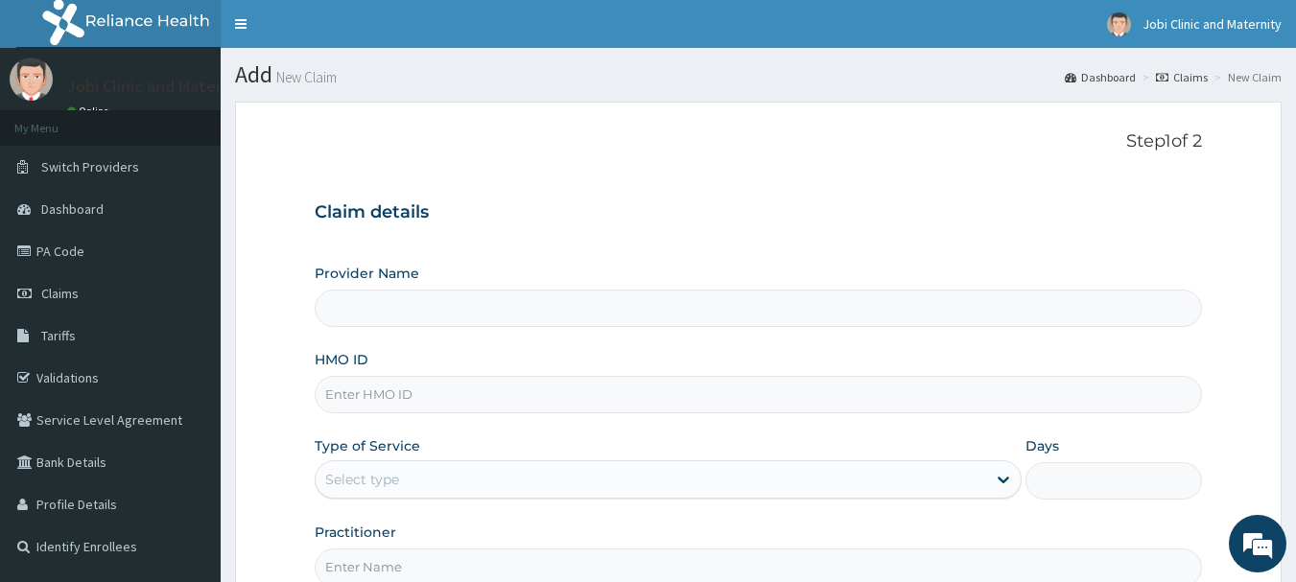
type input "Jobi Clinic and Maternity"
click at [491, 401] on input "HMO ID" at bounding box center [759, 394] width 888 height 37
type input "NKK/10132/B"
click at [418, 477] on div "Select type" at bounding box center [651, 479] width 671 height 31
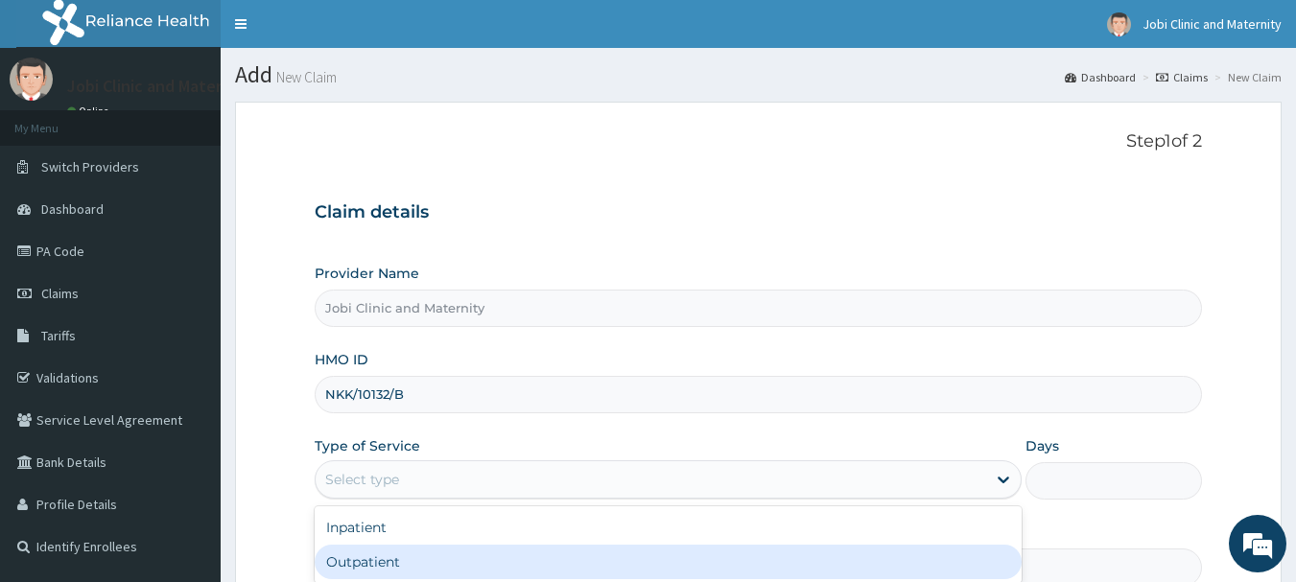
click at [359, 562] on div "Outpatient" at bounding box center [668, 562] width 707 height 35
type input "1"
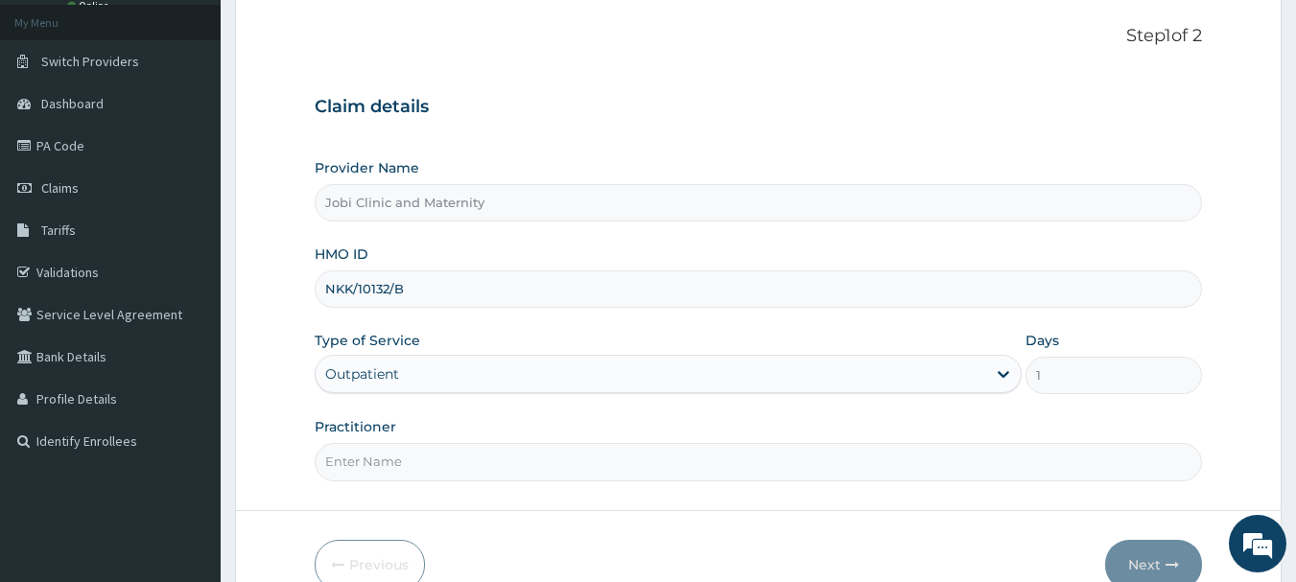
scroll to position [115, 0]
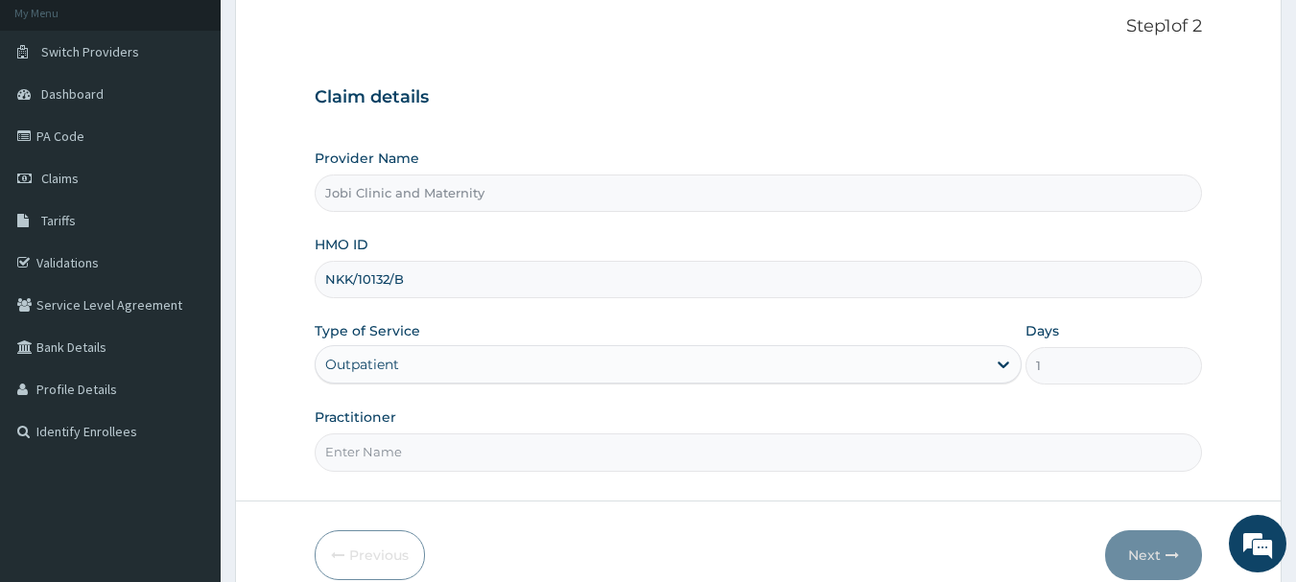
click at [429, 457] on input "Practitioner" at bounding box center [759, 452] width 888 height 37
type input "DR [PERSON_NAME]"
click at [1162, 561] on button "Next" at bounding box center [1153, 556] width 97 height 50
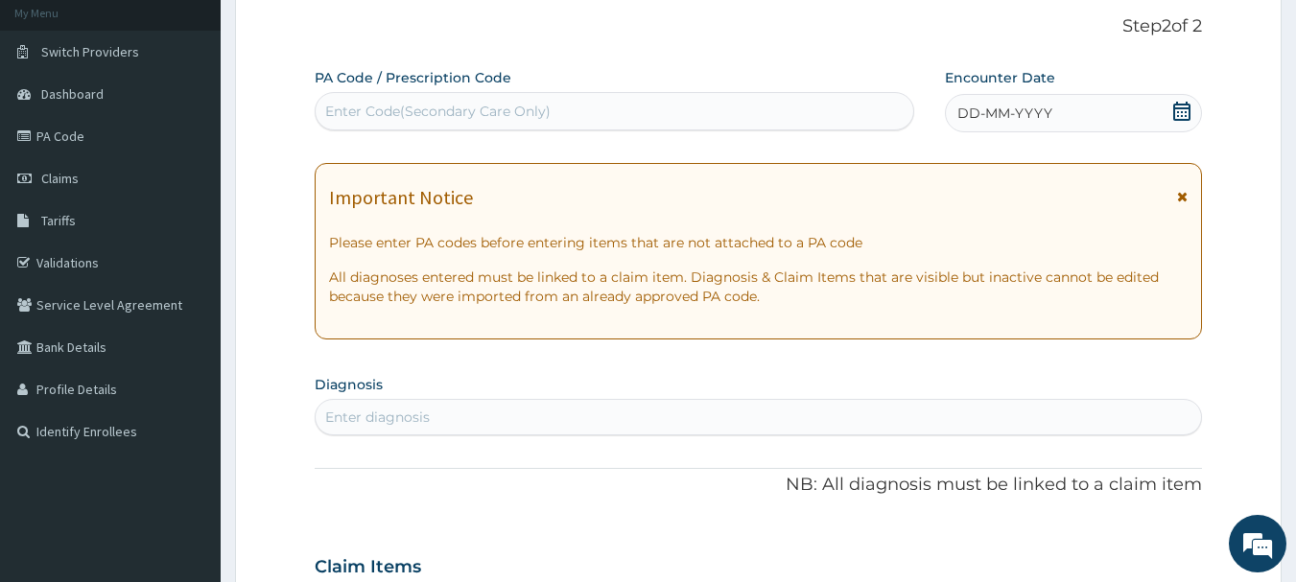
click at [1172, 108] on div "DD-MM-YYYY" at bounding box center [1073, 113] width 257 height 38
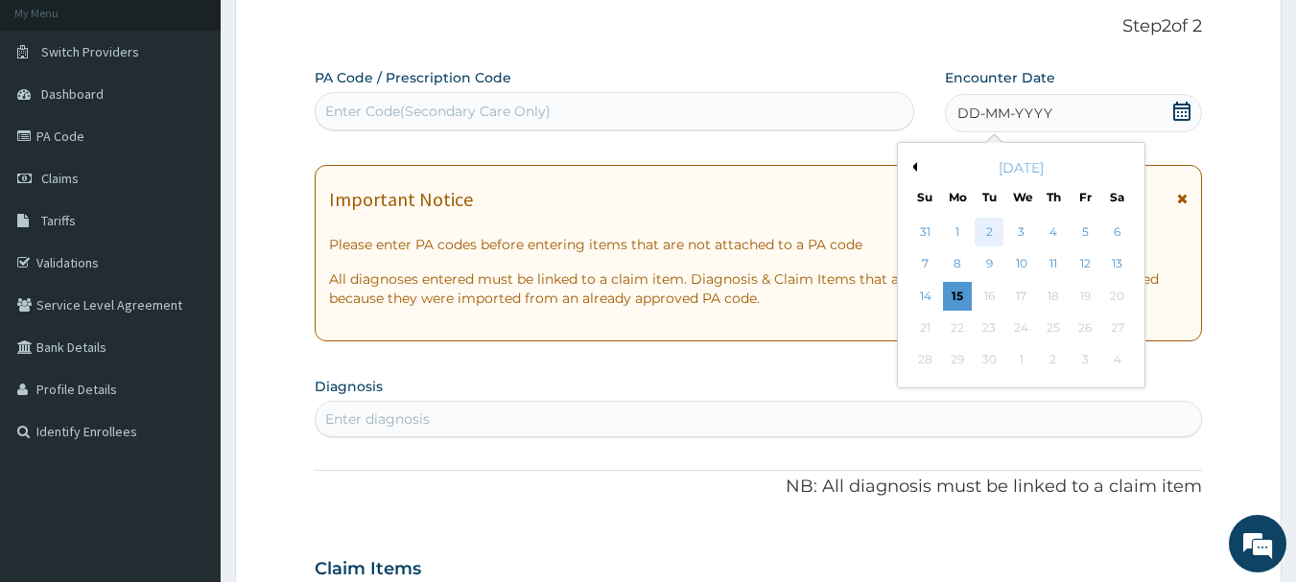
click at [989, 237] on div "2" at bounding box center [990, 232] width 29 height 29
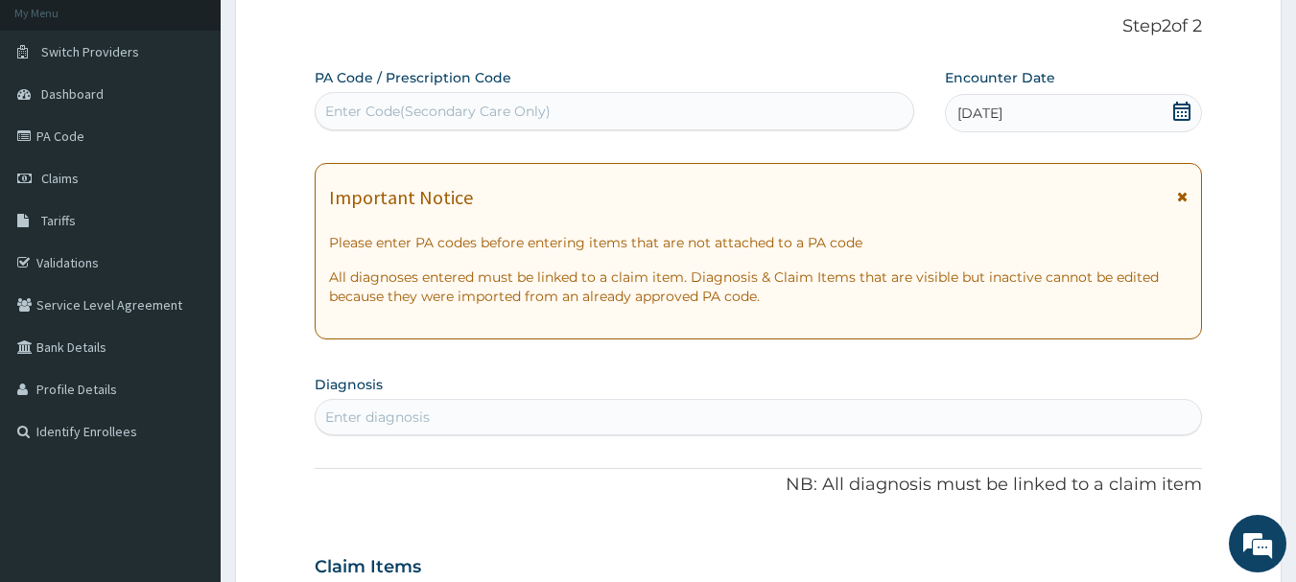
click at [391, 426] on div "Enter diagnosis" at bounding box center [377, 417] width 105 height 19
type input "MALA"
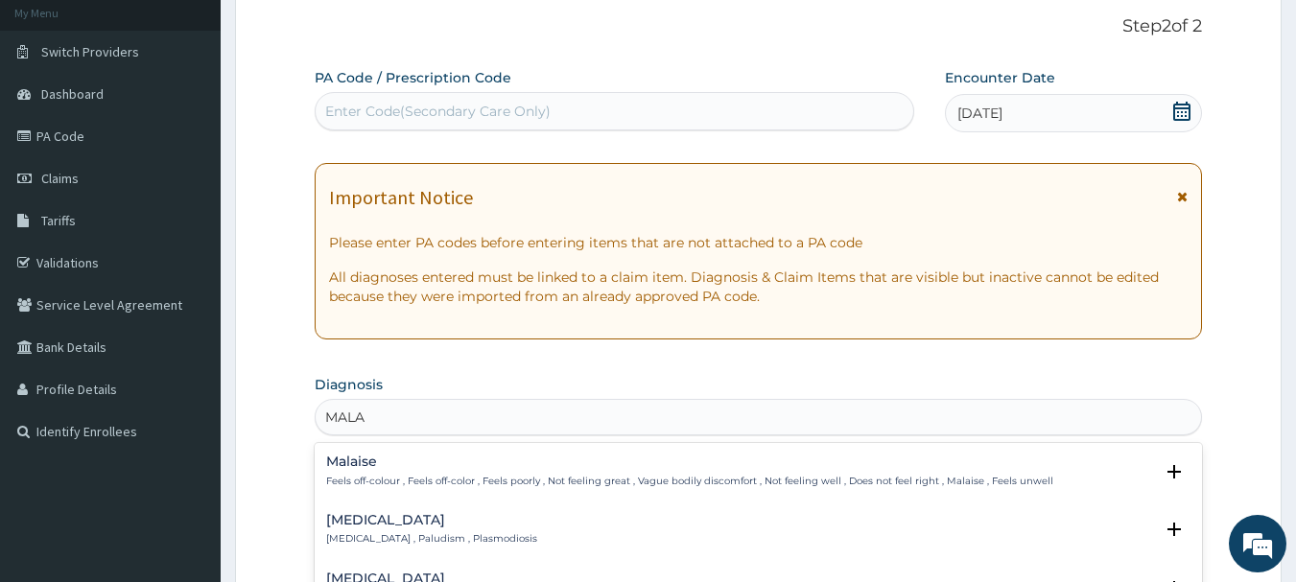
click at [375, 534] on p "[MEDICAL_DATA] , Paludism , Plasmodiosis" at bounding box center [431, 539] width 211 height 13
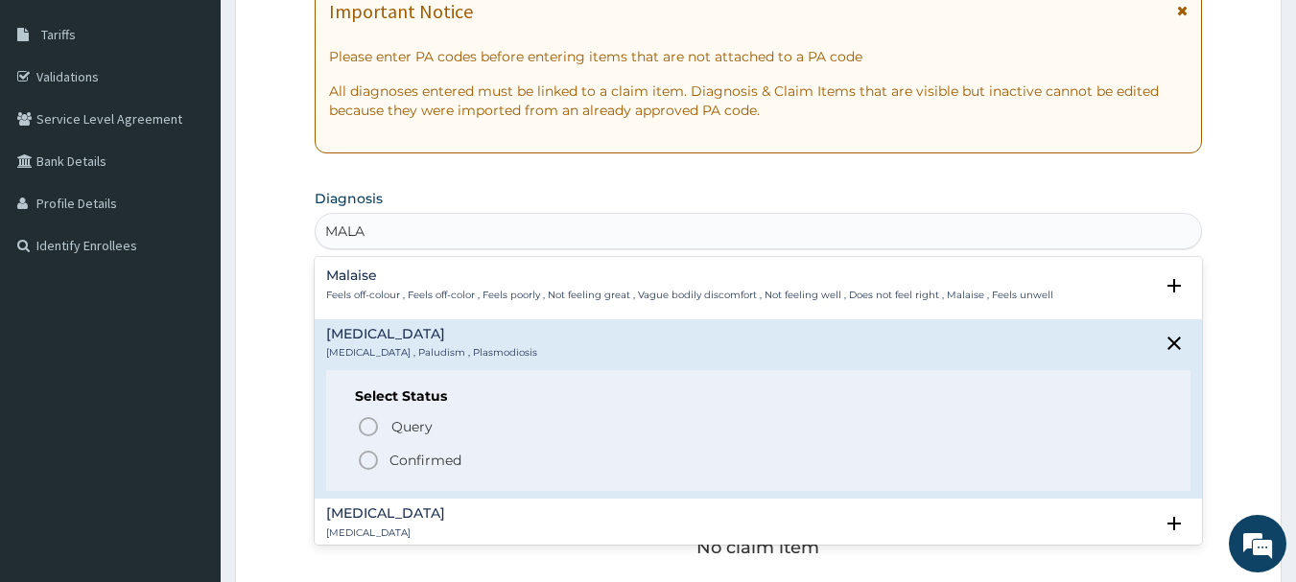
scroll to position [307, 0]
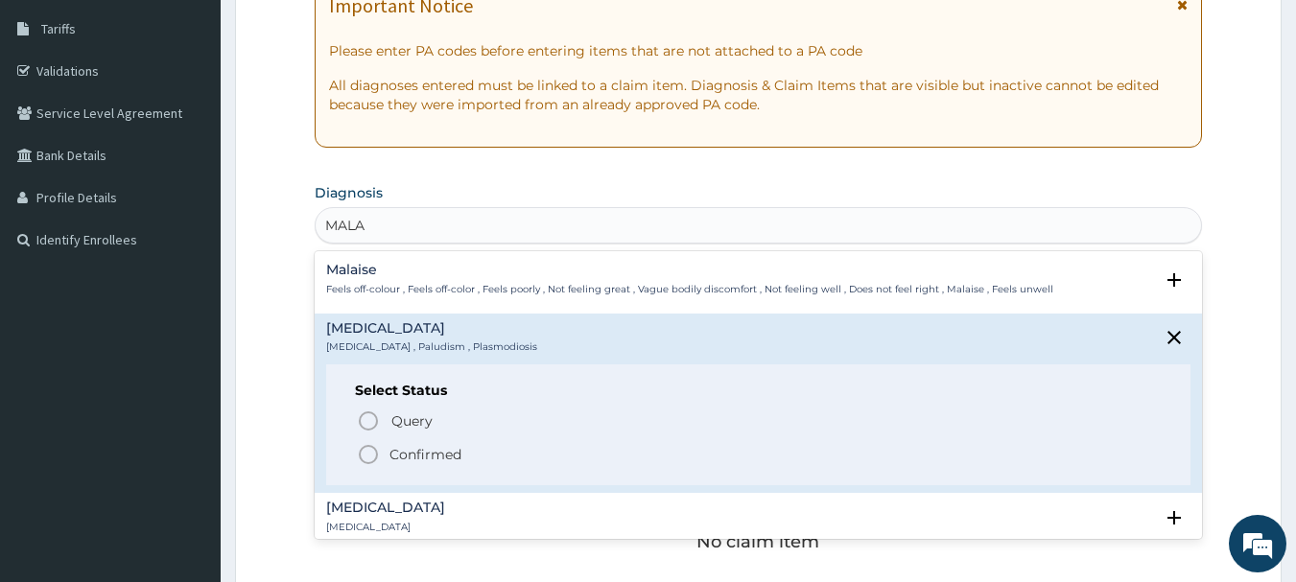
click at [366, 451] on icon "status option filled" at bounding box center [368, 454] width 23 height 23
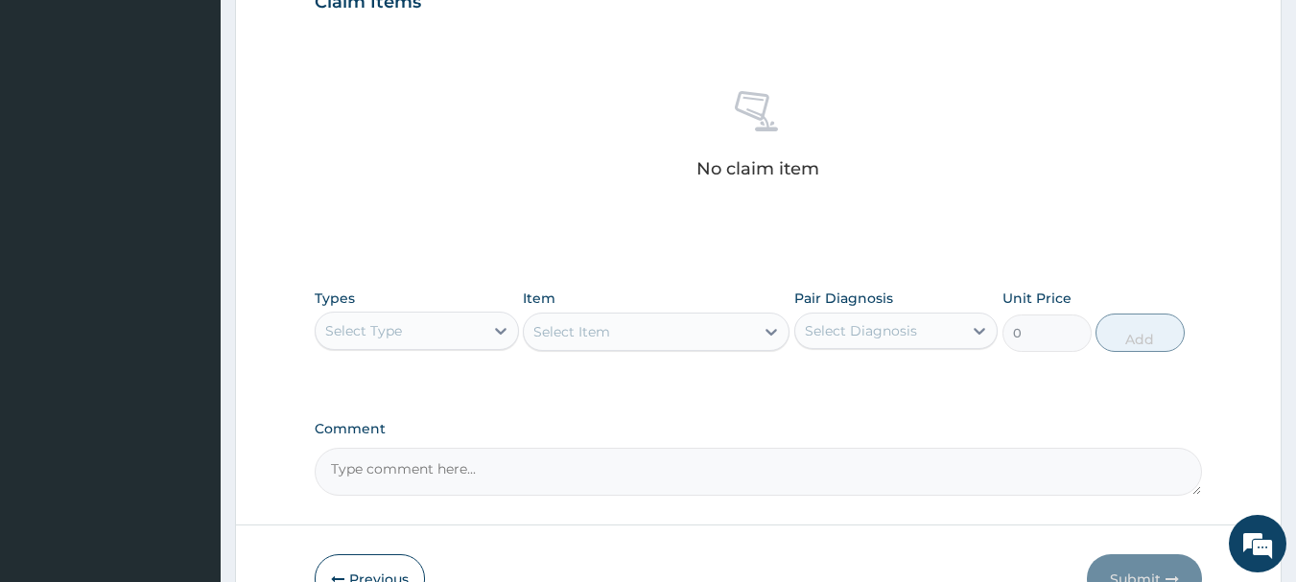
scroll to position [691, 0]
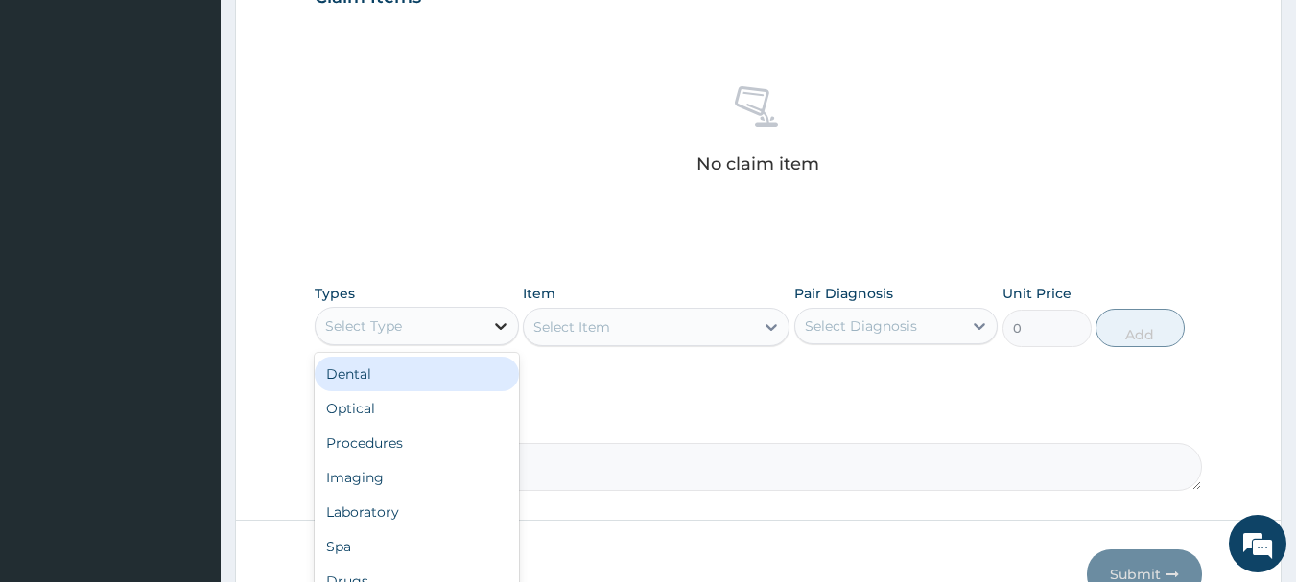
click at [485, 313] on div at bounding box center [501, 326] width 35 height 35
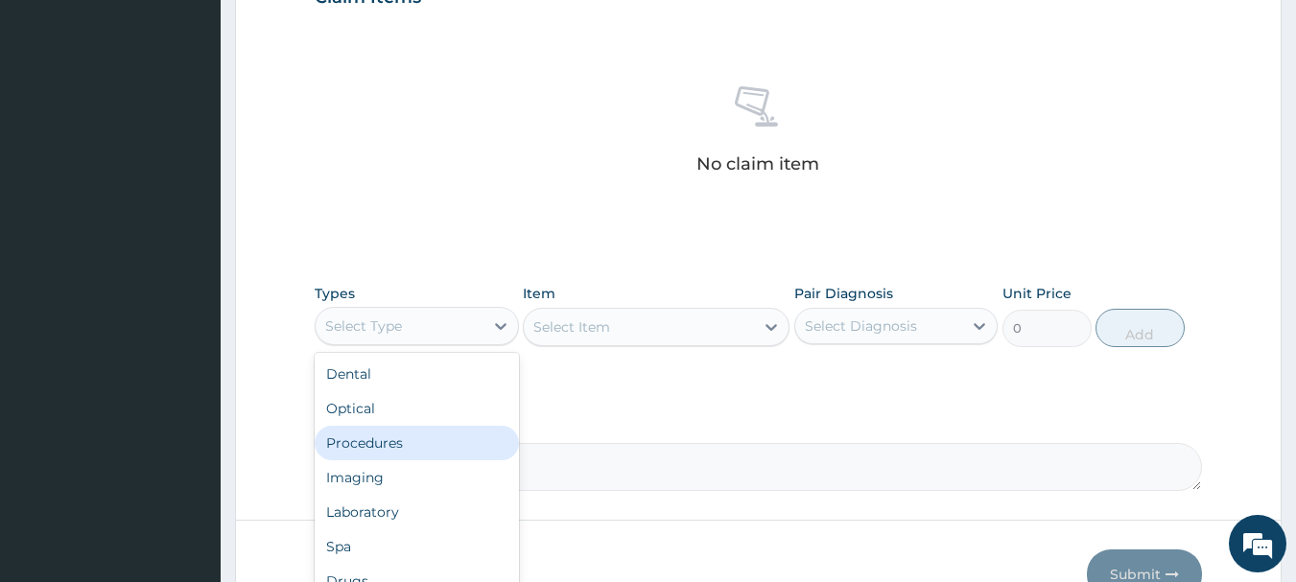
click at [387, 452] on div "Procedures" at bounding box center [417, 443] width 204 height 35
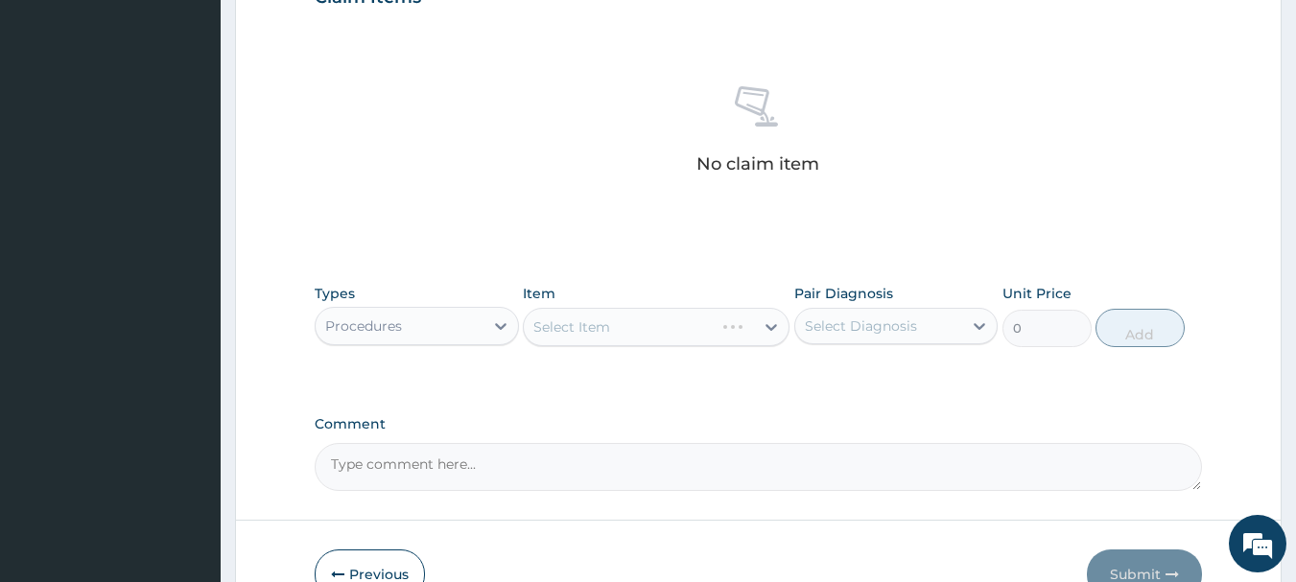
click at [767, 325] on div "Select Item" at bounding box center [656, 327] width 267 height 38
click at [745, 327] on div "Select Item" at bounding box center [639, 327] width 230 height 31
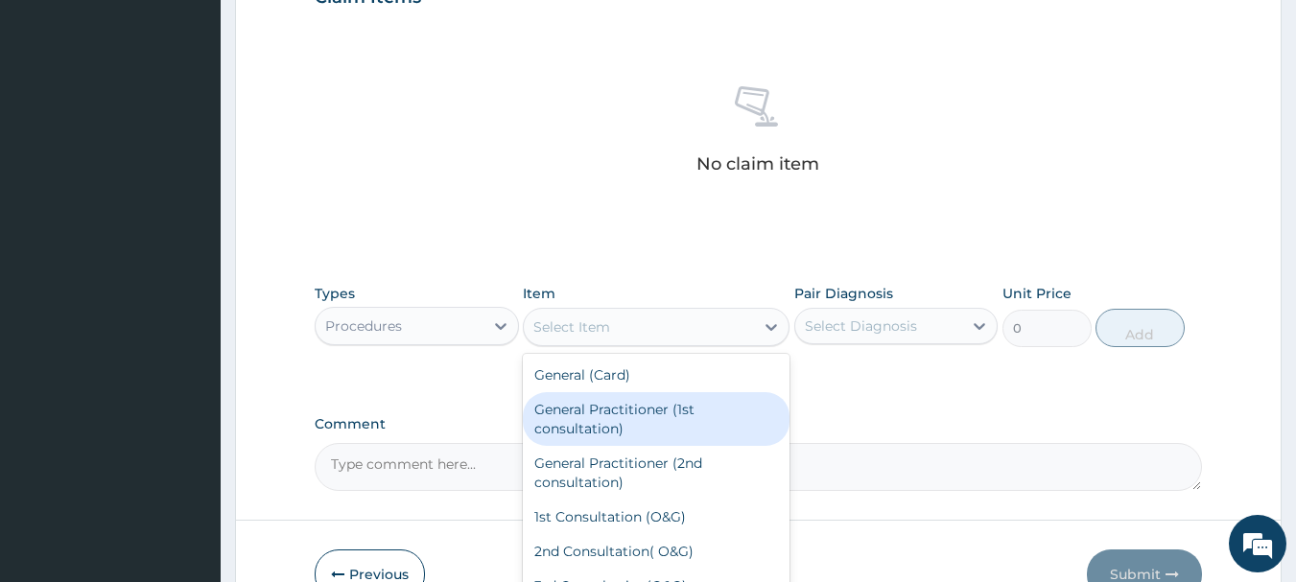
click at [600, 436] on div "General Practitioner (1st consultation)" at bounding box center [656, 419] width 267 height 54
type input "1500"
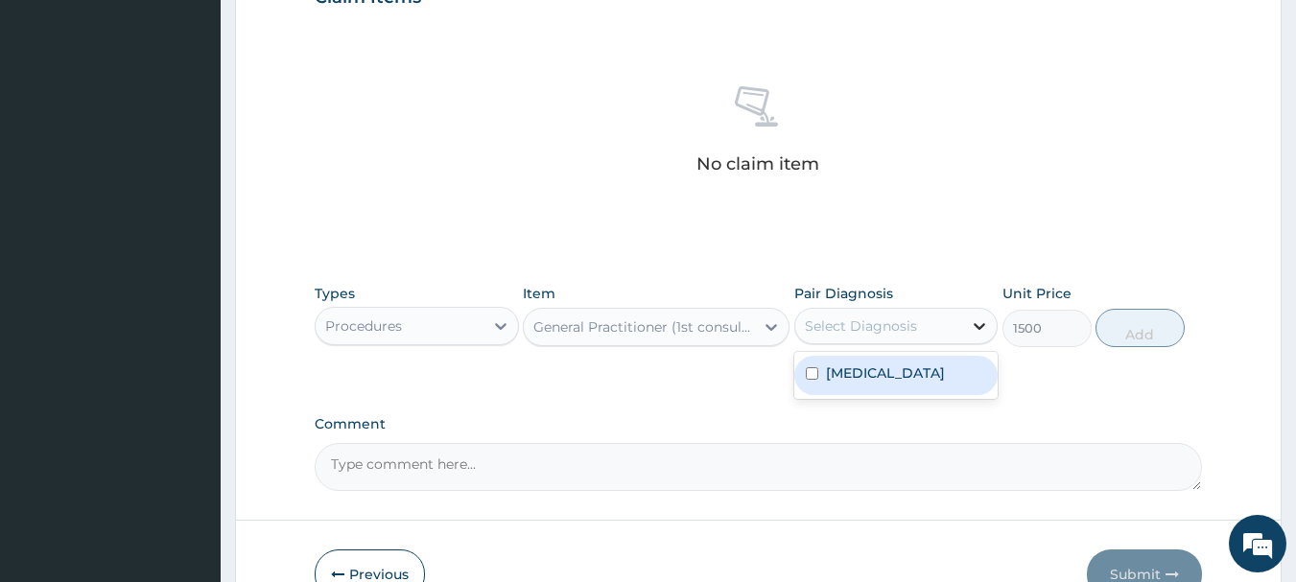
click at [978, 328] on icon at bounding box center [979, 326] width 19 height 19
click at [815, 372] on input "checkbox" at bounding box center [812, 373] width 12 height 12
checkbox input "true"
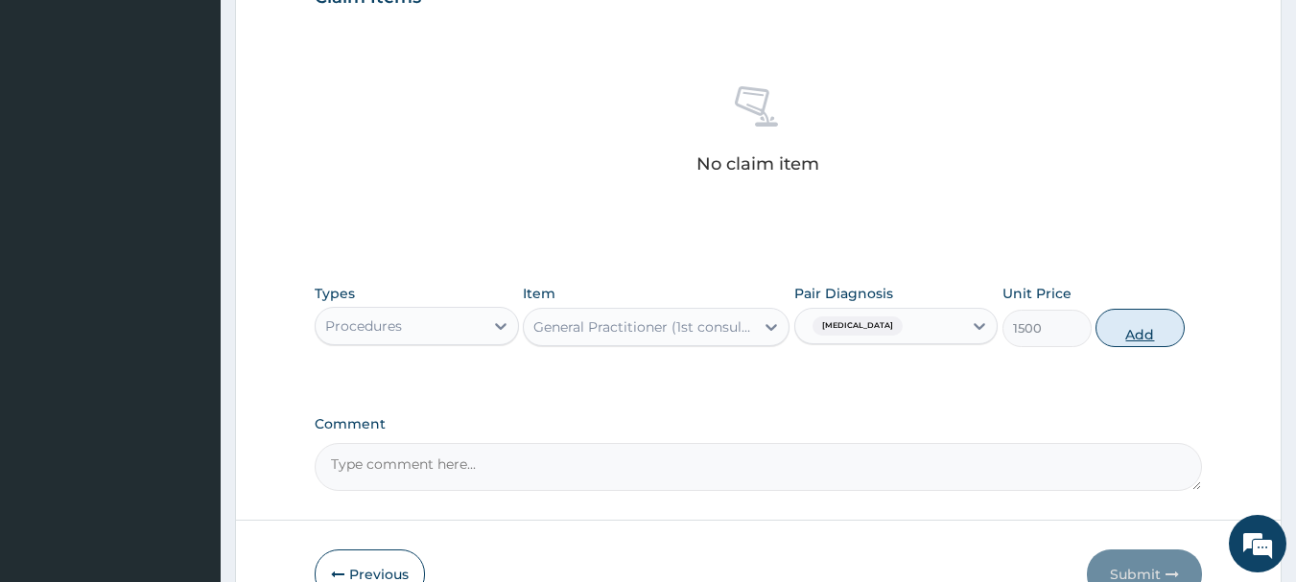
click at [1154, 337] on button "Add" at bounding box center [1140, 328] width 89 height 38
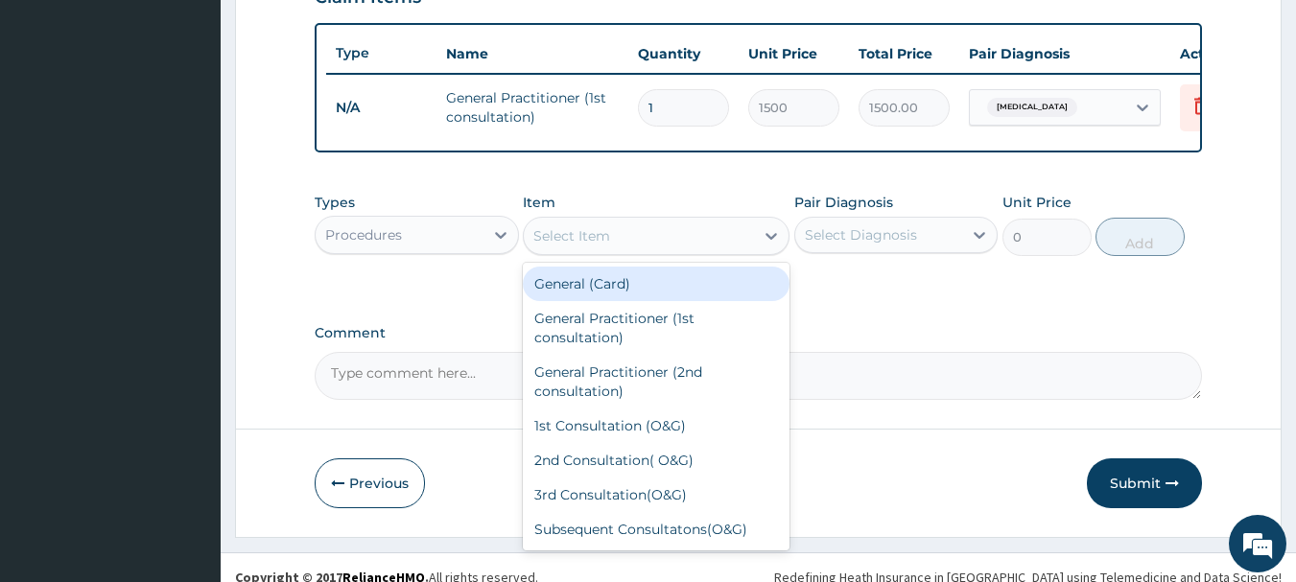
click at [741, 251] on div "Select Item" at bounding box center [639, 236] width 230 height 31
click at [449, 245] on div "Procedures" at bounding box center [400, 235] width 168 height 31
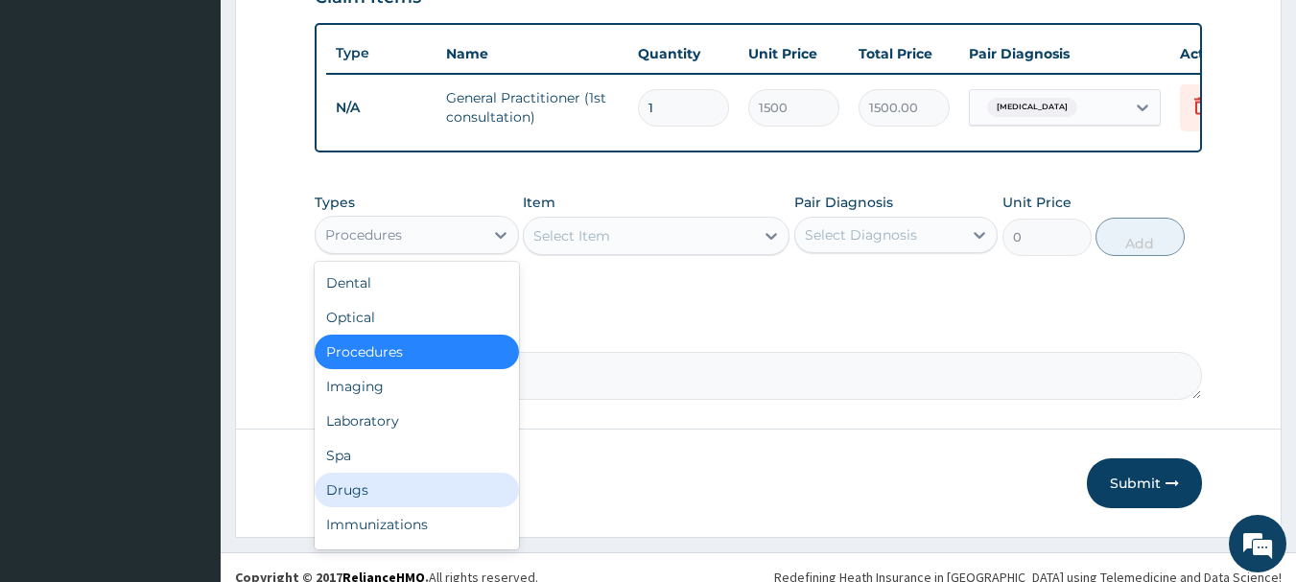
click at [359, 494] on div "Drugs" at bounding box center [417, 490] width 204 height 35
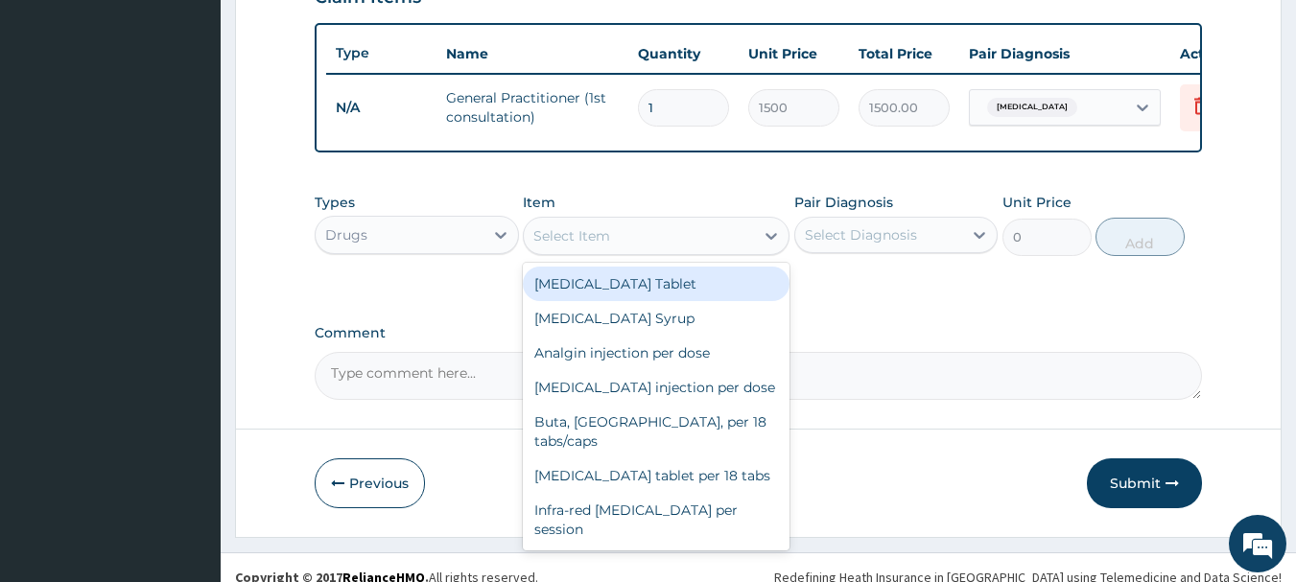
click at [746, 242] on div "Select Item" at bounding box center [639, 236] width 230 height 31
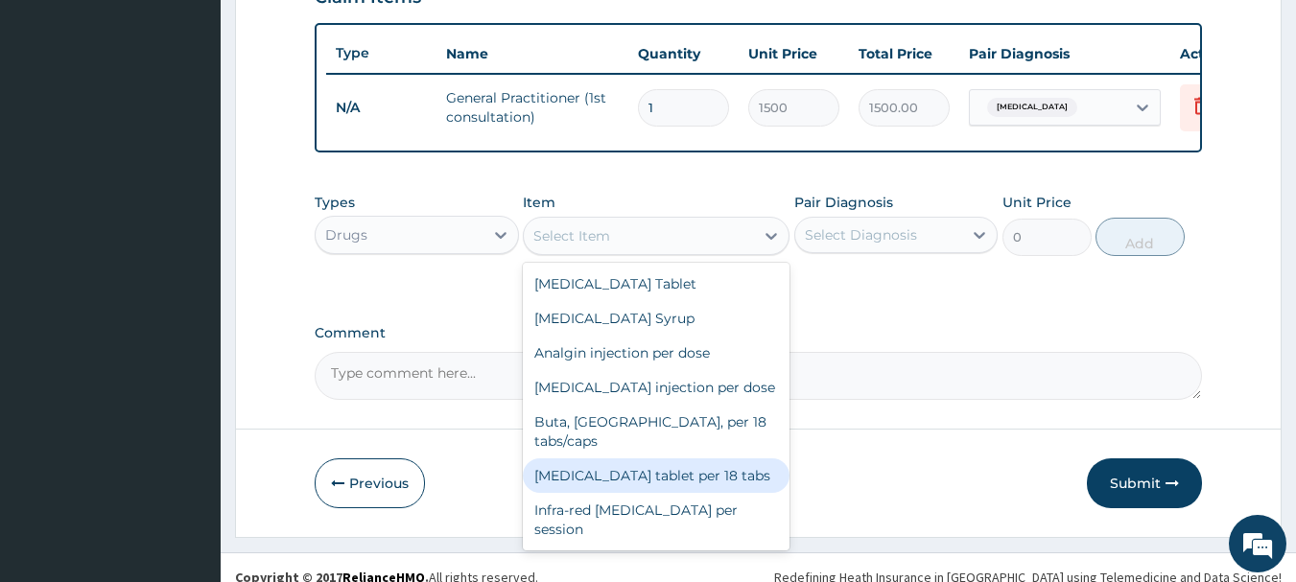
click at [557, 459] on div "Ibuprofen tablet per 18 tabs" at bounding box center [656, 476] width 267 height 35
type input "17"
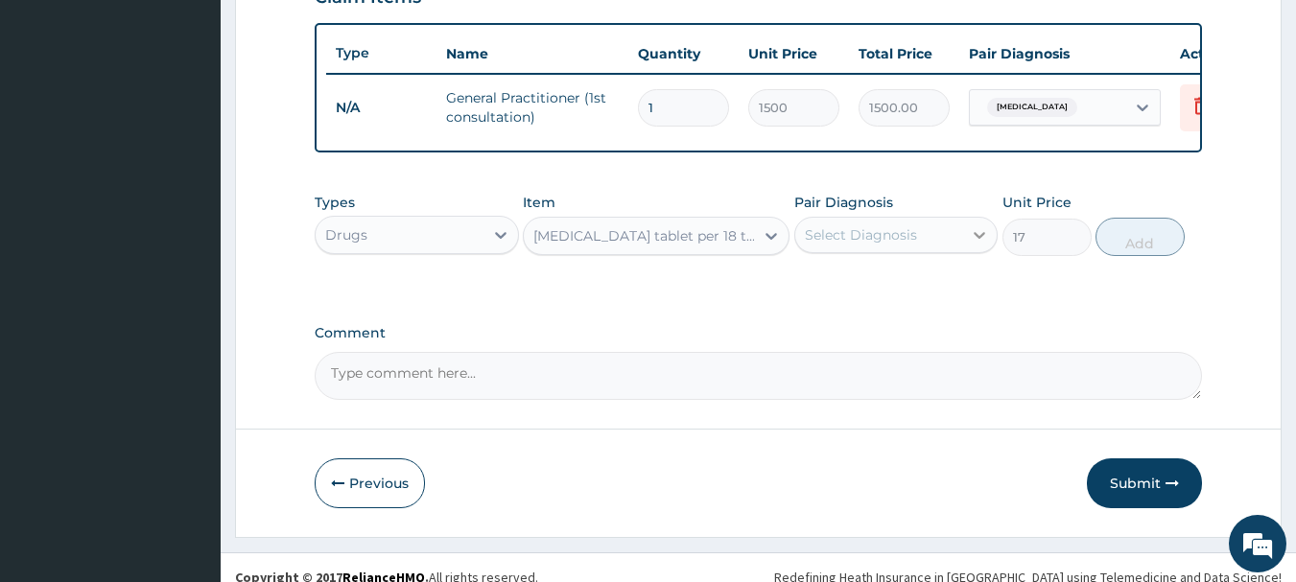
click at [969, 233] on div at bounding box center [979, 235] width 35 height 35
click at [811, 288] on div "Malaria" at bounding box center [896, 284] width 204 height 39
checkbox input "true"
click at [1130, 250] on button "Add" at bounding box center [1140, 237] width 89 height 38
type input "0"
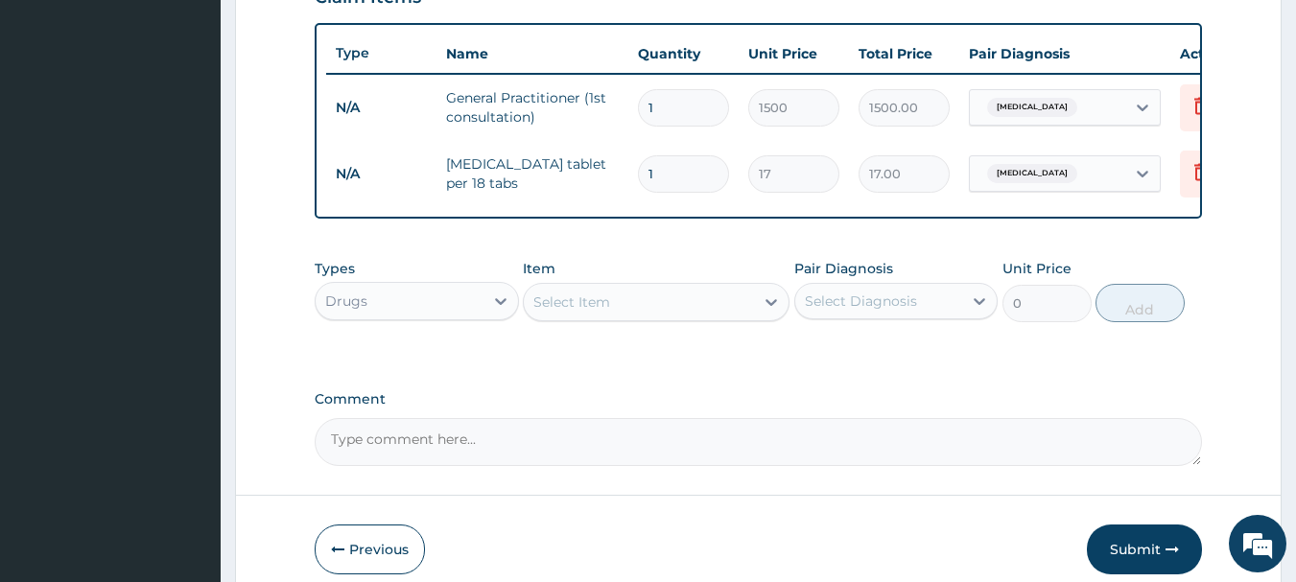
click at [657, 178] on input "1" at bounding box center [683, 173] width 91 height 37
type input "18"
type input "306.00"
type input "18"
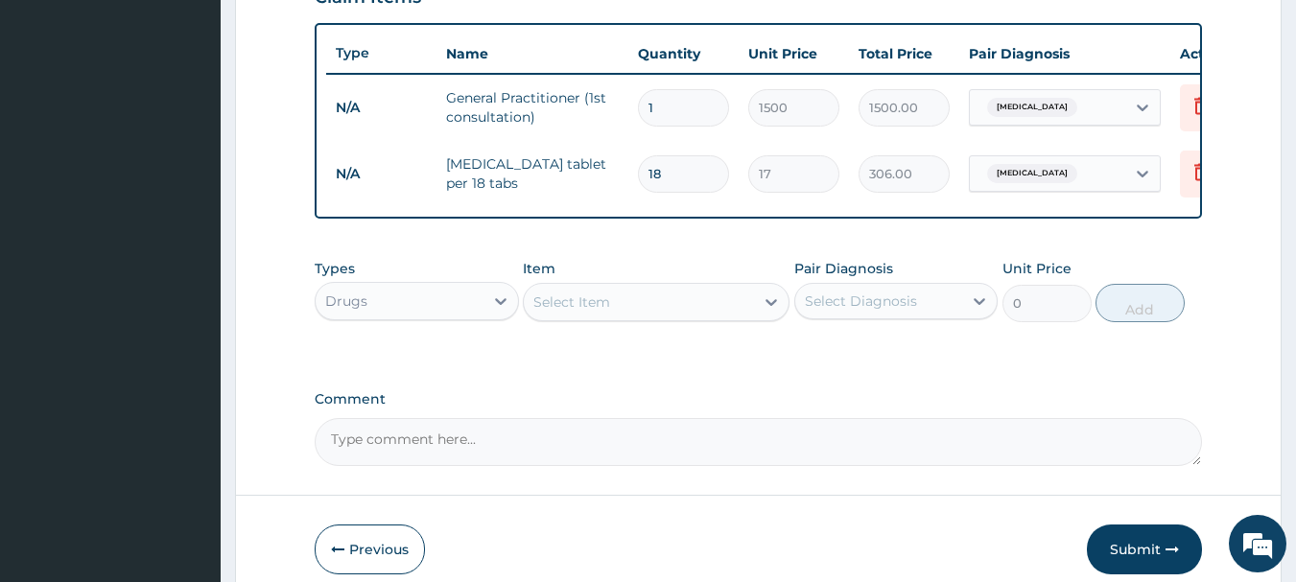
click at [708, 321] on div "Select Item" at bounding box center [656, 302] width 267 height 38
click at [1039, 428] on div "Comment" at bounding box center [759, 428] width 888 height 75
click at [497, 311] on icon at bounding box center [500, 301] width 19 height 19
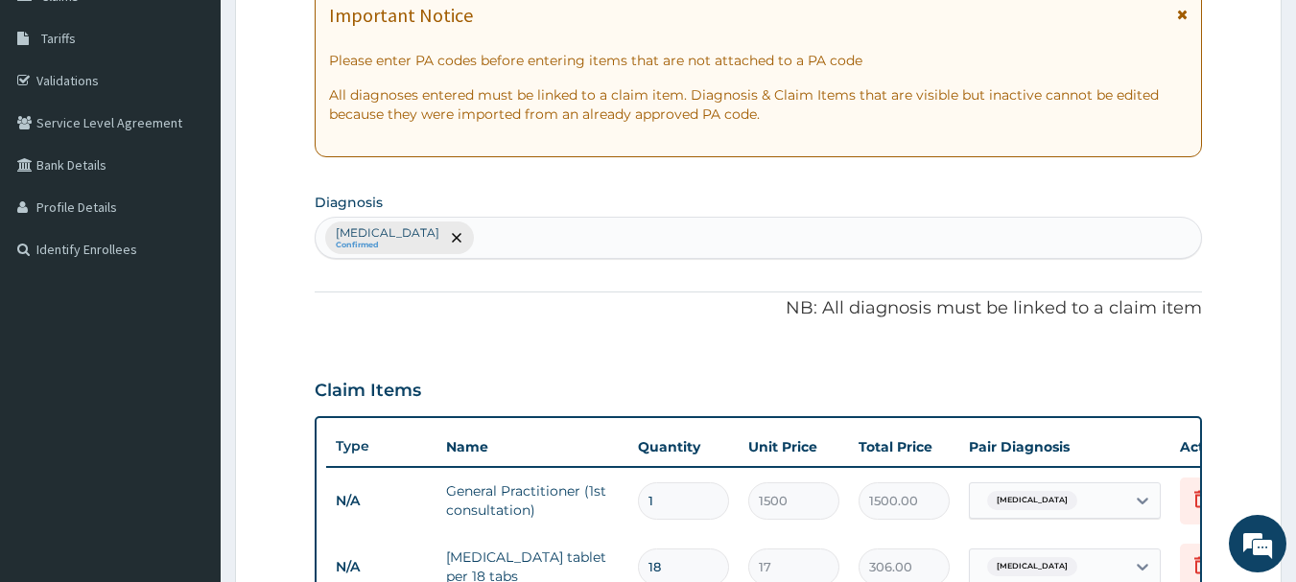
scroll to position [292, 0]
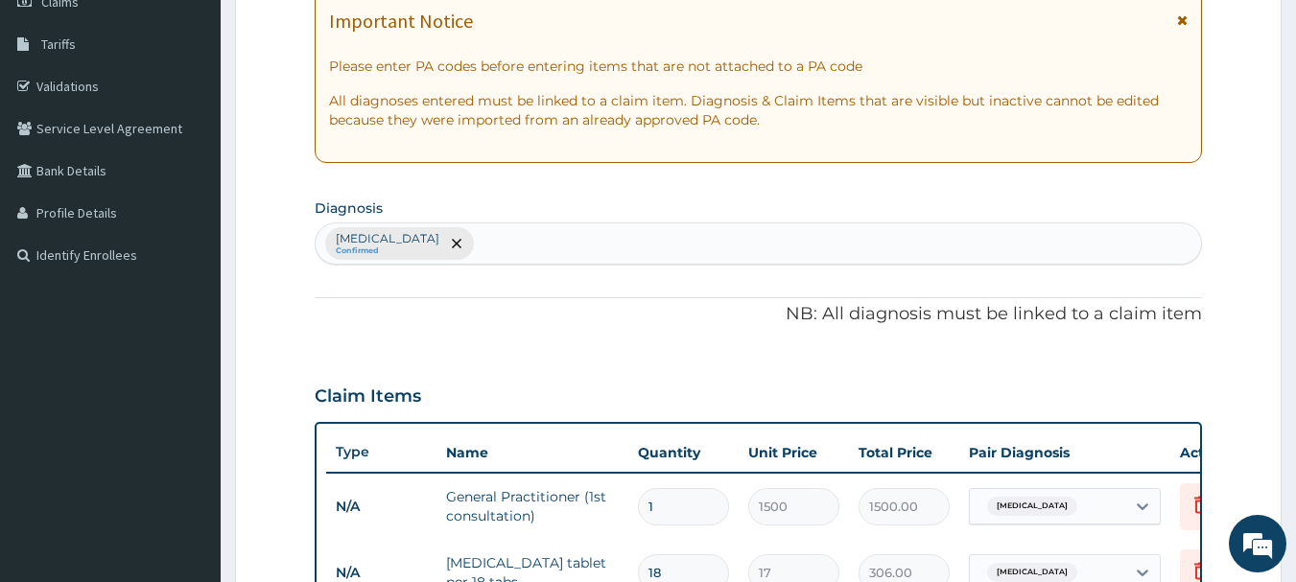
click at [426, 236] on div "Malaria Confirmed" at bounding box center [759, 244] width 887 height 40
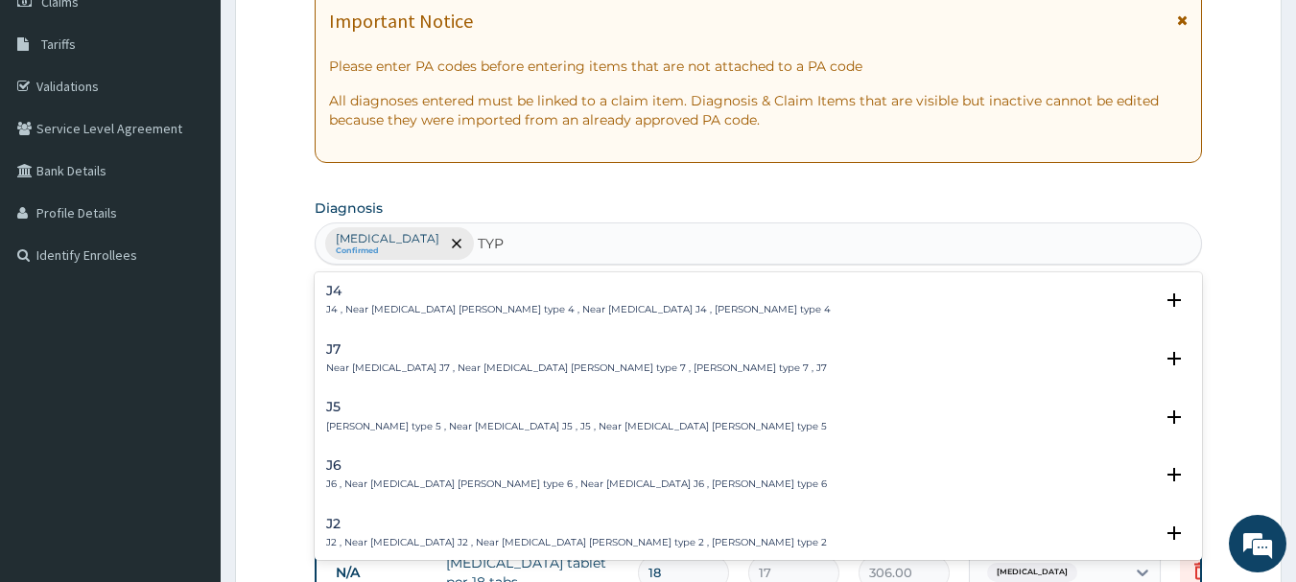
type input "TYPH"
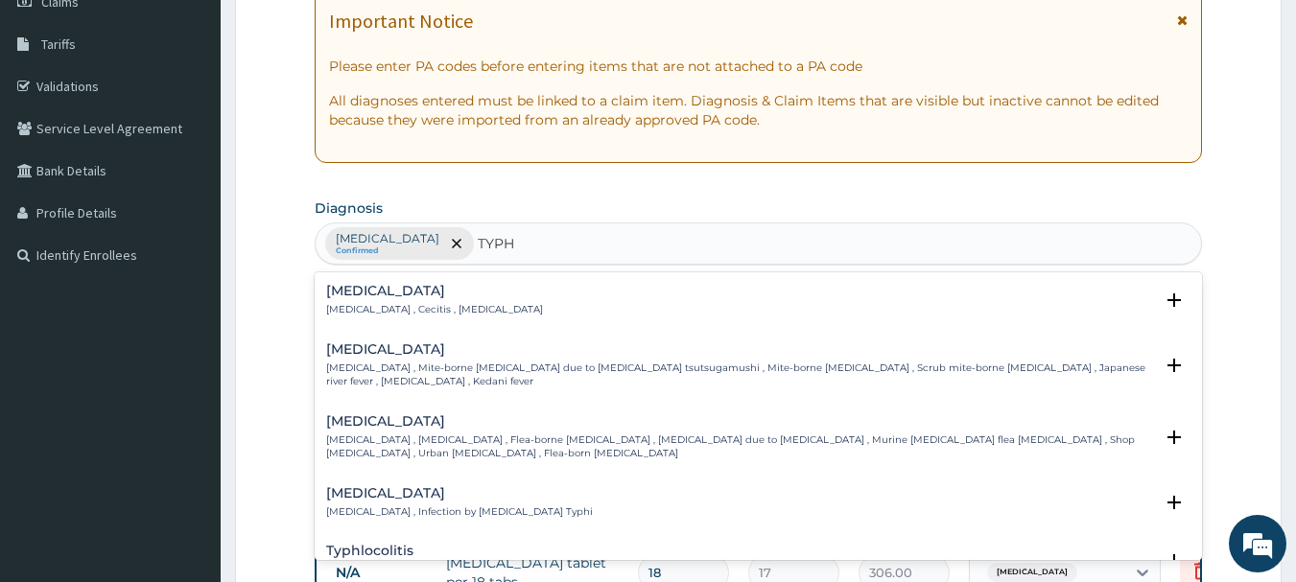
click at [370, 486] on h4 "Typhoid fever" at bounding box center [459, 493] width 267 height 14
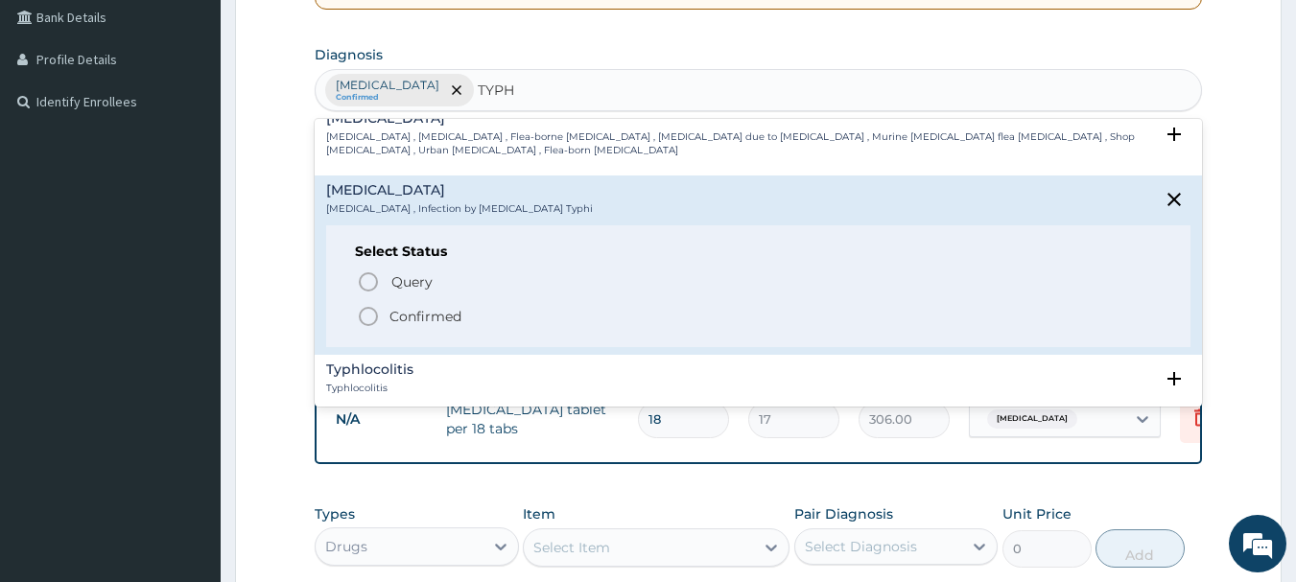
scroll to position [154, 0]
click at [373, 301] on icon "status option filled" at bounding box center [368, 312] width 23 height 23
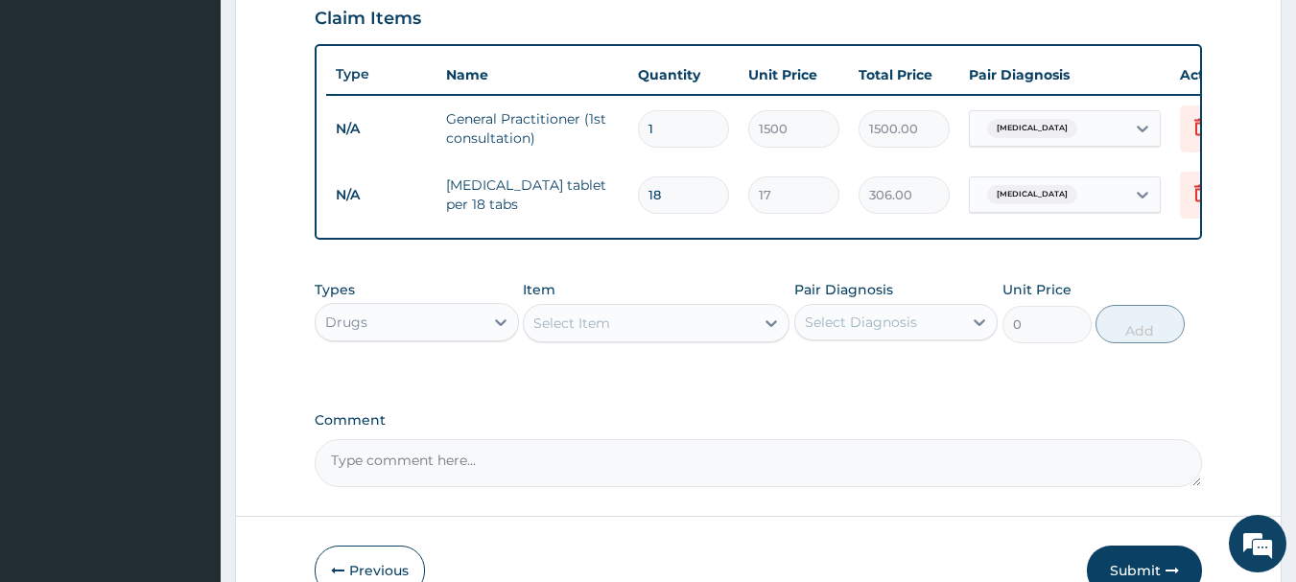
scroll to position [675, 0]
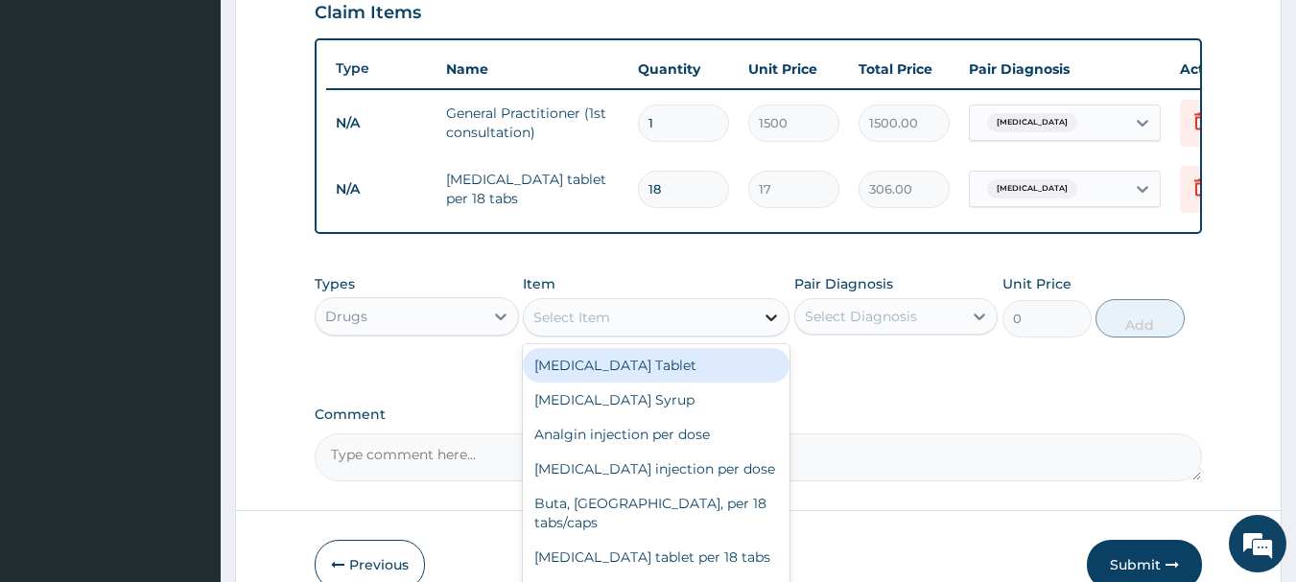
click at [760, 328] on div at bounding box center [771, 317] width 35 height 35
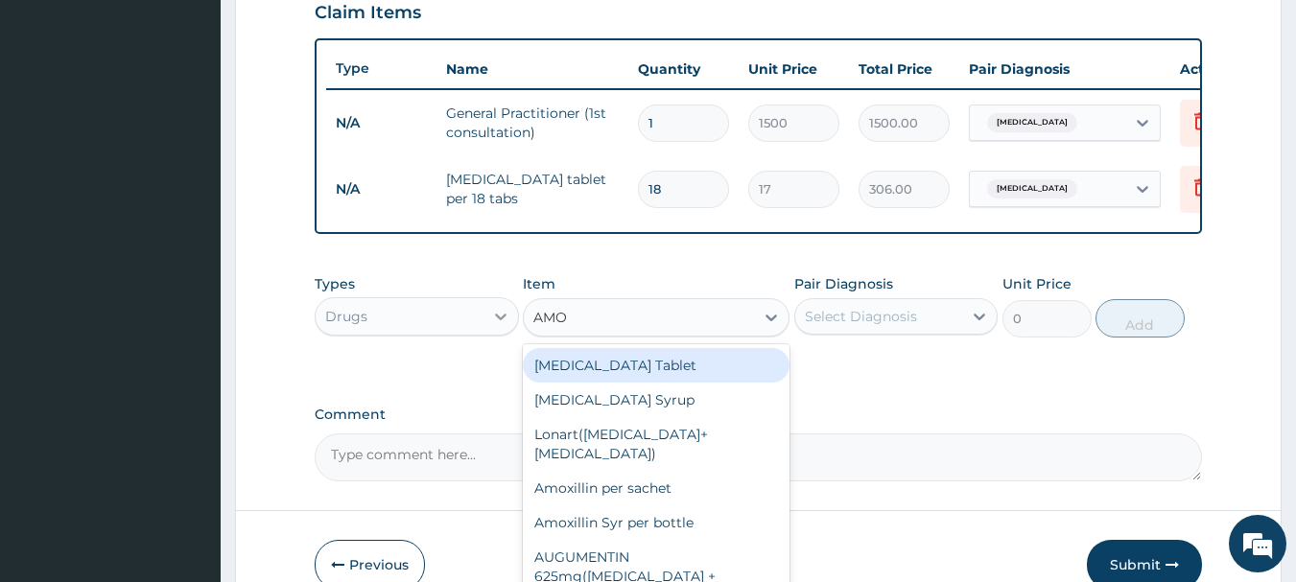
type input "AMOX"
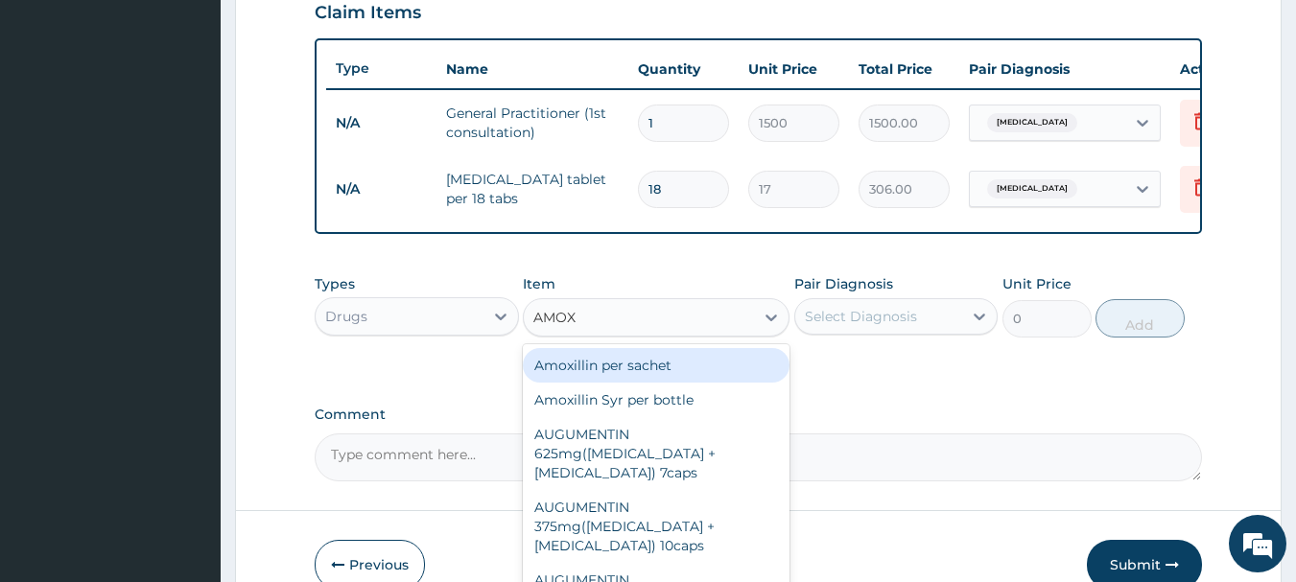
click at [620, 364] on div "Amoxillin per sachet" at bounding box center [656, 365] width 267 height 35
type input "500"
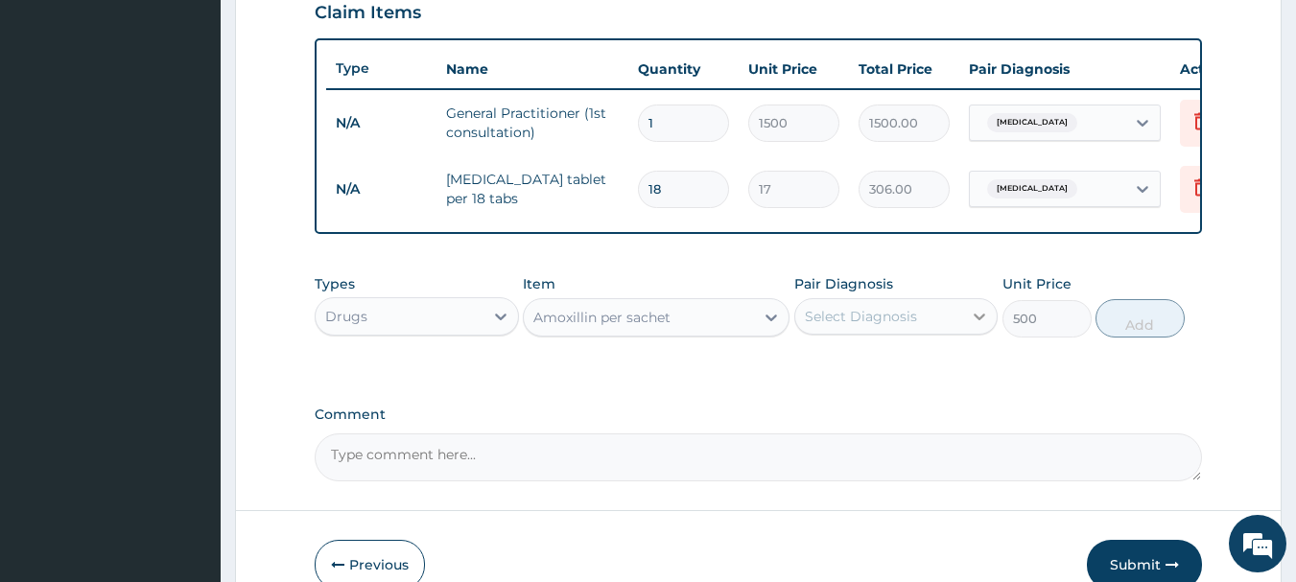
click at [968, 321] on div at bounding box center [979, 316] width 35 height 35
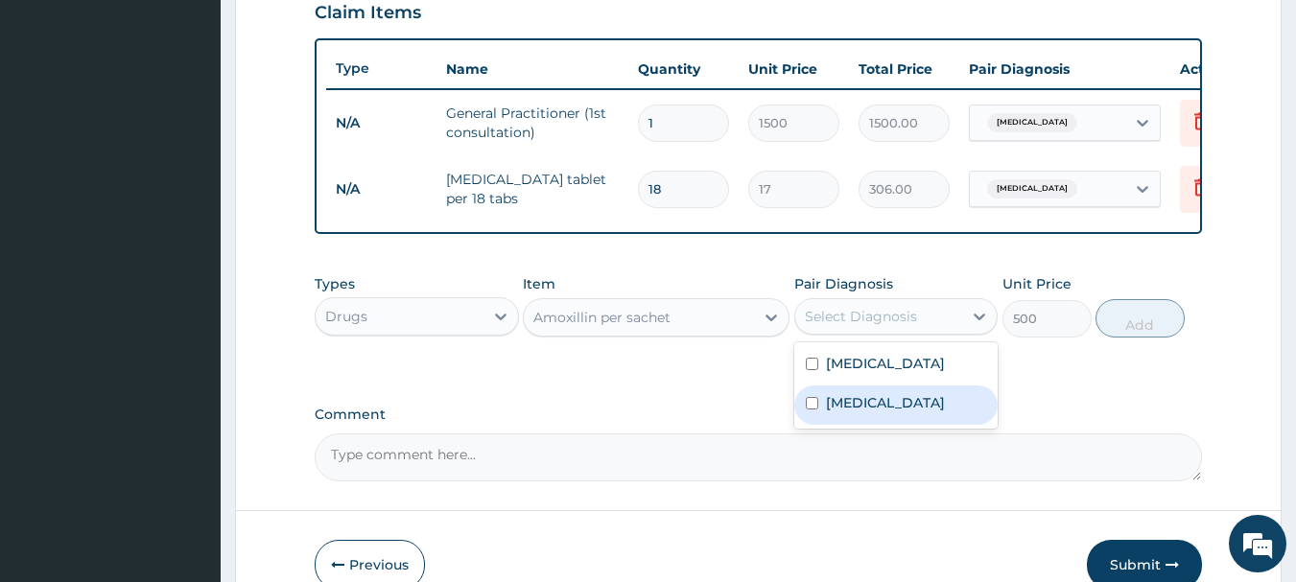
click at [809, 410] on input "checkbox" at bounding box center [812, 403] width 12 height 12
checkbox input "true"
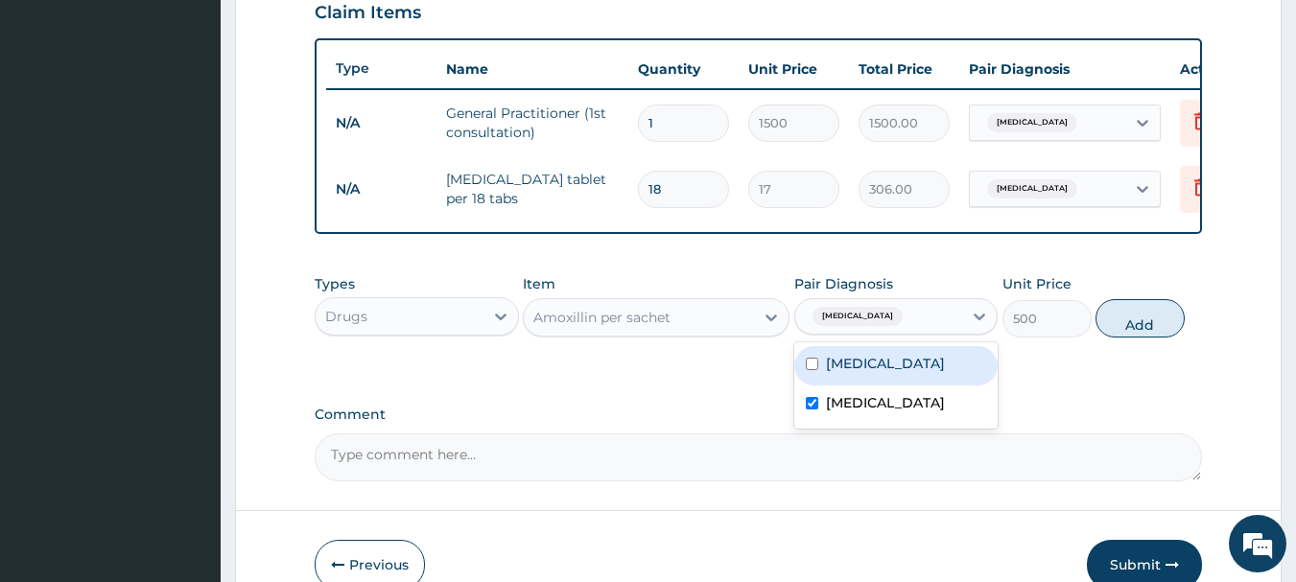
click at [810, 371] on div "Malaria" at bounding box center [896, 365] width 204 height 39
checkbox input "true"
click at [1121, 320] on button "Add" at bounding box center [1140, 318] width 89 height 38
type input "0"
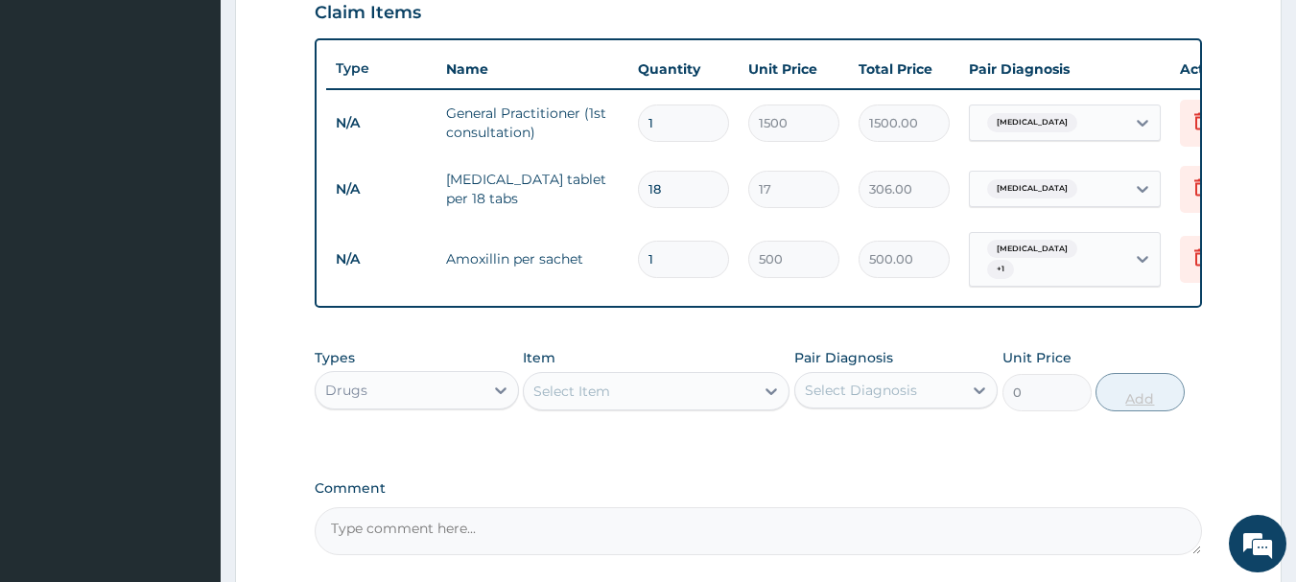
type input "0.00"
type input "2"
type input "1000.00"
type input "2"
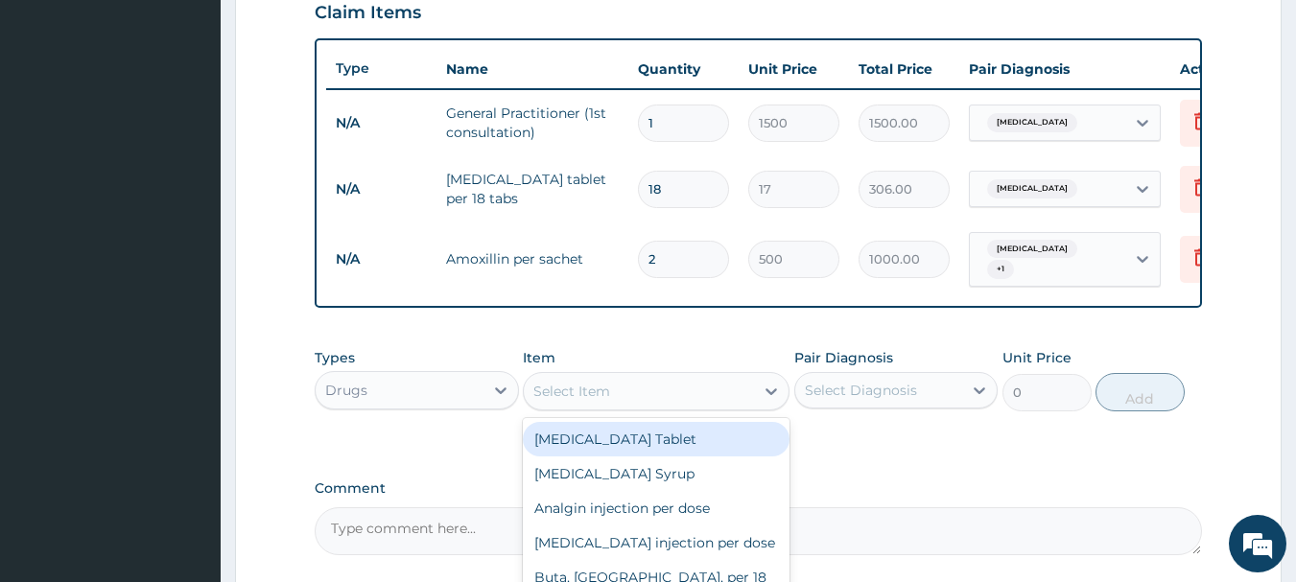
click at [737, 404] on div "Select Item" at bounding box center [639, 391] width 230 height 31
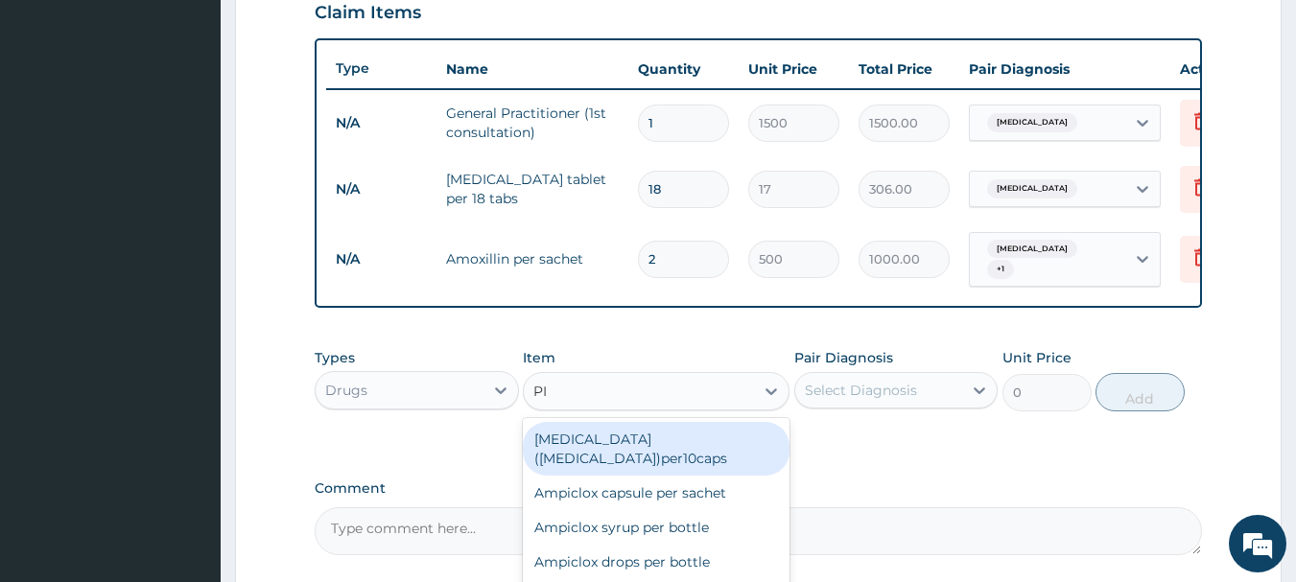
type input "PIR"
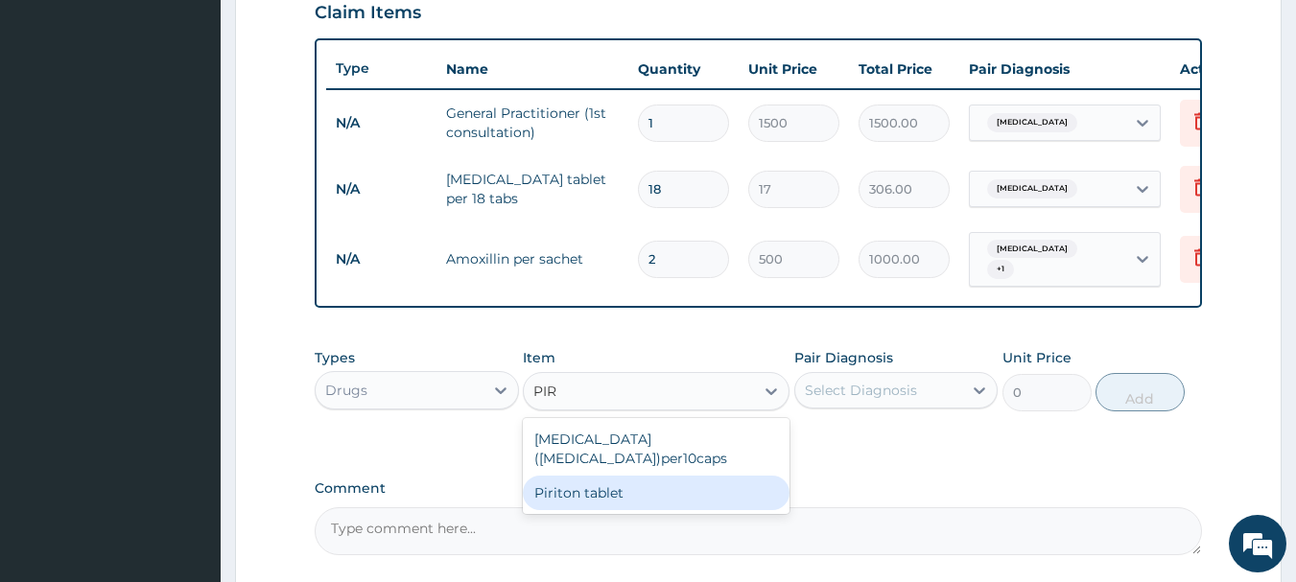
click at [677, 494] on div "Piriton tablet" at bounding box center [656, 493] width 267 height 35
type input "30"
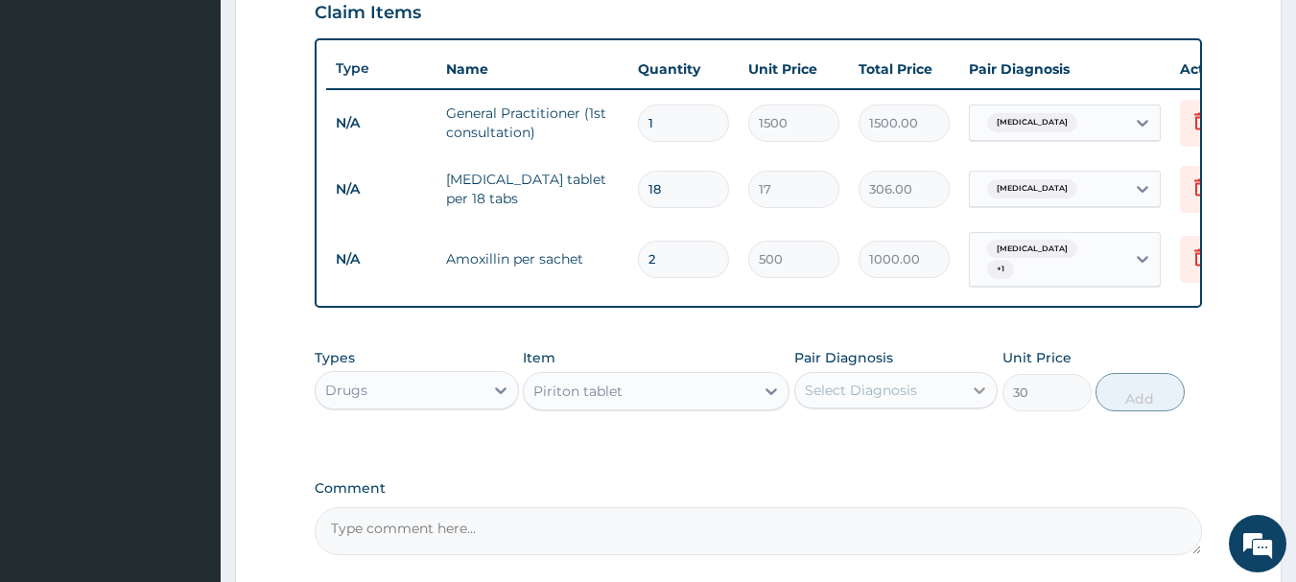
click at [973, 400] on icon at bounding box center [979, 390] width 19 height 19
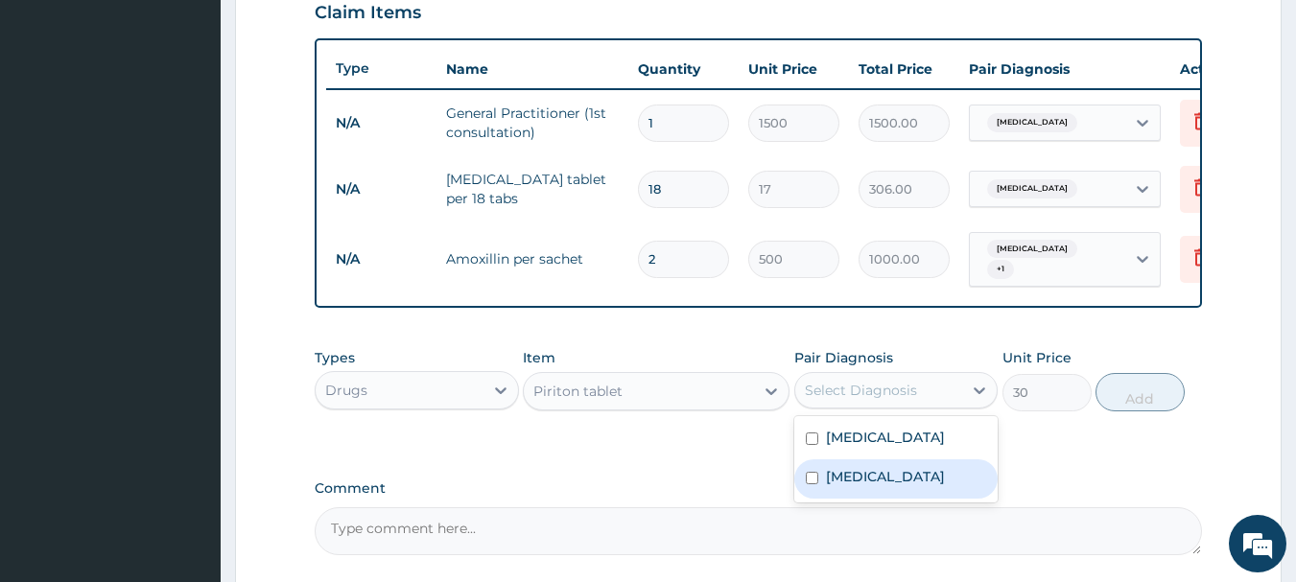
drag, startPoint x: 814, startPoint y: 446, endPoint x: 812, endPoint y: 484, distance: 37.5
click at [812, 484] on div "Malaria Typhoid fever" at bounding box center [896, 459] width 204 height 86
click at [812, 484] on input "checkbox" at bounding box center [812, 478] width 12 height 12
checkbox input "true"
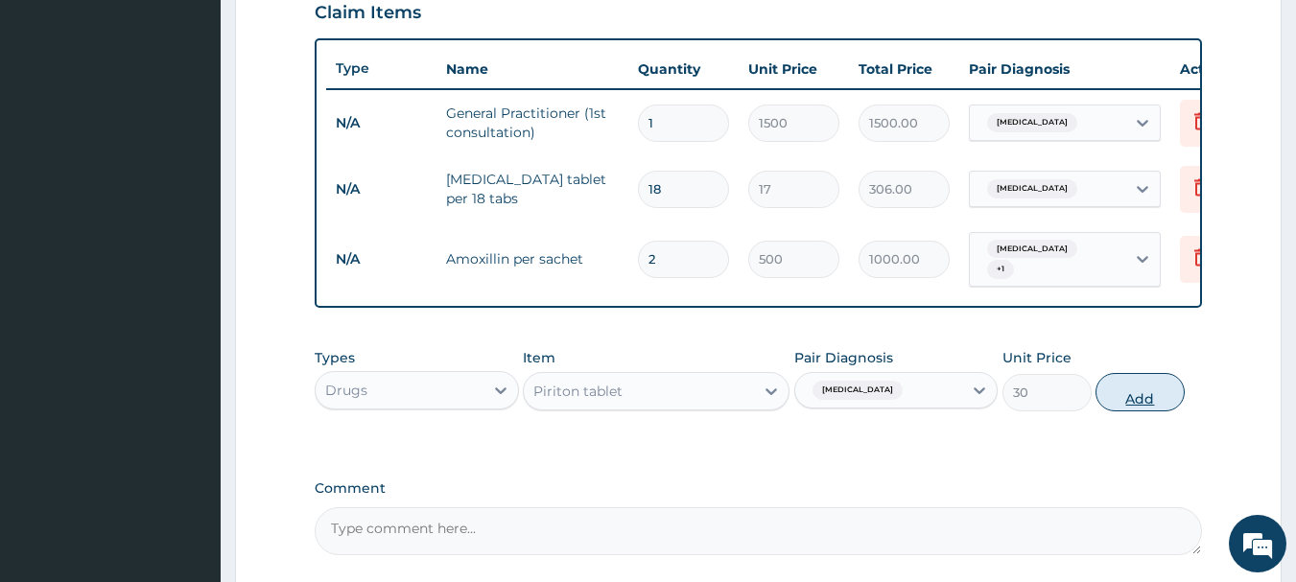
click at [1141, 402] on button "Add" at bounding box center [1140, 392] width 89 height 38
type input "0"
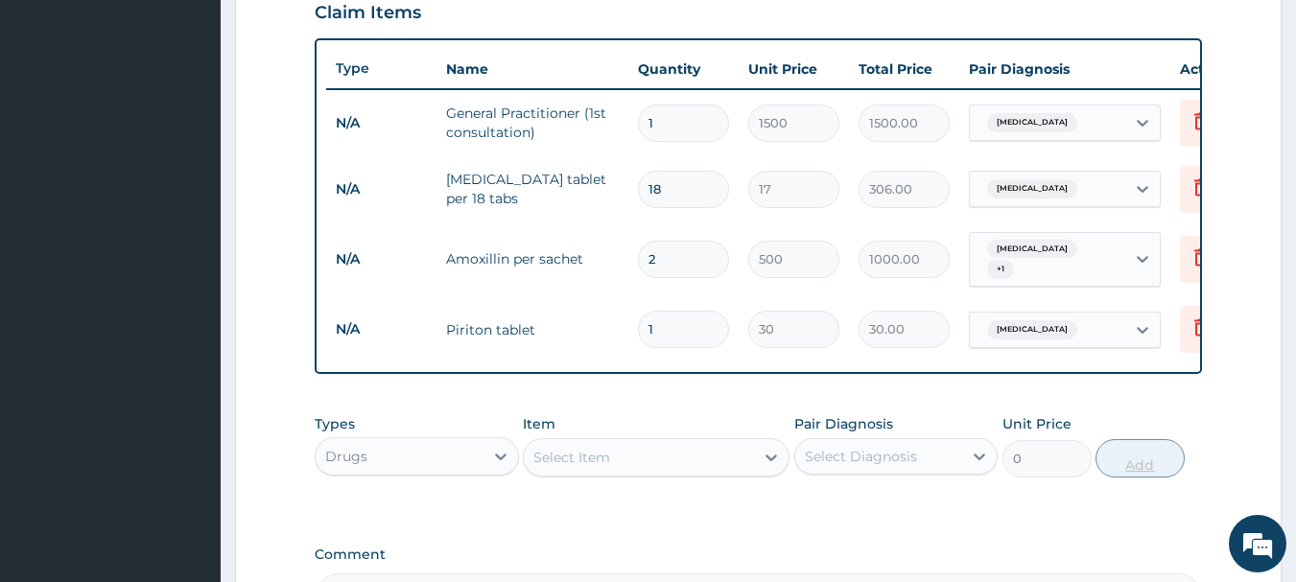
type input "10"
type input "300.00"
type input "10"
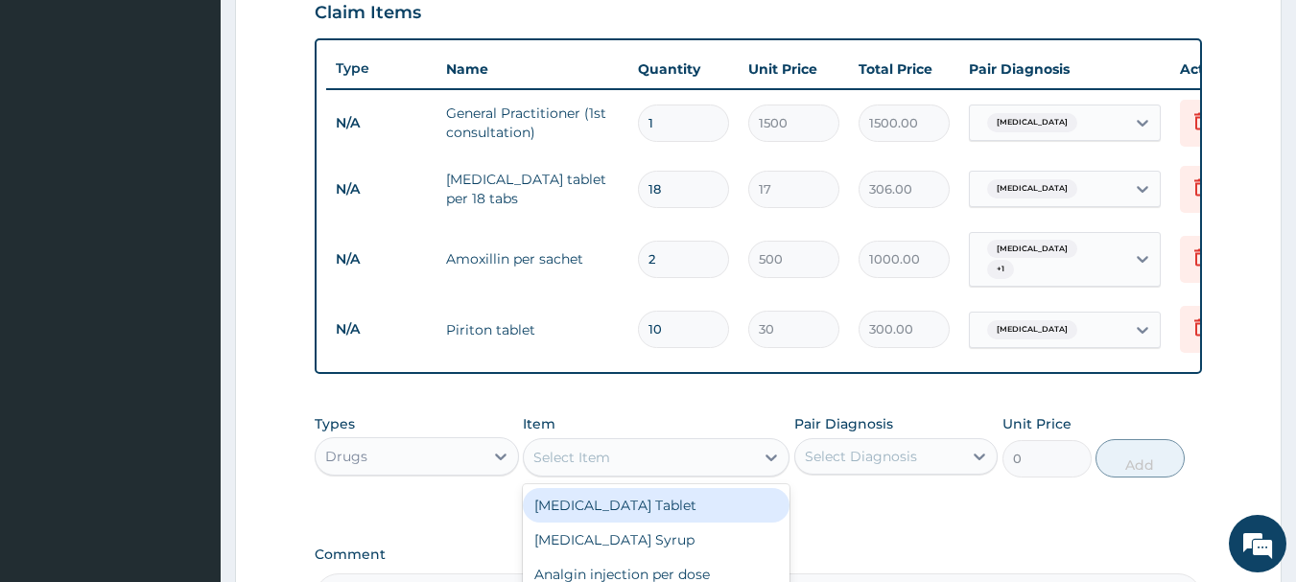
click at [730, 469] on div "Select Item" at bounding box center [639, 457] width 230 height 31
type input "CO"
click at [679, 523] on div "Coartem/LONART(Artemether+Lumefantrin)" at bounding box center [656, 505] width 267 height 35
type input "1500"
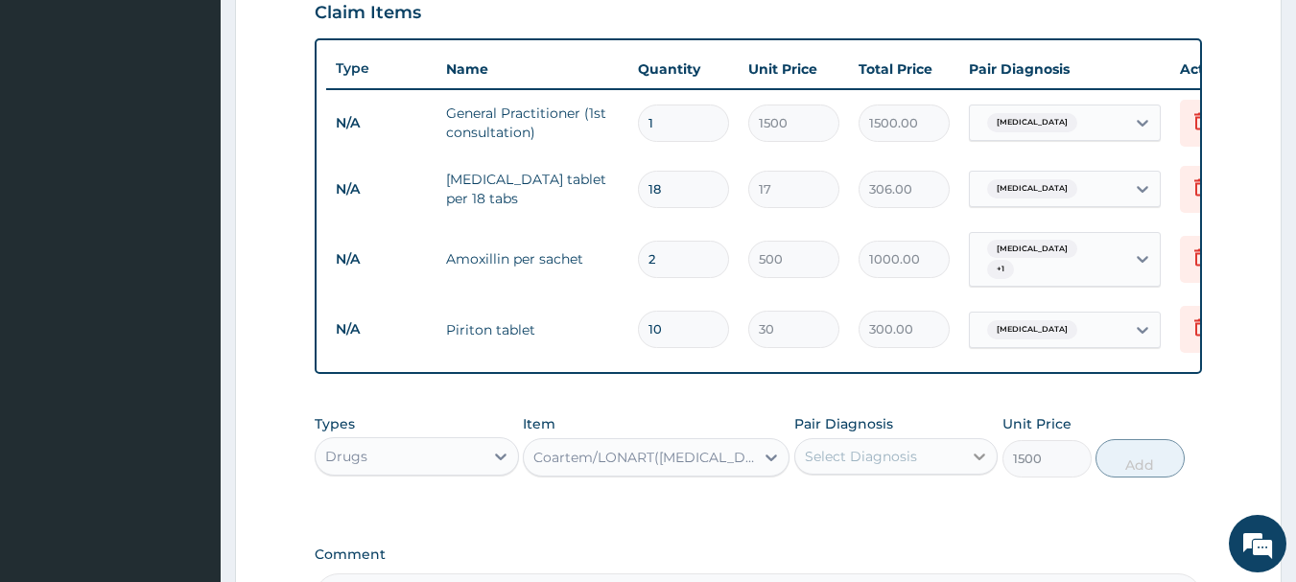
click at [980, 461] on icon at bounding box center [981, 457] width 12 height 7
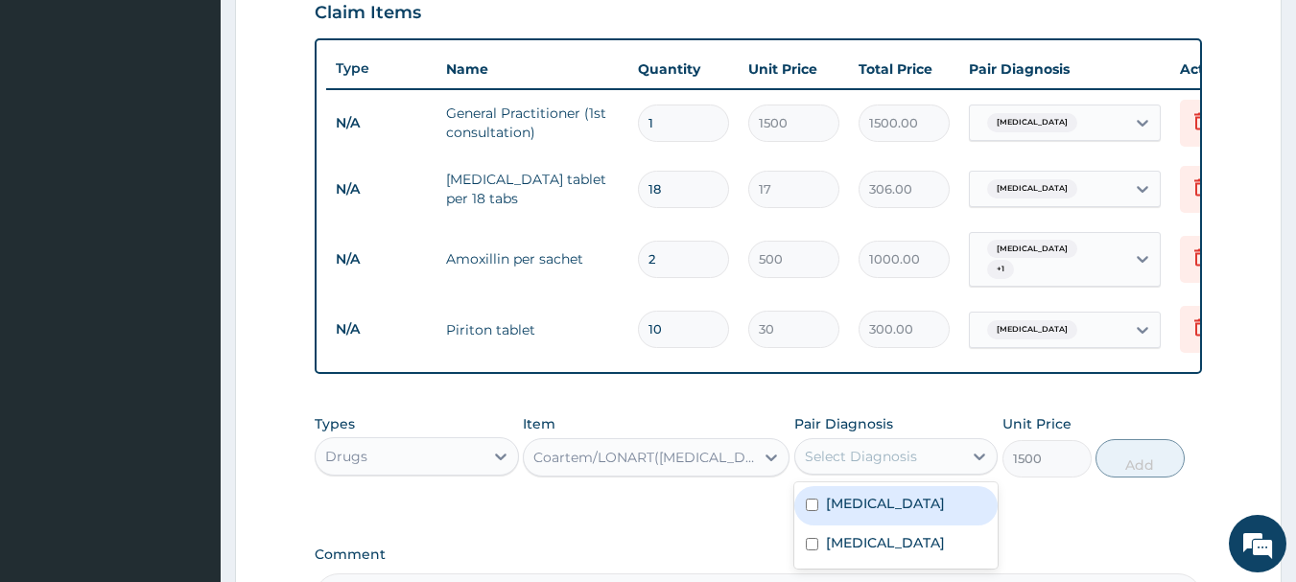
click at [813, 506] on input "checkbox" at bounding box center [812, 505] width 12 height 12
checkbox input "true"
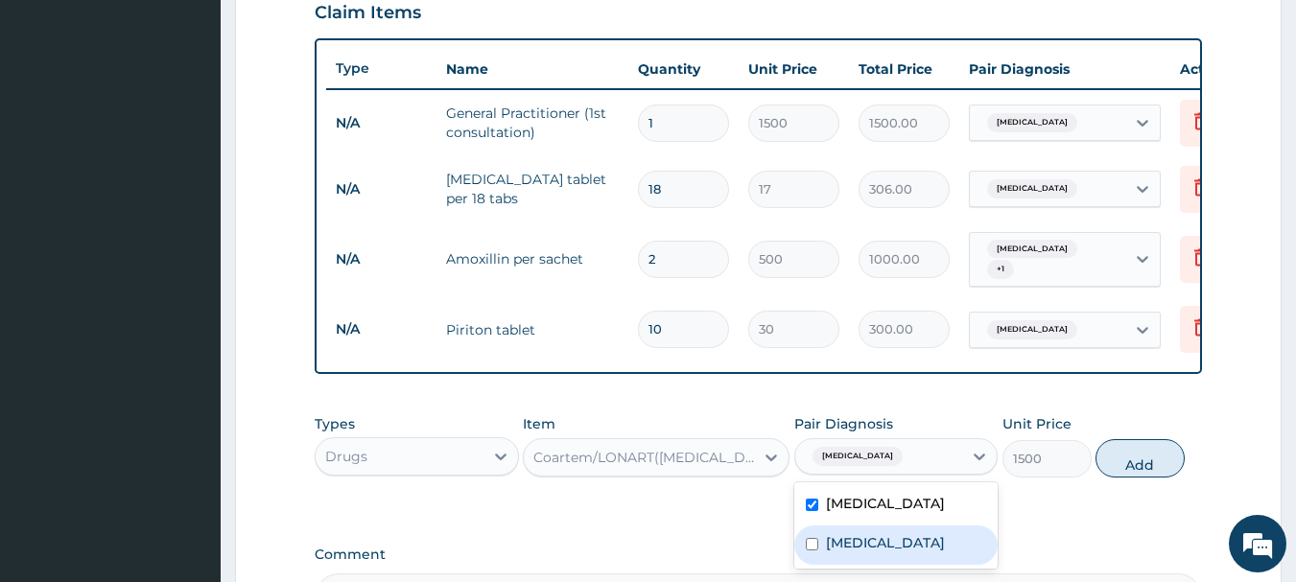
click at [809, 551] on input "checkbox" at bounding box center [812, 544] width 12 height 12
checkbox input "true"
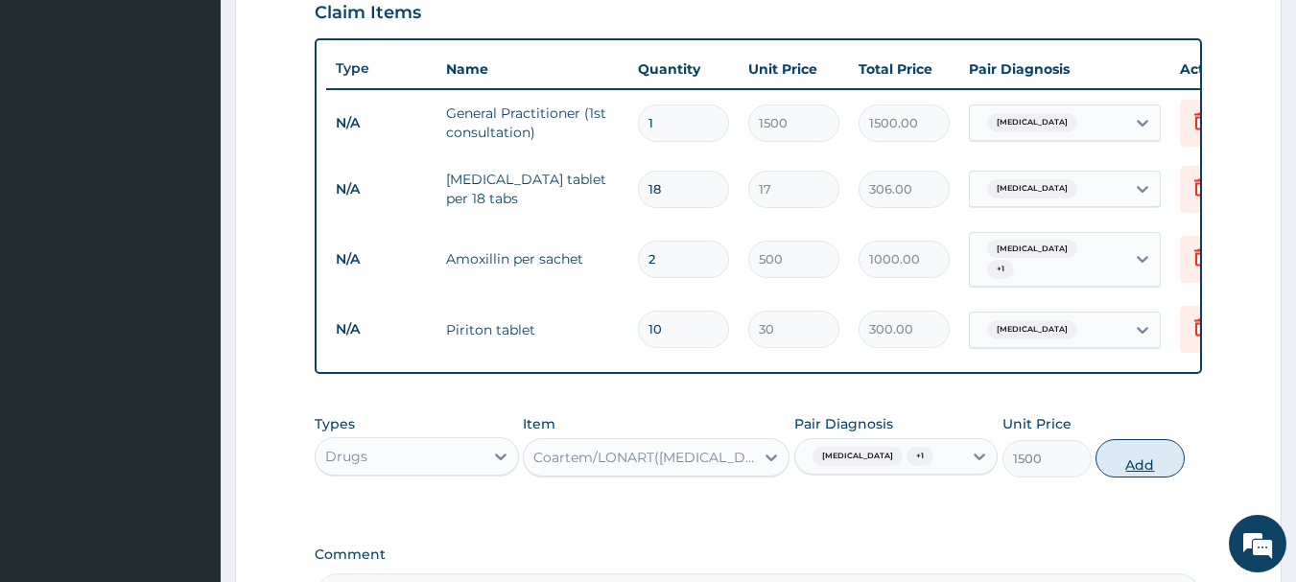
click at [1139, 465] on button "Add" at bounding box center [1140, 458] width 89 height 38
type input "0"
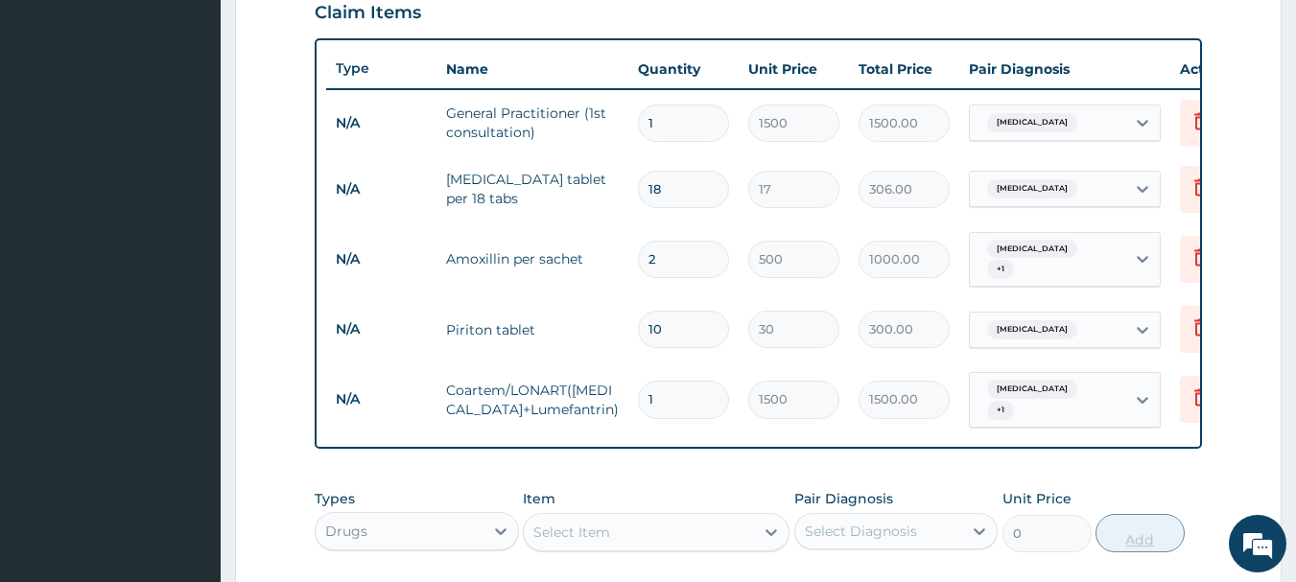
type input "0.00"
type input "6"
type input "9000.00"
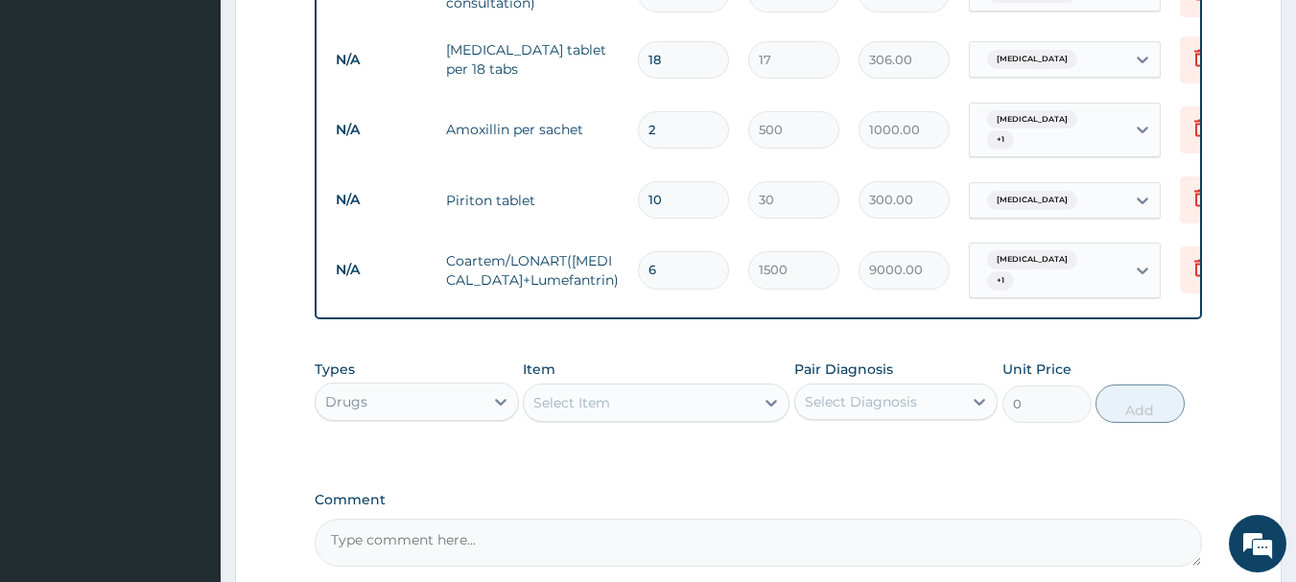
scroll to position [829, 0]
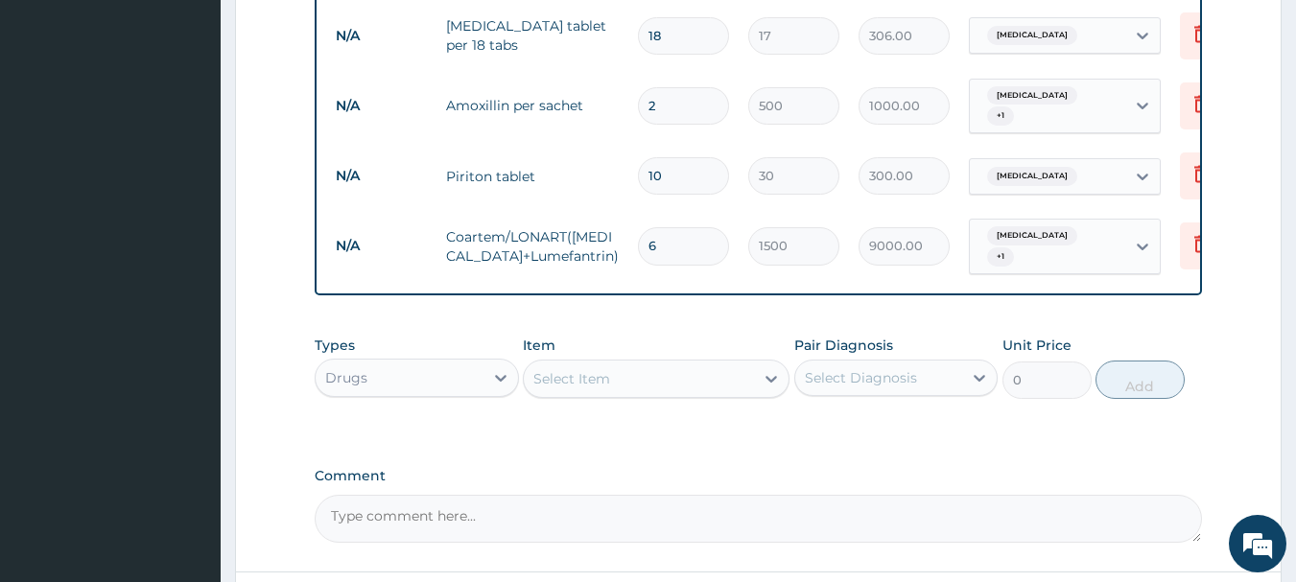
type input "6"
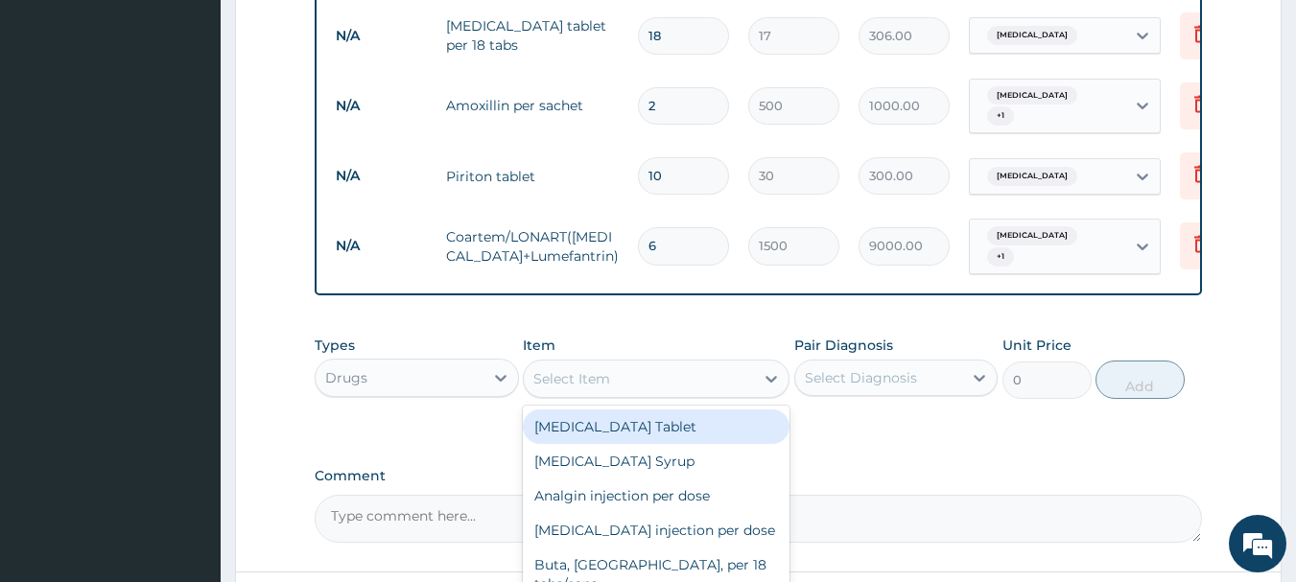
click at [717, 390] on div "Select Item" at bounding box center [639, 379] width 230 height 31
type input "CON"
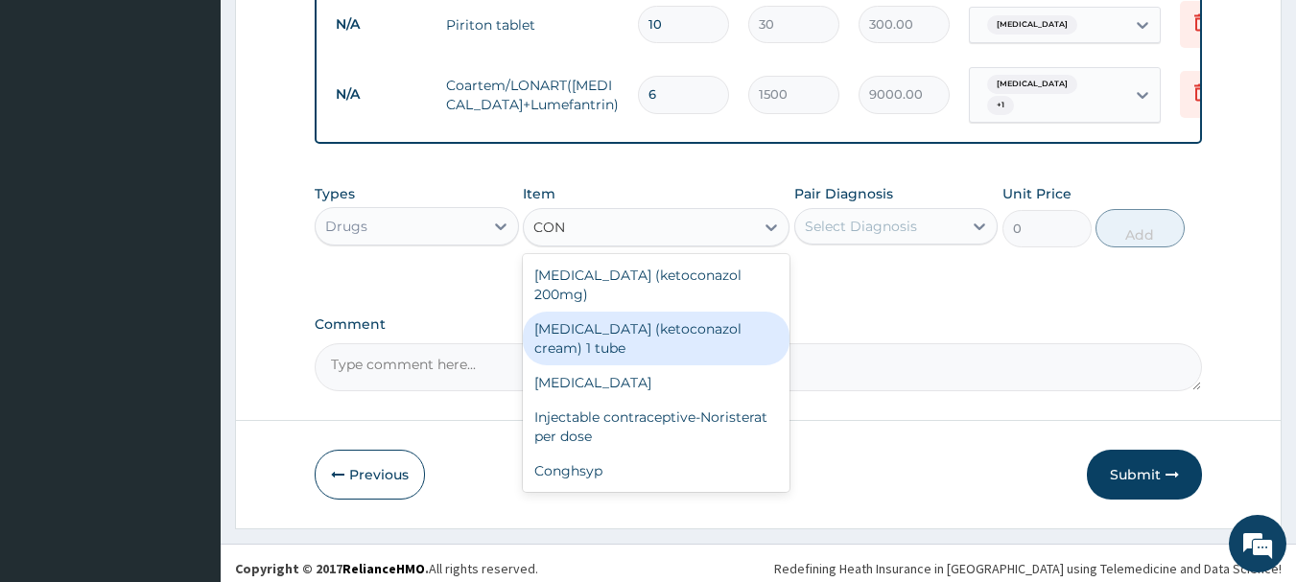
scroll to position [983, 0]
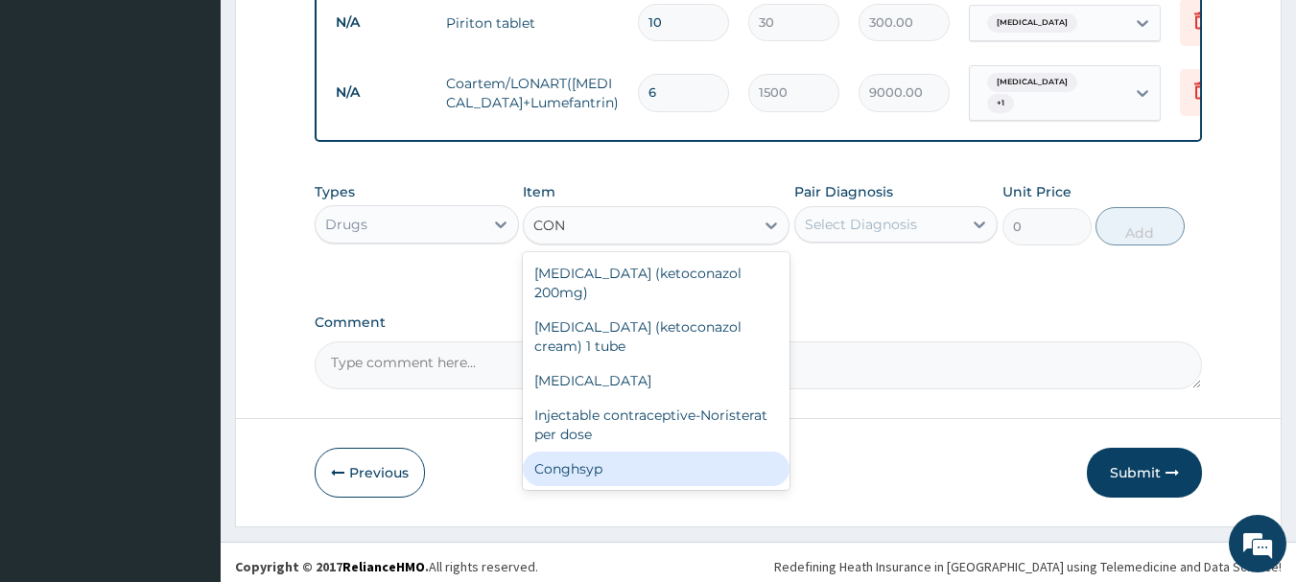
click at [599, 452] on div "Conghsyp" at bounding box center [656, 469] width 267 height 35
type input "100"
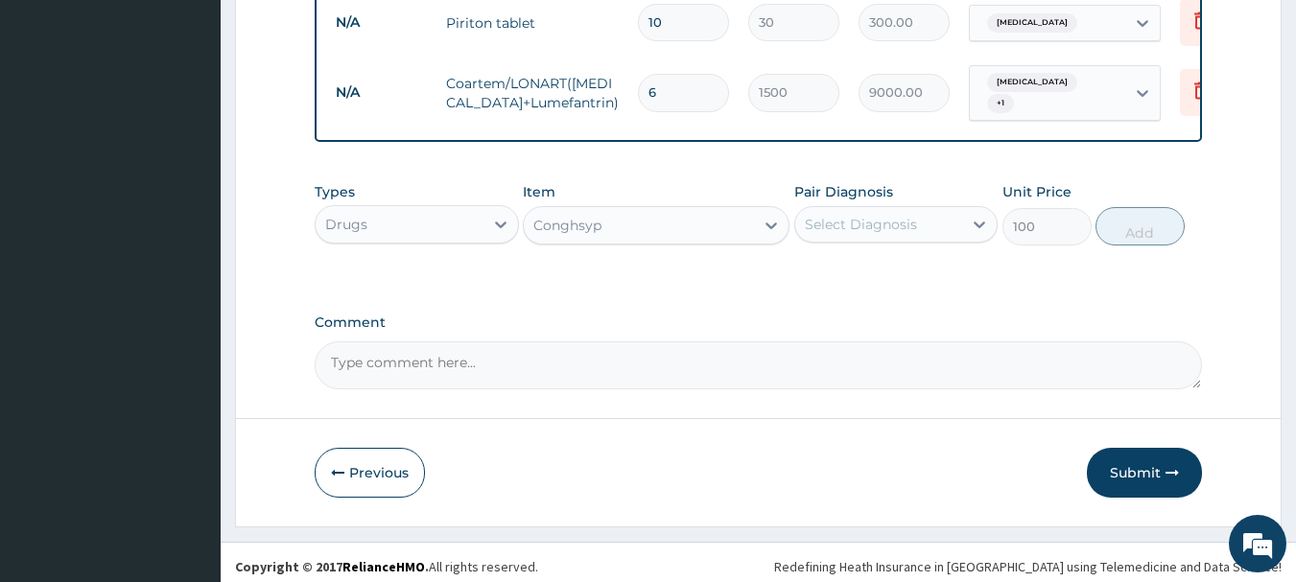
click at [957, 217] on div "Select Diagnosis" at bounding box center [879, 224] width 168 height 31
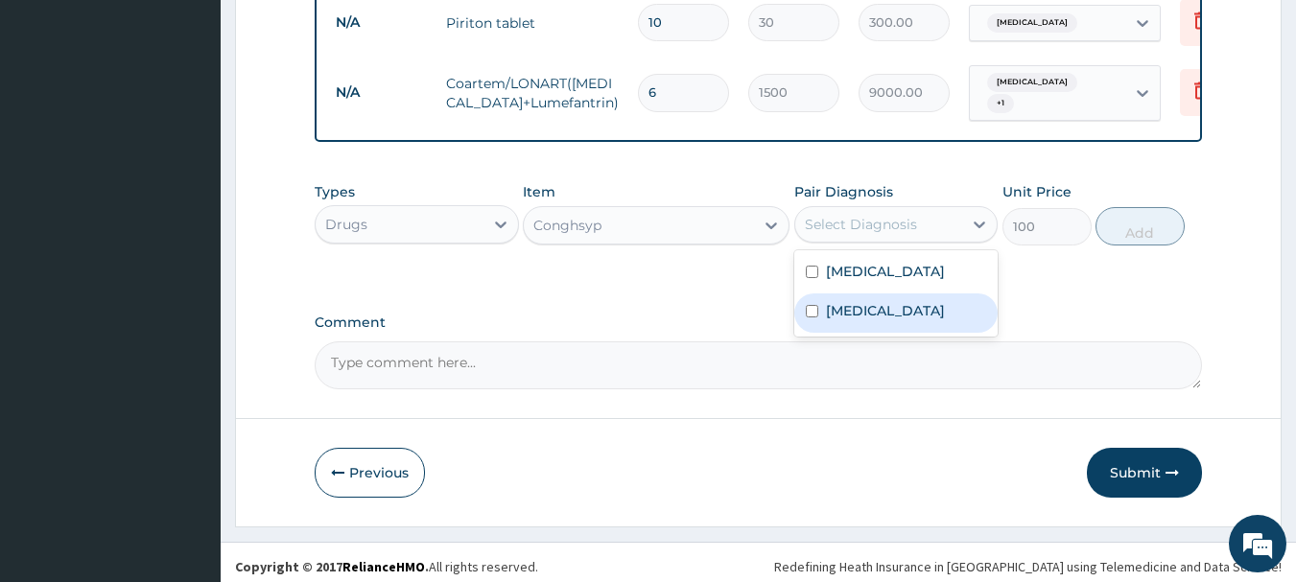
click at [817, 305] on input "checkbox" at bounding box center [812, 311] width 12 height 12
checkbox input "true"
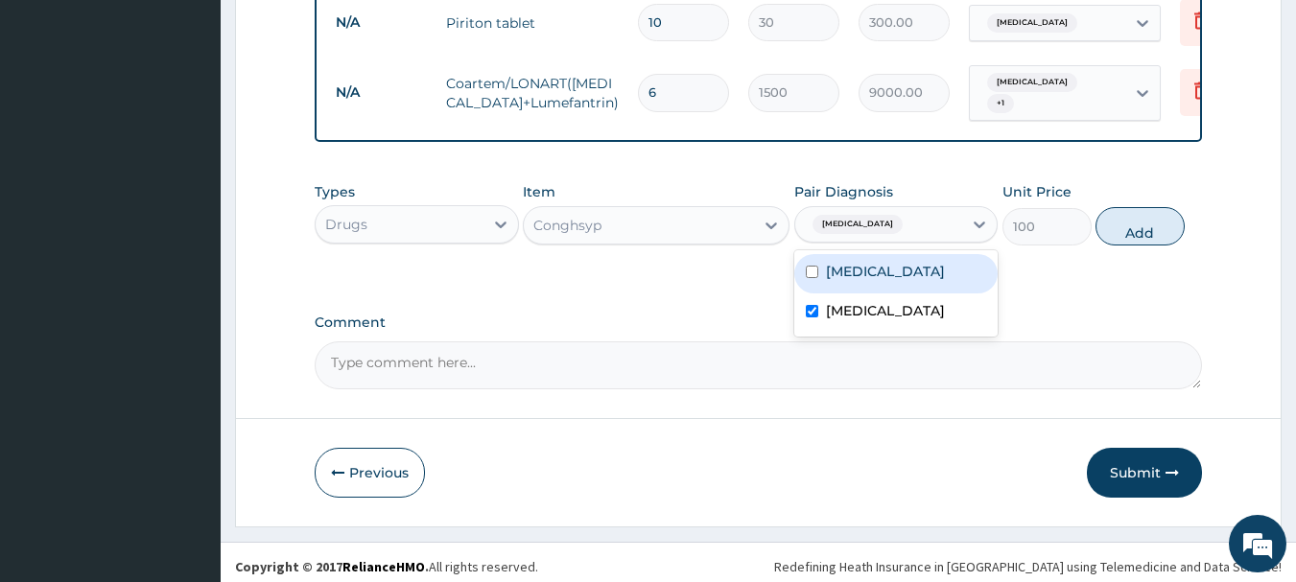
click at [810, 263] on div "Malaria" at bounding box center [896, 273] width 204 height 39
checkbox input "true"
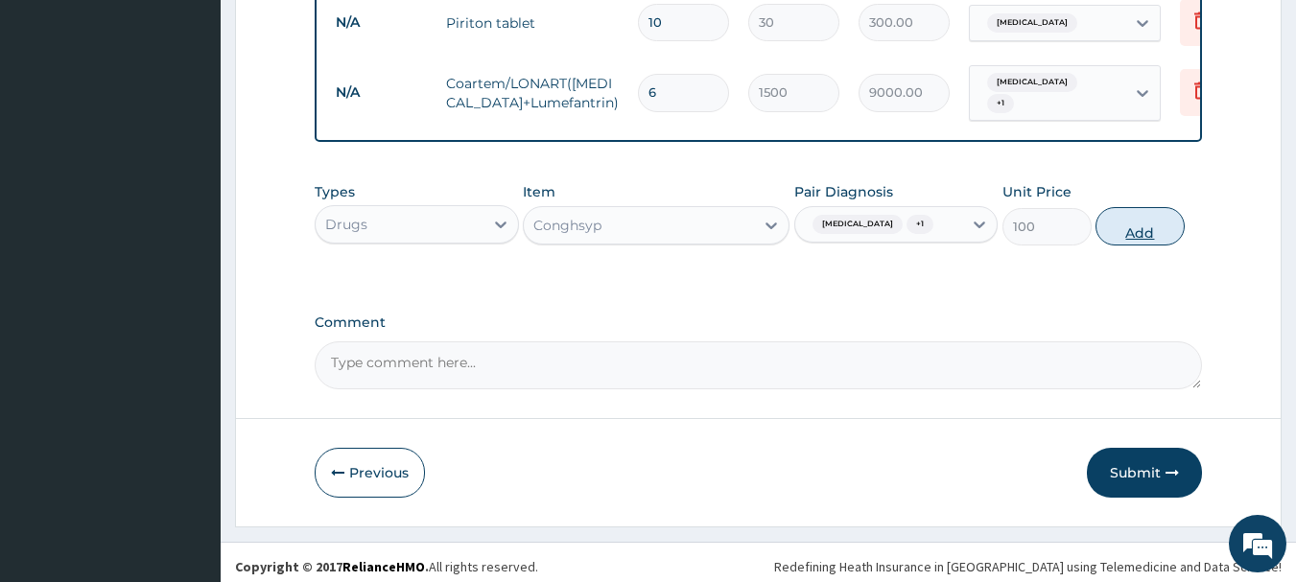
click at [1141, 222] on button "Add" at bounding box center [1140, 226] width 89 height 38
type input "0"
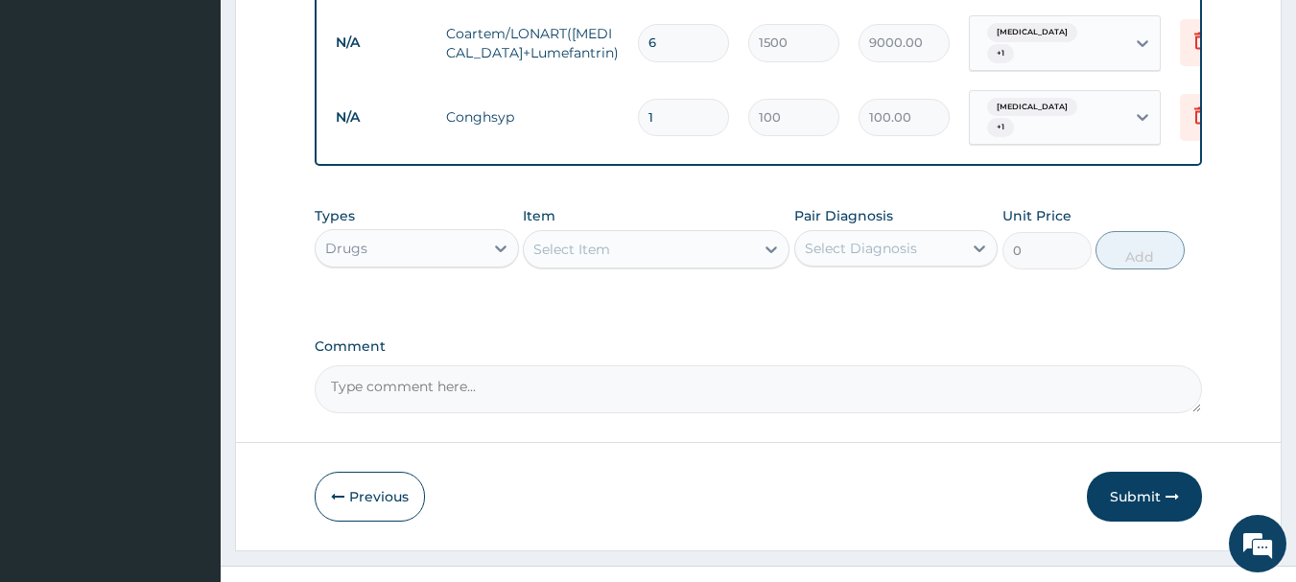
scroll to position [1055, 0]
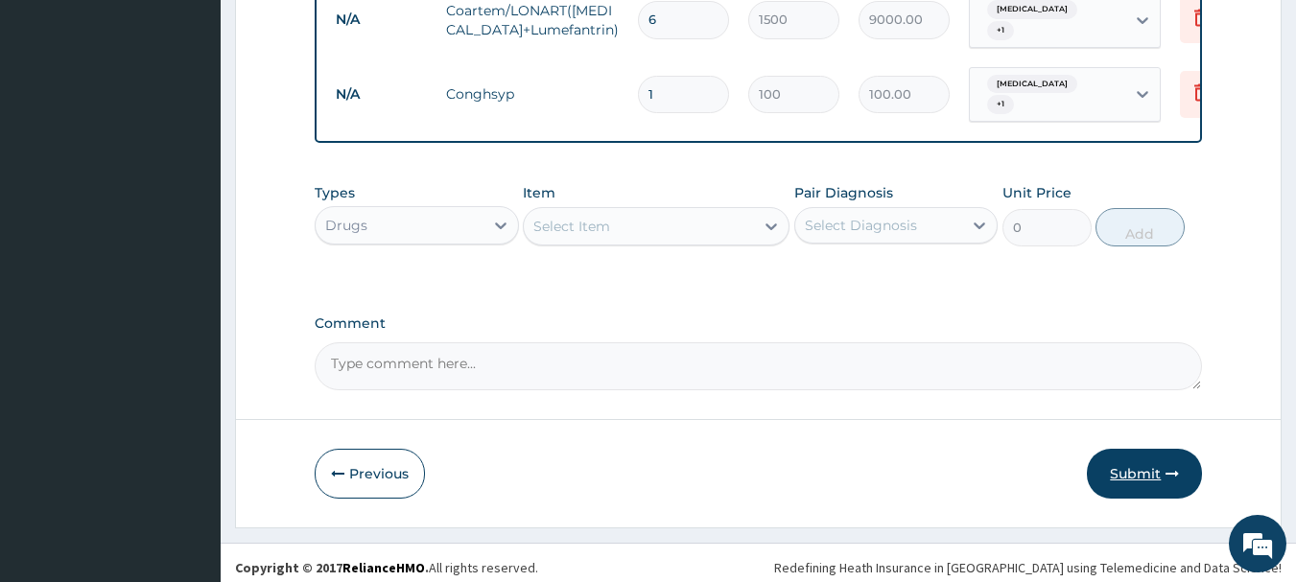
click at [1146, 462] on button "Submit" at bounding box center [1144, 474] width 115 height 50
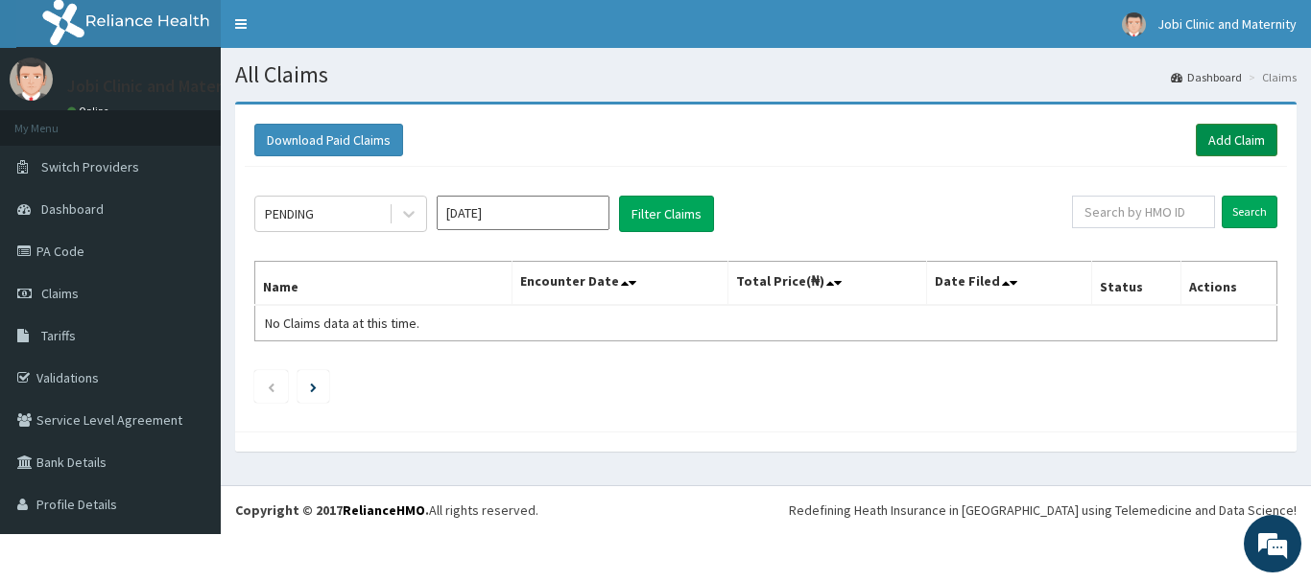
click at [1217, 140] on link "Add Claim" at bounding box center [1237, 140] width 82 height 33
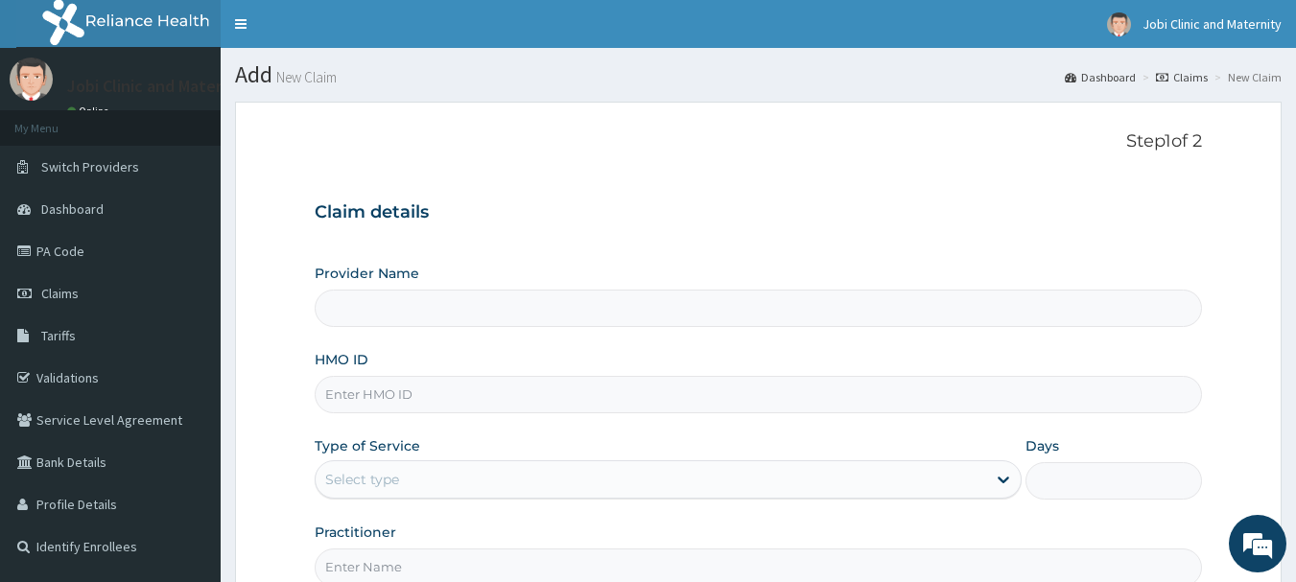
click at [967, 160] on div "Step 1 of 2 Claim details Provider Name HMO ID Type of Service Select type Days…" at bounding box center [759, 358] width 888 height 455
click at [536, 300] on input "Provider Name" at bounding box center [759, 308] width 888 height 37
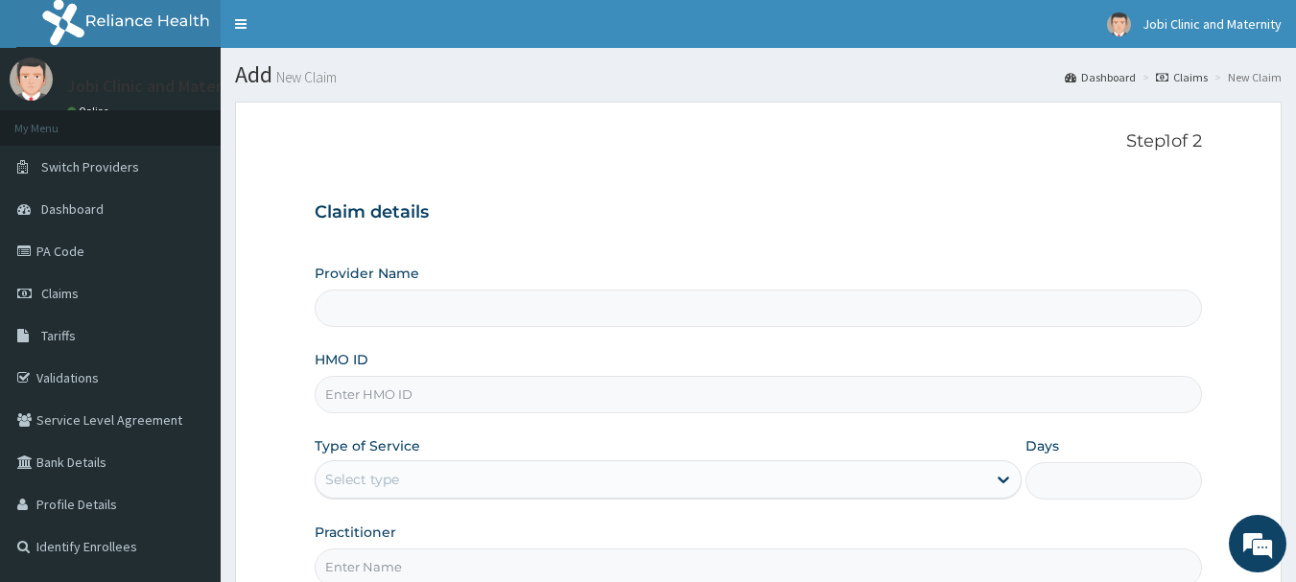
click at [305, 310] on form "Step 1 of 2 Claim details Provider Name HMO ID Type of Service Select type Days…" at bounding box center [758, 413] width 1047 height 623
click at [63, 296] on span "Claims" at bounding box center [59, 293] width 37 height 17
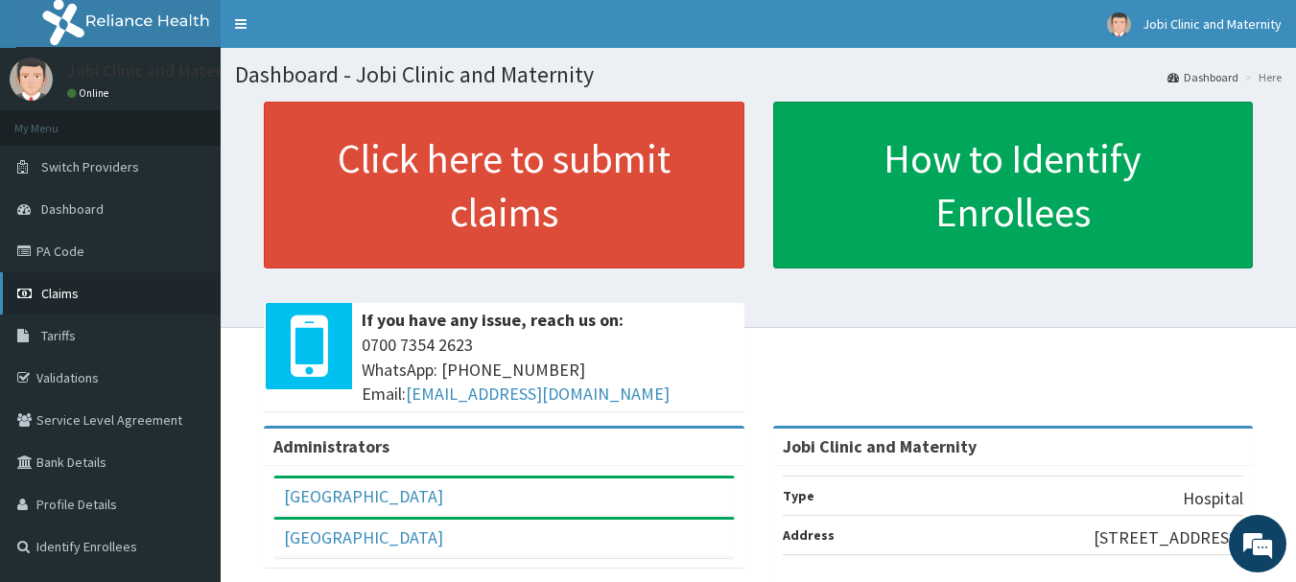
click at [59, 284] on link "Claims" at bounding box center [110, 293] width 221 height 42
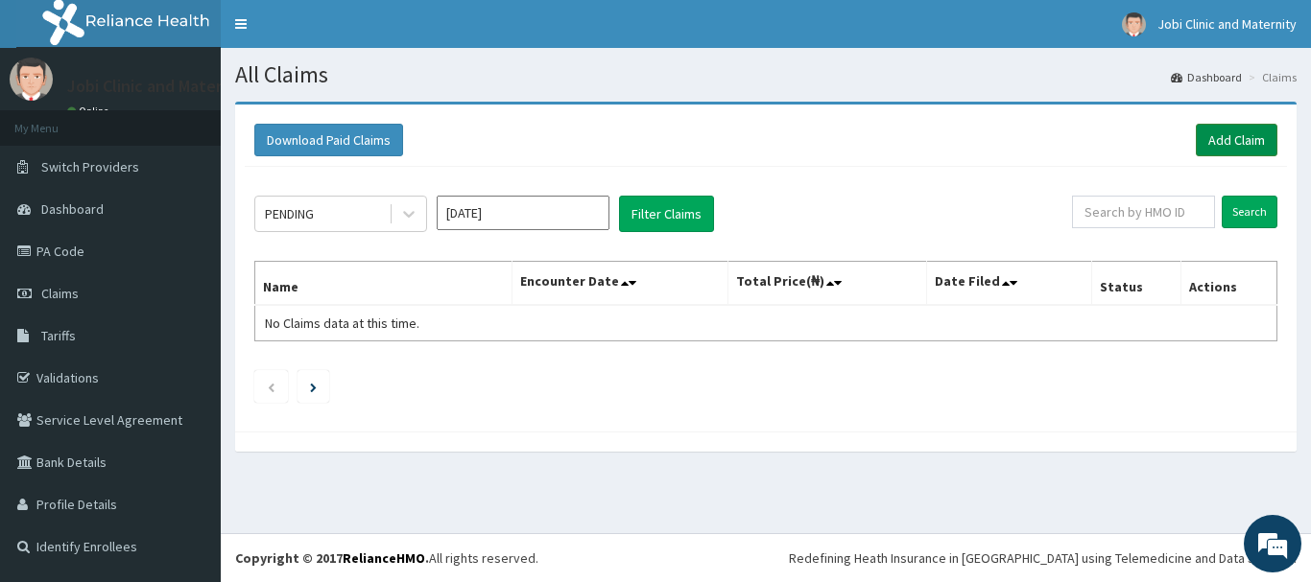
click at [1212, 135] on link "Add Claim" at bounding box center [1237, 140] width 82 height 33
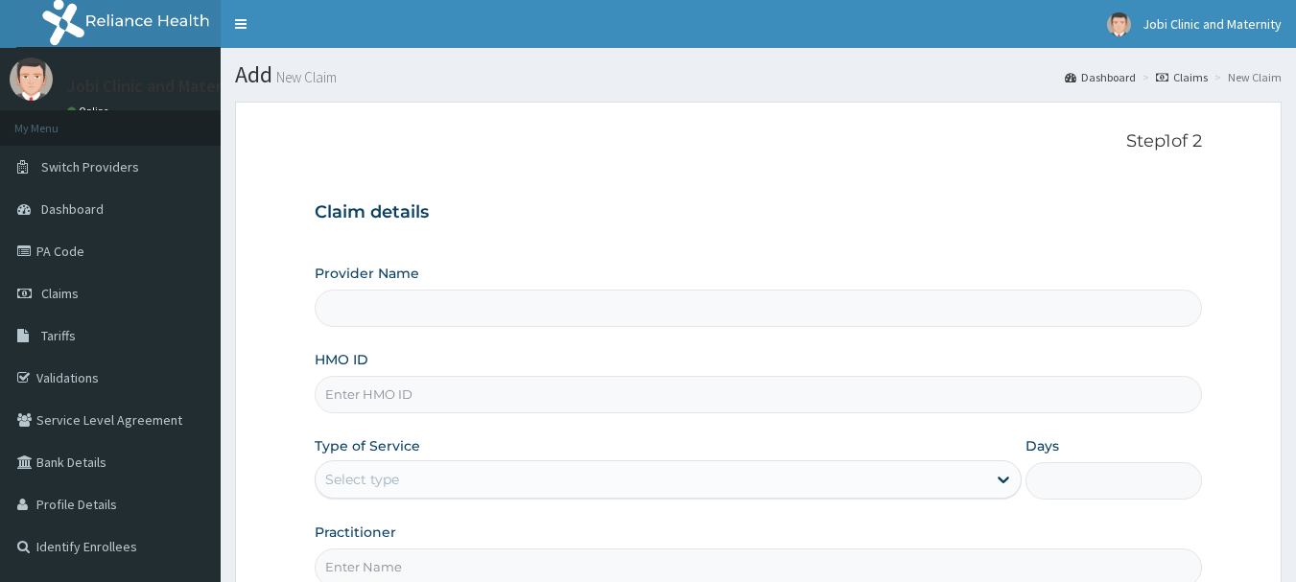
type input "Jobi Clinic and Maternity"
click at [537, 393] on input "HMO ID" at bounding box center [759, 394] width 888 height 37
type input "NKK/10132/D"
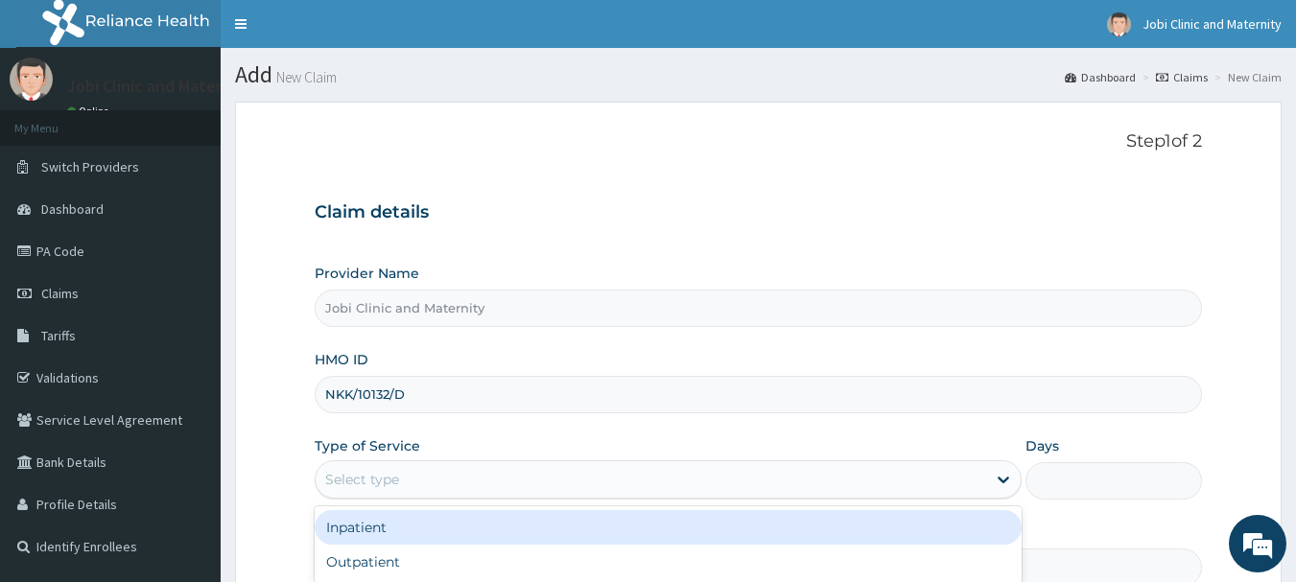
click at [568, 478] on div "Select type" at bounding box center [651, 479] width 671 height 31
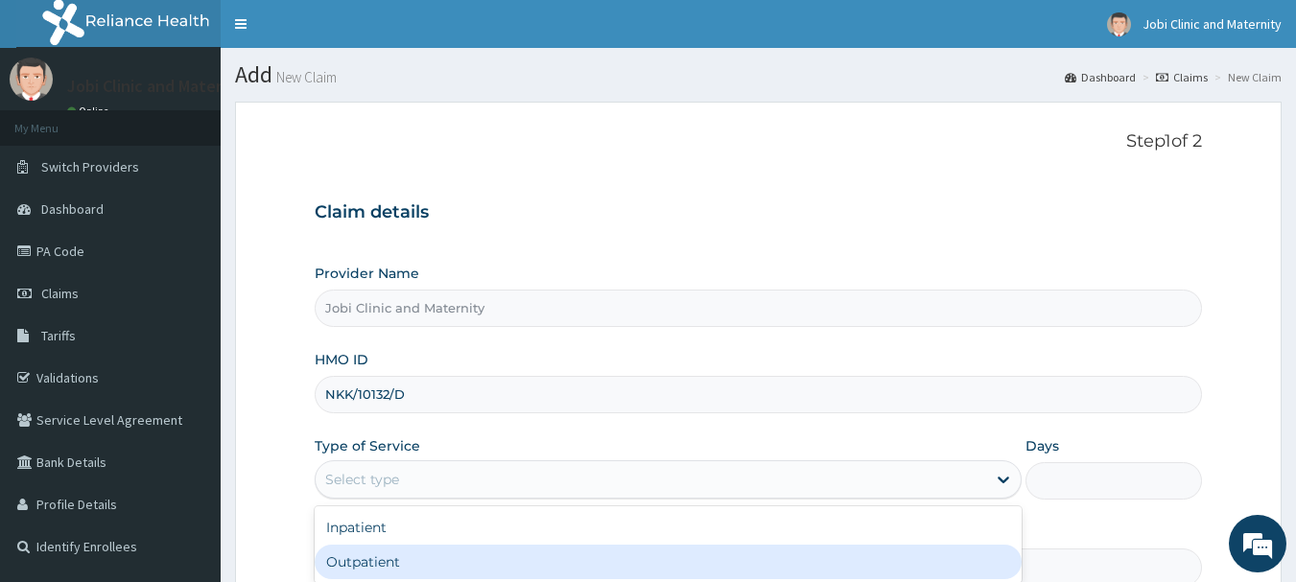
click at [465, 567] on div "Outpatient" at bounding box center [668, 562] width 707 height 35
type input "1"
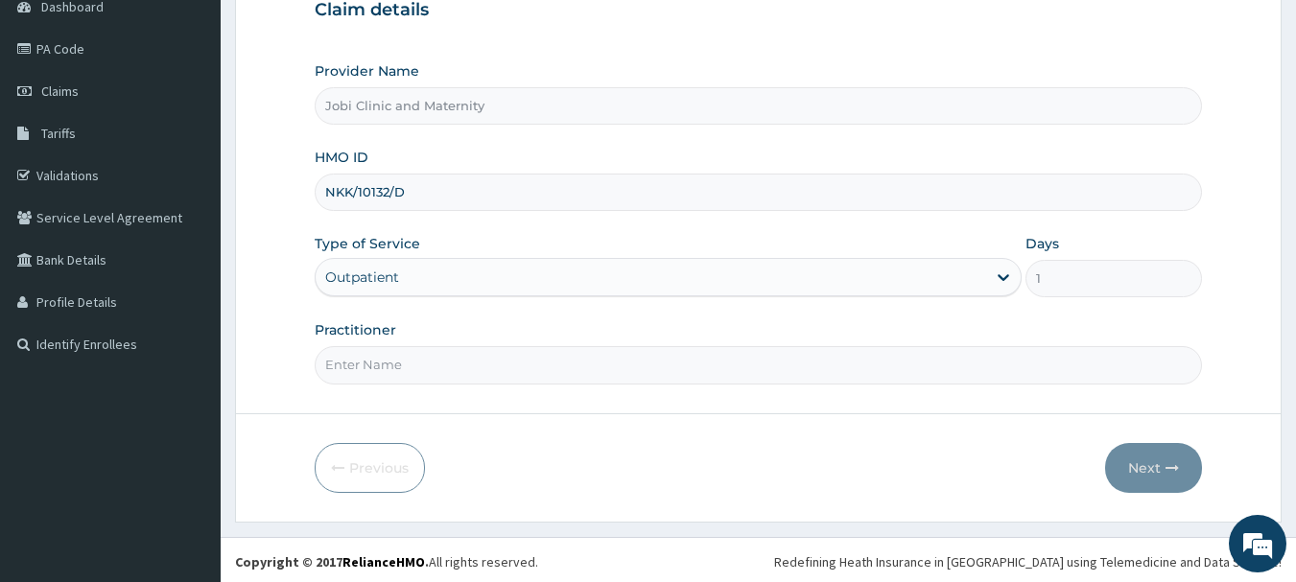
scroll to position [206, 0]
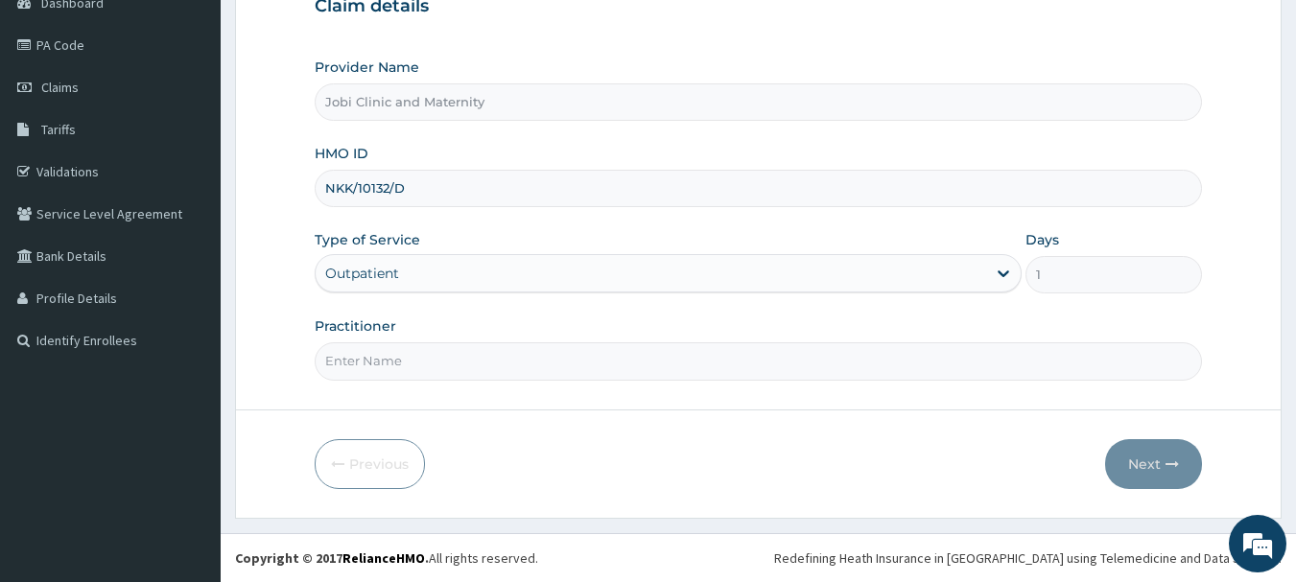
click at [452, 361] on input "Practitioner" at bounding box center [759, 361] width 888 height 37
type input "DR EBEYI"
click at [1137, 471] on button "Next" at bounding box center [1153, 464] width 97 height 50
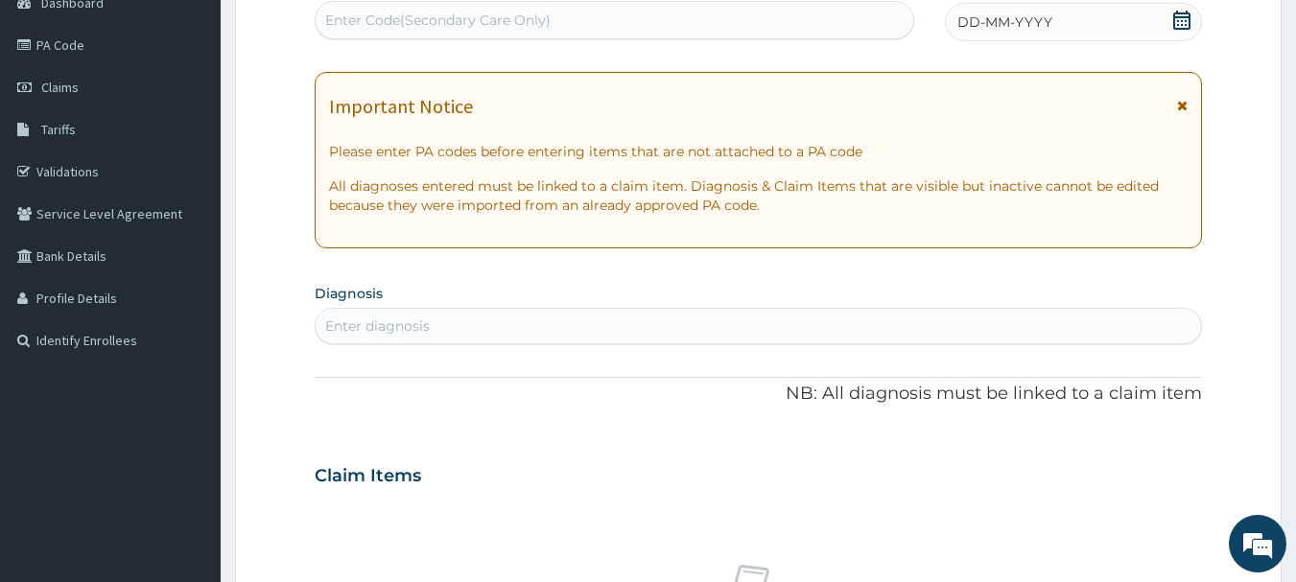
click at [1187, 12] on icon at bounding box center [1181, 20] width 17 height 19
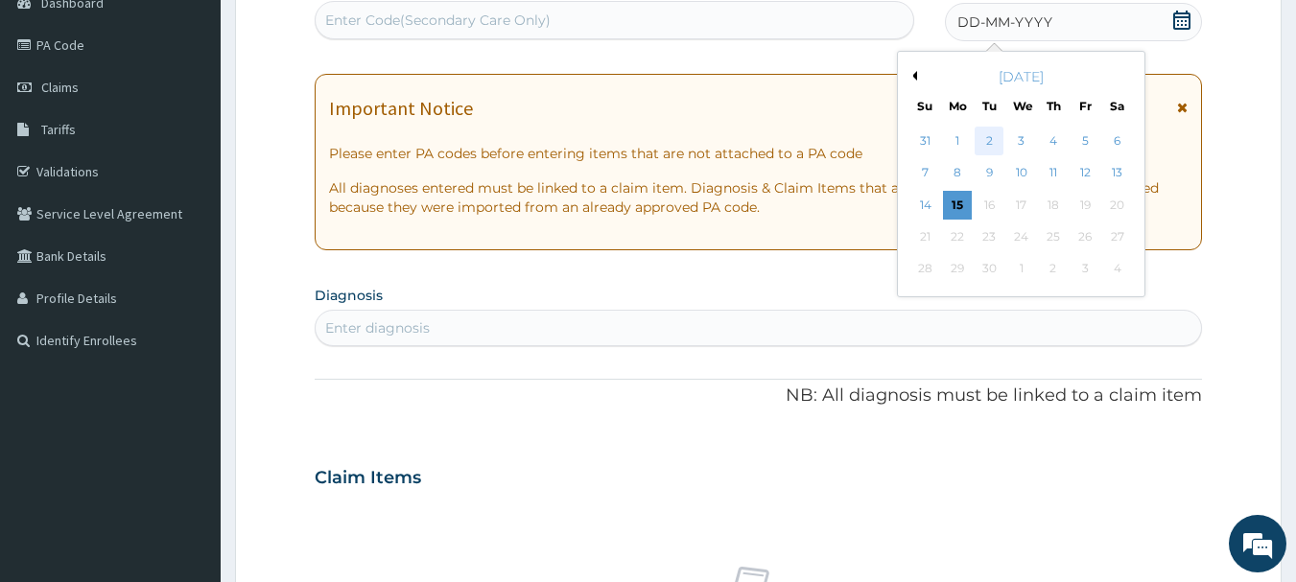
click at [991, 137] on div "2" at bounding box center [990, 141] width 29 height 29
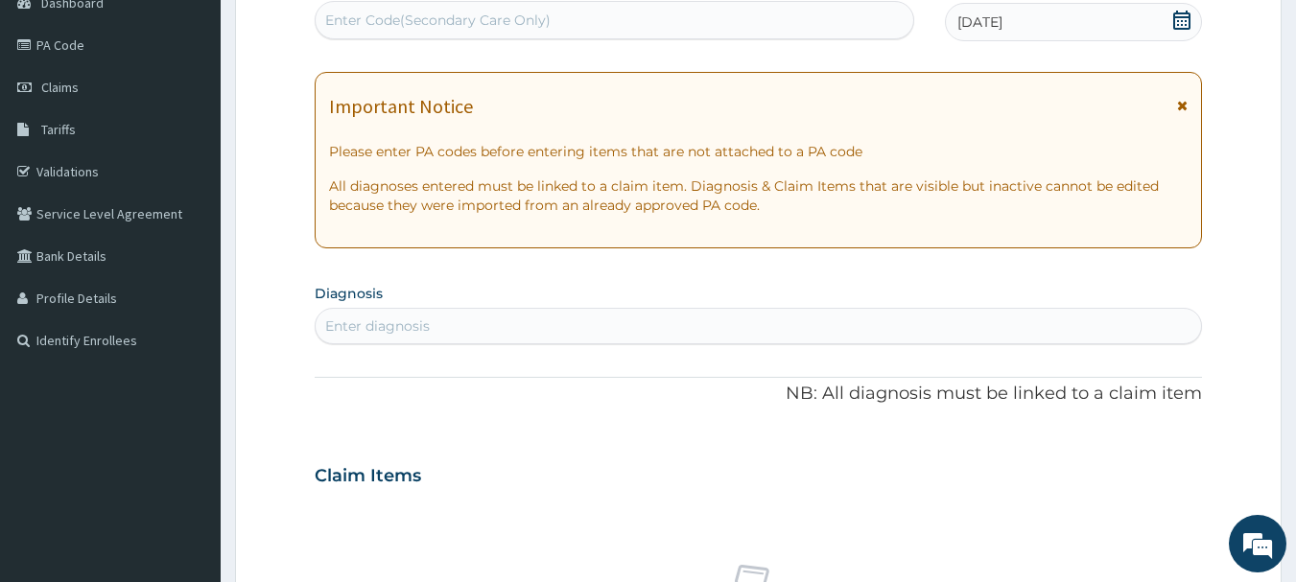
click at [472, 330] on div "Enter diagnosis" at bounding box center [759, 326] width 887 height 31
type input "MALA"
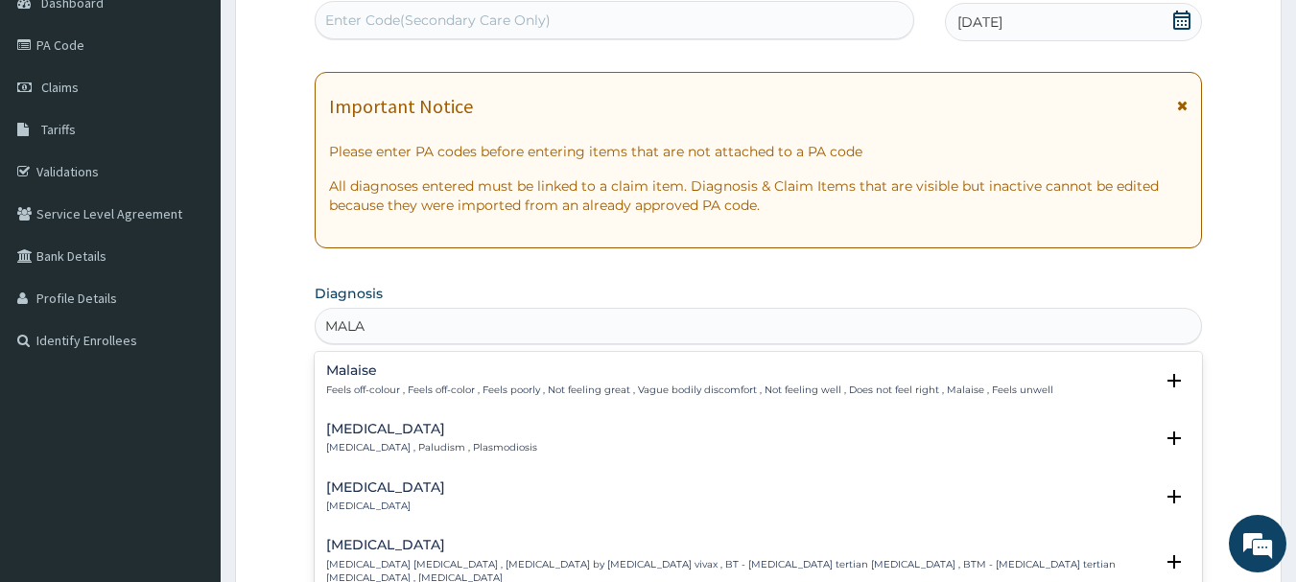
click at [382, 432] on h4 "Malaria" at bounding box center [431, 429] width 211 height 14
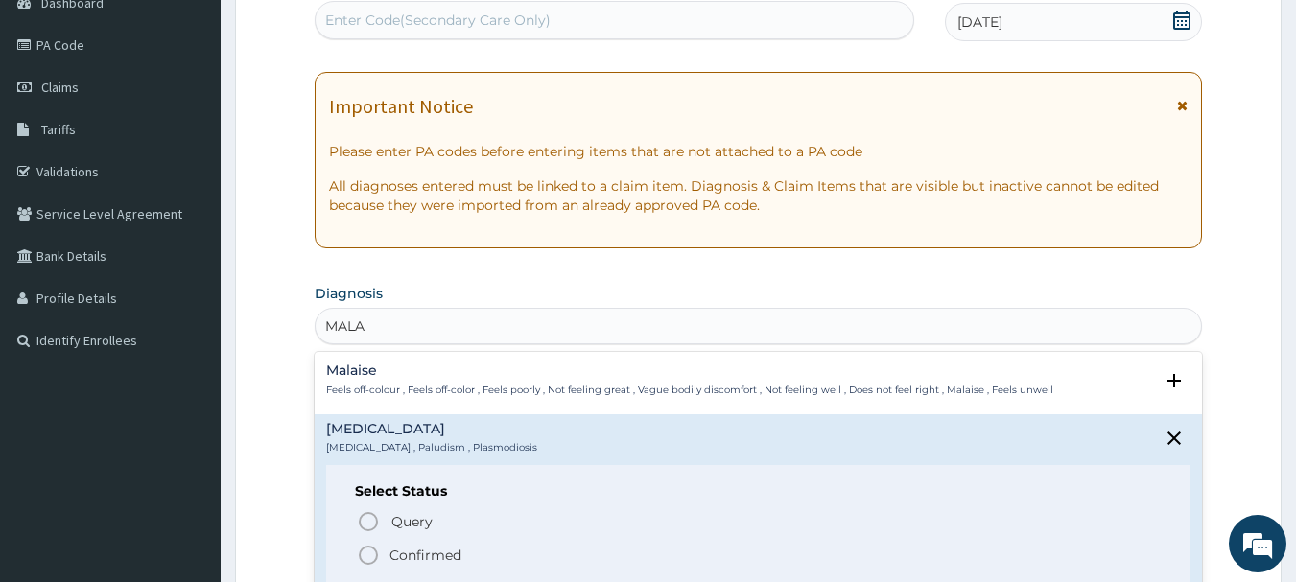
click at [366, 549] on icon "status option filled" at bounding box center [368, 555] width 23 height 23
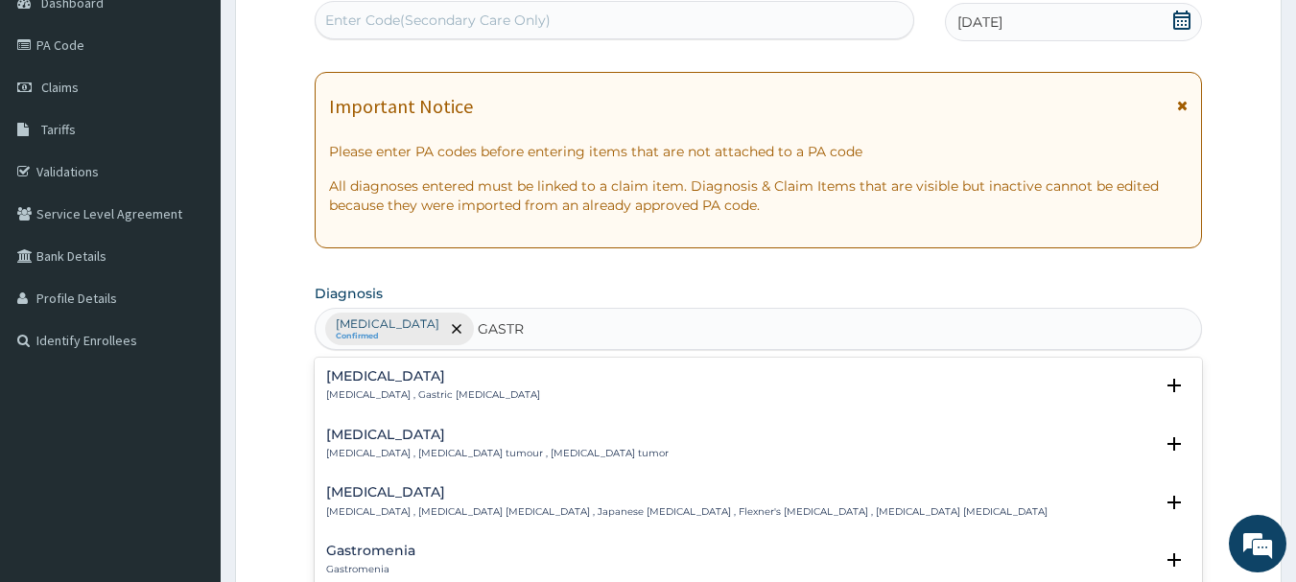
type input "GASTRI"
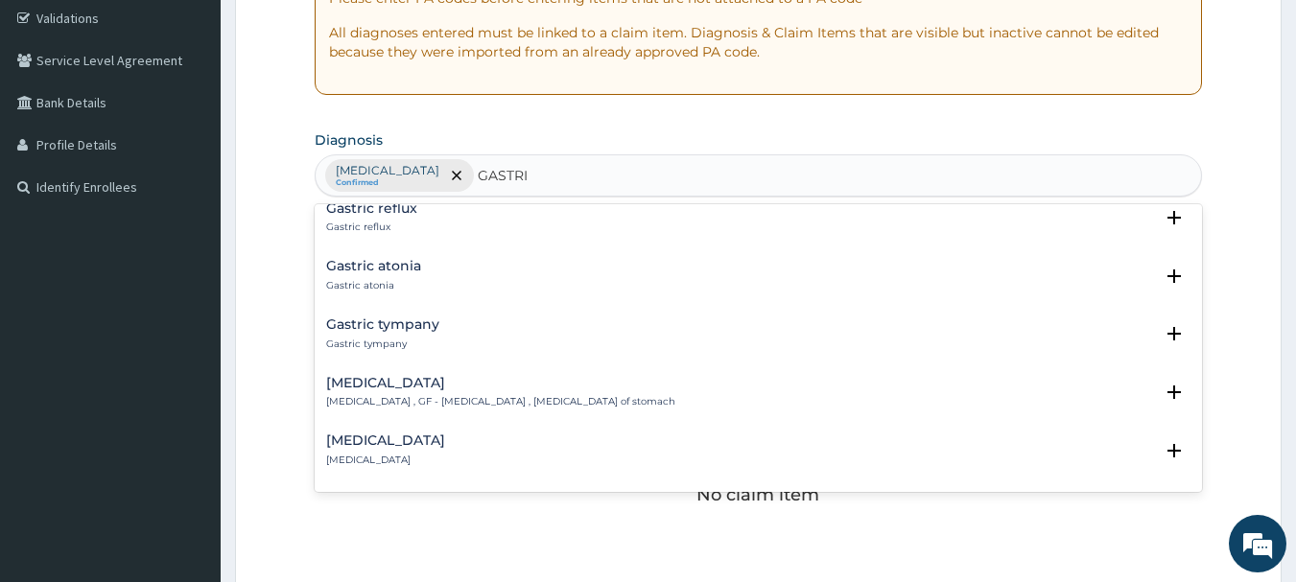
scroll to position [461, 0]
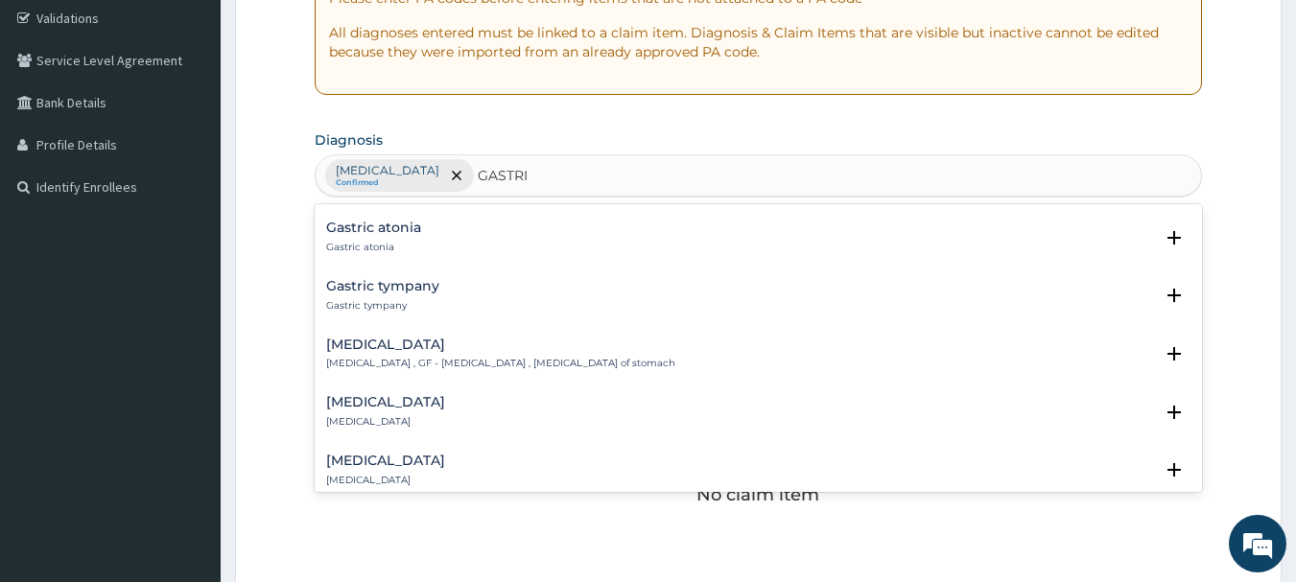
click at [372, 412] on div "Acute gastritis Acute gastritis" at bounding box center [385, 412] width 119 height 34
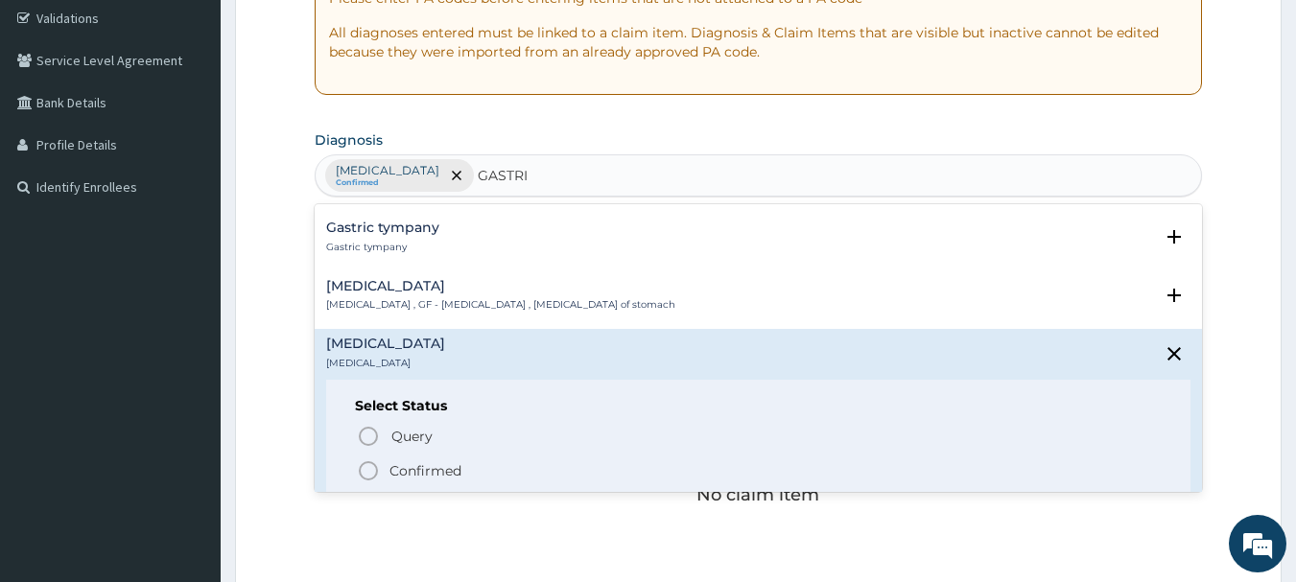
scroll to position [537, 0]
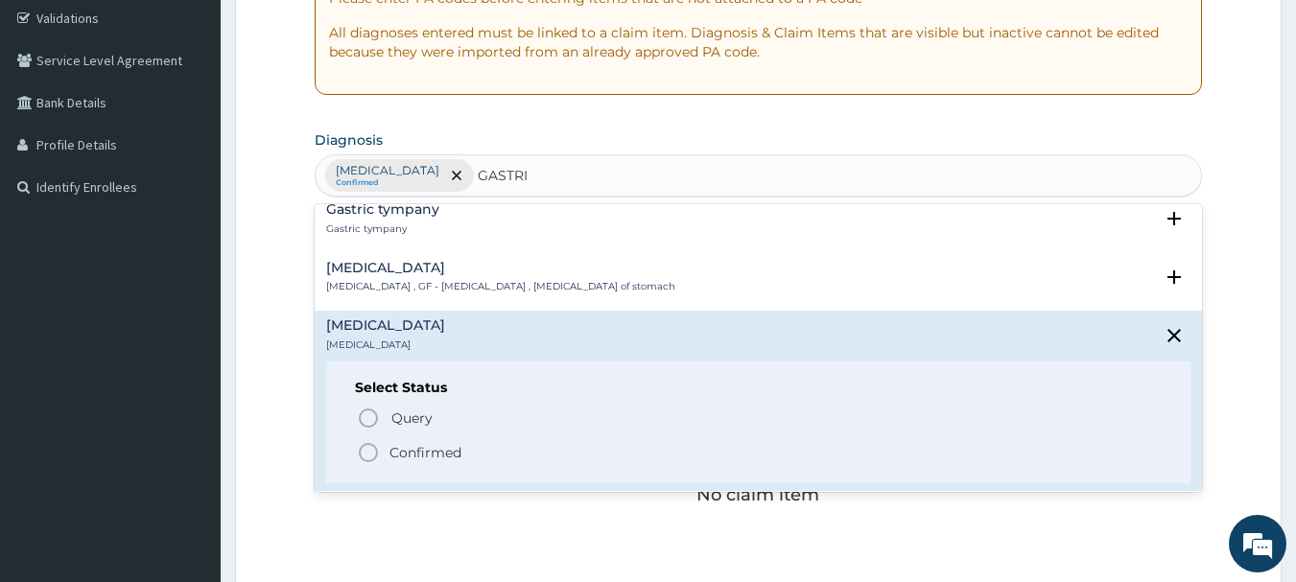
click at [365, 449] on icon "status option filled" at bounding box center [368, 452] width 23 height 23
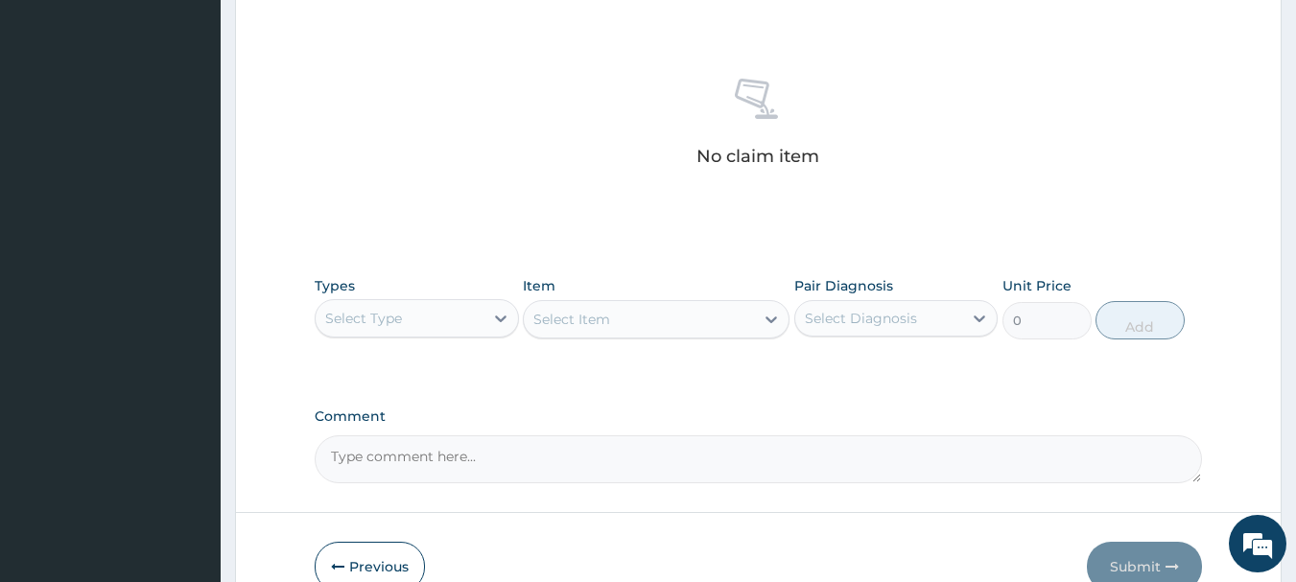
scroll to position [705, 0]
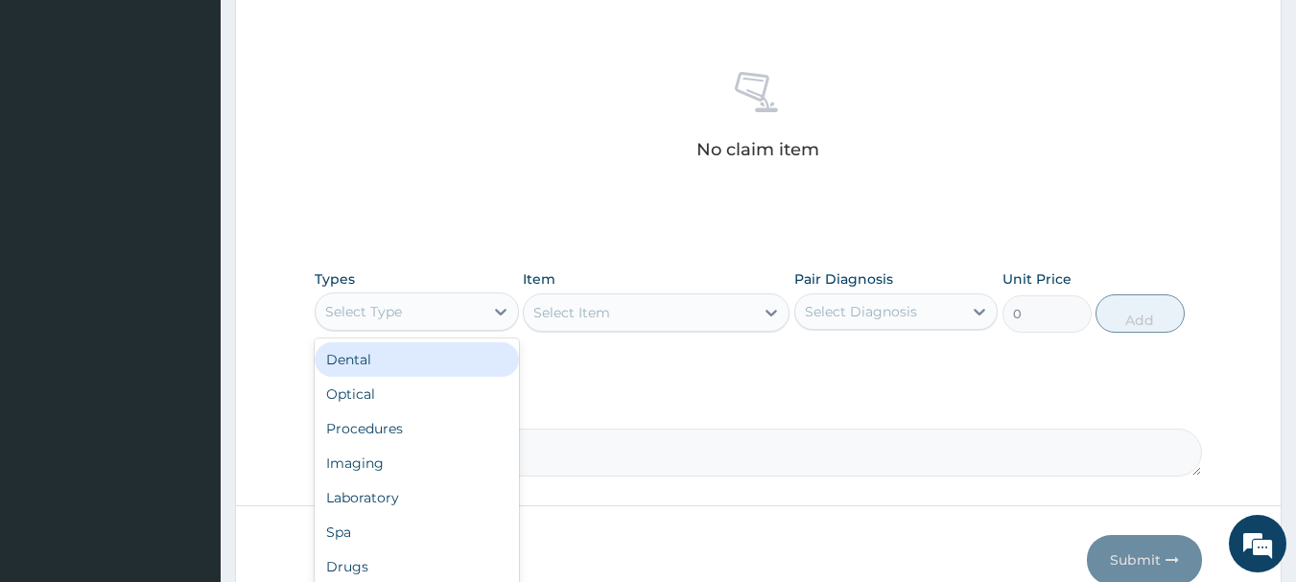
click at [453, 320] on div "Select Type" at bounding box center [400, 311] width 168 height 31
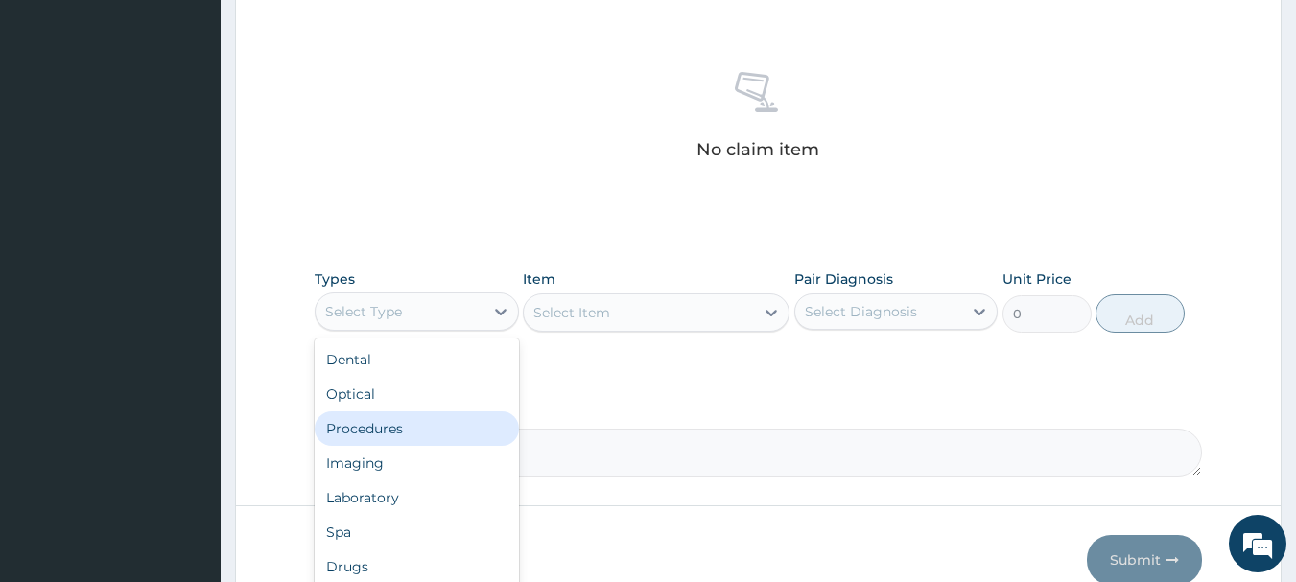
click at [382, 432] on div "Procedures" at bounding box center [417, 429] width 204 height 35
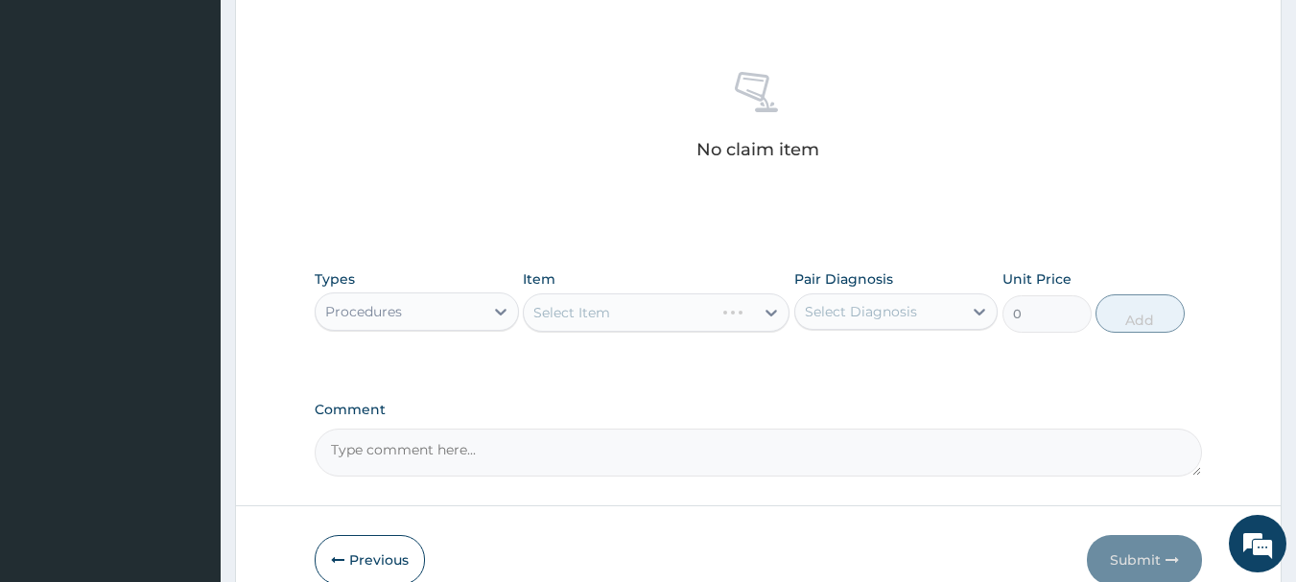
click at [746, 309] on div "Select Item" at bounding box center [656, 313] width 267 height 38
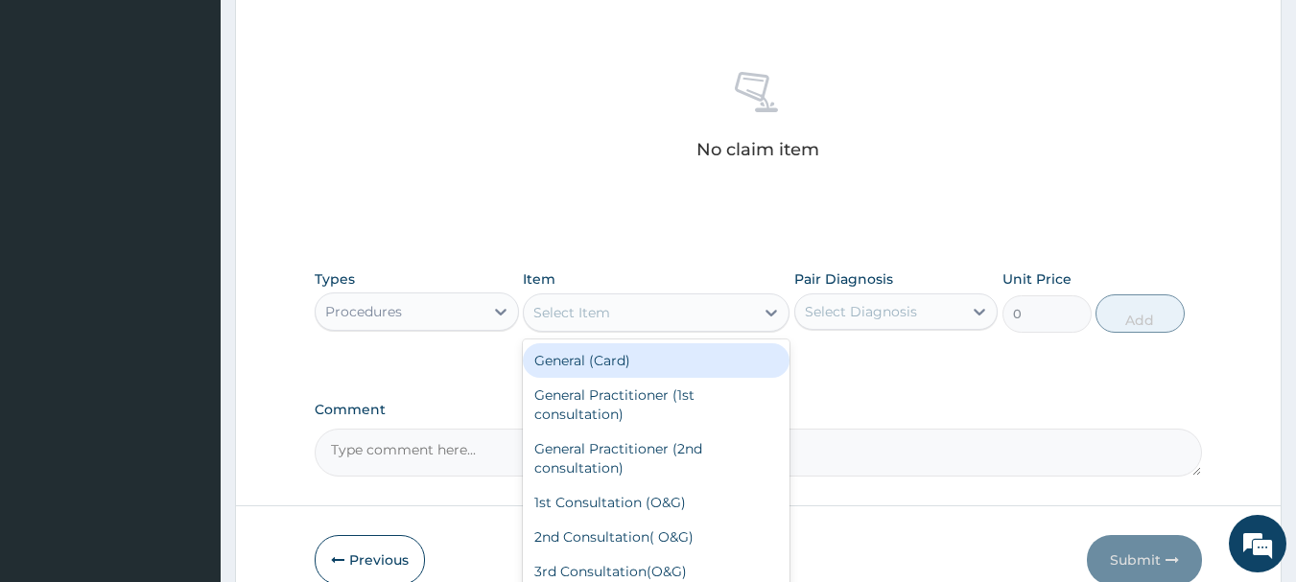
click at [746, 309] on div "Select Item" at bounding box center [639, 312] width 230 height 31
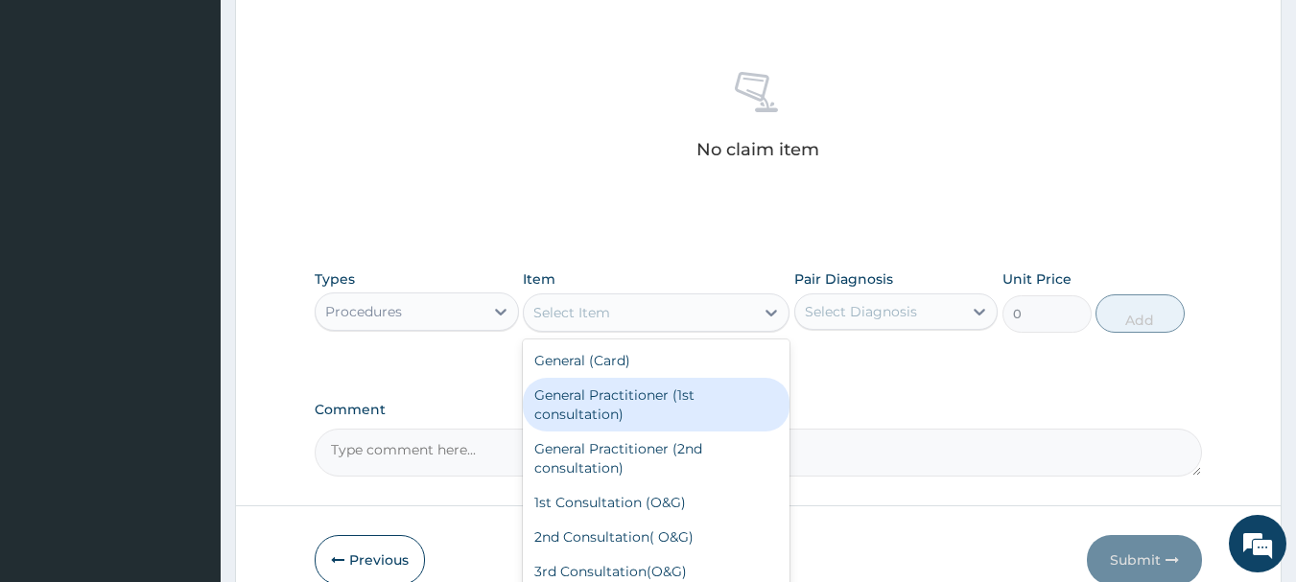
click at [636, 397] on div "General Practitioner (1st consultation)" at bounding box center [656, 405] width 267 height 54
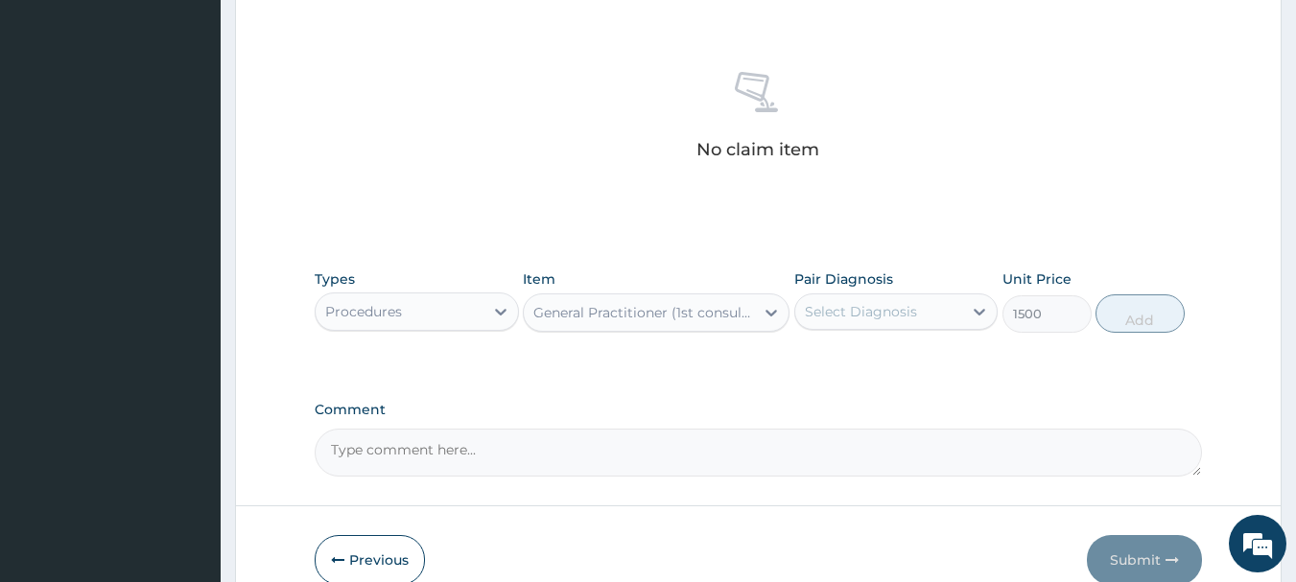
type input "1500"
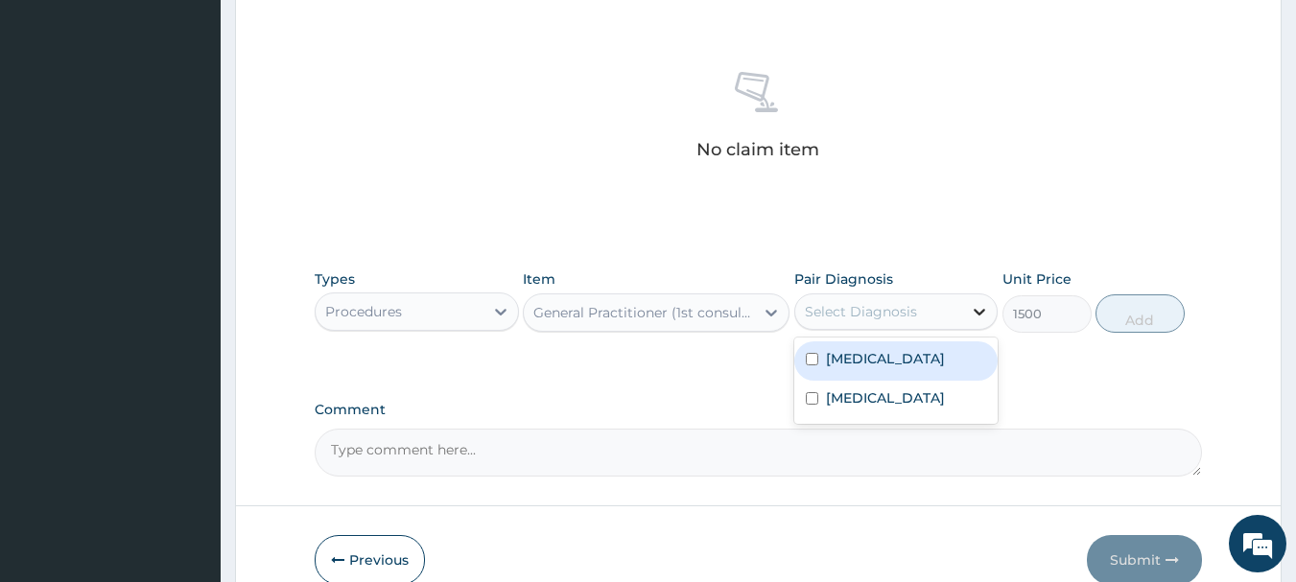
click at [969, 306] on div at bounding box center [979, 312] width 35 height 35
click at [806, 355] on input "checkbox" at bounding box center [812, 359] width 12 height 12
checkbox input "true"
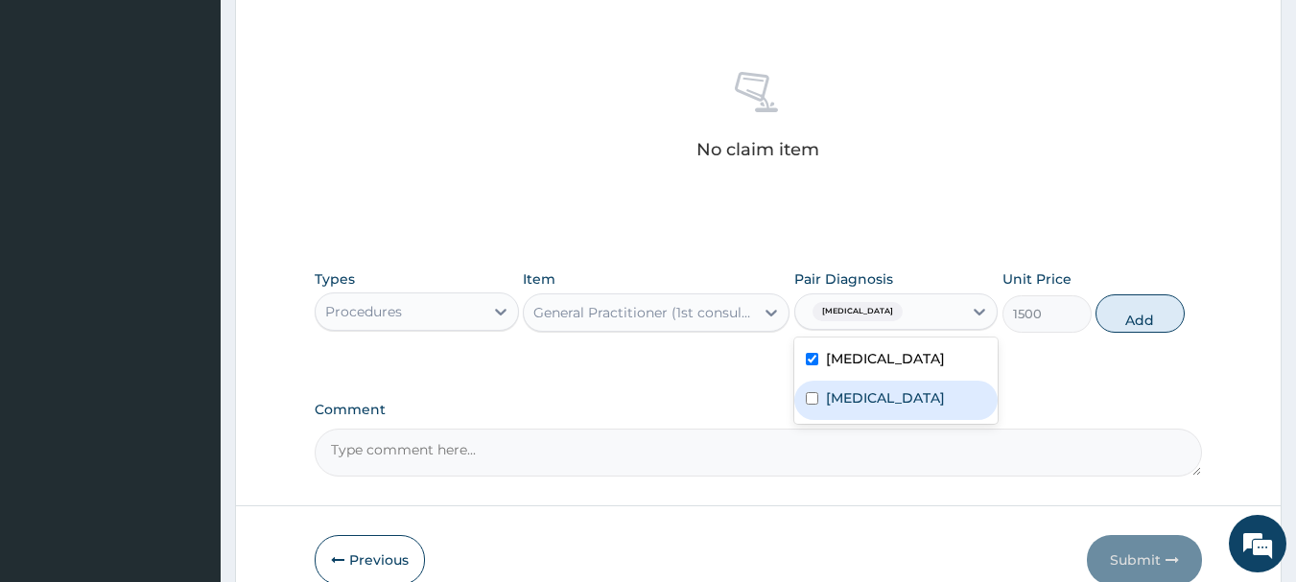
click at [814, 400] on input "checkbox" at bounding box center [812, 398] width 12 height 12
checkbox input "true"
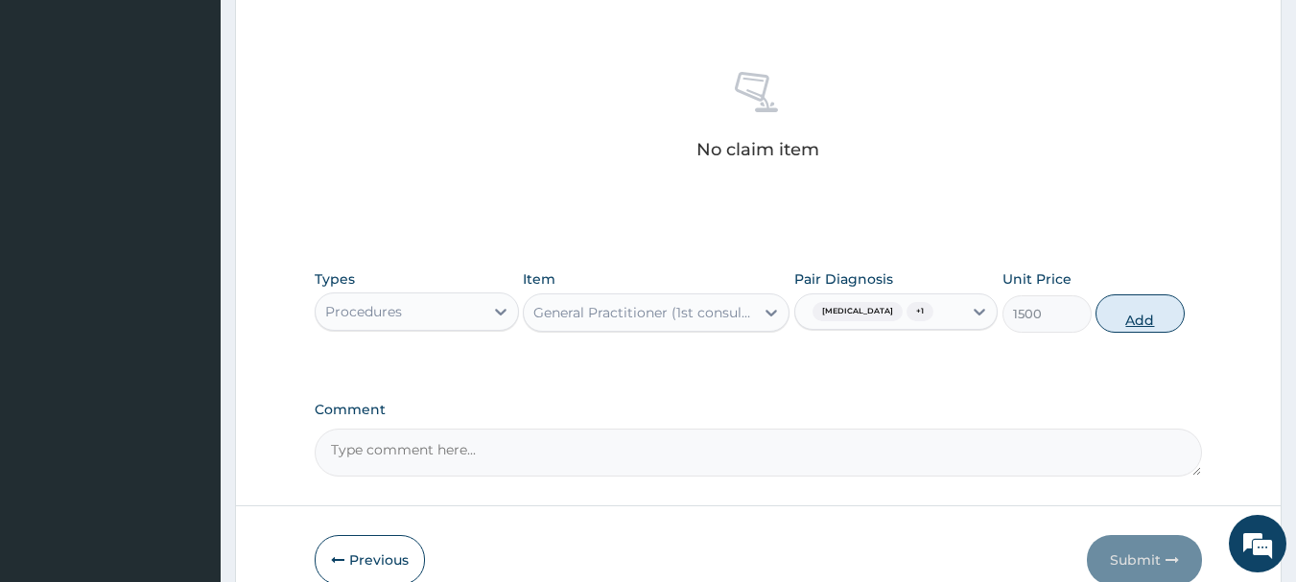
click at [1130, 314] on button "Add" at bounding box center [1140, 314] width 89 height 38
type input "0"
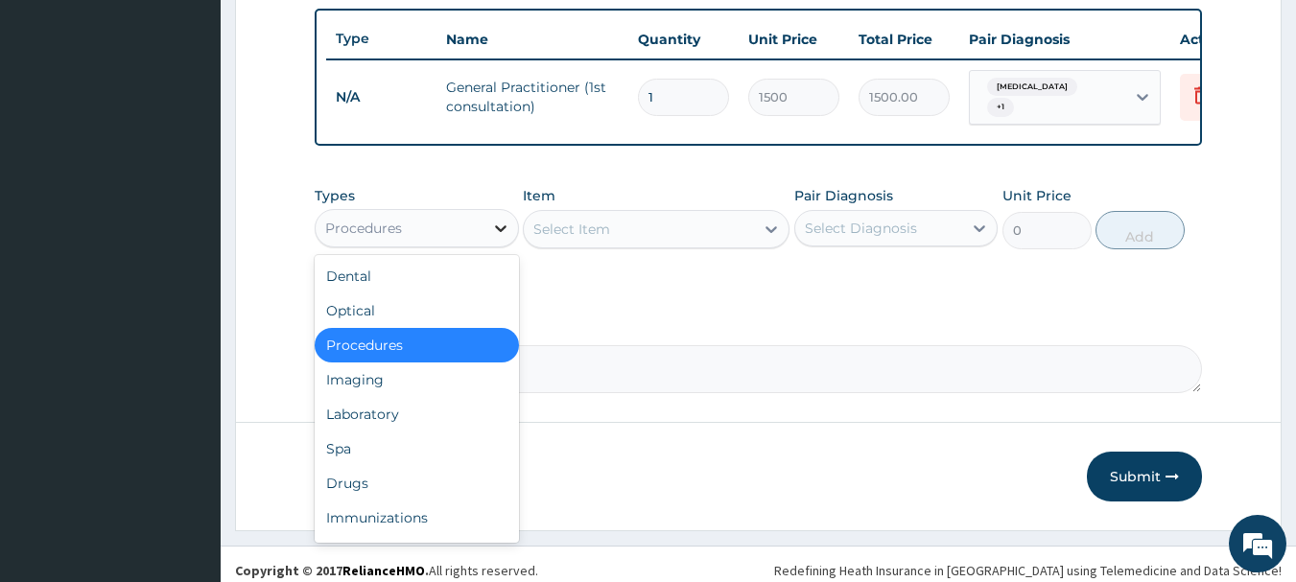
click at [500, 235] on icon at bounding box center [500, 228] width 19 height 19
click at [343, 475] on div "Drugs" at bounding box center [417, 483] width 204 height 35
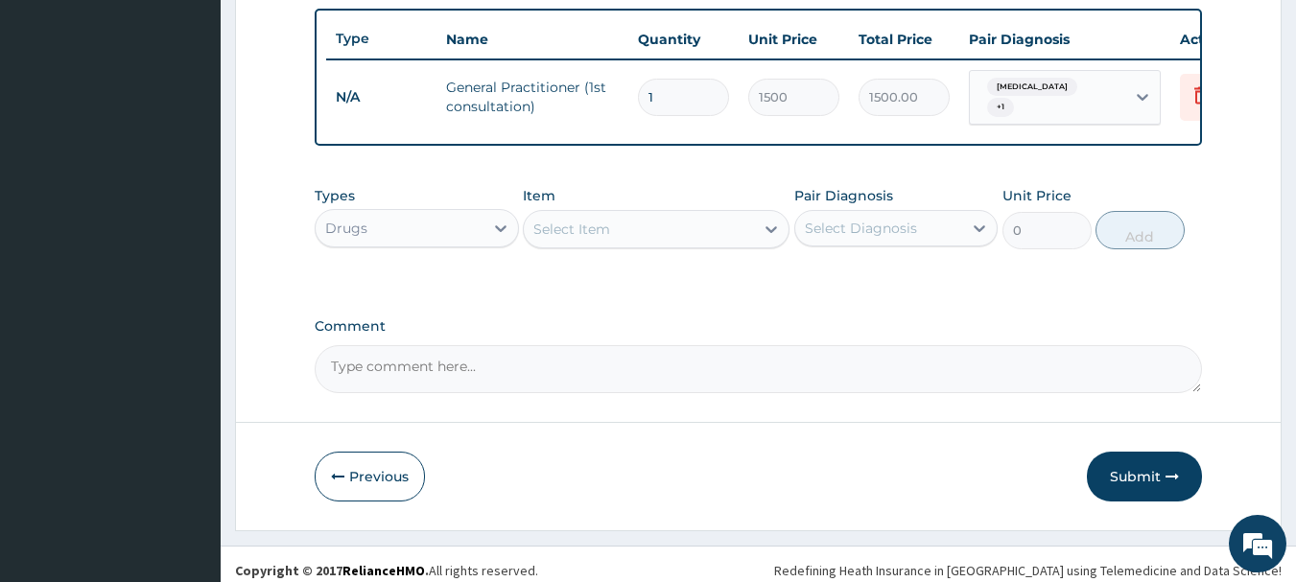
click at [768, 232] on icon at bounding box center [771, 229] width 19 height 19
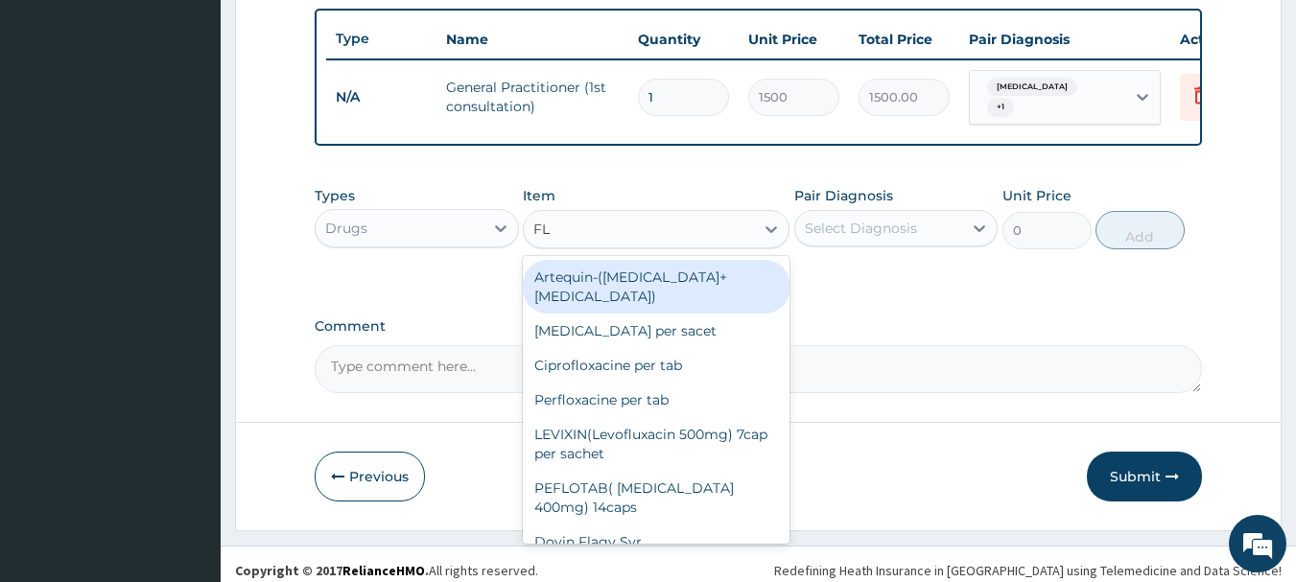
type input "FLA"
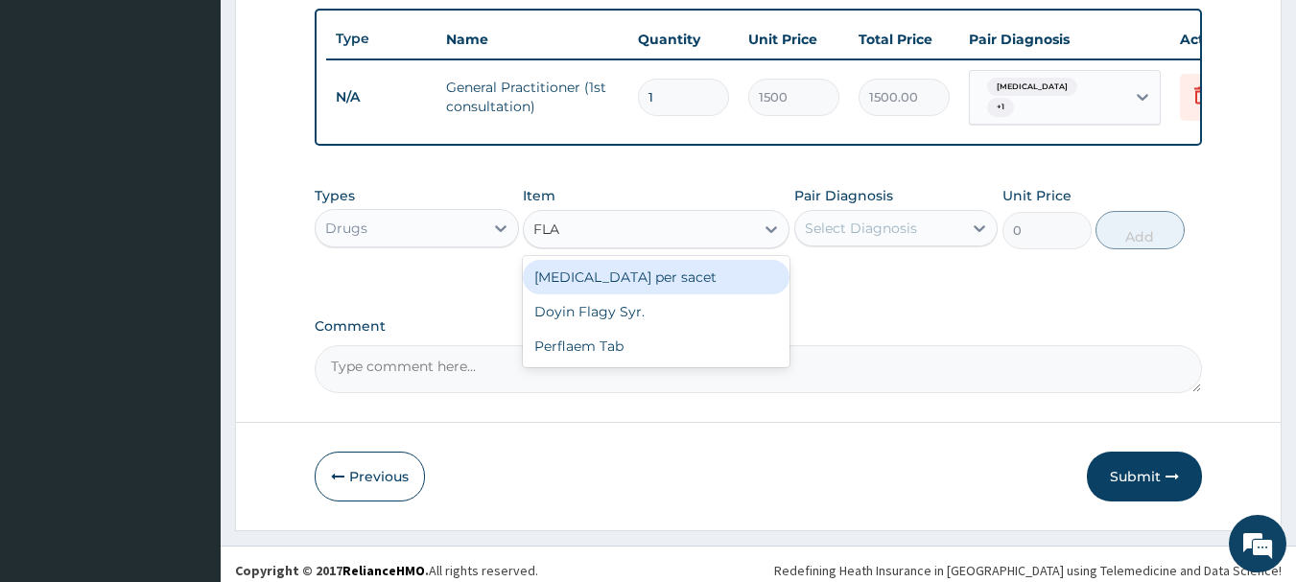
click at [681, 286] on div "Flagyl per sacet" at bounding box center [656, 277] width 267 height 35
type input "300"
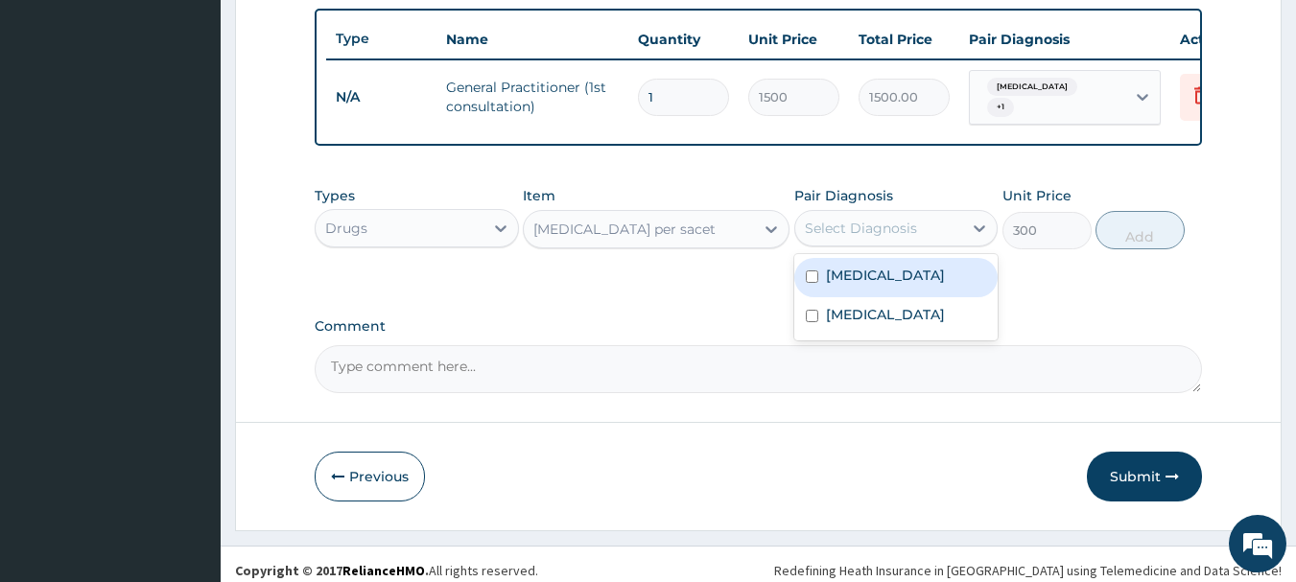
click at [945, 244] on div "Select Diagnosis" at bounding box center [879, 228] width 168 height 31
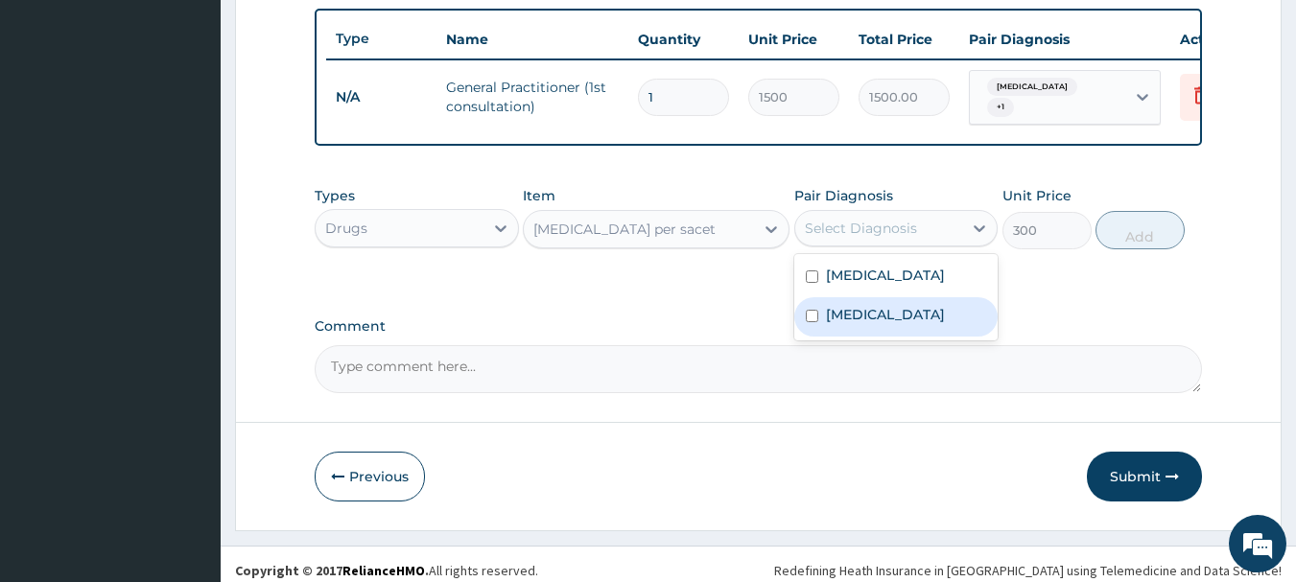
click at [816, 315] on div "Acute gastritis" at bounding box center [896, 316] width 204 height 39
checkbox input "true"
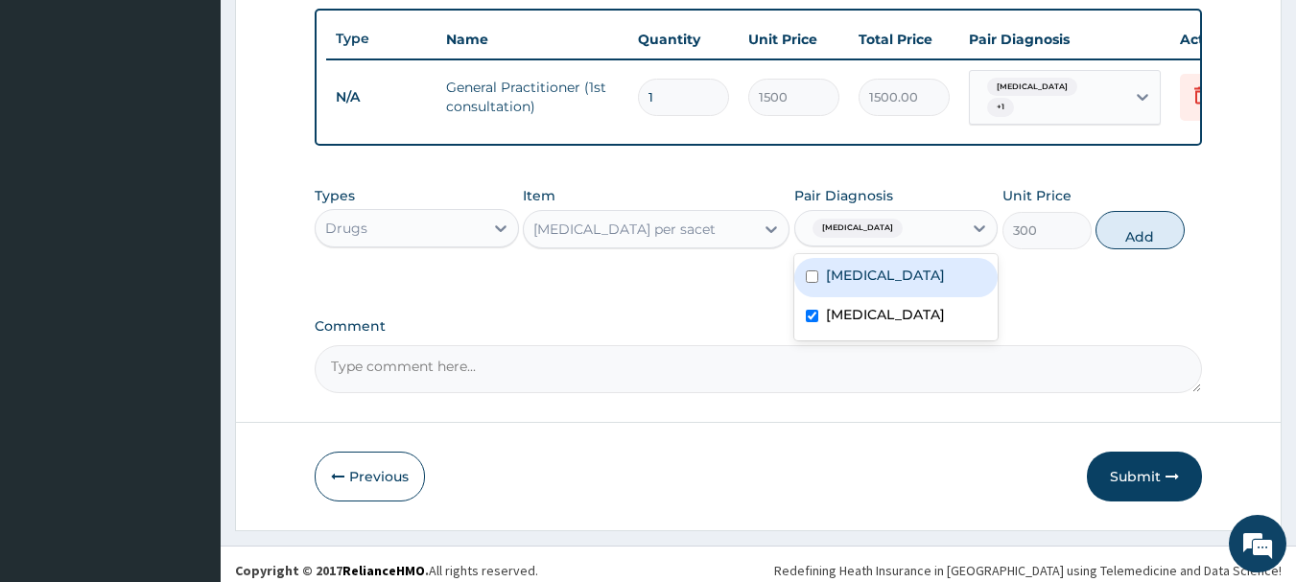
click at [806, 283] on input "checkbox" at bounding box center [812, 277] width 12 height 12
checkbox input "true"
click at [1146, 238] on button "Add" at bounding box center [1140, 230] width 89 height 38
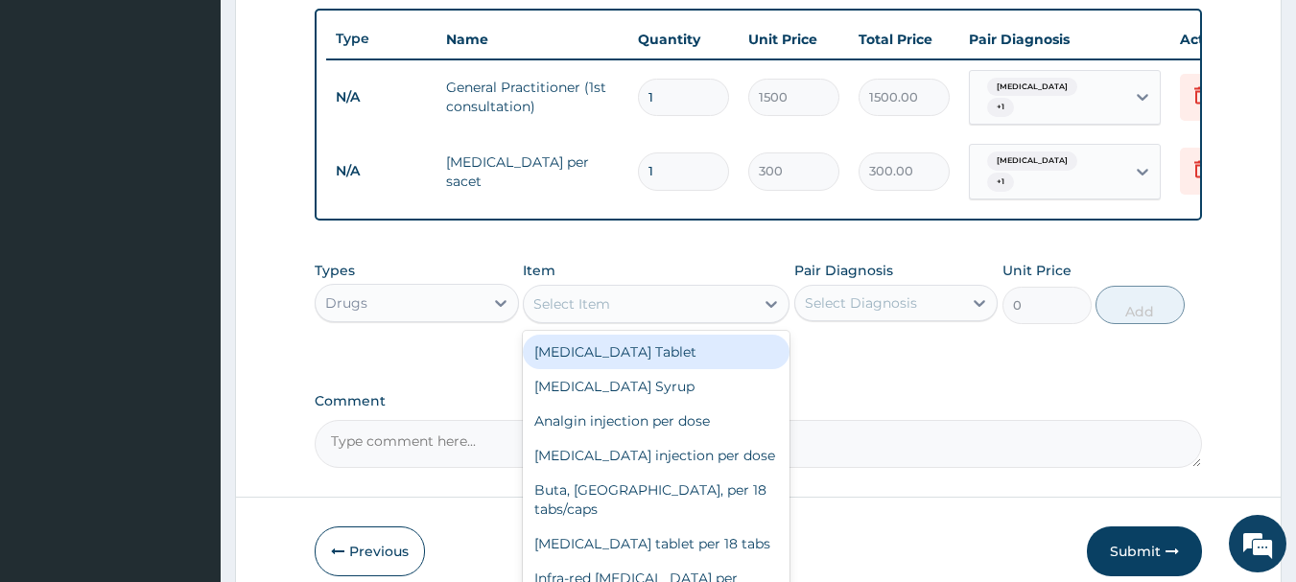
click at [730, 299] on div "Select Item" at bounding box center [639, 304] width 230 height 31
click at [715, 350] on div "Paracetamol Tablet" at bounding box center [656, 352] width 267 height 35
type input "17"
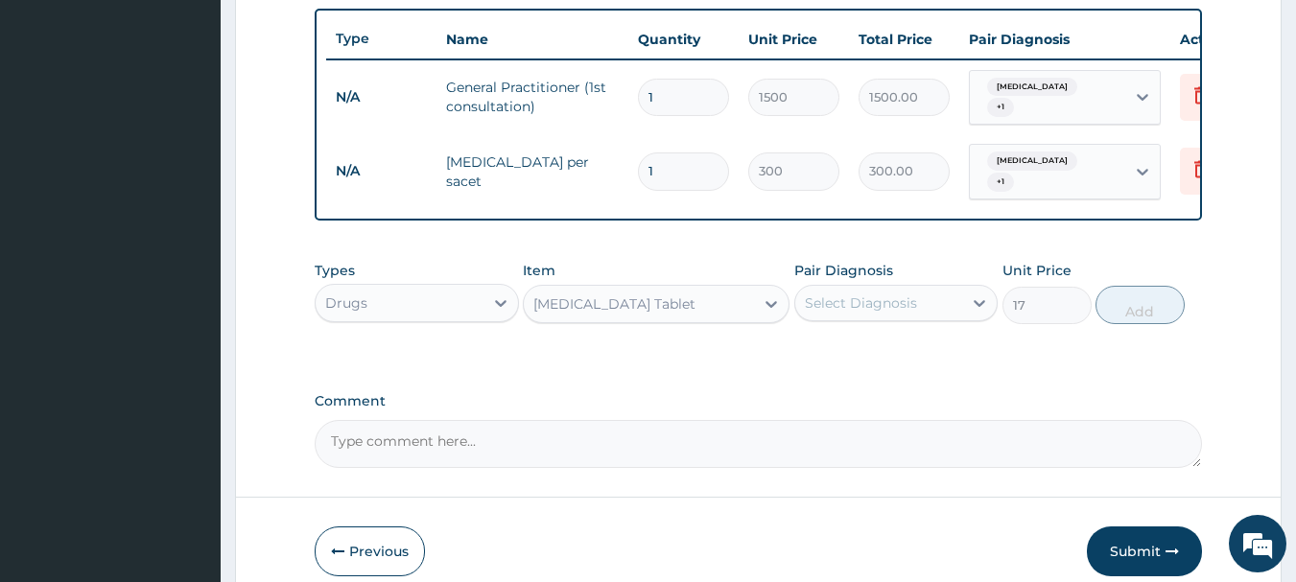
click at [959, 299] on div "Select Diagnosis" at bounding box center [879, 303] width 168 height 31
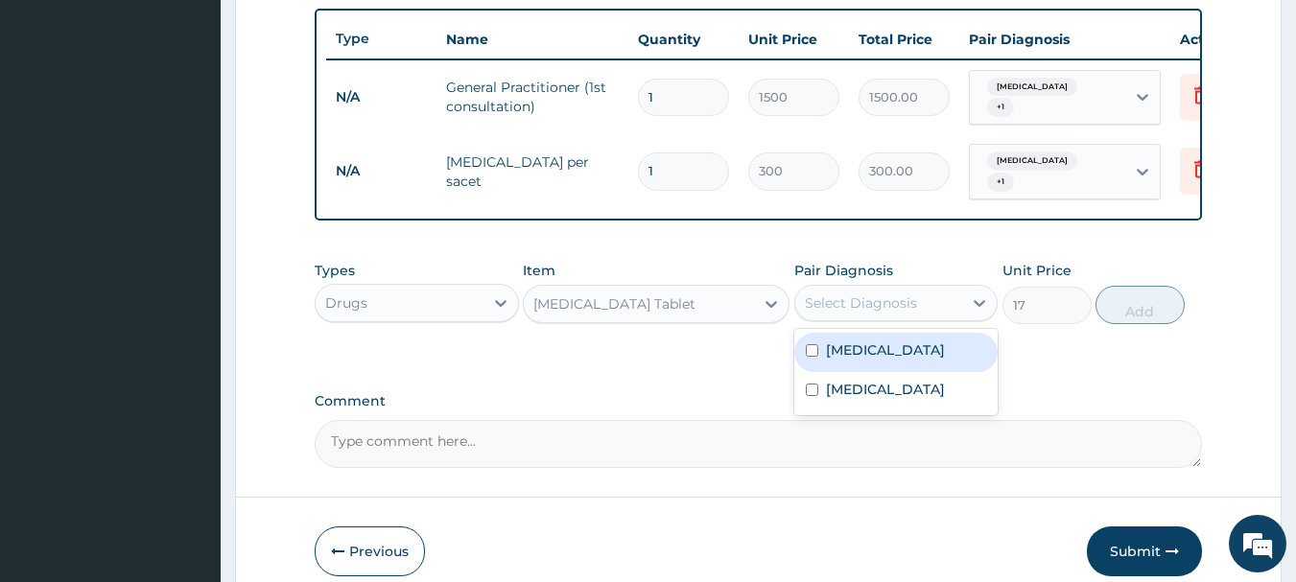
click at [806, 351] on input "checkbox" at bounding box center [812, 350] width 12 height 12
checkbox input "true"
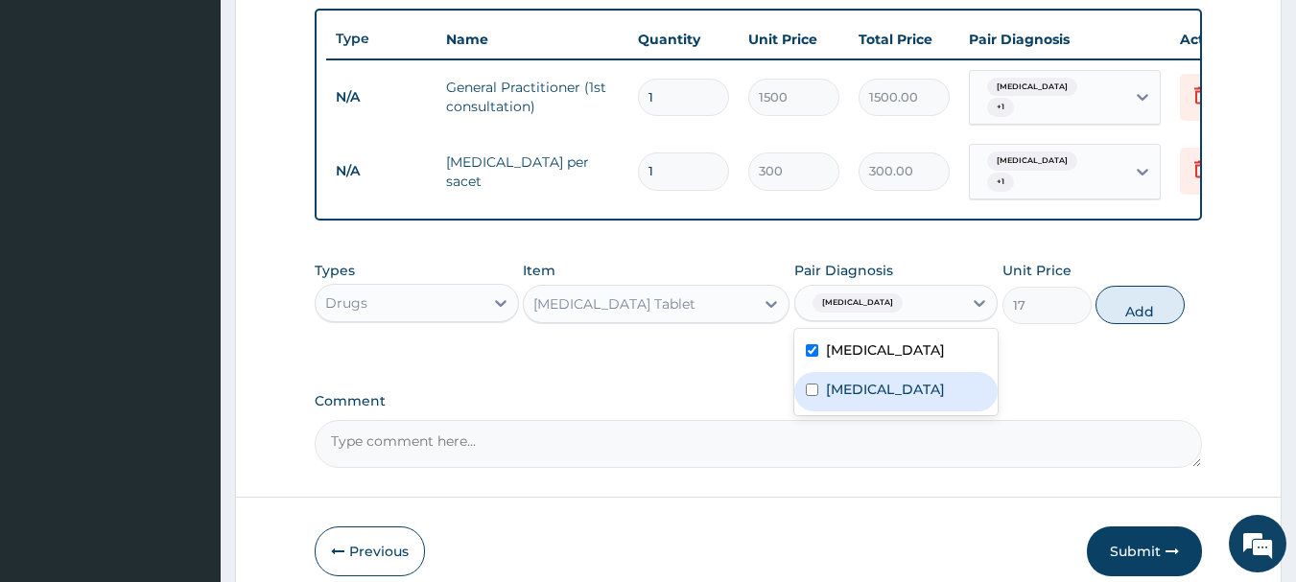
click at [817, 391] on input "checkbox" at bounding box center [812, 390] width 12 height 12
checkbox input "true"
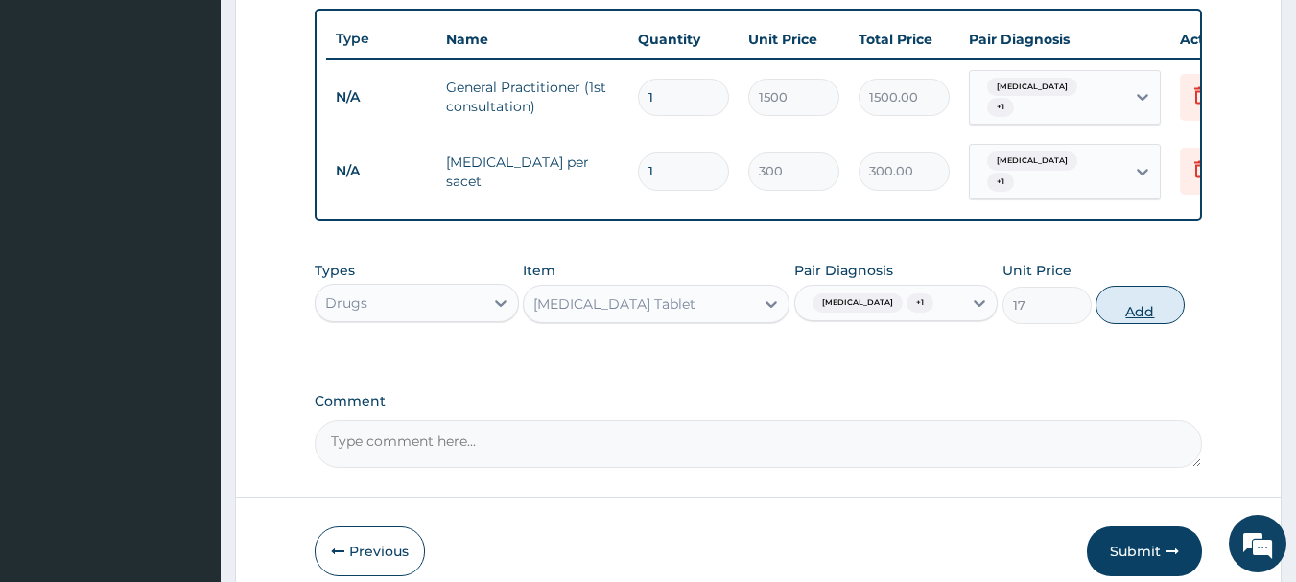
click at [1140, 310] on button "Add" at bounding box center [1140, 305] width 89 height 38
type input "0"
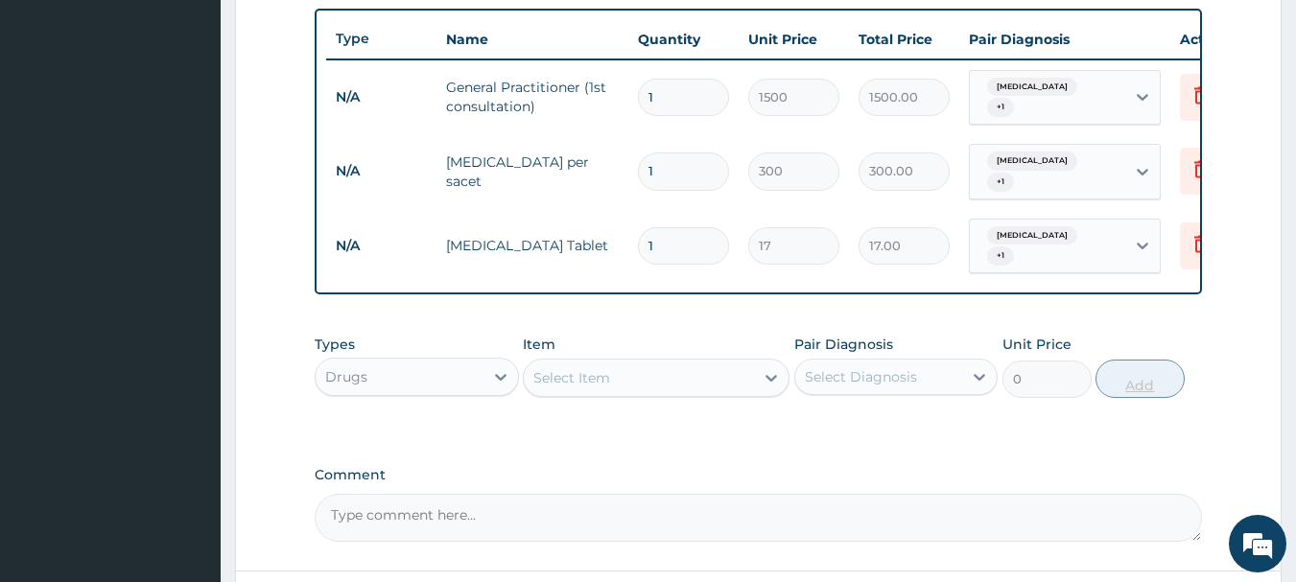
type input "18"
type input "306.00"
type input "18"
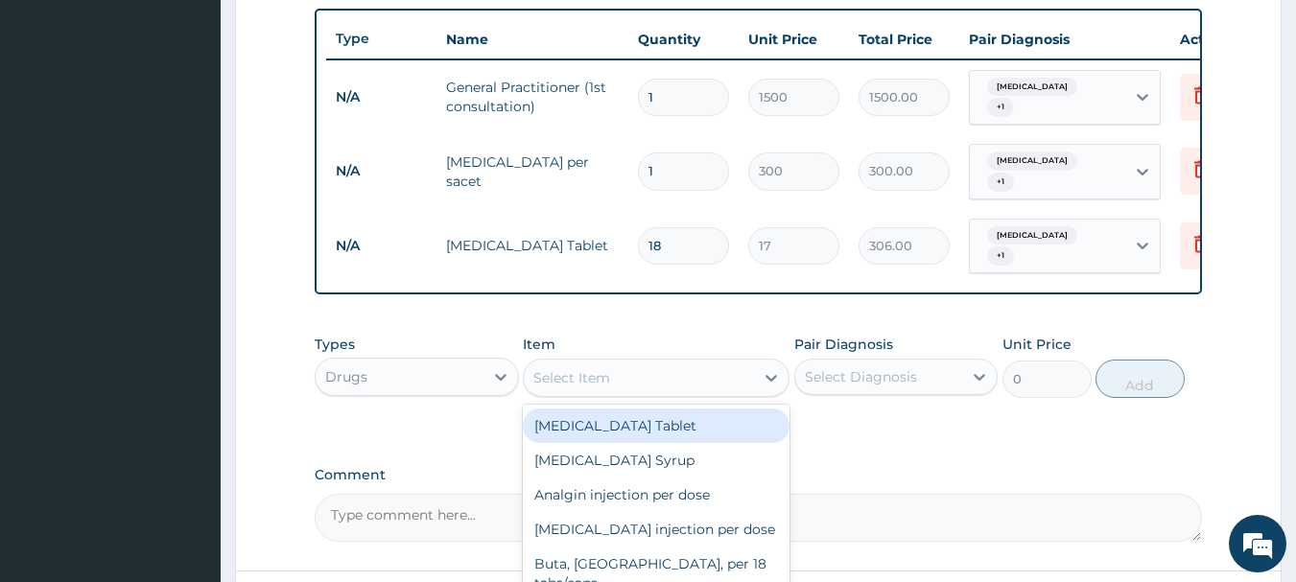
click at [753, 363] on div "Select Item" at bounding box center [639, 378] width 230 height 31
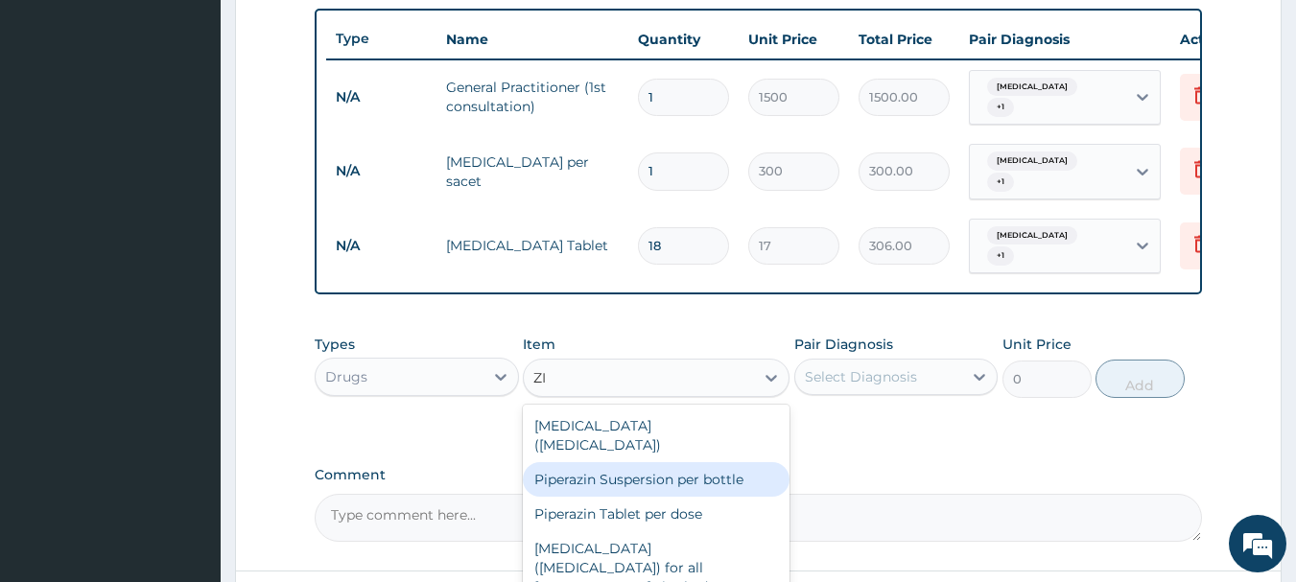
type input "Z"
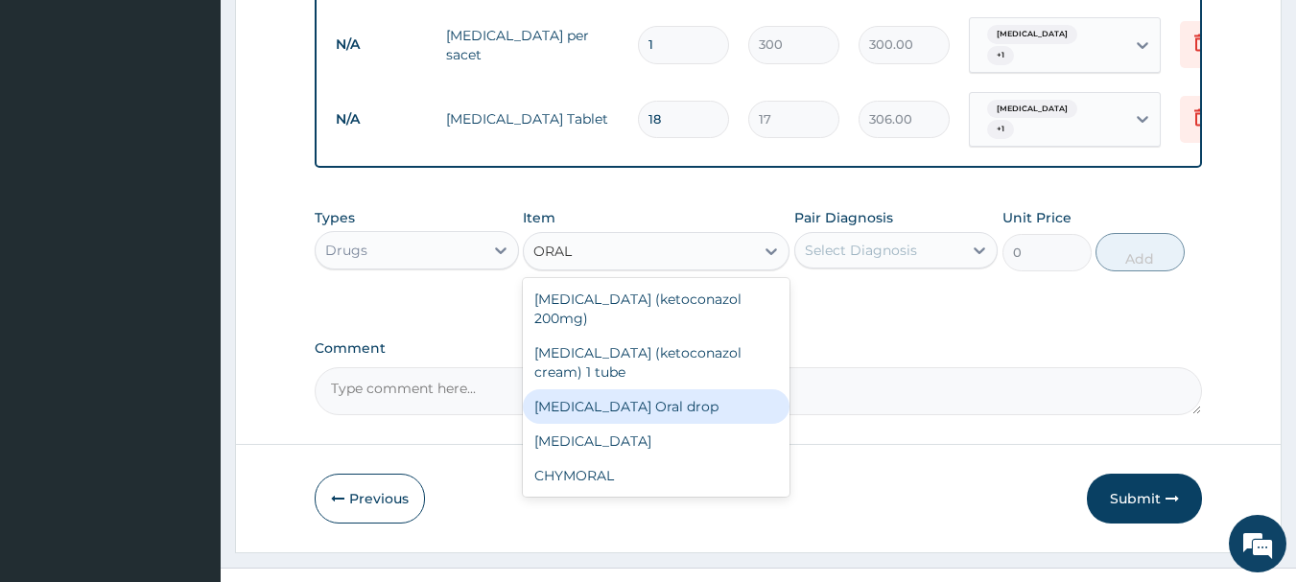
scroll to position [857, 0]
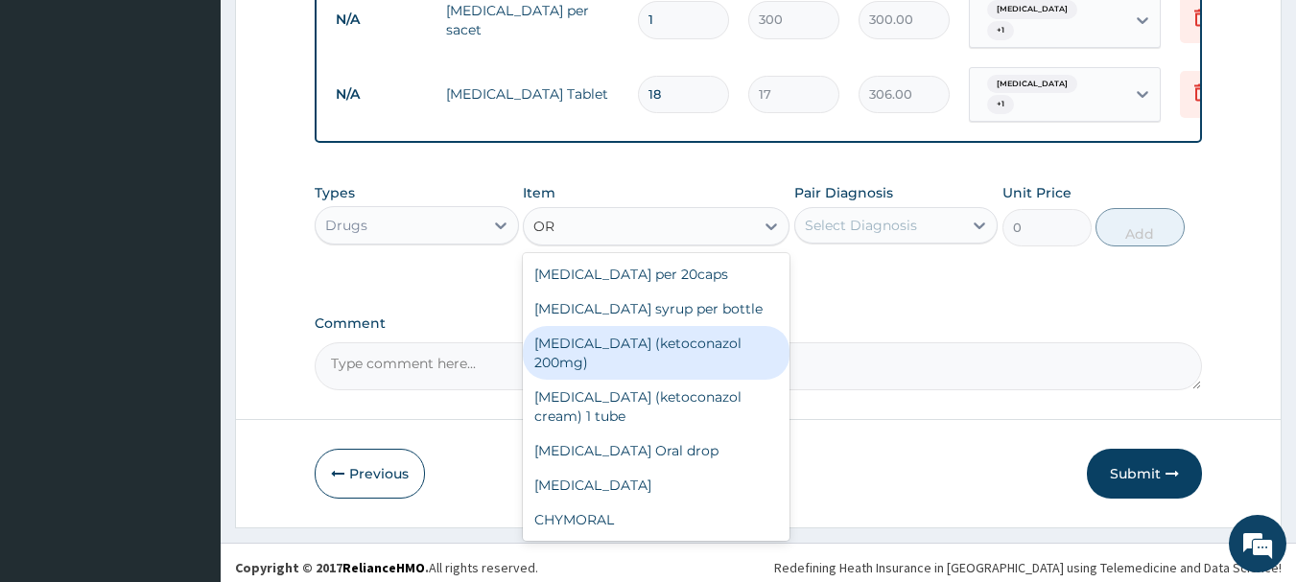
type input "O"
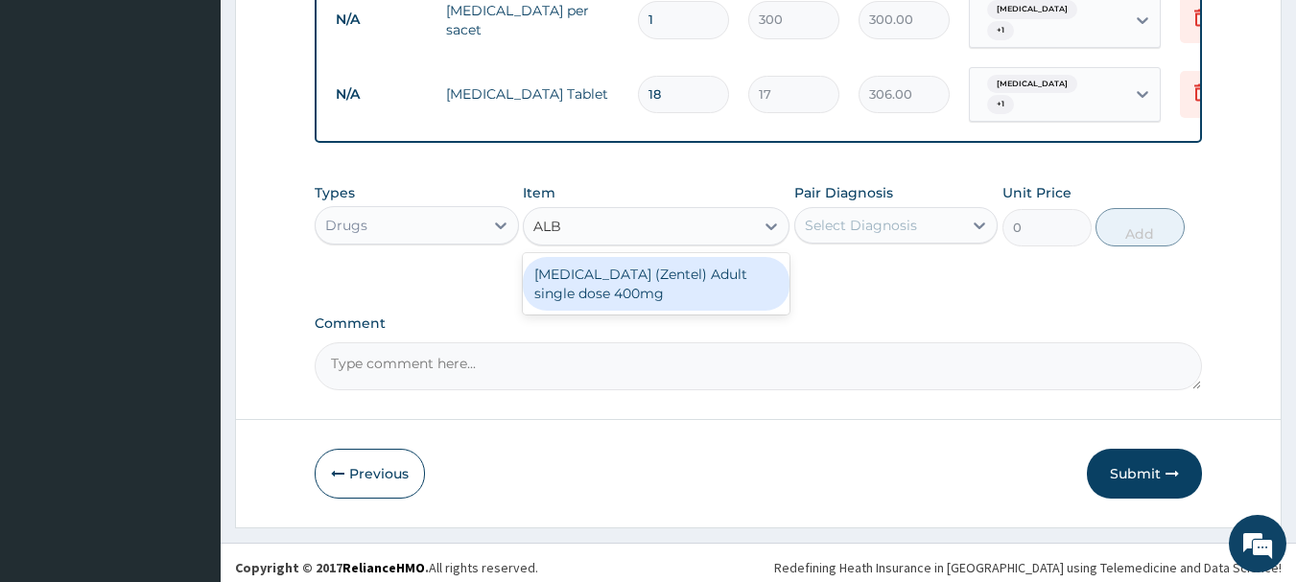
type input "ALBE"
click at [620, 257] on div "Albendazole (Zentel) Adult single dose 400mg" at bounding box center [656, 284] width 267 height 54
type input "500"
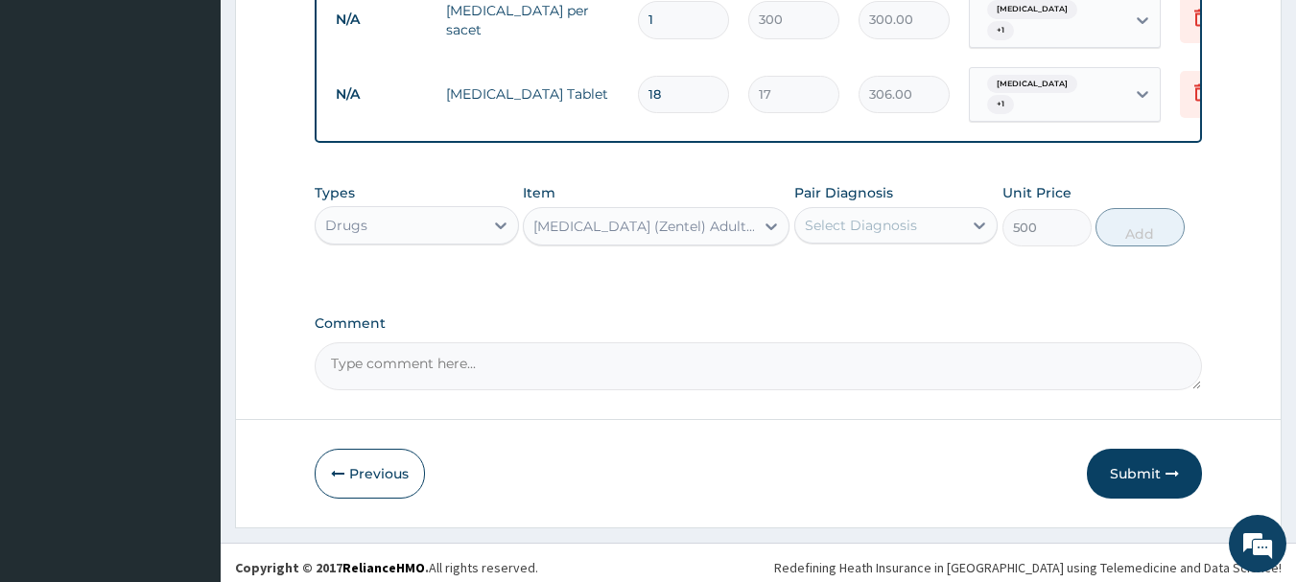
click at [919, 216] on div "Select Diagnosis" at bounding box center [879, 225] width 168 height 31
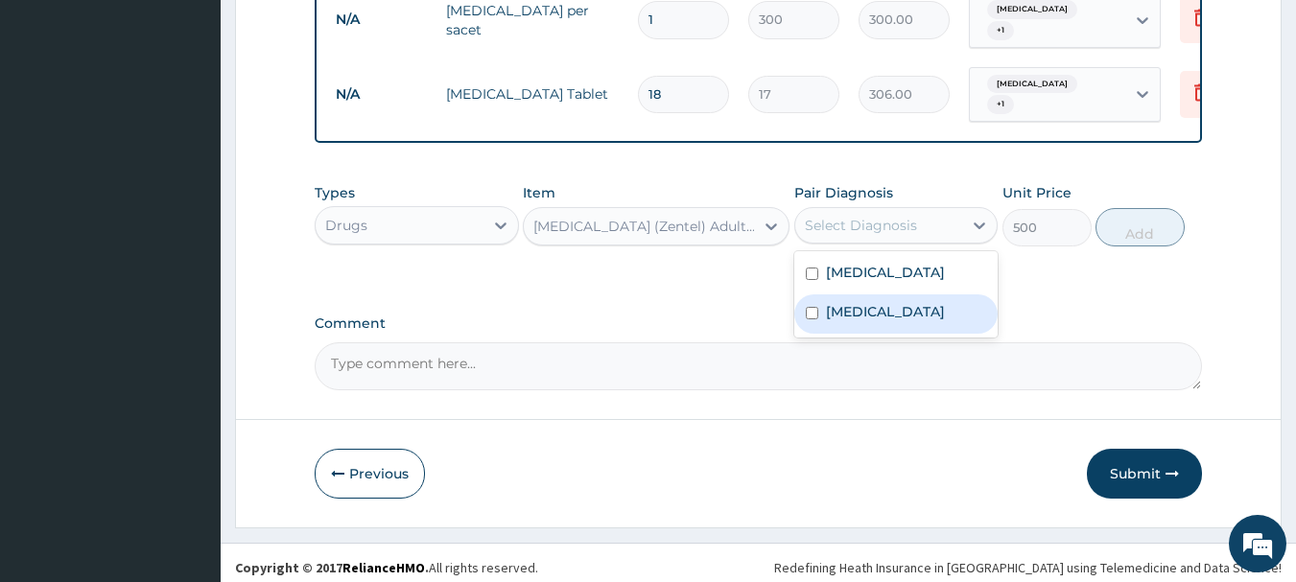
click at [811, 307] on input "checkbox" at bounding box center [812, 313] width 12 height 12
checkbox input "true"
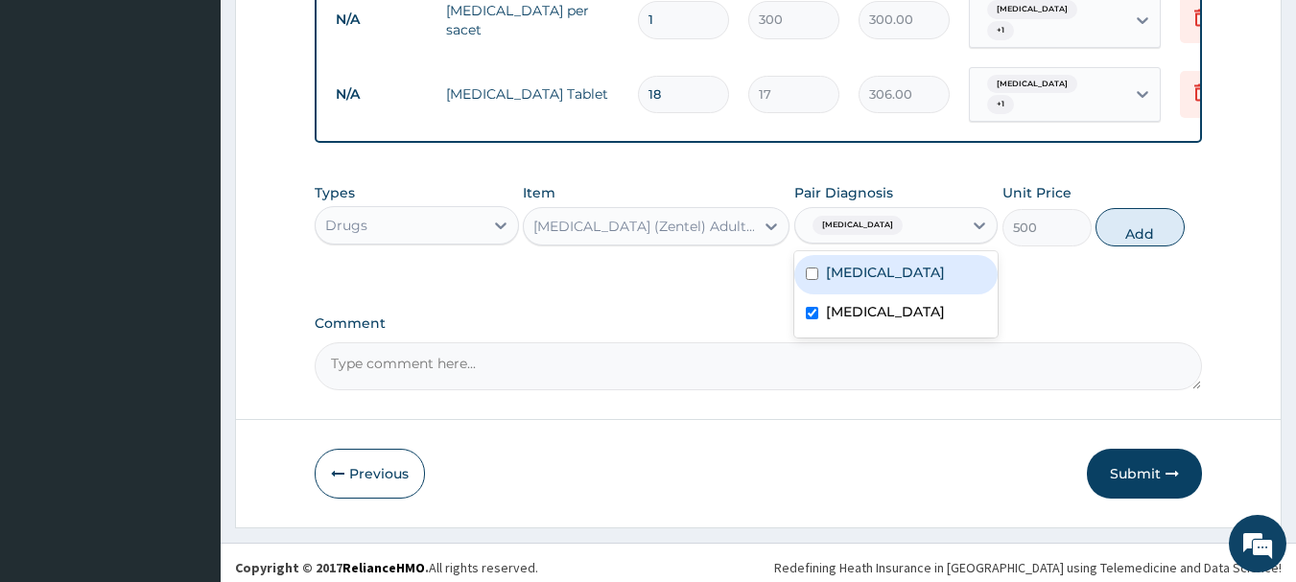
click at [811, 272] on div "Malaria" at bounding box center [896, 274] width 204 height 39
checkbox input "true"
click at [1143, 222] on button "Add" at bounding box center [1140, 227] width 89 height 38
type input "0"
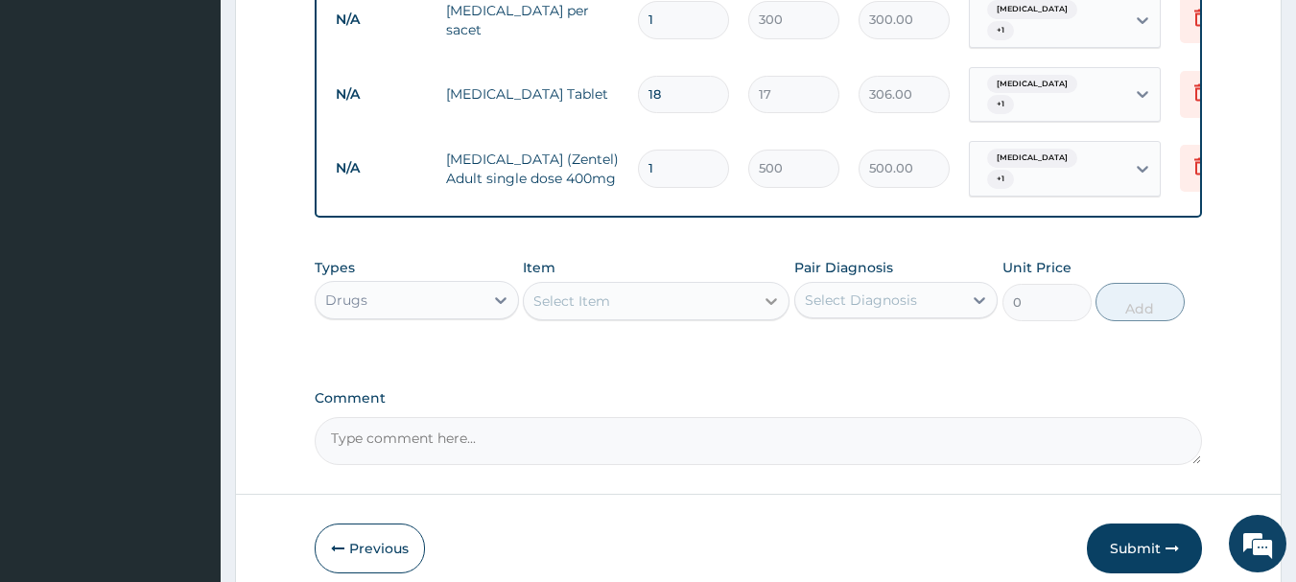
click at [754, 284] on div at bounding box center [771, 301] width 35 height 35
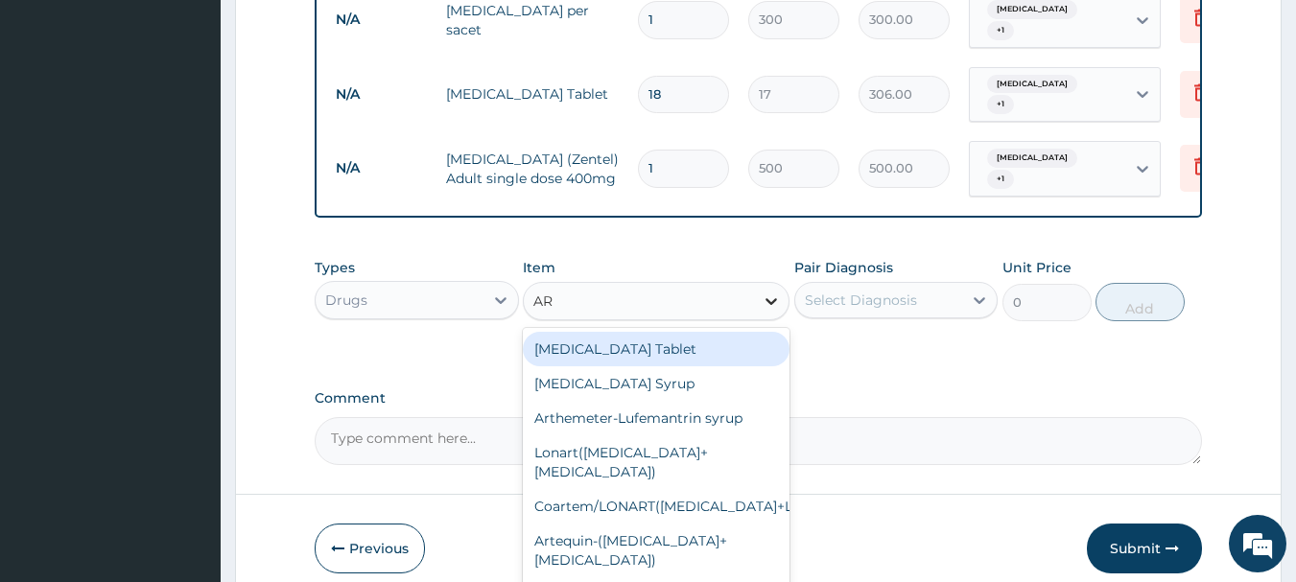
type input "ART"
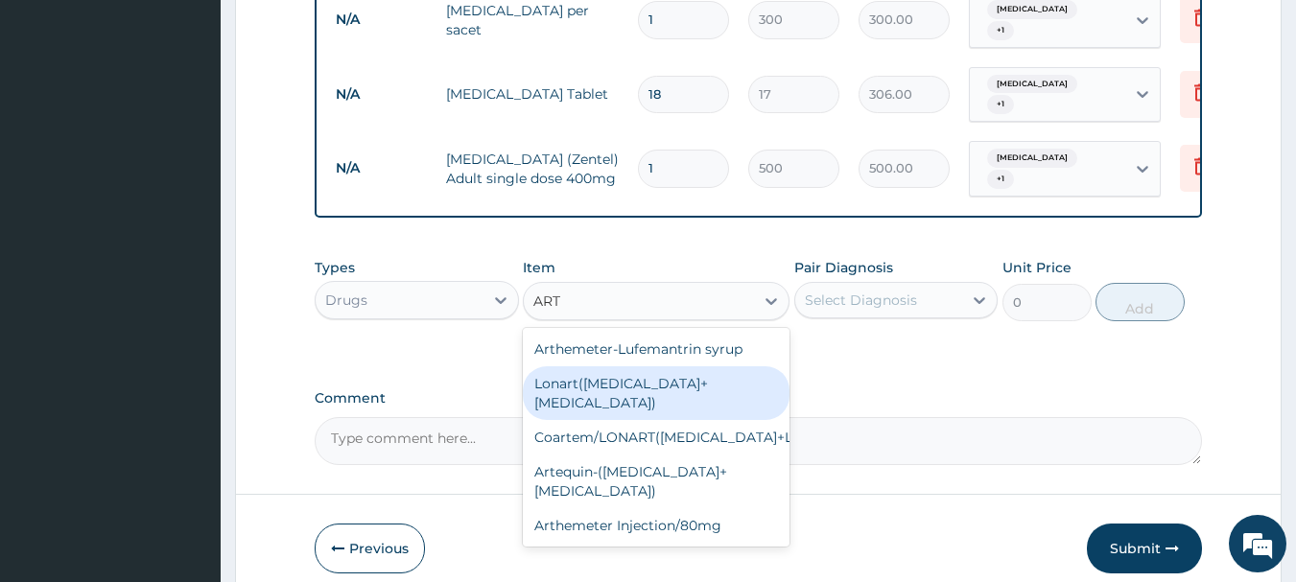
click at [650, 373] on div "Lonart(Artesunate+Amodiaquine)" at bounding box center [656, 394] width 267 height 54
type input "1500"
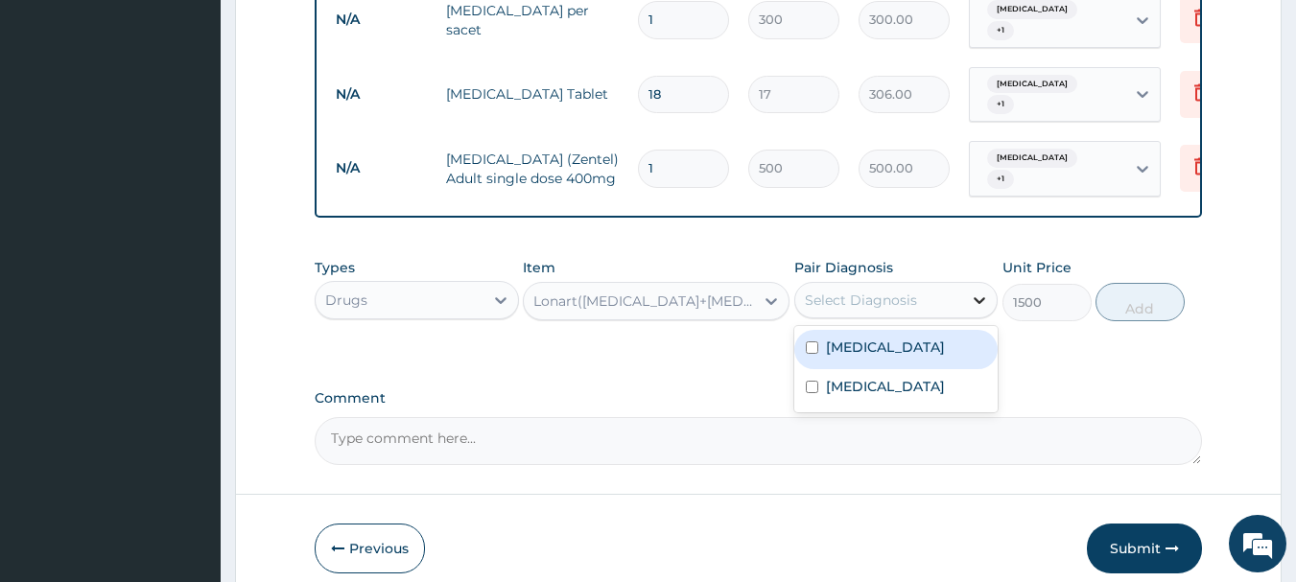
click at [978, 291] on icon at bounding box center [979, 300] width 19 height 19
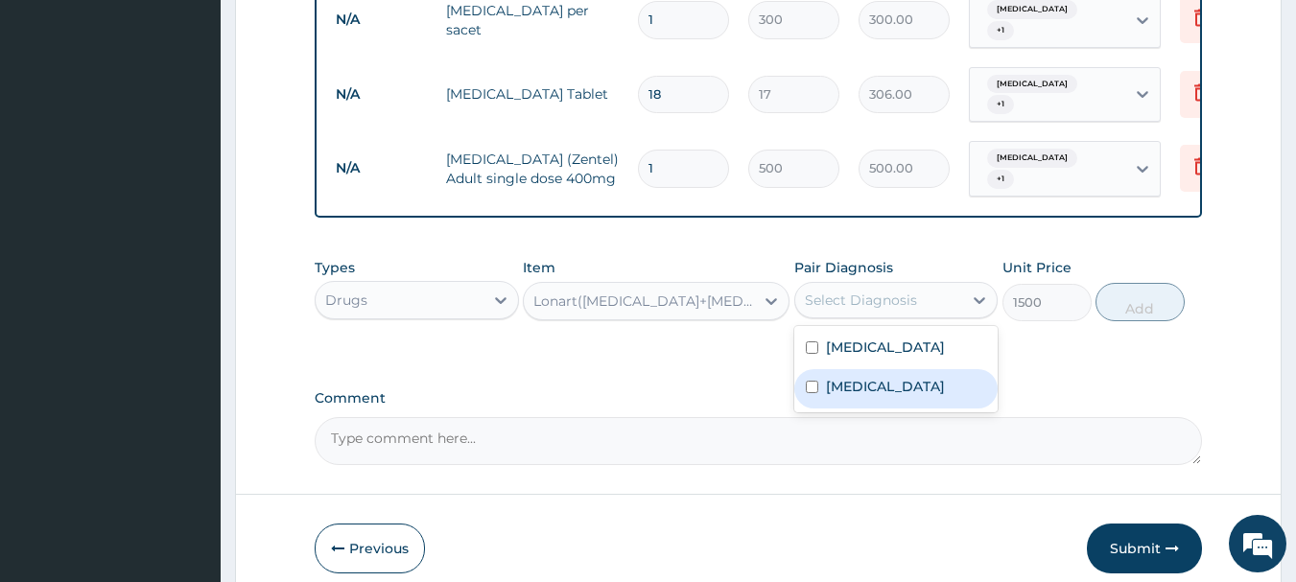
click at [810, 381] on input "checkbox" at bounding box center [812, 387] width 12 height 12
checkbox input "true"
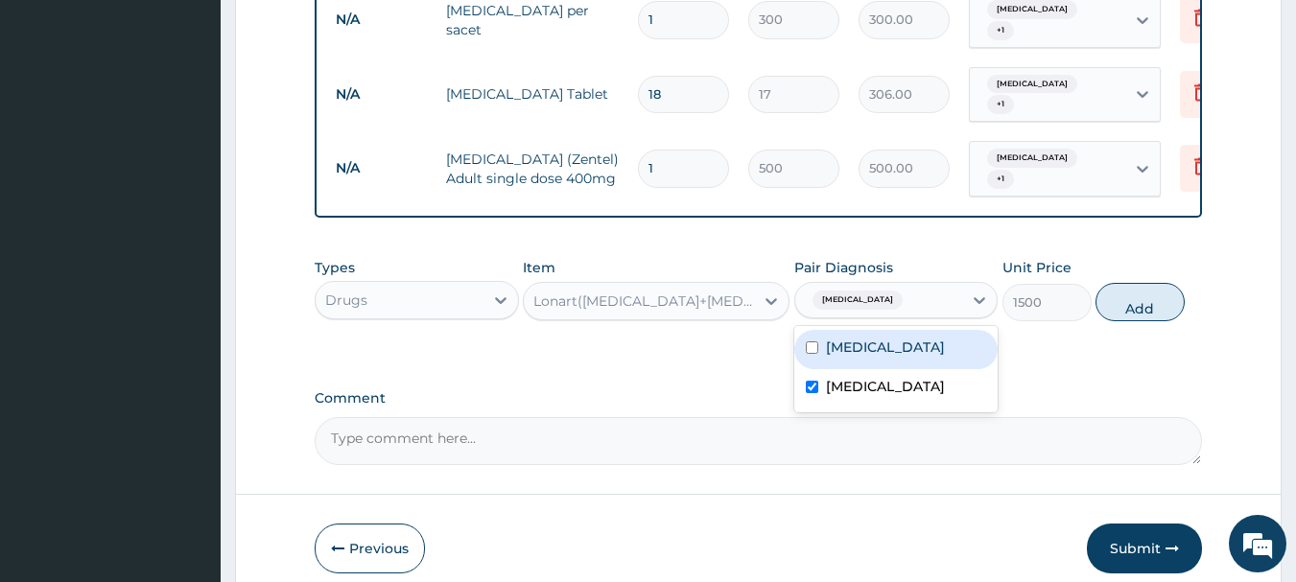
click at [812, 330] on div "Malaria" at bounding box center [896, 349] width 204 height 39
checkbox input "true"
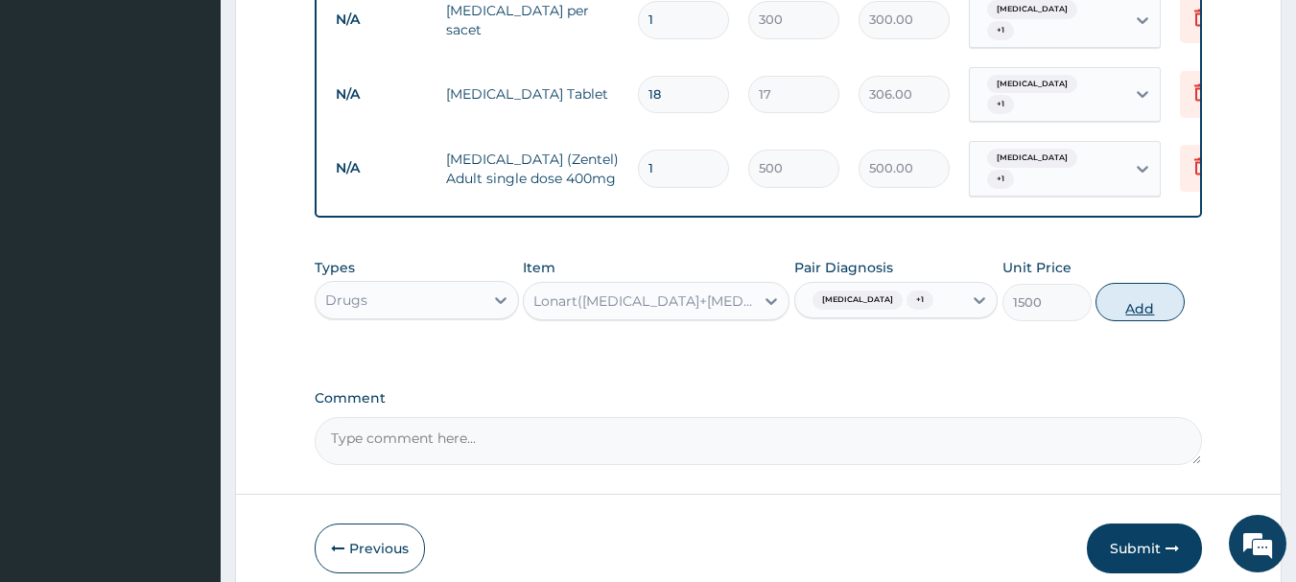
click at [1152, 286] on button "Add" at bounding box center [1140, 302] width 89 height 38
type input "0"
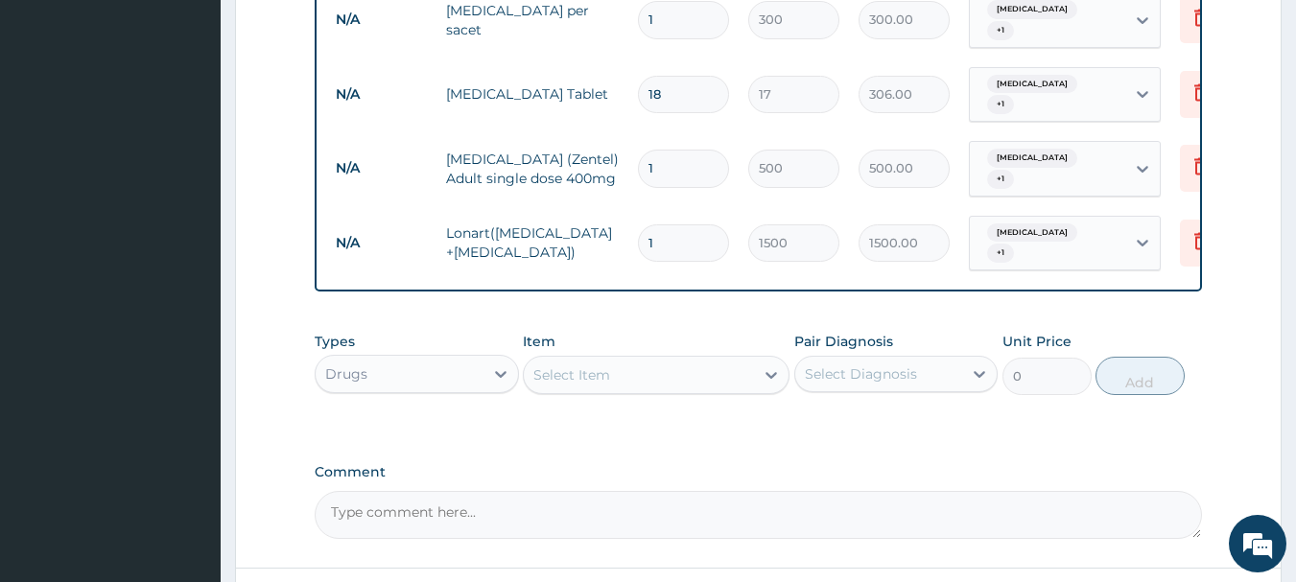
click at [674, 360] on div "Select Item" at bounding box center [639, 375] width 230 height 31
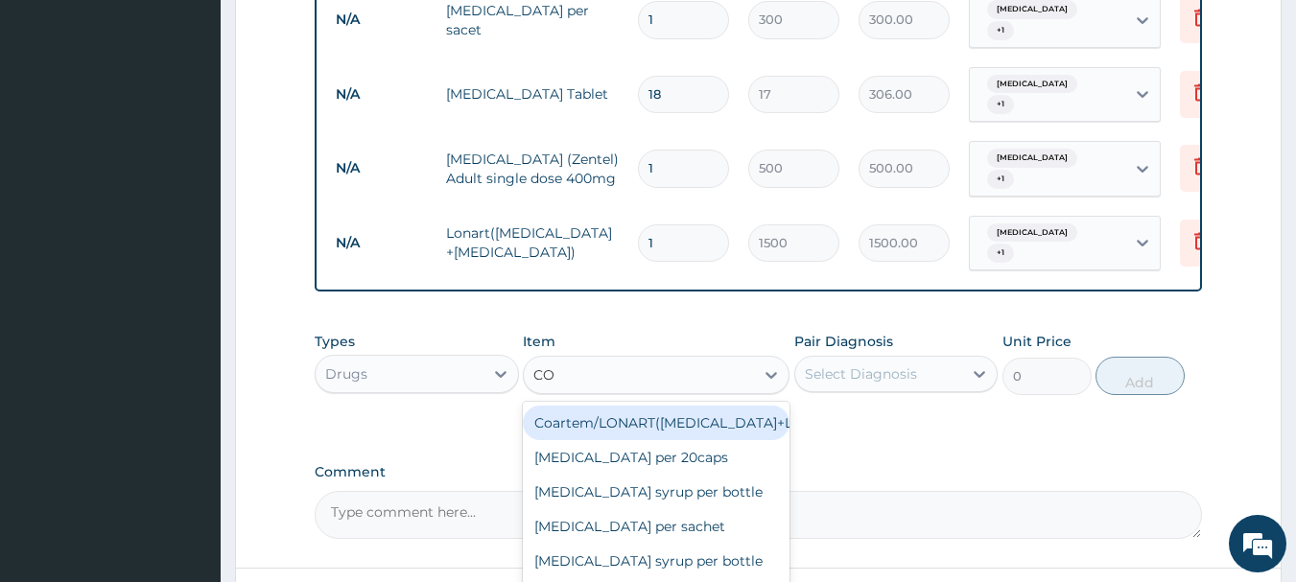
type input "CON"
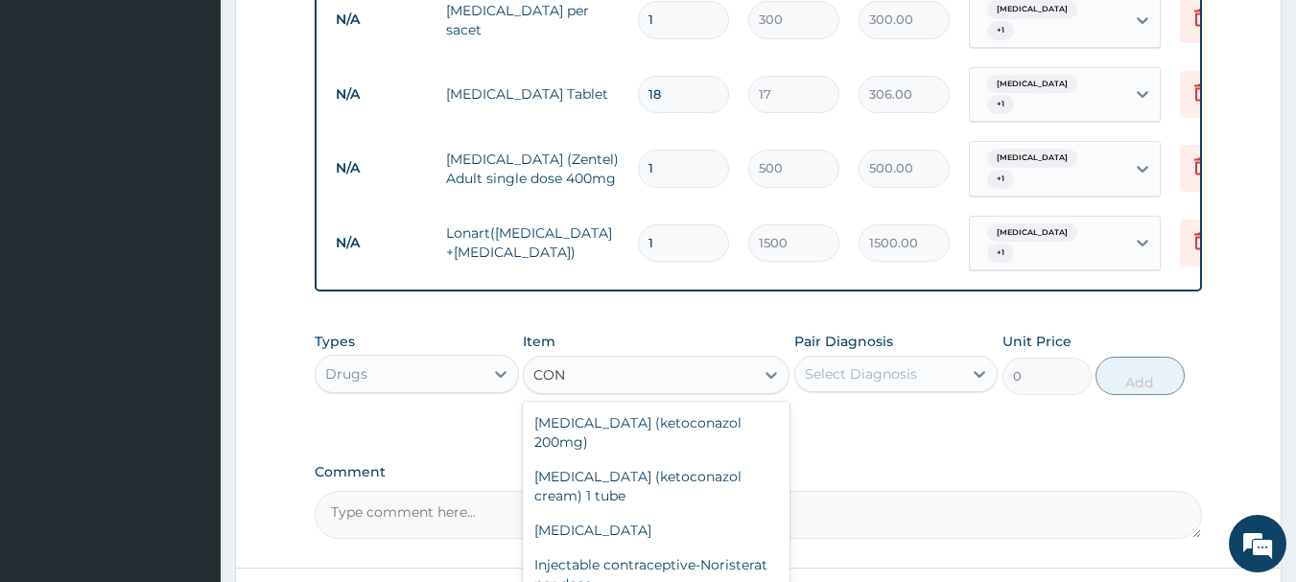
type input "100"
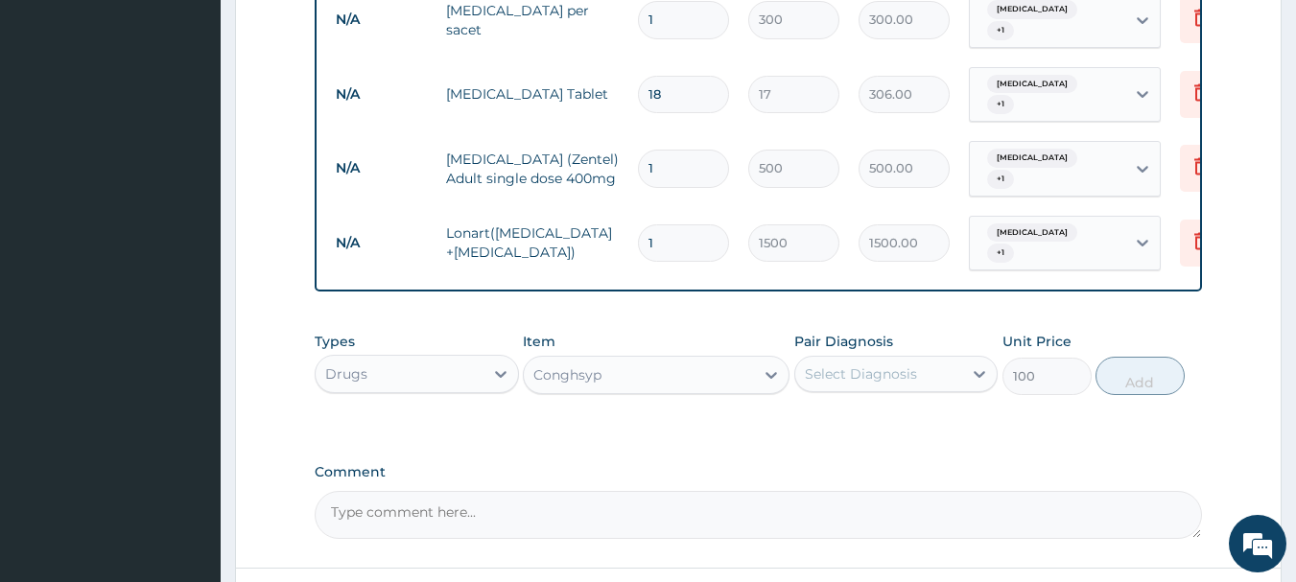
click at [951, 332] on div "Pair Diagnosis Select Diagnosis" at bounding box center [896, 363] width 204 height 63
click at [951, 359] on div "Select Diagnosis" at bounding box center [879, 374] width 168 height 31
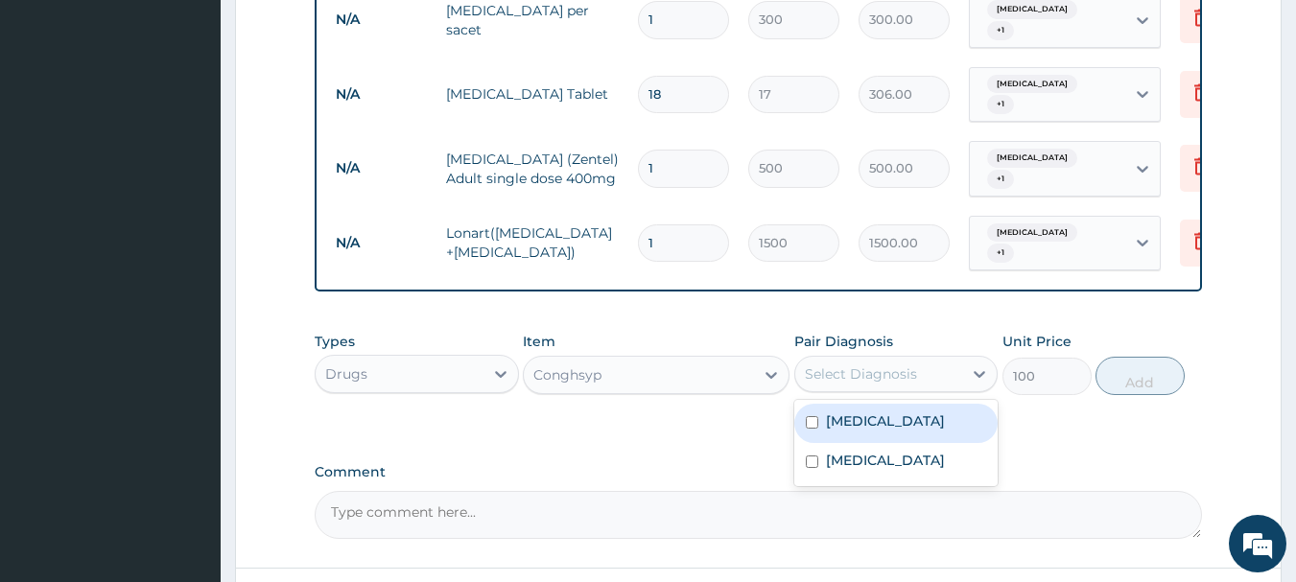
click at [805, 404] on div "Malaria" at bounding box center [896, 423] width 204 height 39
checkbox input "true"
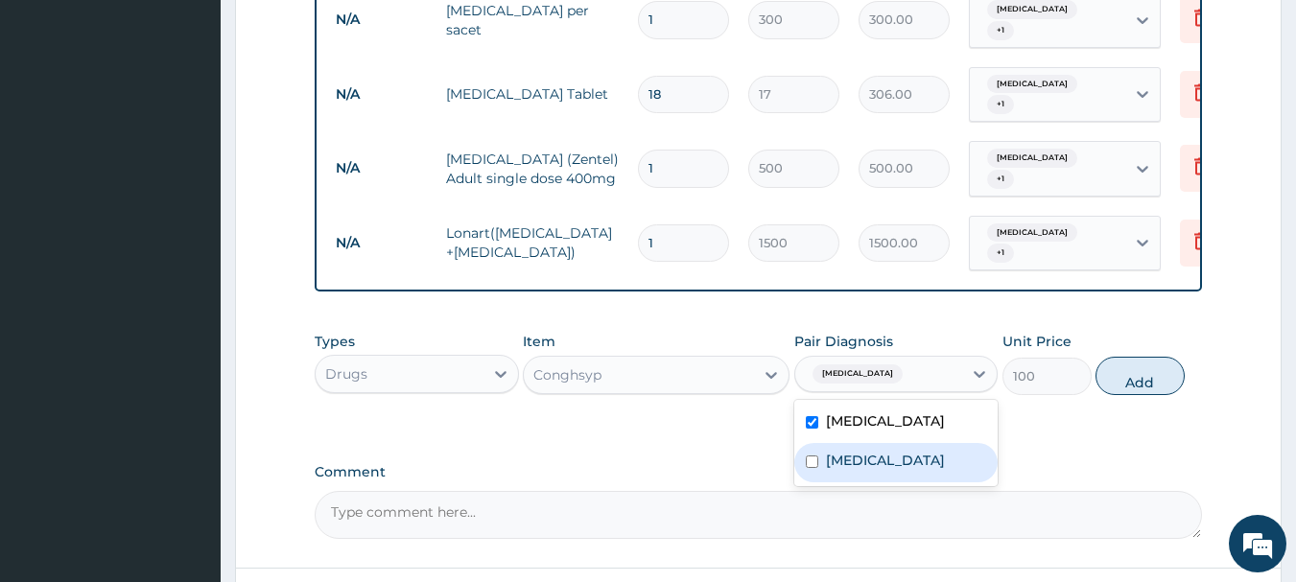
click at [811, 456] on input "checkbox" at bounding box center [812, 462] width 12 height 12
checkbox input "true"
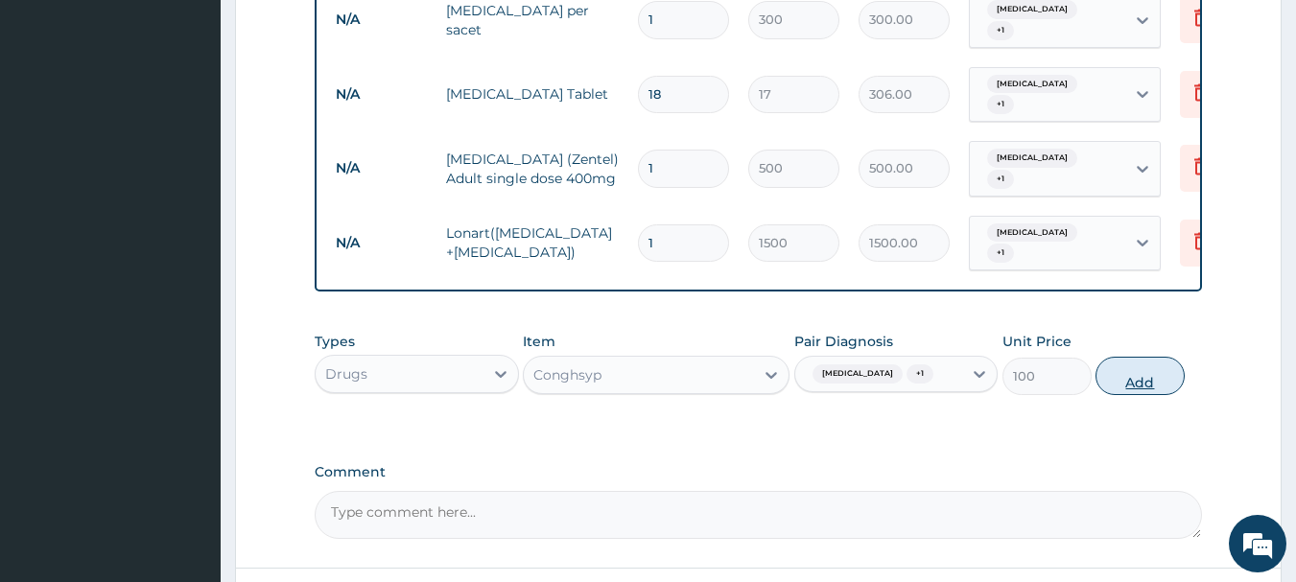
click at [1130, 357] on button "Add" at bounding box center [1140, 376] width 89 height 38
type input "0"
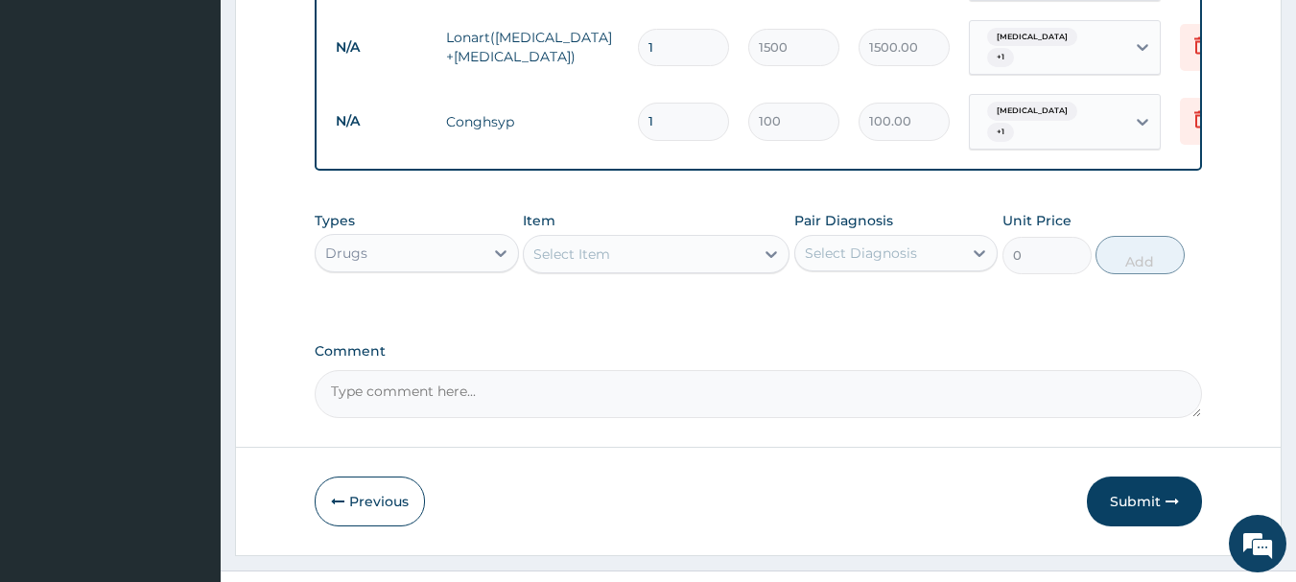
scroll to position [1055, 0]
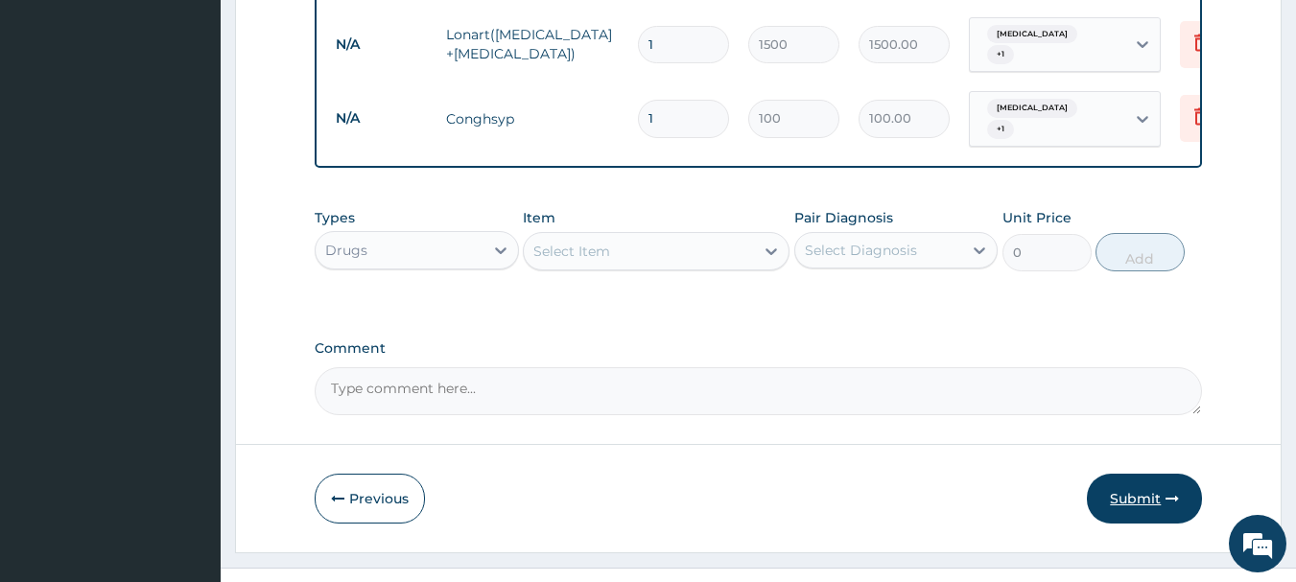
click at [1159, 474] on button "Submit" at bounding box center [1144, 499] width 115 height 50
